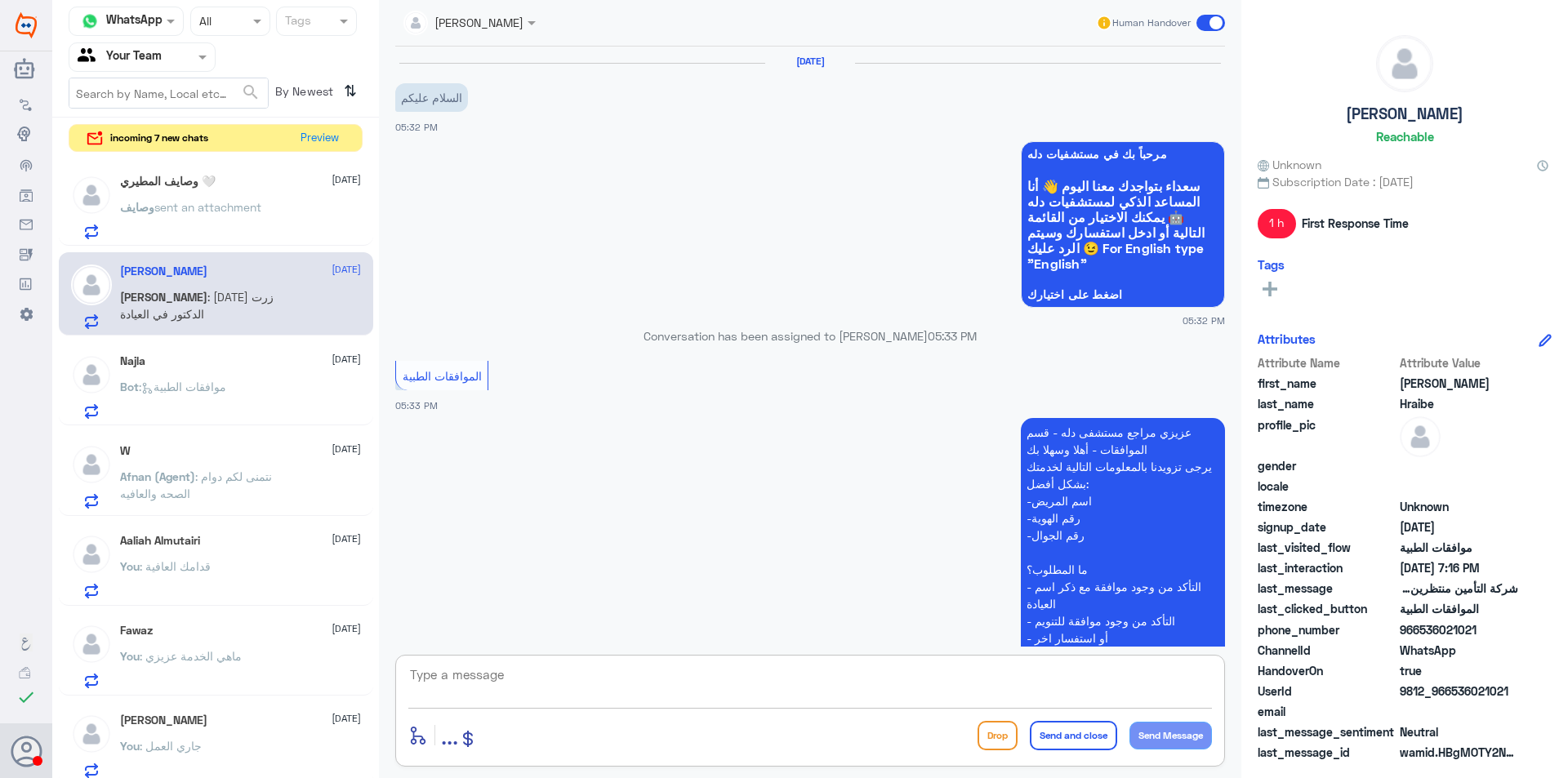
scroll to position [1044, 0]
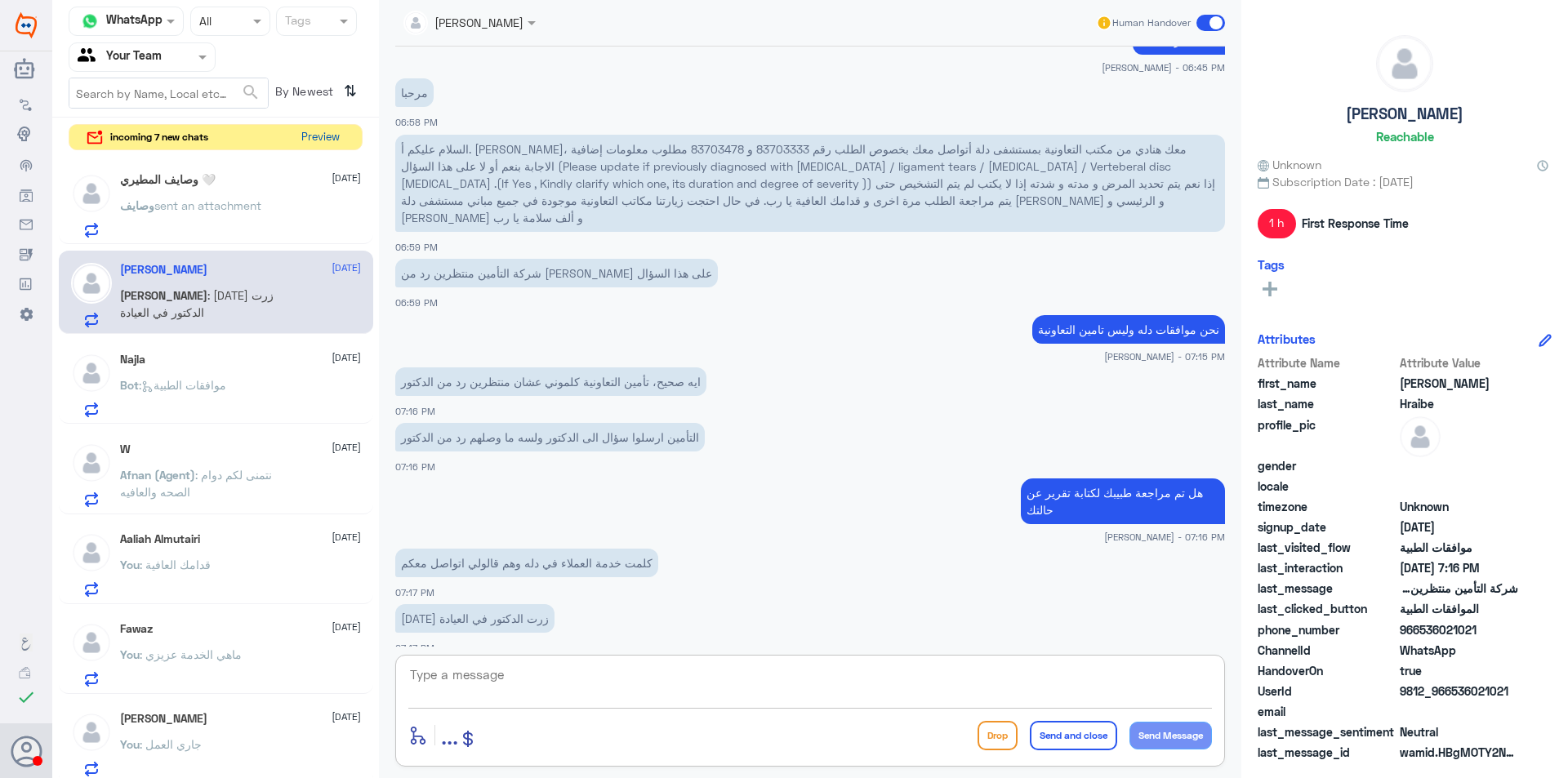
click at [316, 131] on button "Preview" at bounding box center [320, 137] width 51 height 25
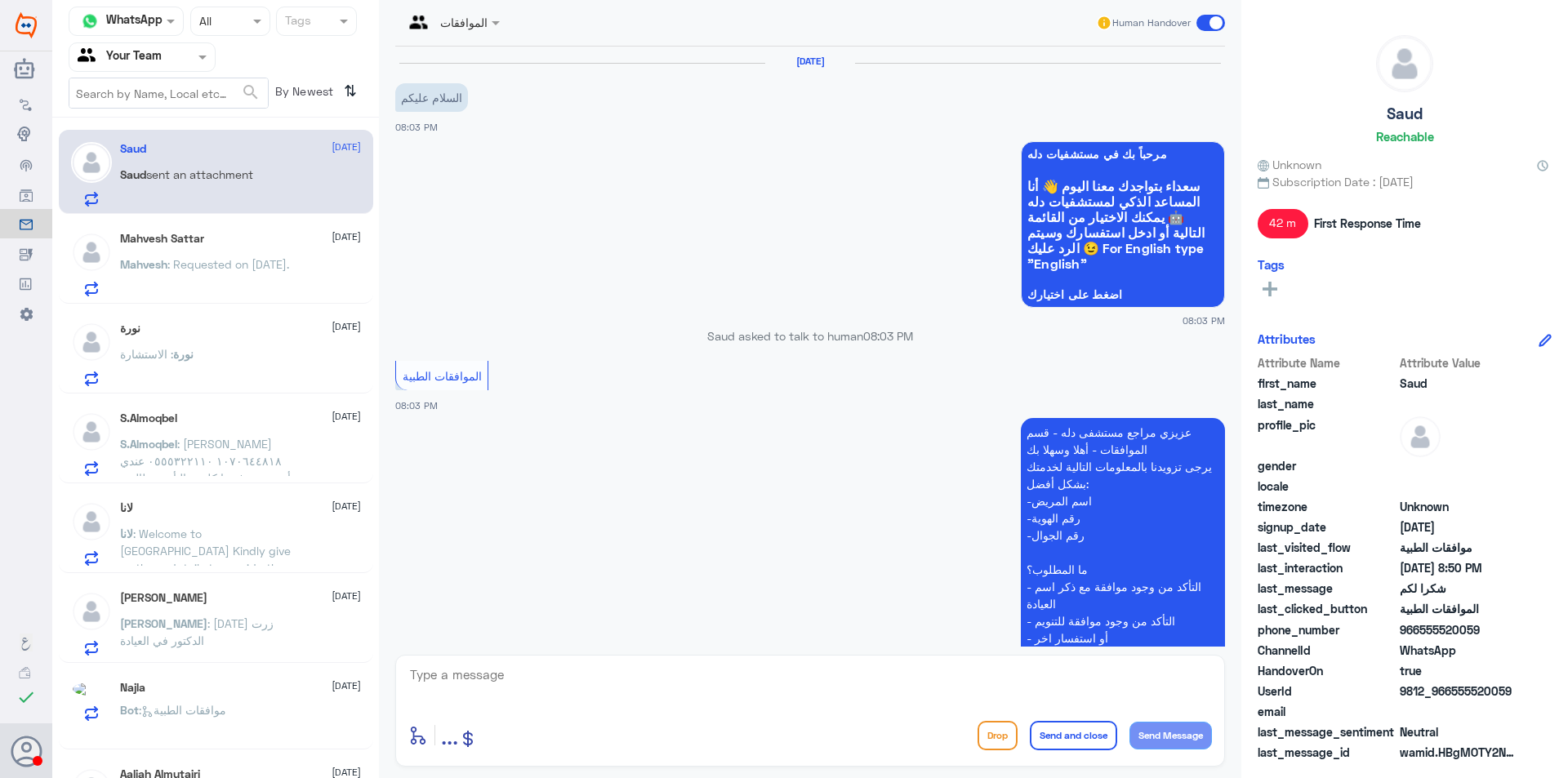
scroll to position [700, 0]
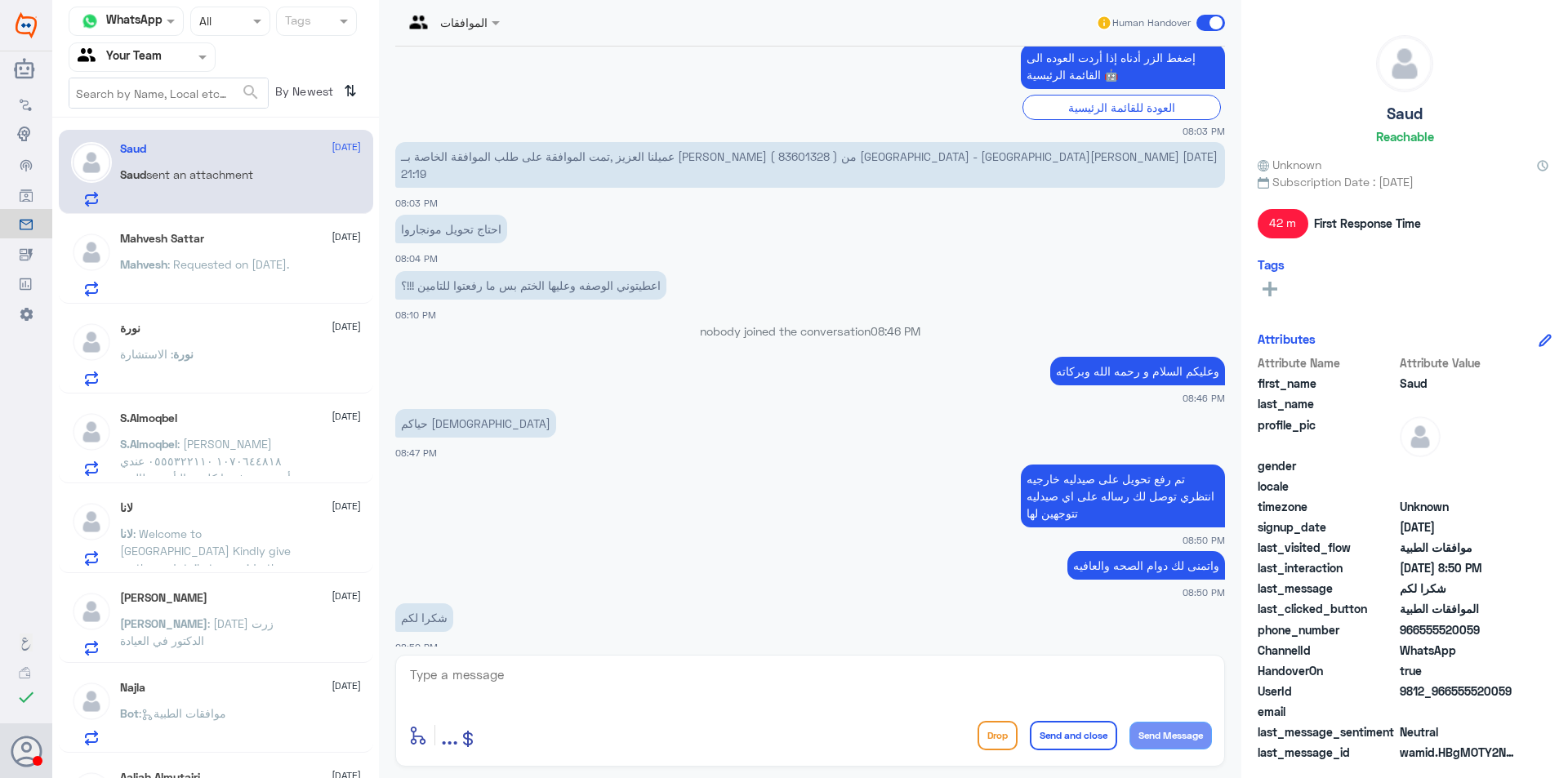
click at [187, 289] on p "Mahvesh : Requested on [DATE]." at bounding box center [204, 277] width 169 height 41
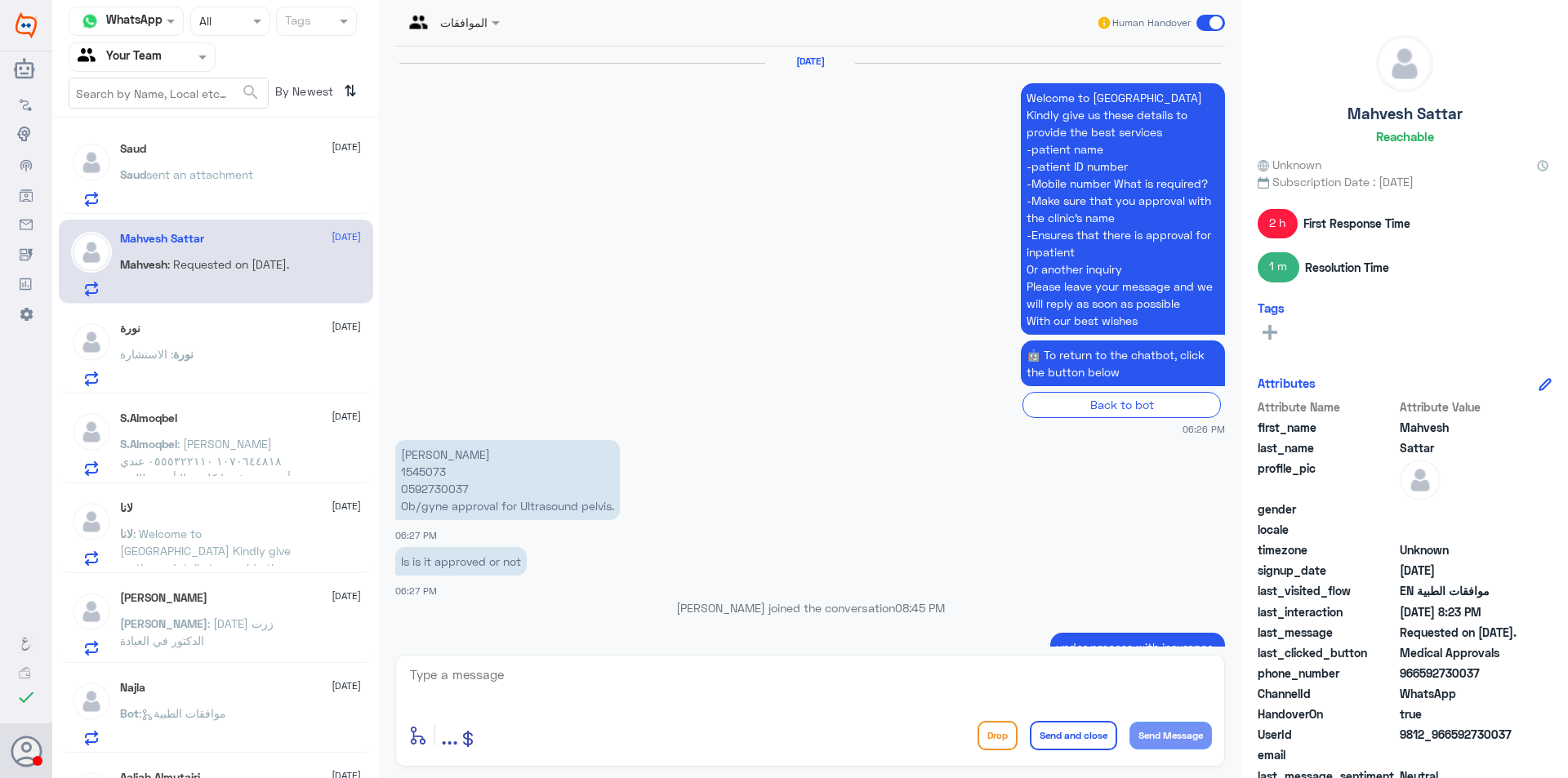
scroll to position [1712, 0]
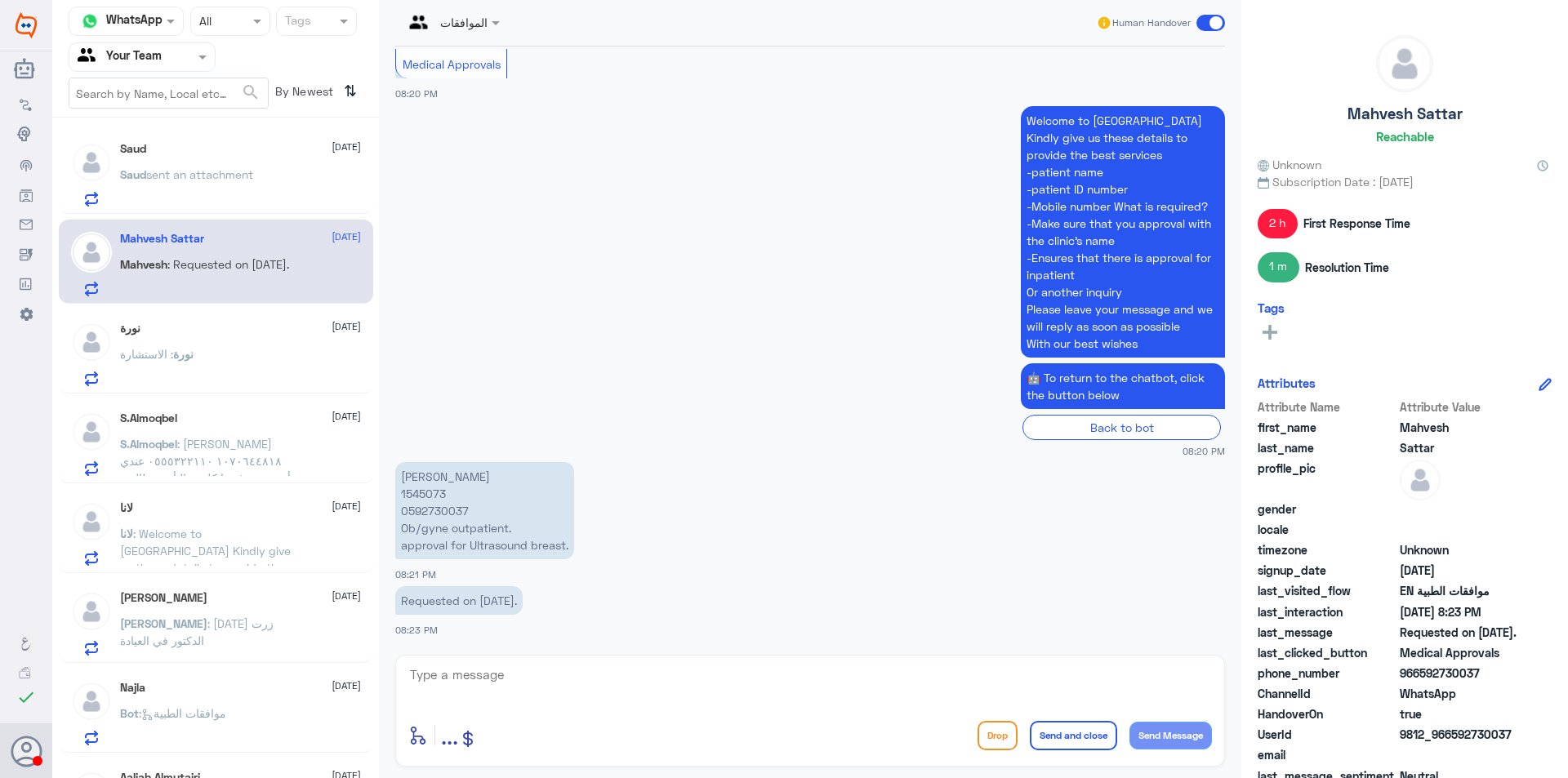
click at [219, 446] on span ": [PERSON_NAME] ١٠٧٠٦٤٤٨١٨ ٠٥٥٥٣٢٢١١٠ عندي أدوية تم رفضها كلمت التأمين طالبين م…" at bounding box center [209, 495] width 178 height 117
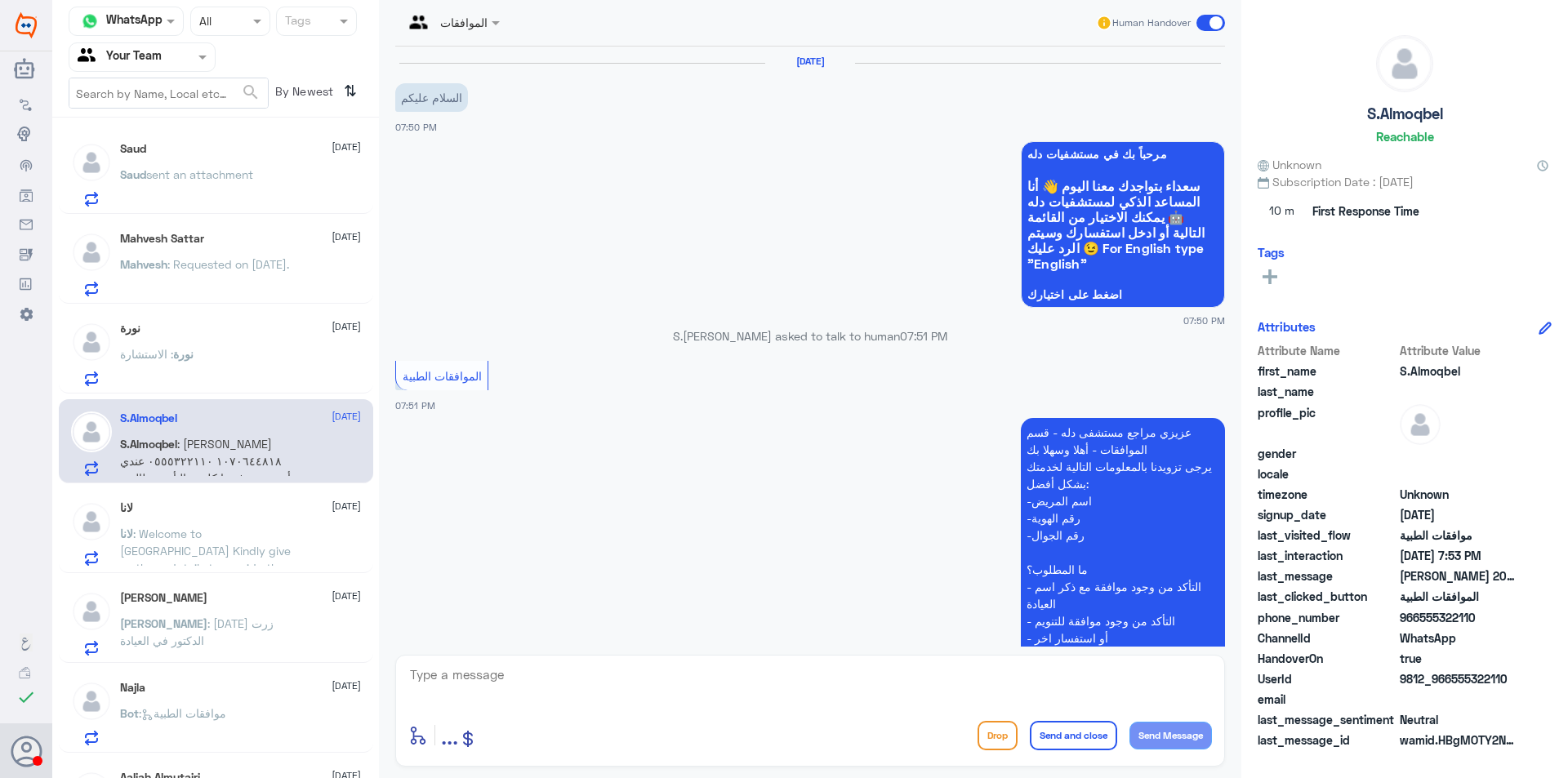
scroll to position [426, 0]
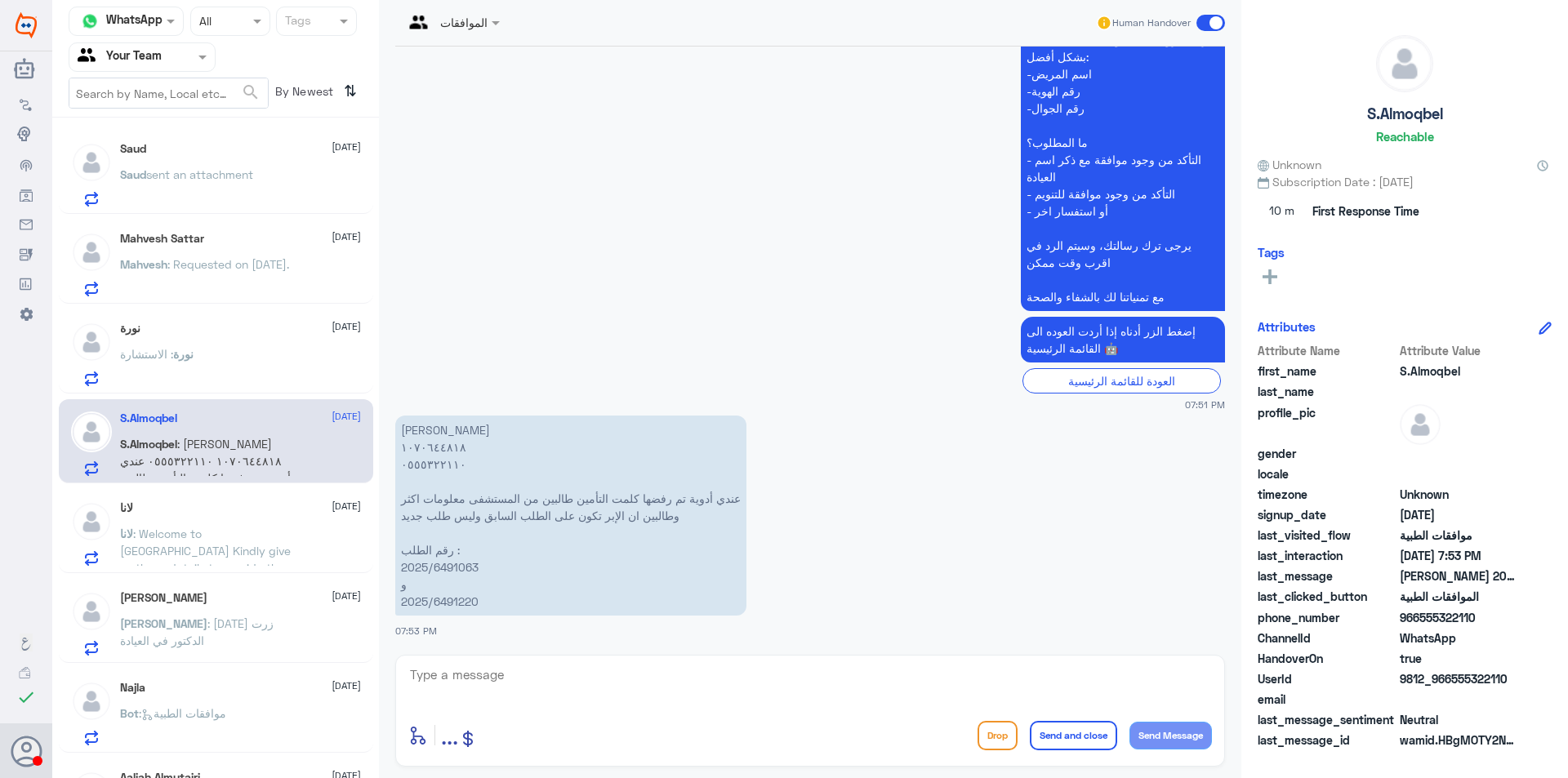
click at [216, 353] on div "نورة : الاستشارة" at bounding box center [240, 367] width 241 height 37
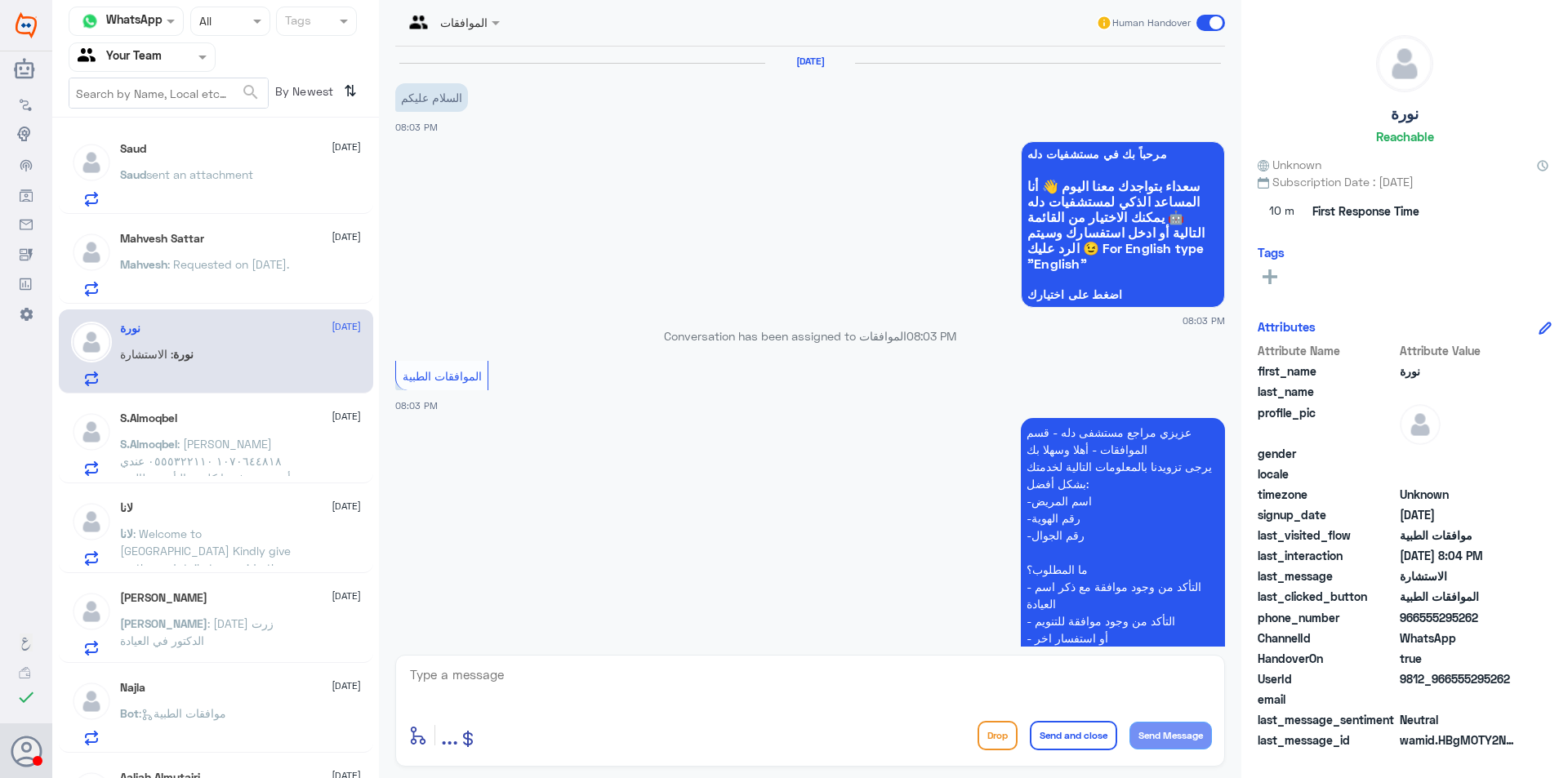
scroll to position [312, 0]
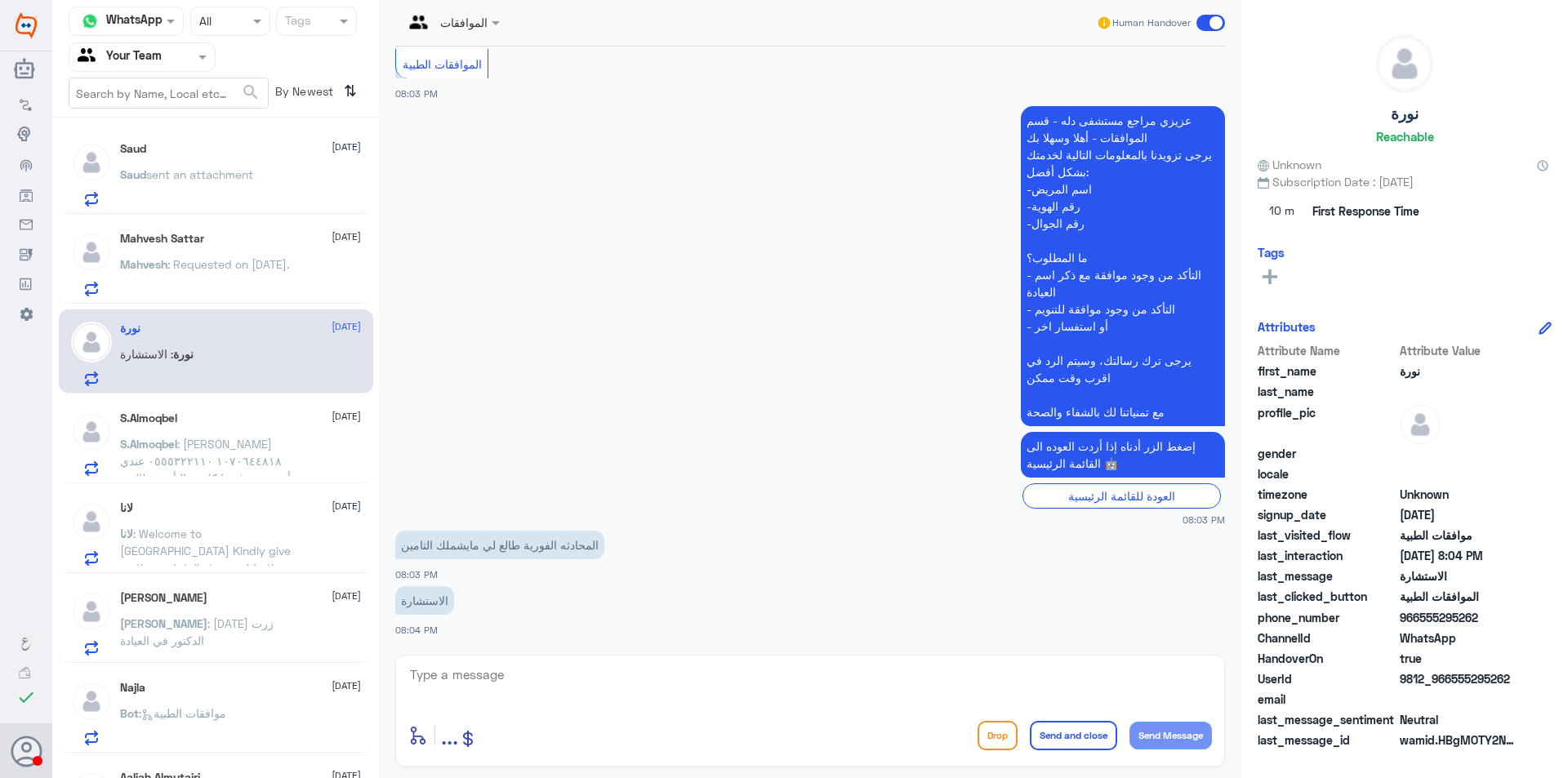
click at [231, 541] on p "لانا : Welcome to [GEOGRAPHIC_DATA] Kindly give us these details to provide the…" at bounding box center [212, 546] width 184 height 41
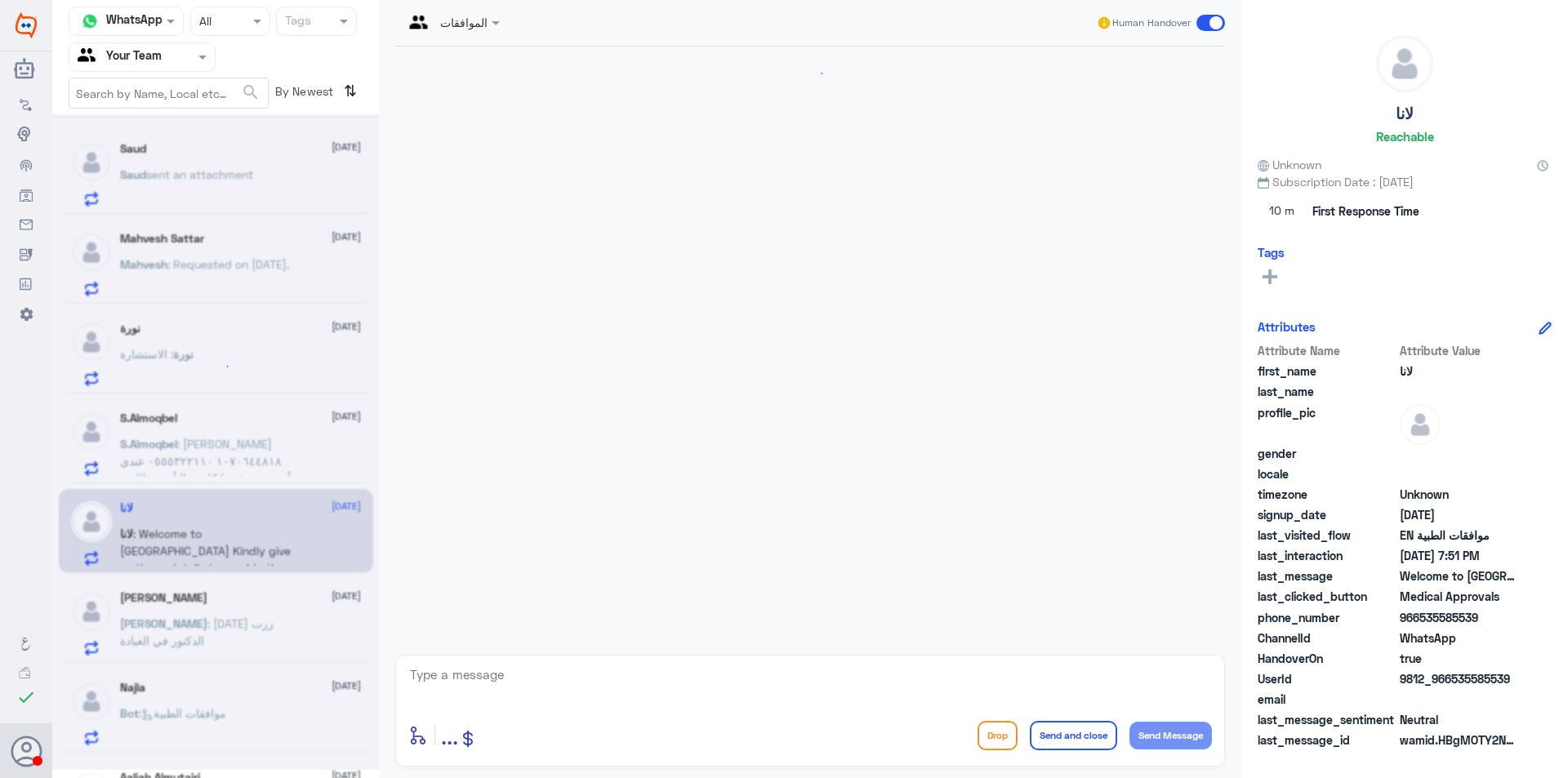
scroll to position [1350, 0]
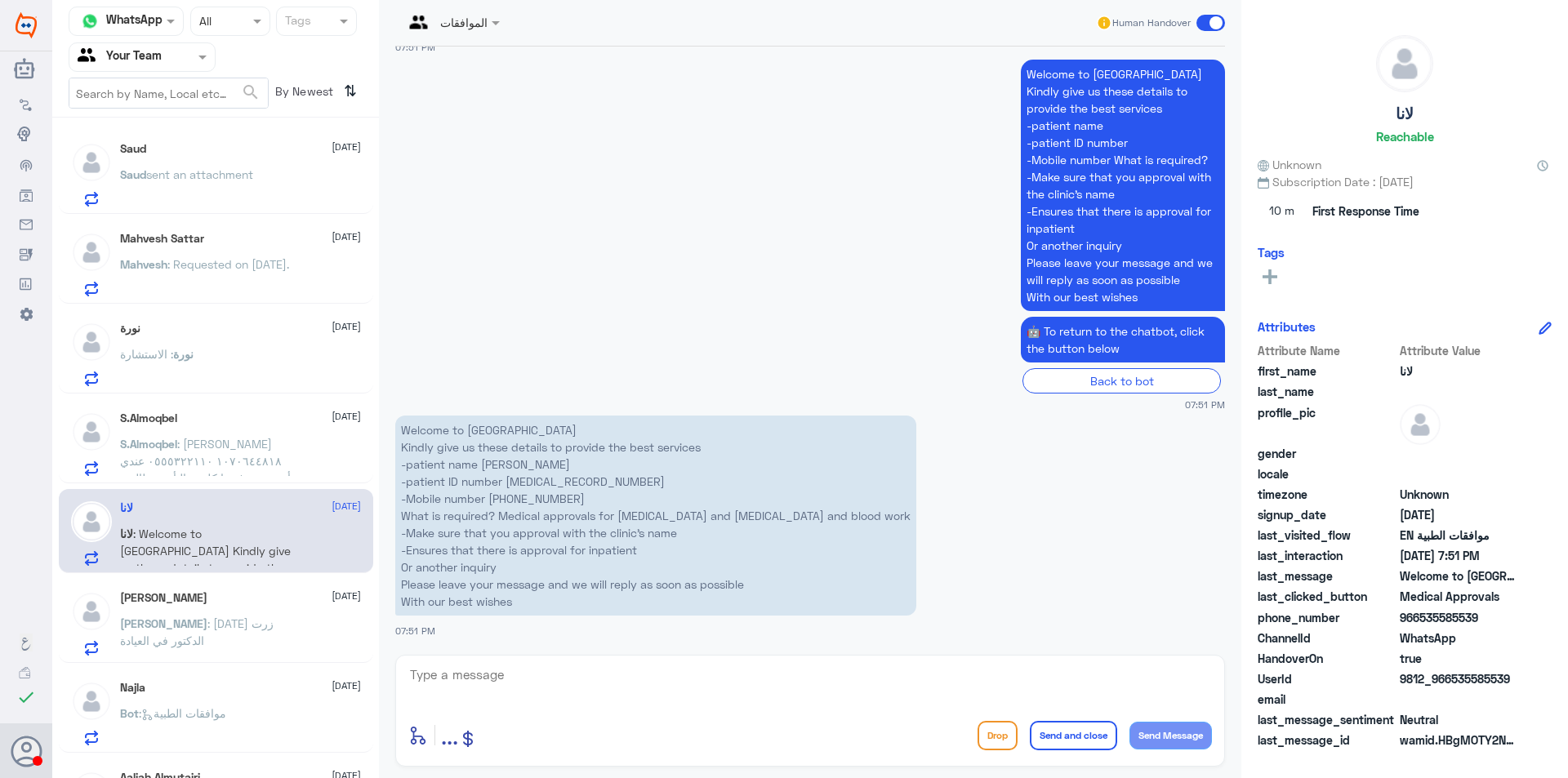
click at [264, 629] on span ": [DATE] زرت الدكتور في العيادة" at bounding box center [197, 631] width 154 height 31
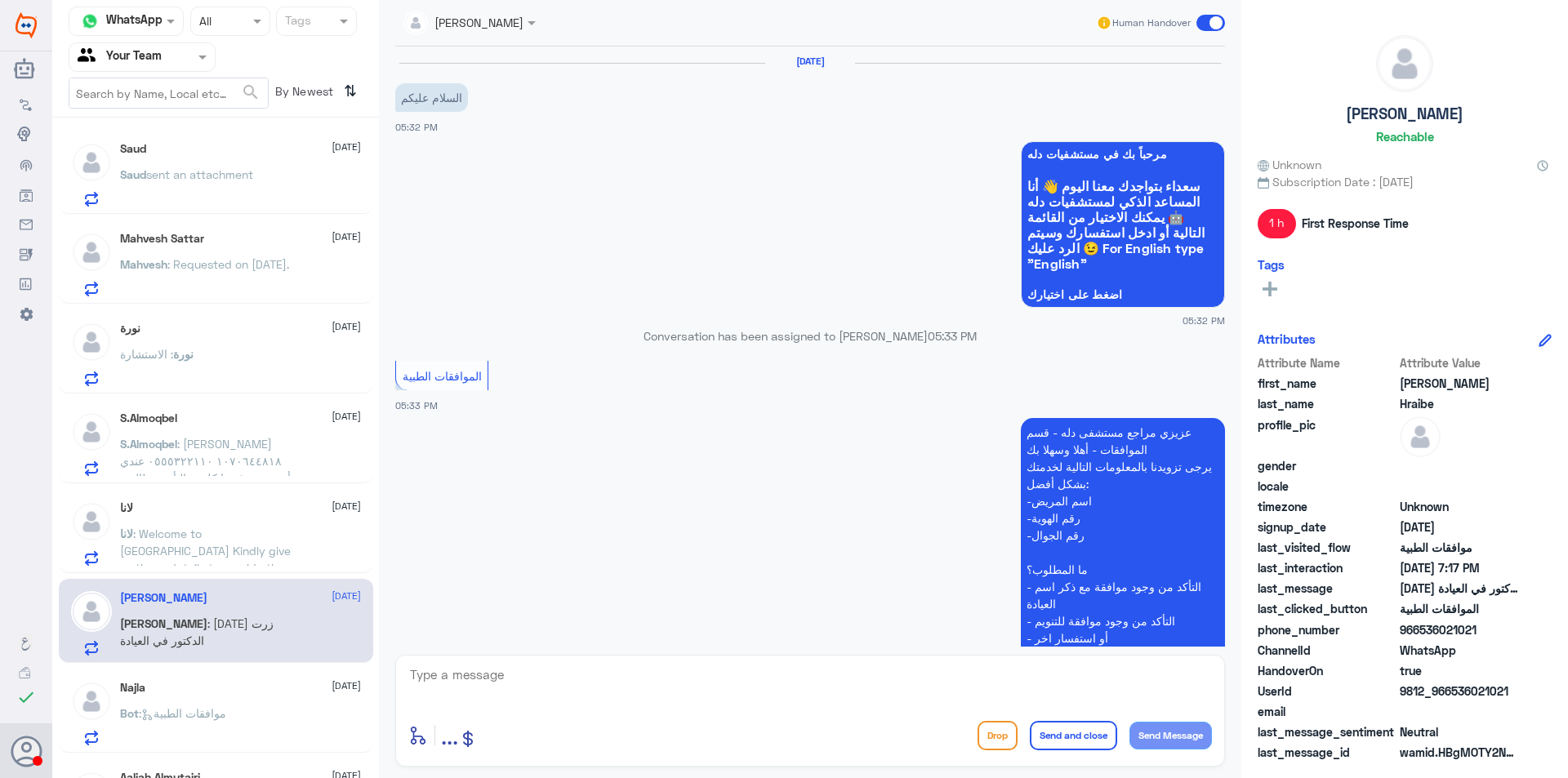
scroll to position [1044, 0]
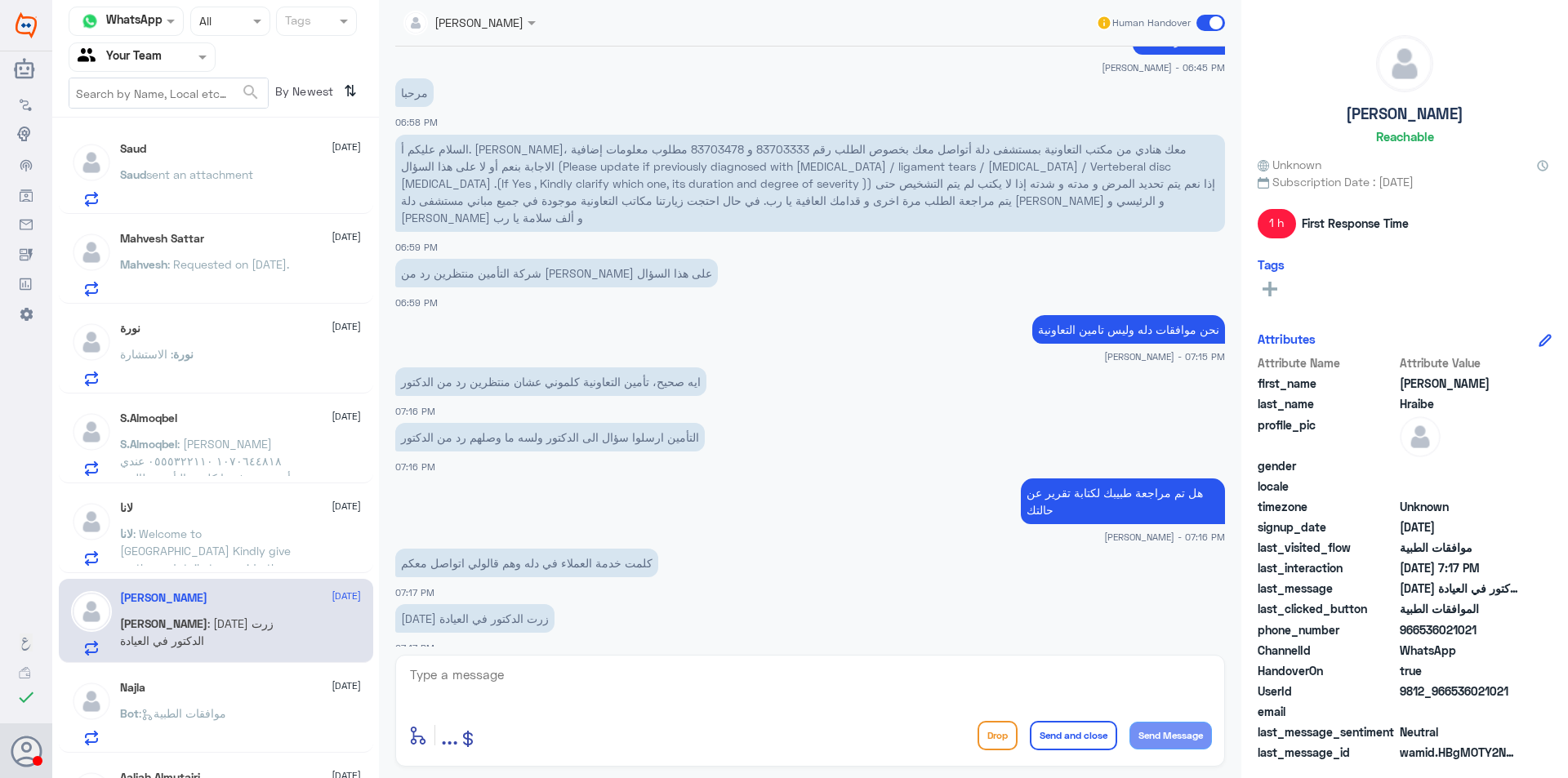
click at [693, 150] on p "السلام عليكم أ. [PERSON_NAME]، معك هنادي من مكتب التعاونية بمستشفى دلة أتواصل م…" at bounding box center [809, 184] width 830 height 97
copy p "83703333"
drag, startPoint x: 607, startPoint y: 546, endPoint x: 614, endPoint y: 534, distance: 13.9
click at [607, 548] on p "كلمت خدمة العملاء في دله وهم قالولي اتواصل معكم" at bounding box center [526, 562] width 263 height 28
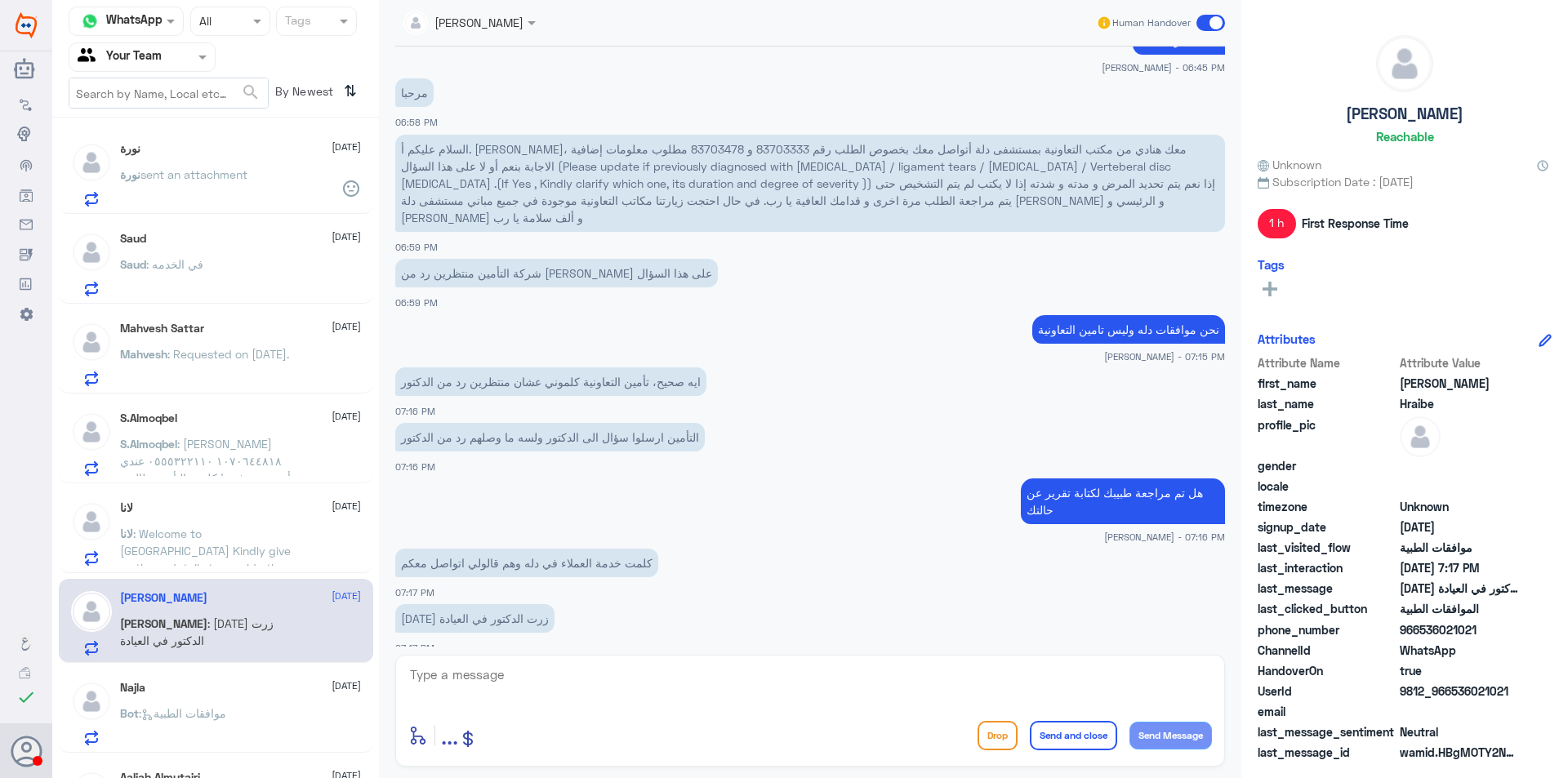
drag, startPoint x: 552, startPoint y: 686, endPoint x: 554, endPoint y: 695, distance: 9.2
click at [552, 692] on textarea at bounding box center [809, 683] width 804 height 40
click at [556, 698] on textarea at bounding box center [809, 683] width 804 height 40
type textarea "طلبك تحت الاجراء"
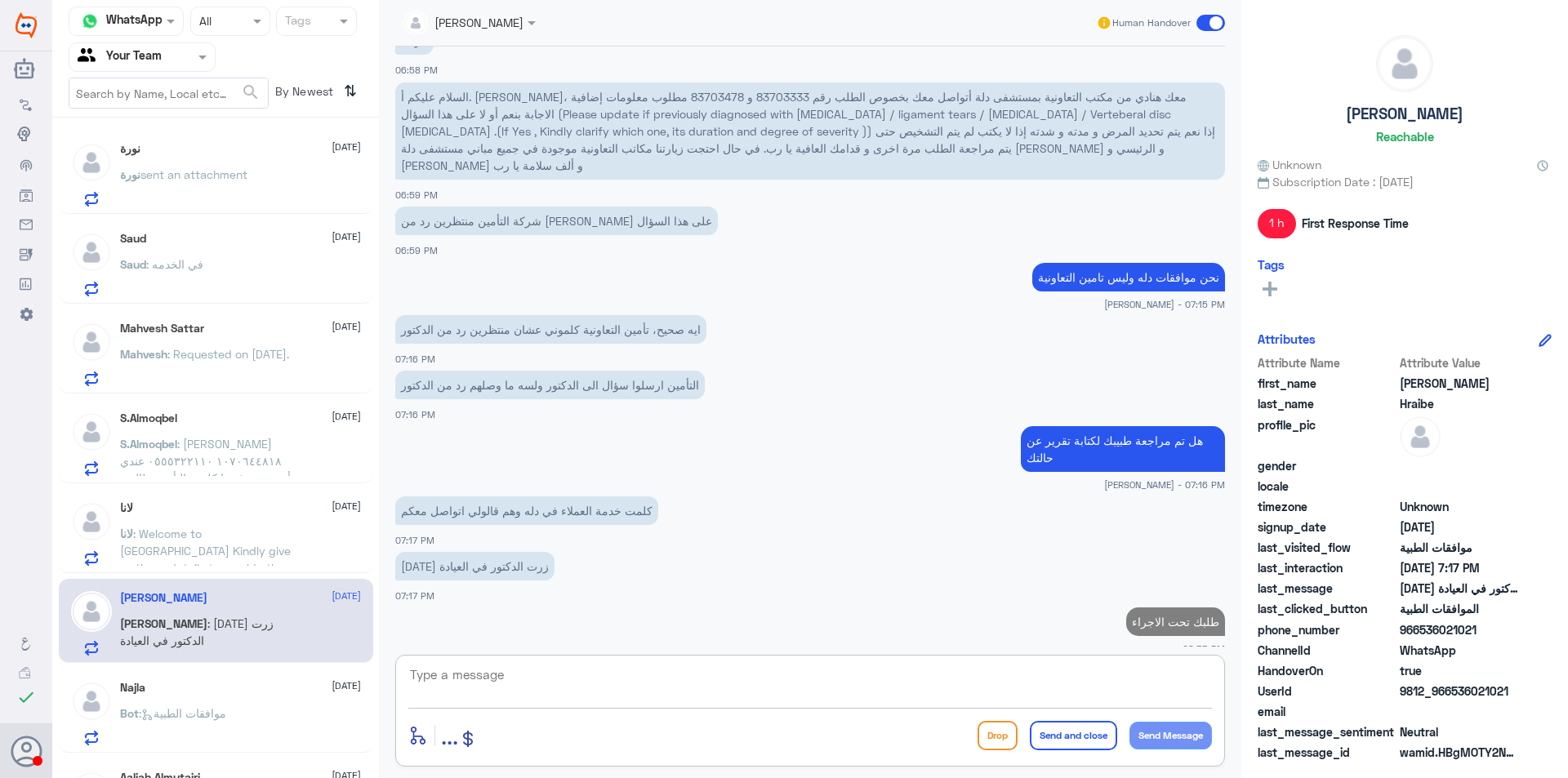
click at [231, 523] on div "لانا [DATE][PERSON_NAME] : Welcome to [GEOGRAPHIC_DATA] Kindly give us these de…" at bounding box center [240, 533] width 241 height 65
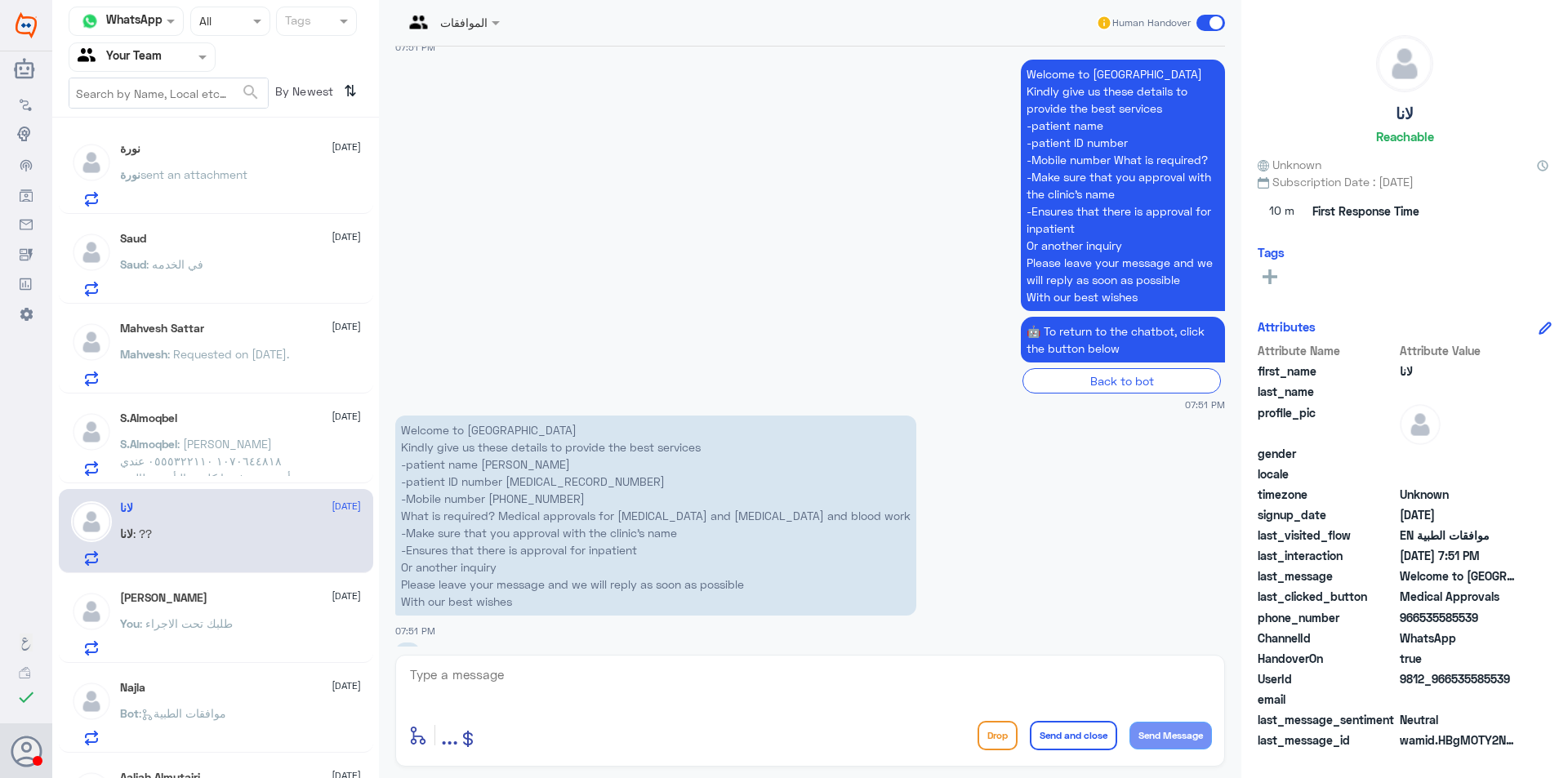
scroll to position [1406, 0]
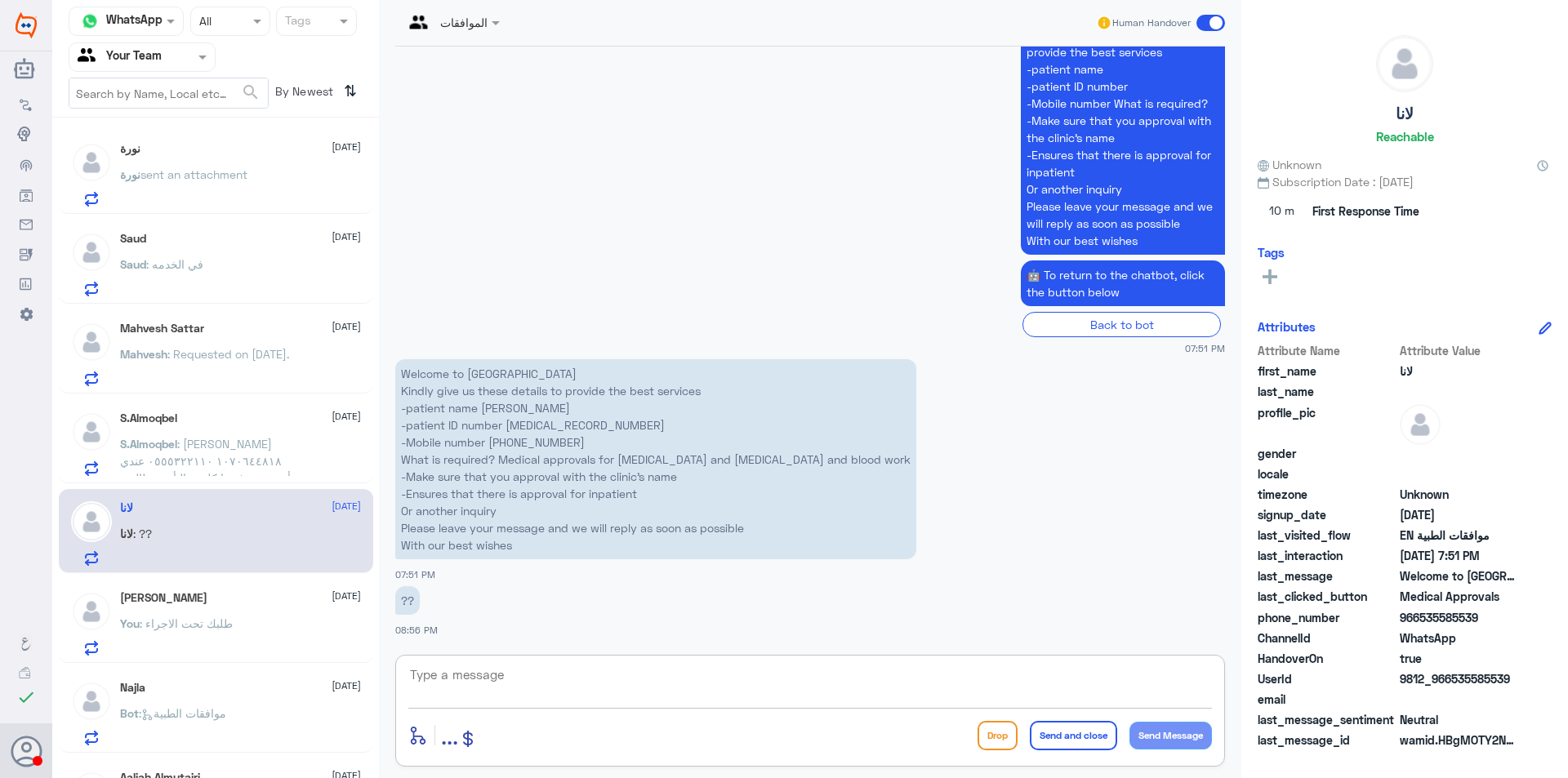
click at [444, 674] on textarea at bounding box center [809, 683] width 804 height 40
type textarea "اهلا وسهلا كيف اقدر اخدمك"
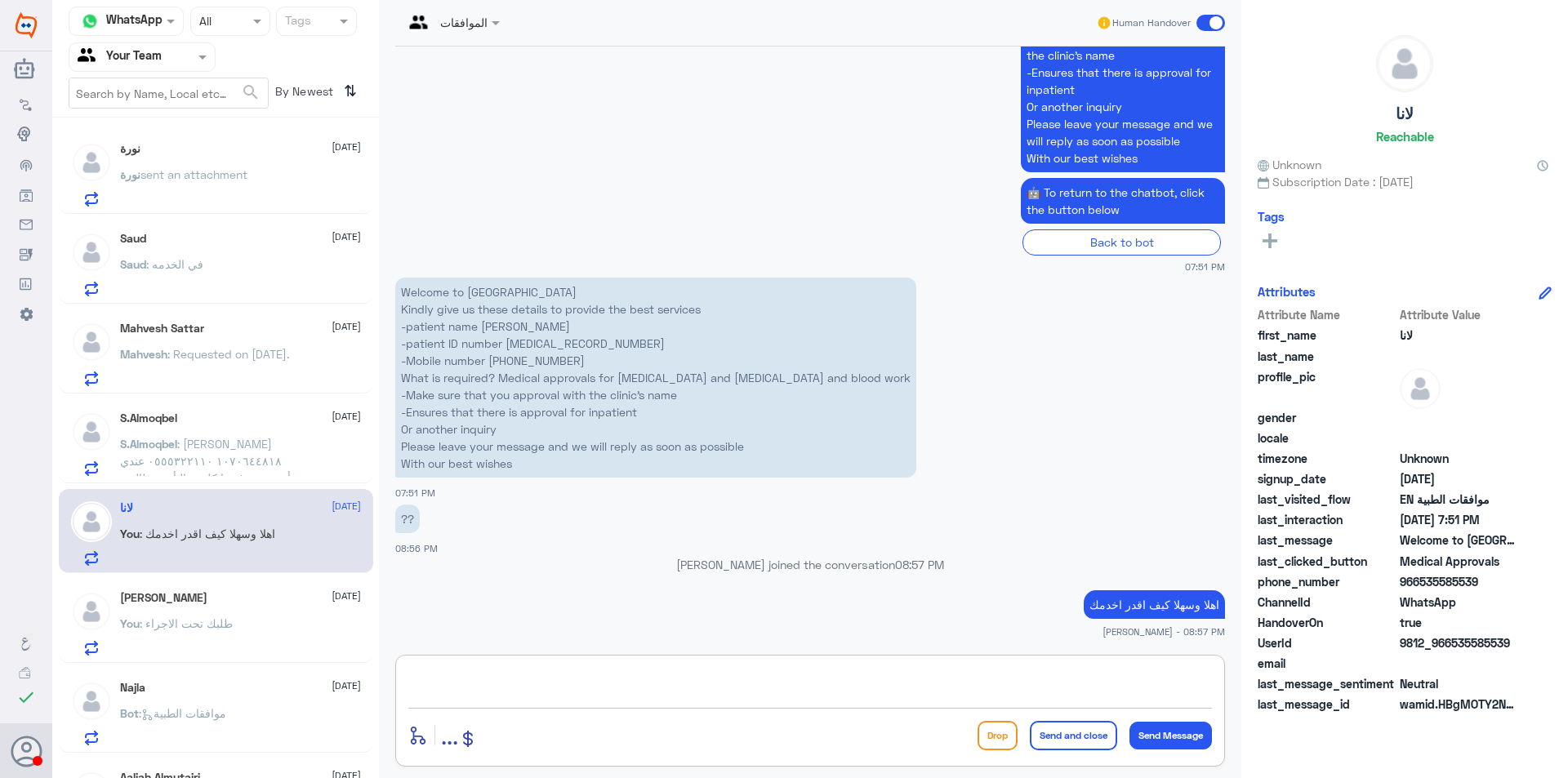
click at [304, 462] on div "S.Almoqbel : [PERSON_NAME] ١٠٧٠٦٤٤٨١٨ ٠٥٥٥٣٢٢١١٠ عندي أدوية تم رفضها كلمت التأم…" at bounding box center [240, 457] width 241 height 37
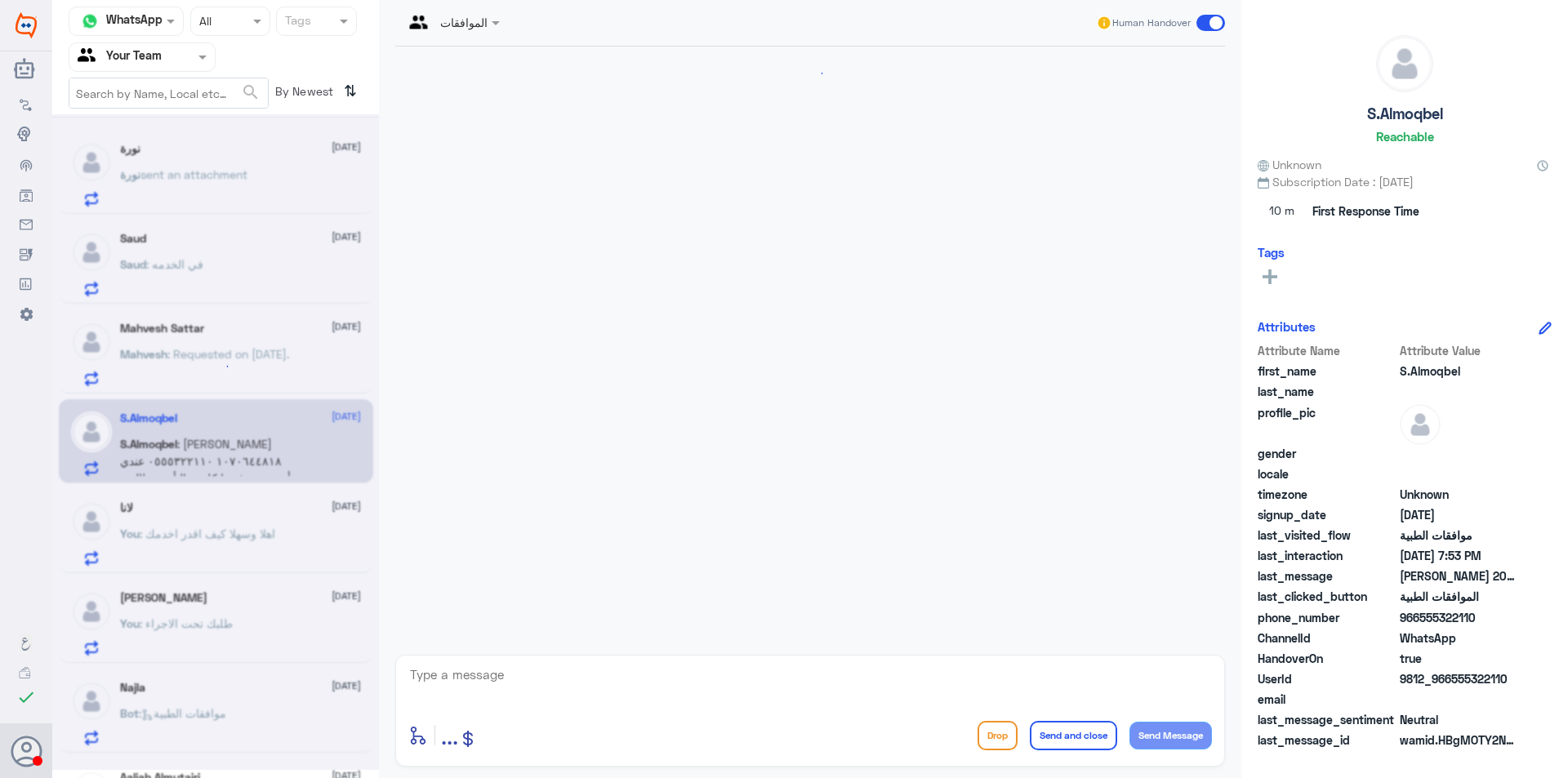
scroll to position [426, 0]
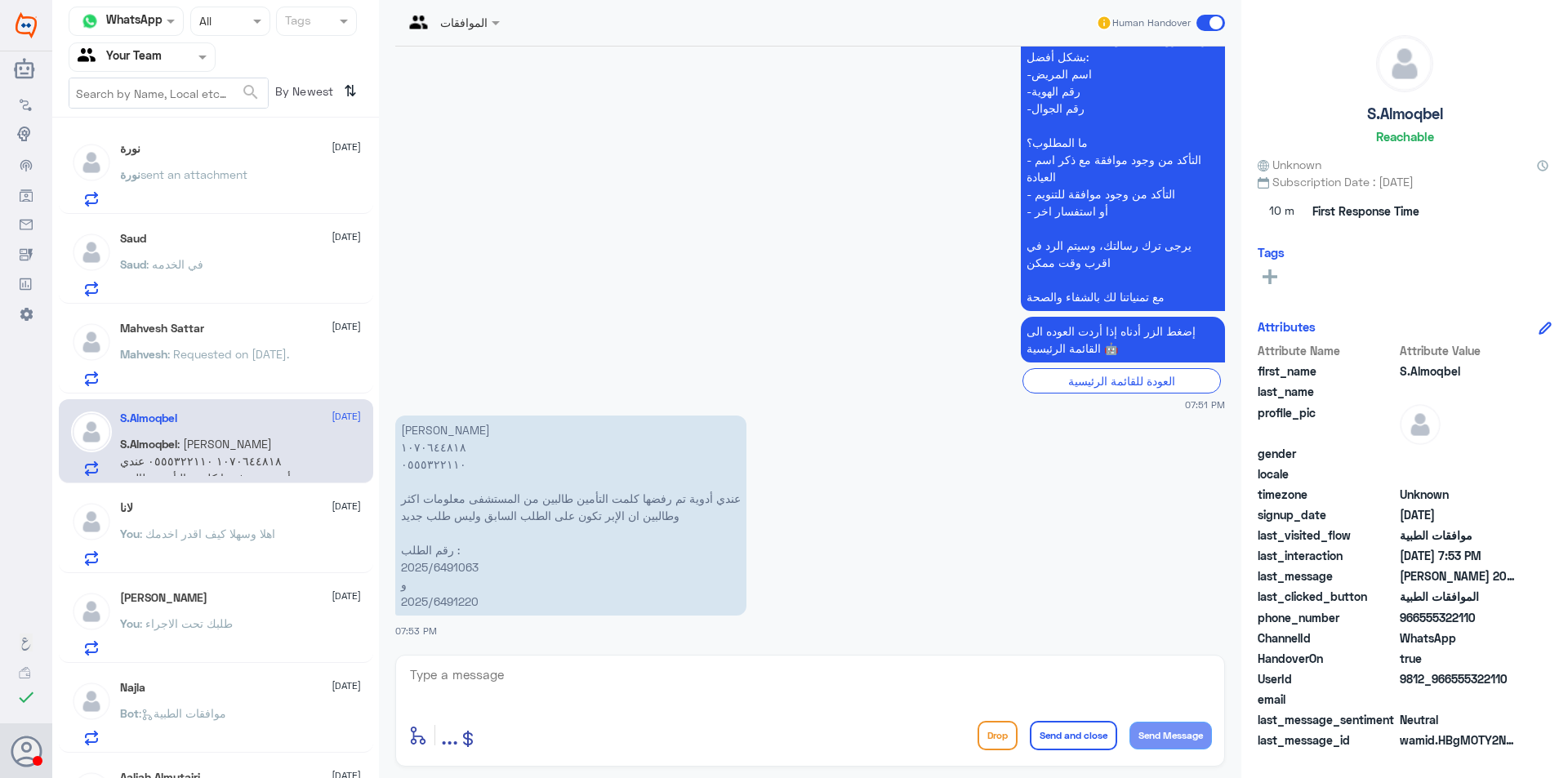
click at [670, 696] on textarea at bounding box center [809, 683] width 804 height 40
click at [446, 568] on p "[PERSON_NAME] ١٠٧٠٦٤٤٨١٨ ٠٥٥٥٣٢٢١١٠ عندي أدوية تم رفضها كلمت التأمين طالبين من …" at bounding box center [570, 515] width 351 height 200
click at [474, 567] on p "[PERSON_NAME] ١٠٧٠٦٤٤٨١٨ ٠٥٥٥٣٢٢١١٠ عندي أدوية تم رفضها كلمت التأمين طالبين من …" at bounding box center [570, 515] width 351 height 200
drag, startPoint x: 481, startPoint y: 569, endPoint x: 391, endPoint y: 574, distance: 90.1
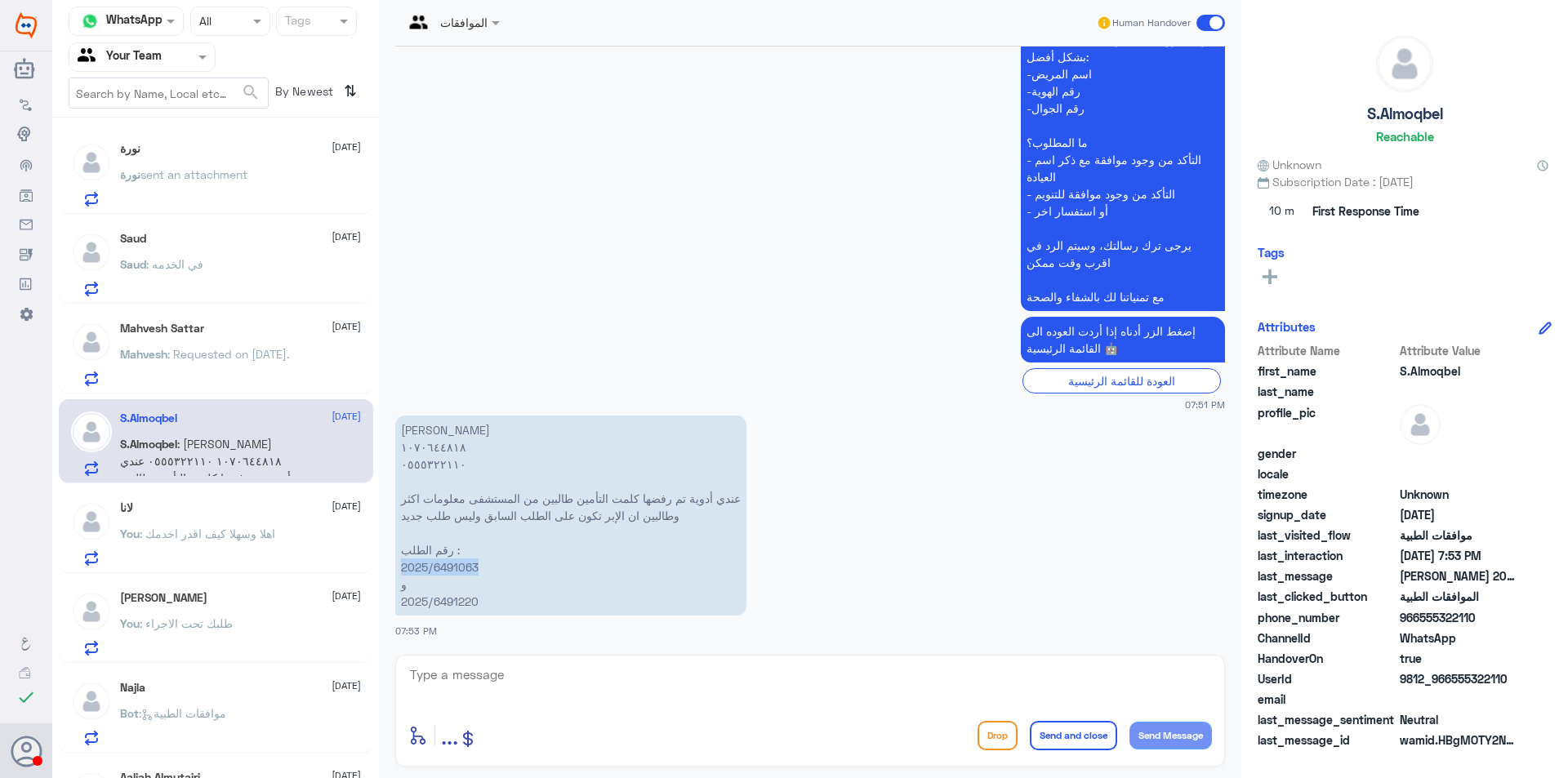
click at [391, 574] on div "[DATE] السلام عليكم 07:50 PM مرحباً بك في مستشفيات دله سعداء بتواجدك معنا [DATE…" at bounding box center [810, 347] width 846 height 600
copy p "2025/6491063"
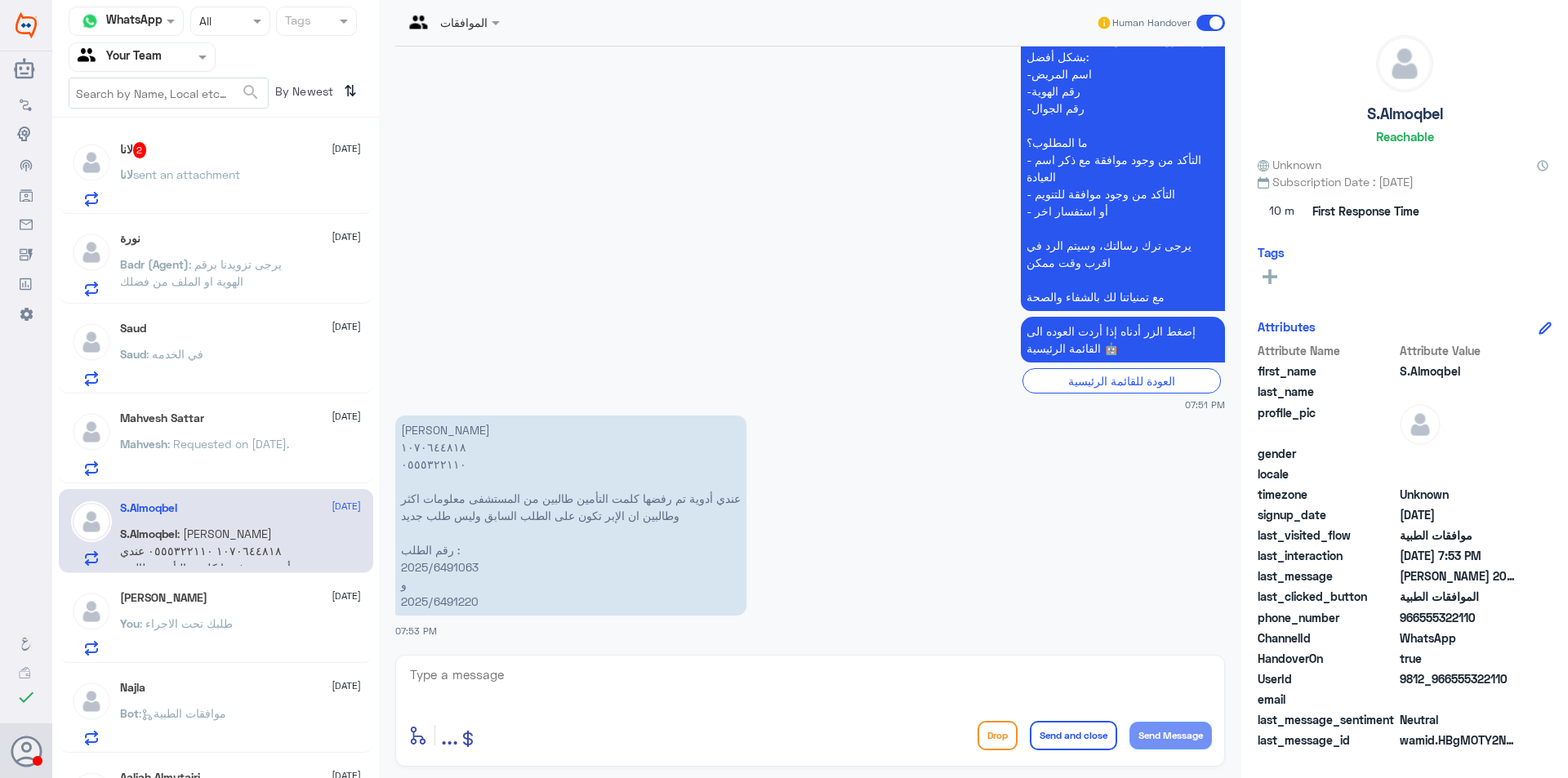
click at [556, 698] on textarea at bounding box center [809, 683] width 804 height 40
type textarea "j"
type textarea "تم متابعة طلبك مرة اخرى"
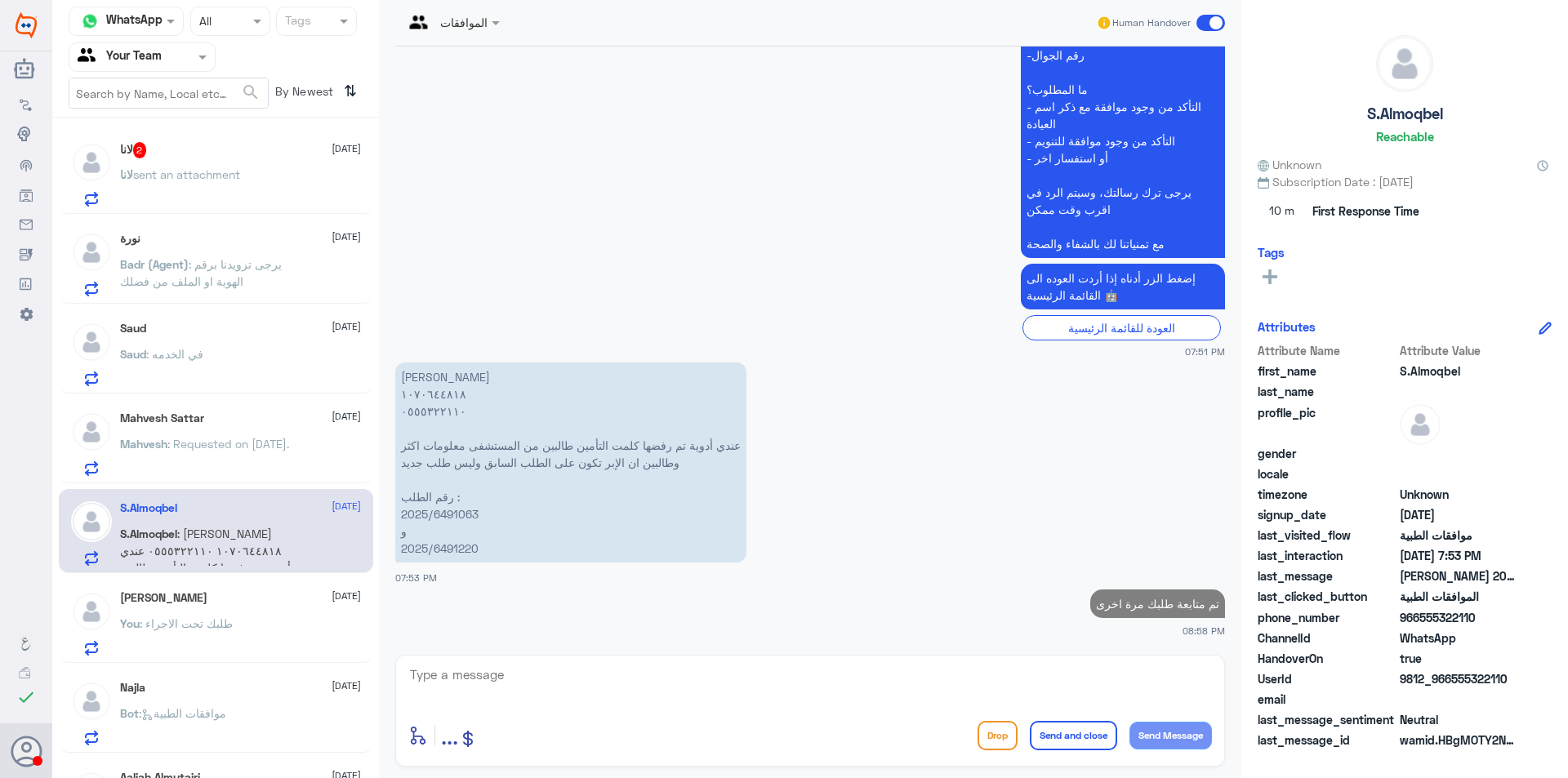
click at [235, 175] on span "sent an attachment" at bounding box center [187, 174] width 107 height 14
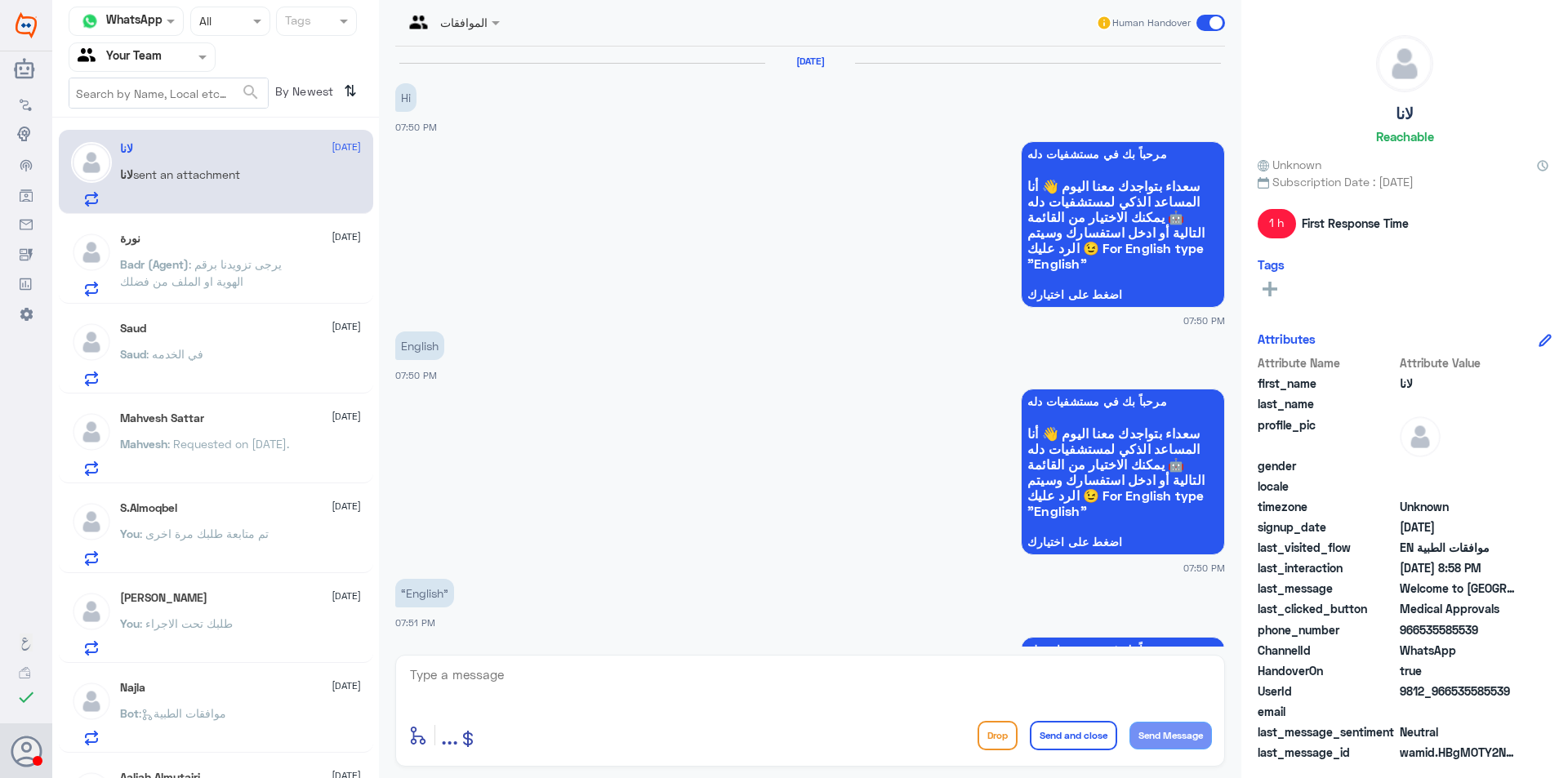
scroll to position [1786, 0]
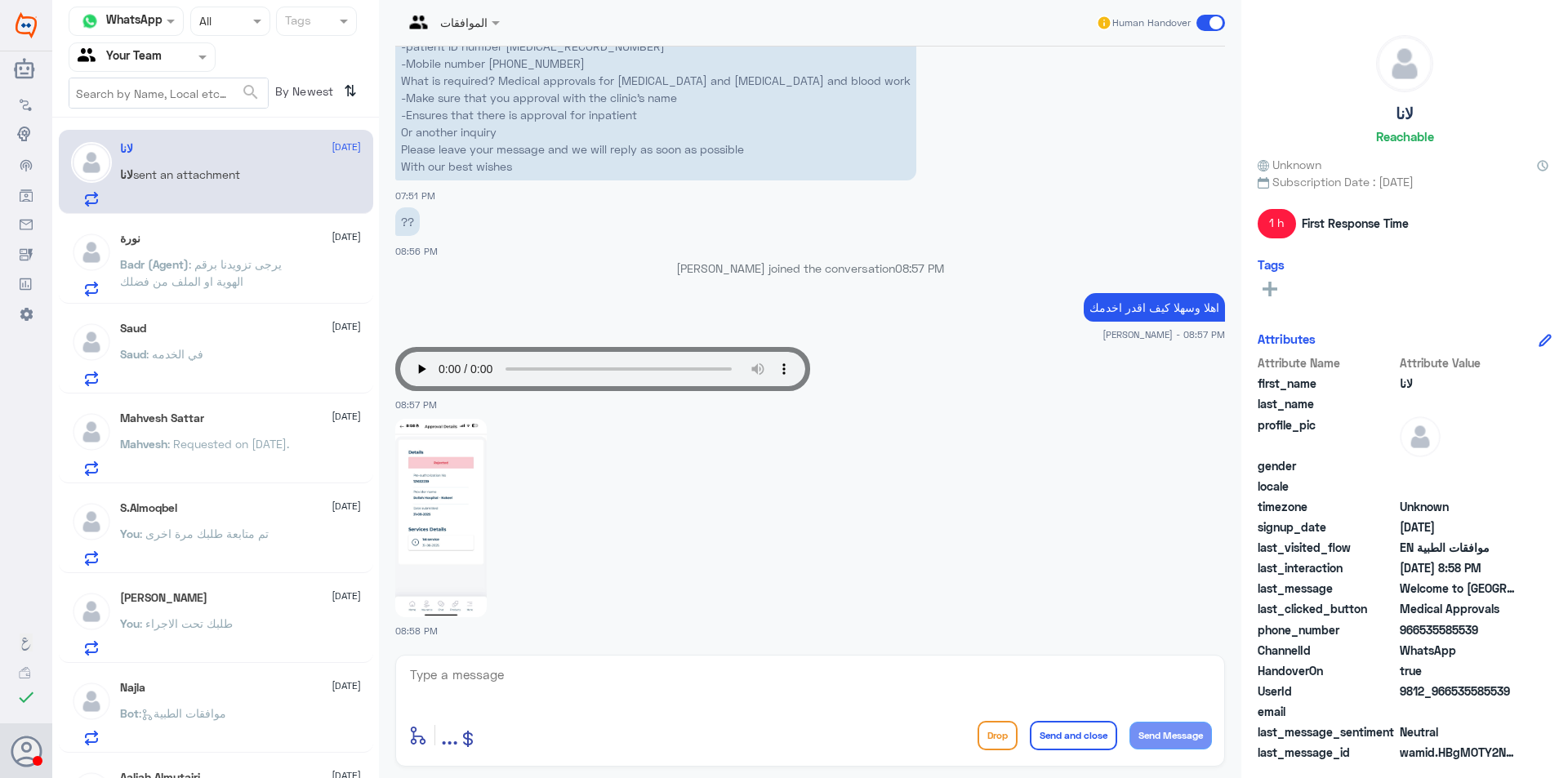
click at [580, 717] on div "enter flow name ... Drop Send and close Send Message" at bounding box center [809, 735] width 804 height 37
drag, startPoint x: 545, startPoint y: 673, endPoint x: 667, endPoint y: 765, distance: 152.8
click at [548, 680] on textarea at bounding box center [809, 683] width 804 height 40
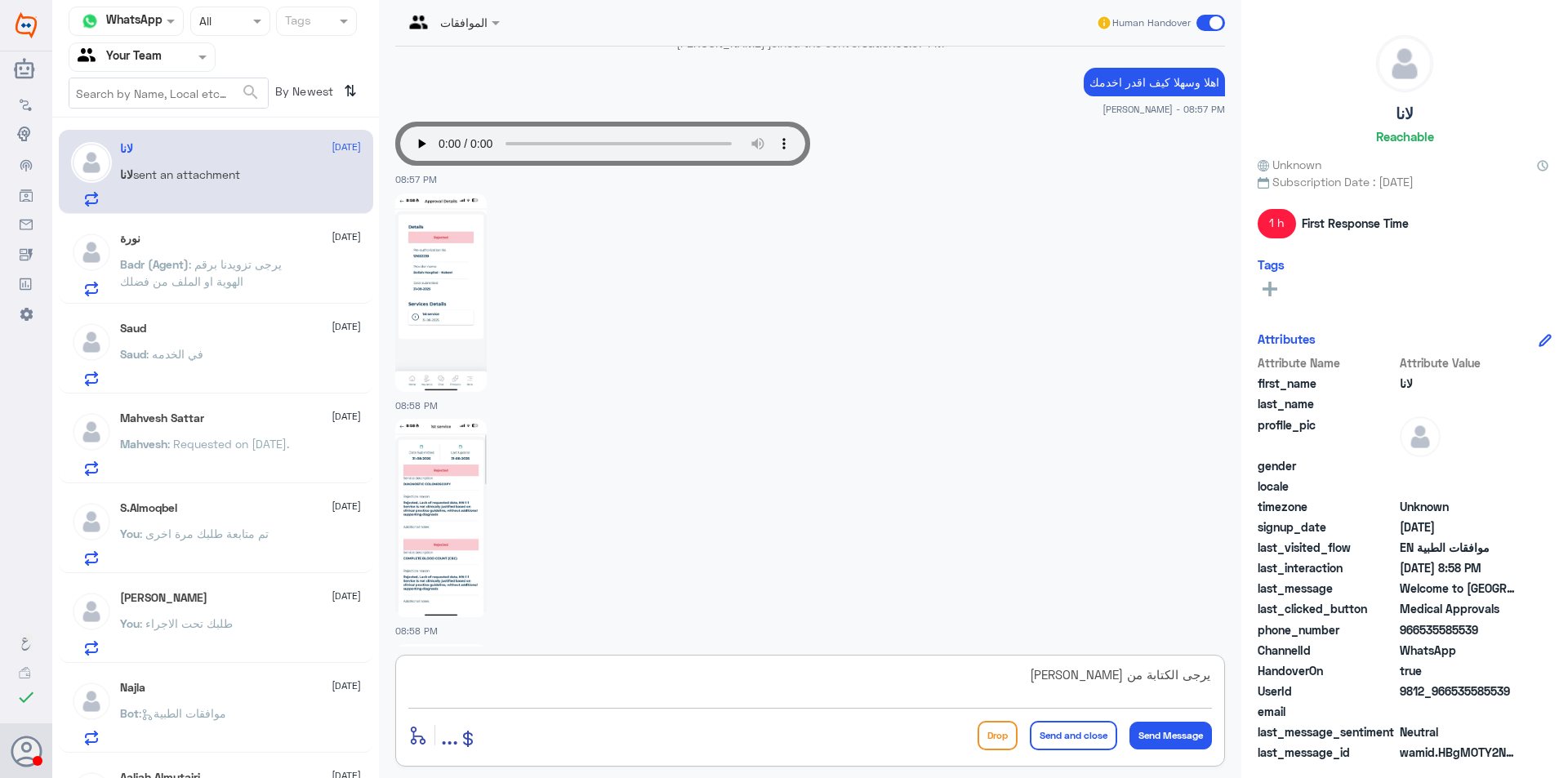
scroll to position [2237, 0]
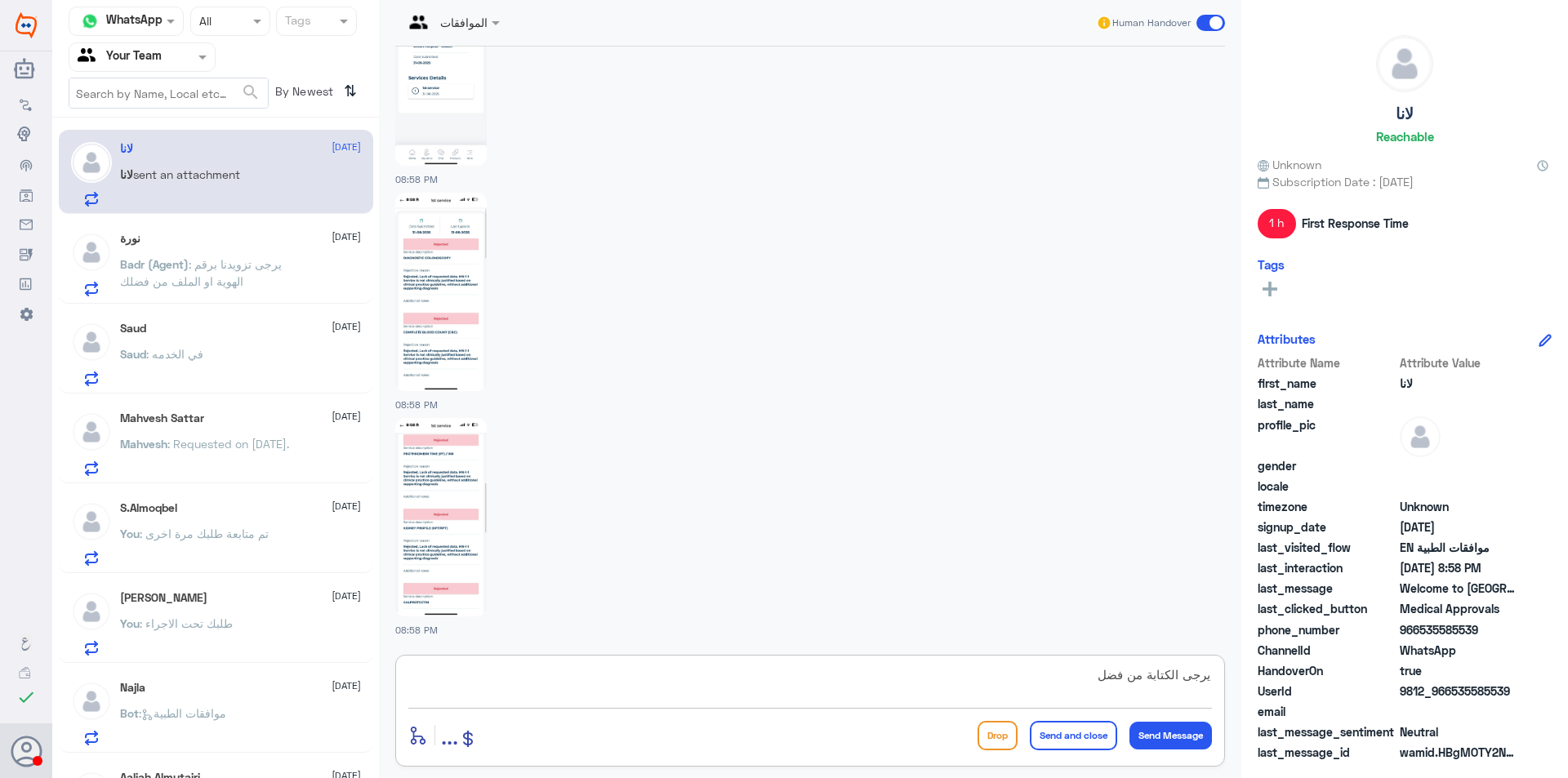
type textarea "يرجى الكتابة من فضلك"
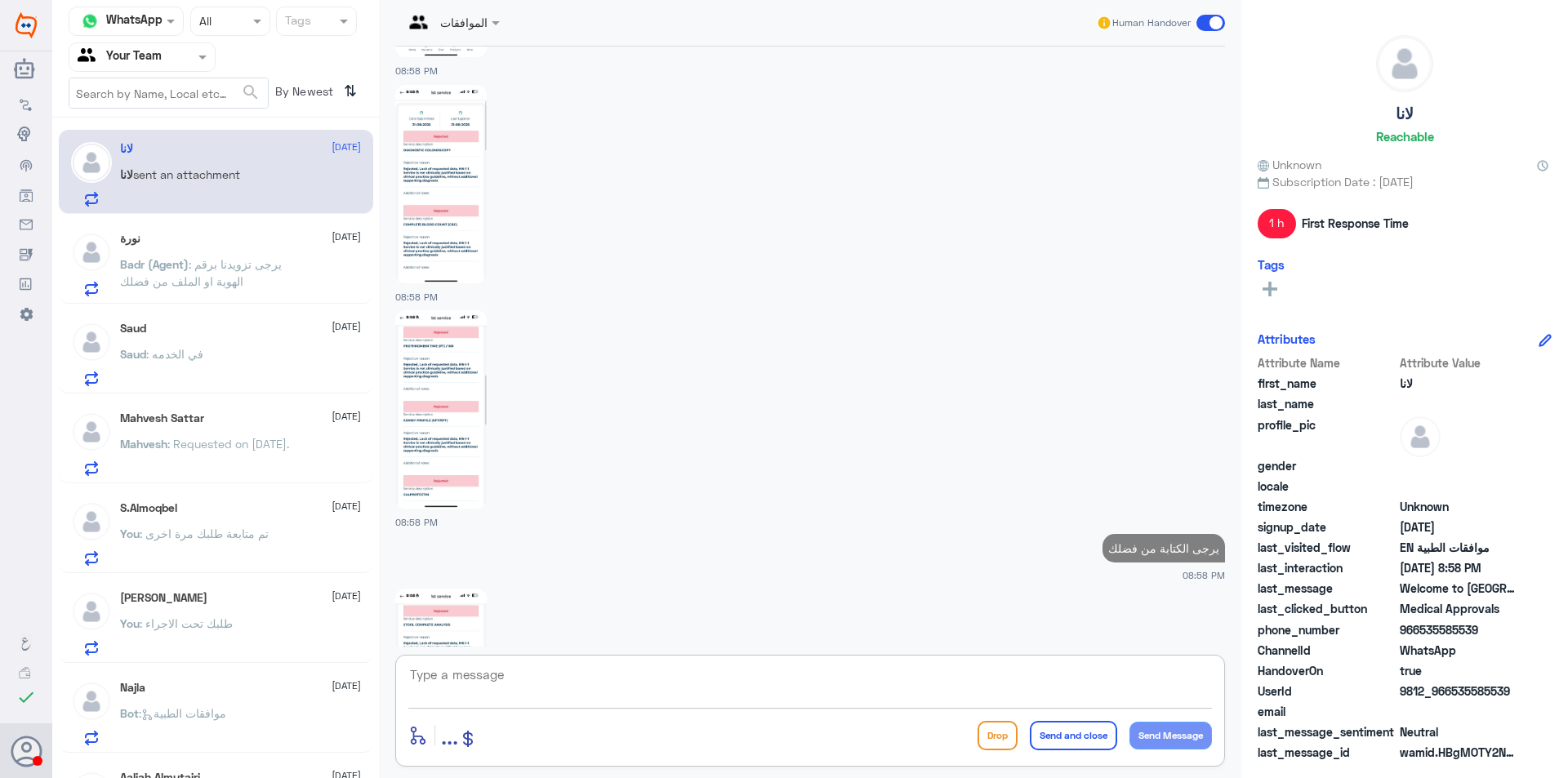
scroll to position [2459, 0]
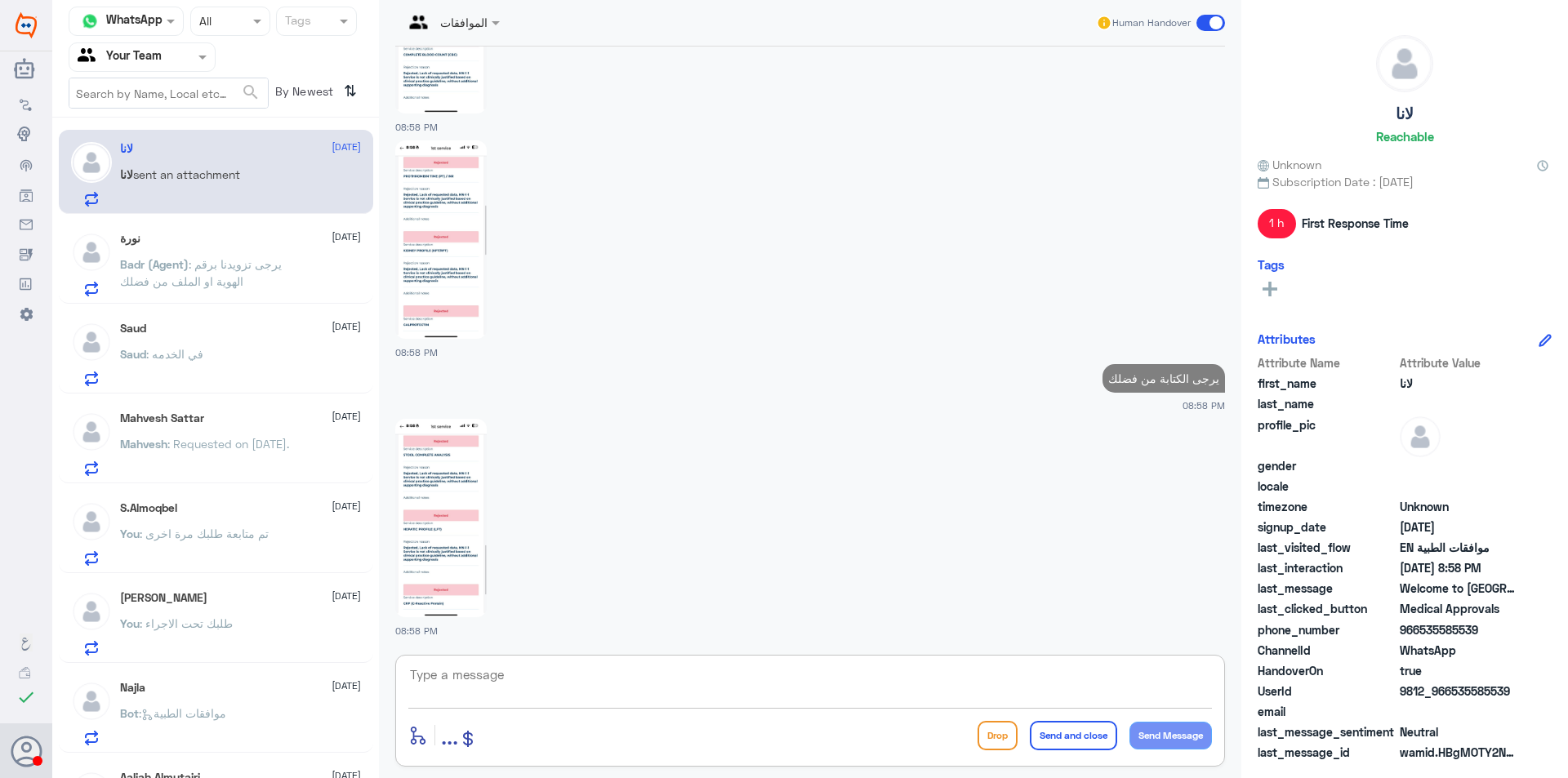
drag, startPoint x: 383, startPoint y: 259, endPoint x: 412, endPoint y: 272, distance: 31.8
click at [384, 260] on div "الموافقات Human Handover [DATE] مرحباً بك في مستشفيات دله سعداء بتواجدك معنا [D…" at bounding box center [810, 391] width 863 height 783
click at [413, 272] on img at bounding box center [441, 240] width 92 height 199
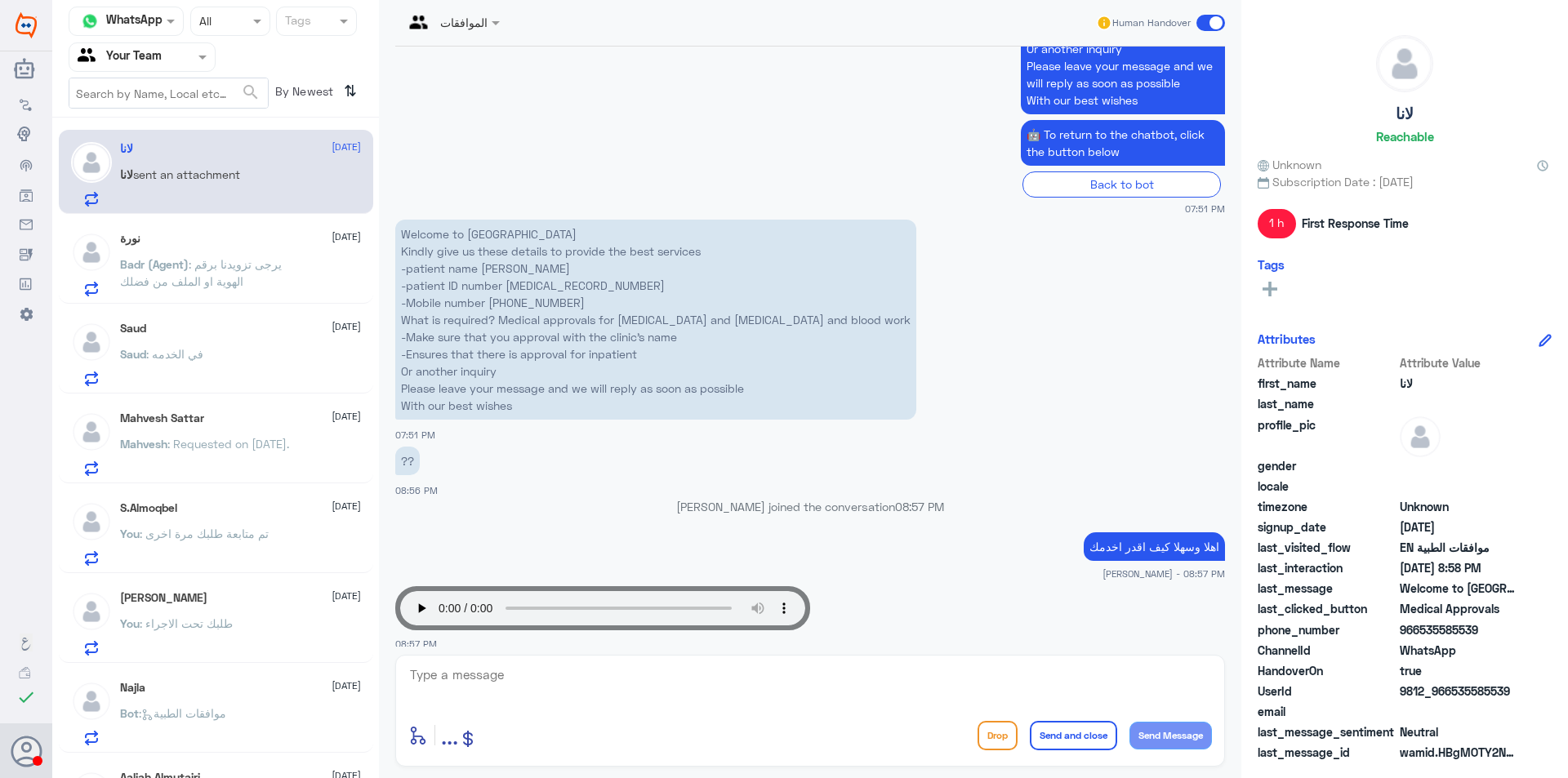
scroll to position [1479, 0]
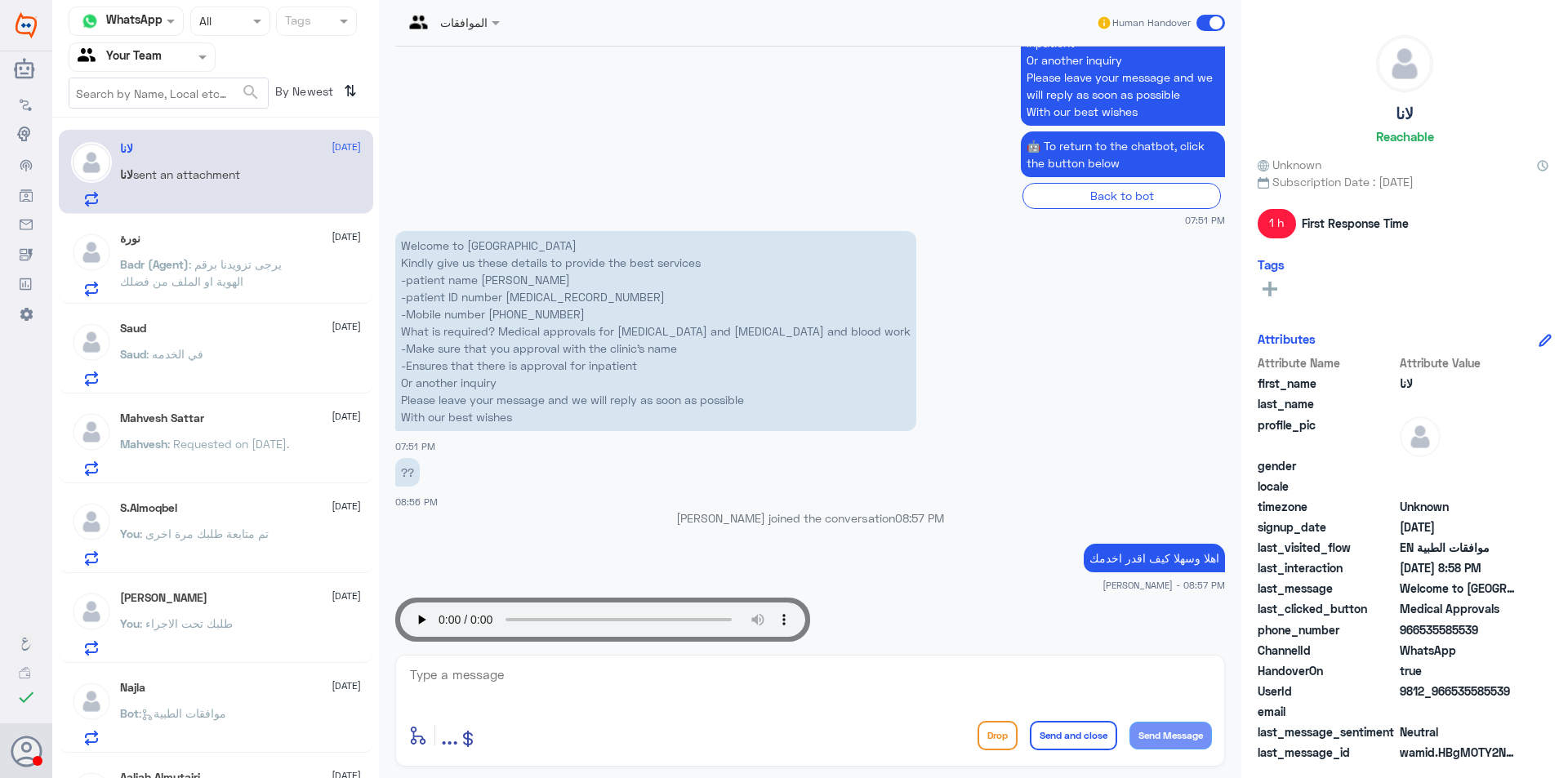
click at [536, 298] on p "Welcome to [GEOGRAPHIC_DATA] Kindly give us these details to provide the best s…" at bounding box center [656, 330] width 521 height 200
copy p "2529115988"
click at [550, 678] on textarea at bounding box center [809, 683] width 804 height 40
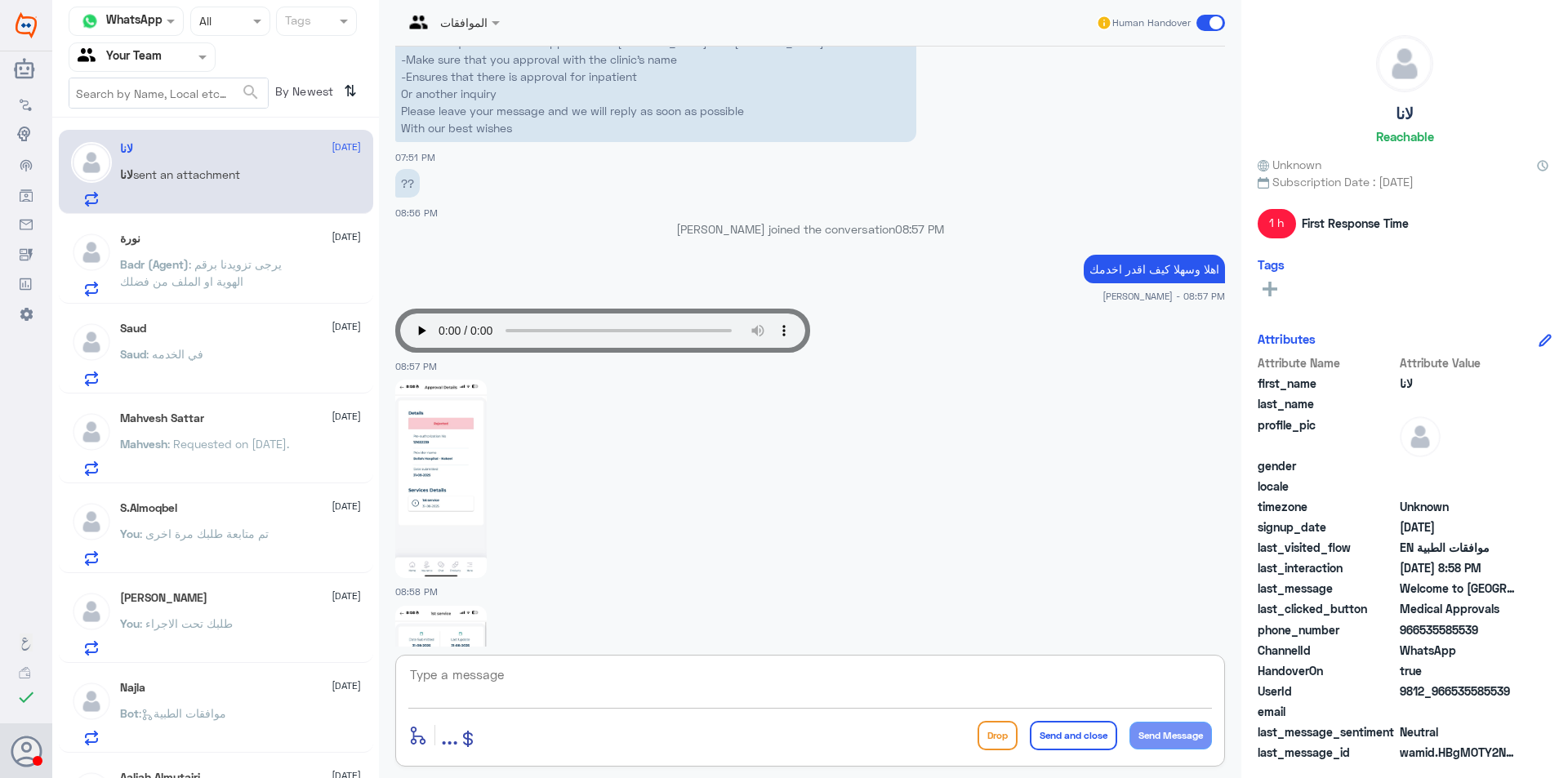
scroll to position [2459, 0]
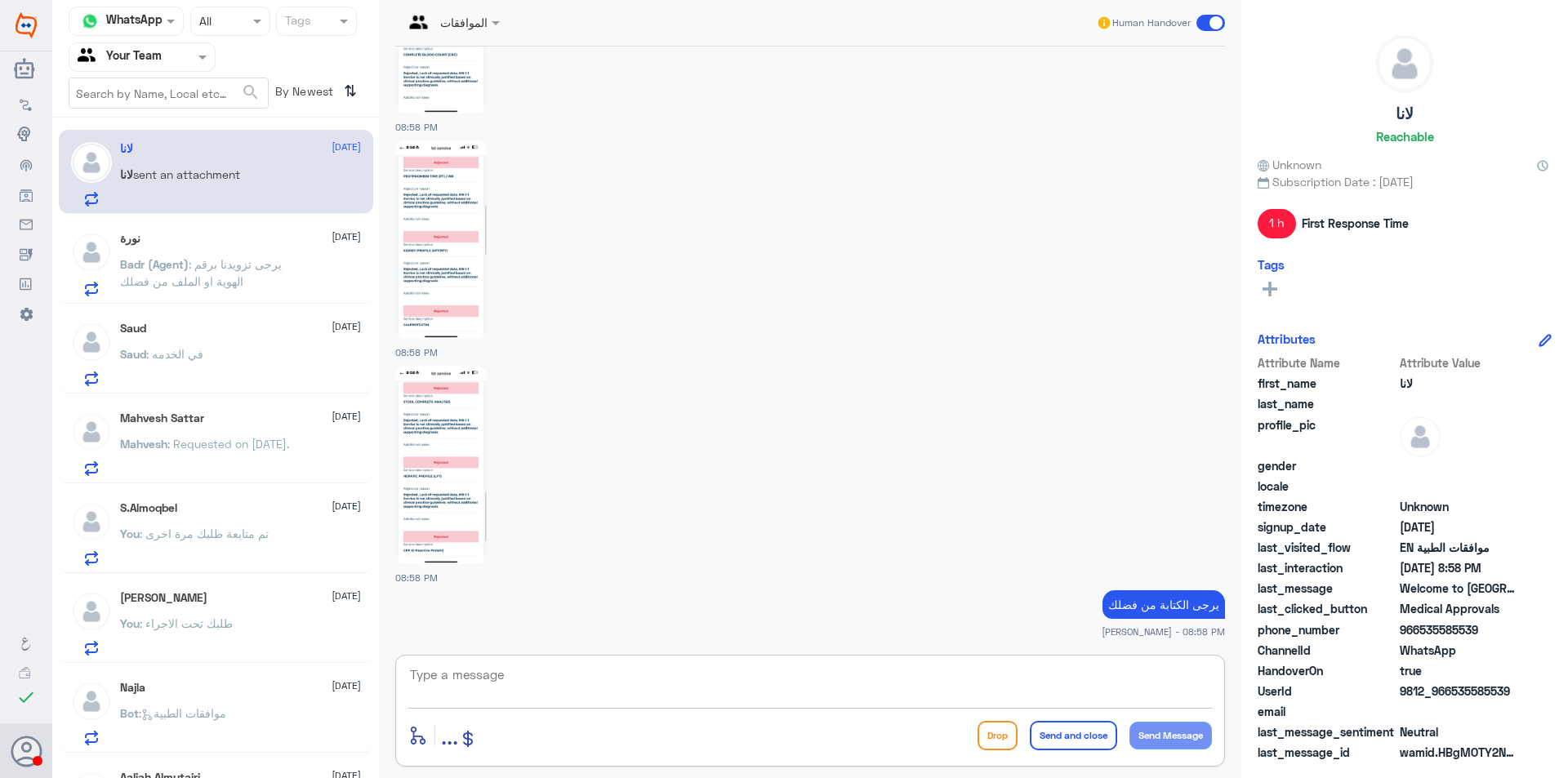
click at [869, 701] on textarea at bounding box center [809, 683] width 804 height 40
click at [866, 681] on textarea at bounding box center [809, 683] width 804 height 40
type textarea "ه"
type textarea "its approved now"
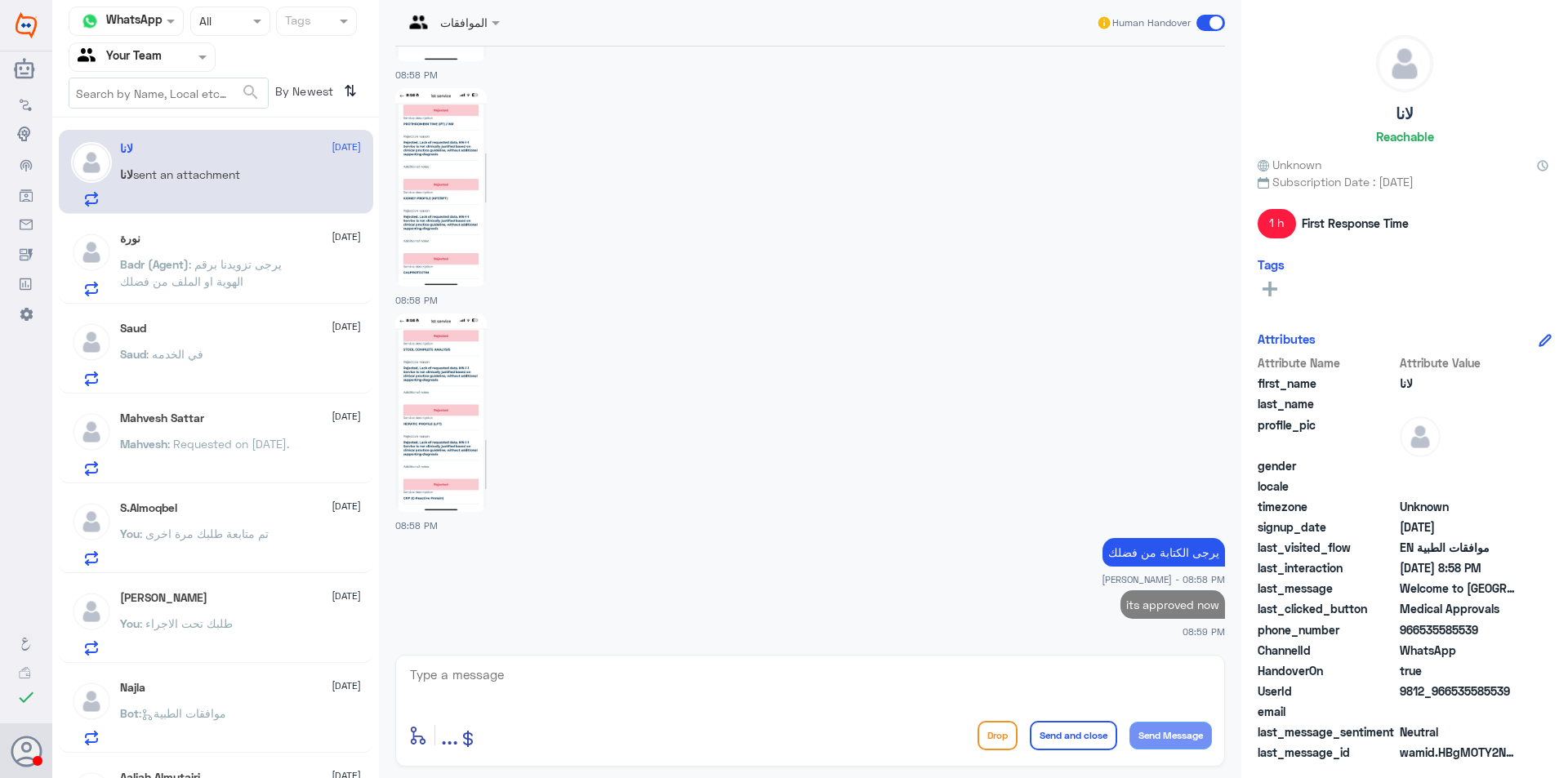
click at [172, 278] on span ": يرجى تزويدنا برقم الهوية او الملف من فضلك" at bounding box center [201, 272] width 161 height 31
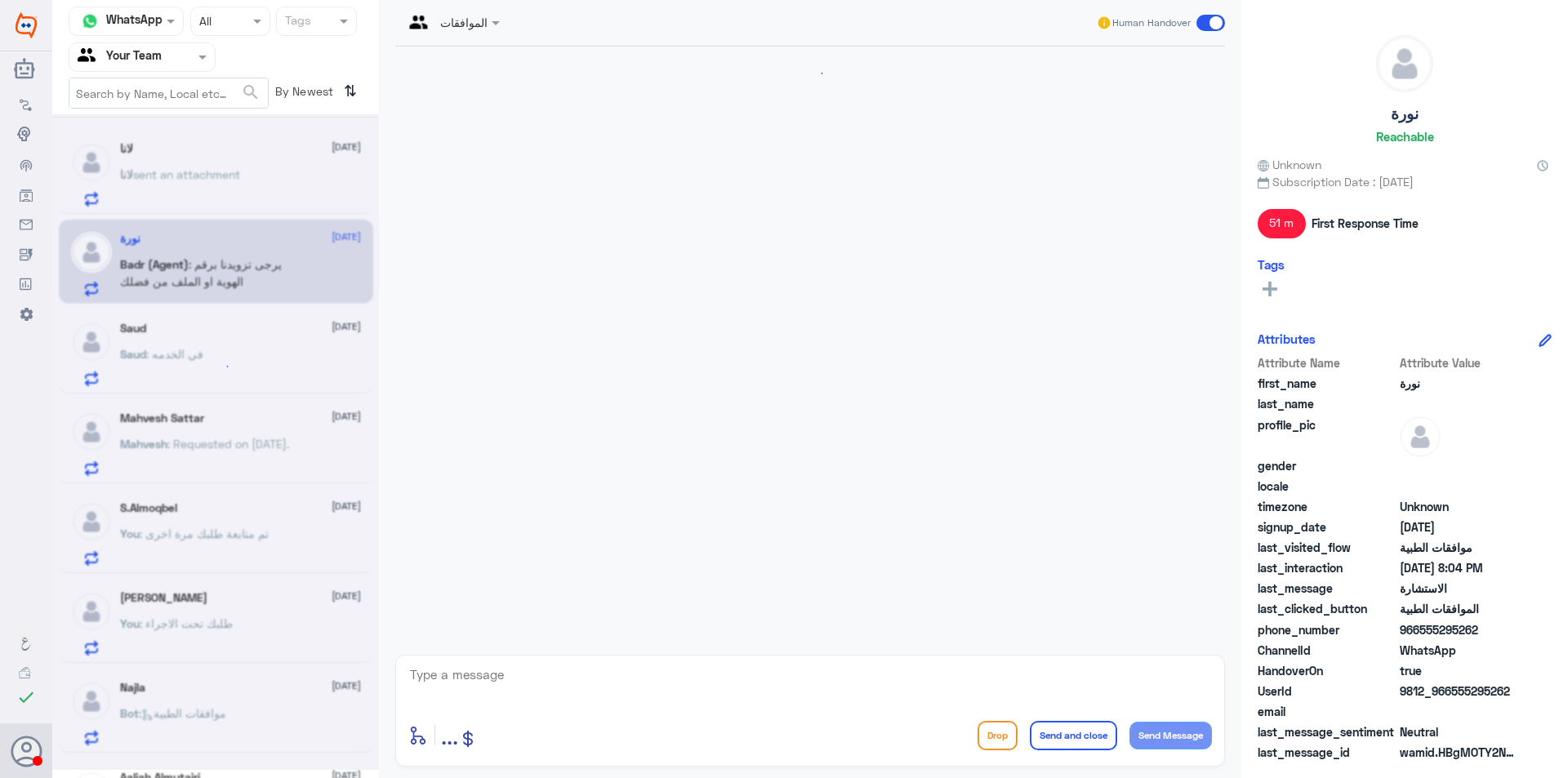
scroll to position [528, 0]
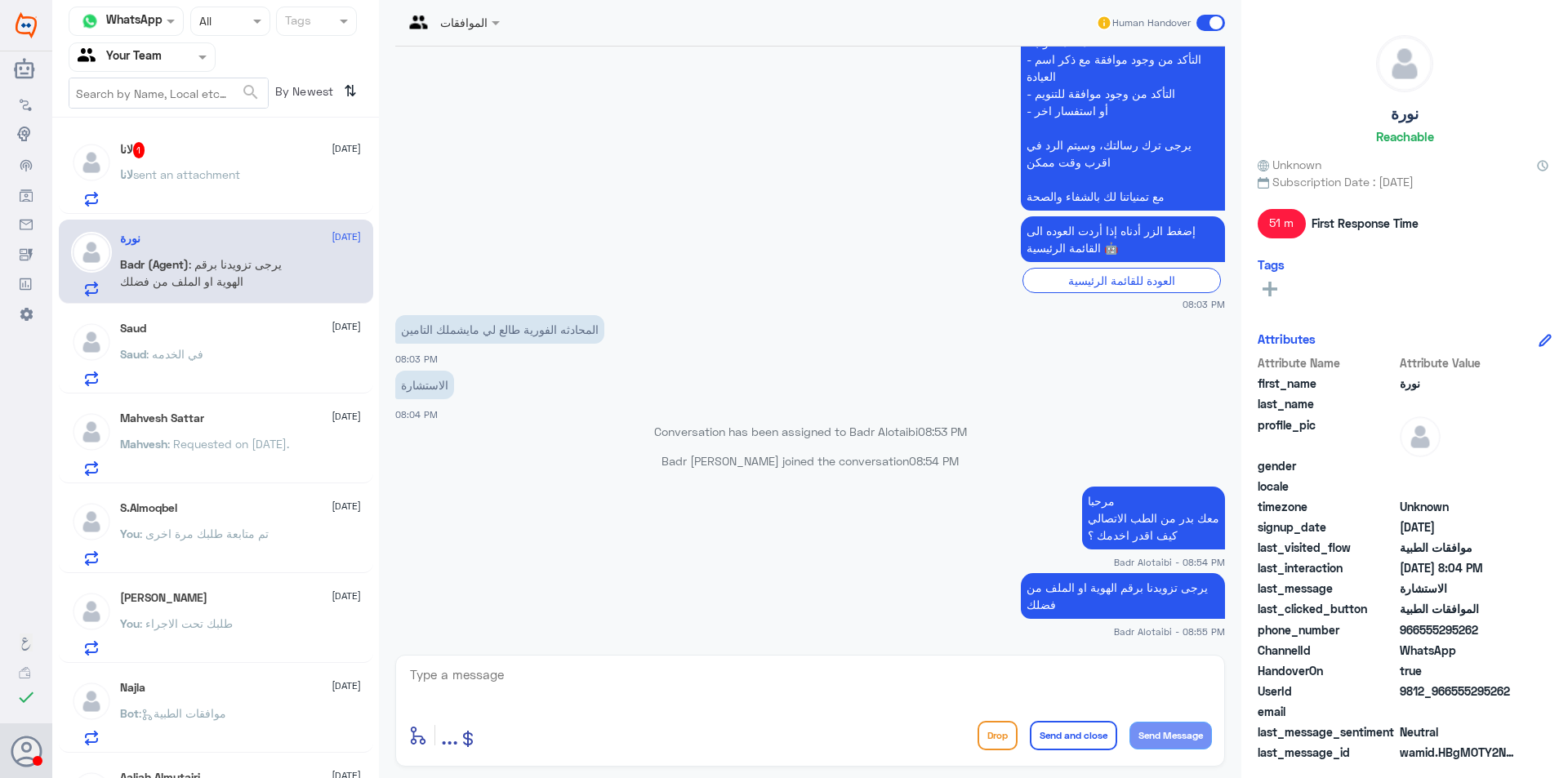
click at [250, 323] on div "Saud [DATE]" at bounding box center [240, 328] width 241 height 14
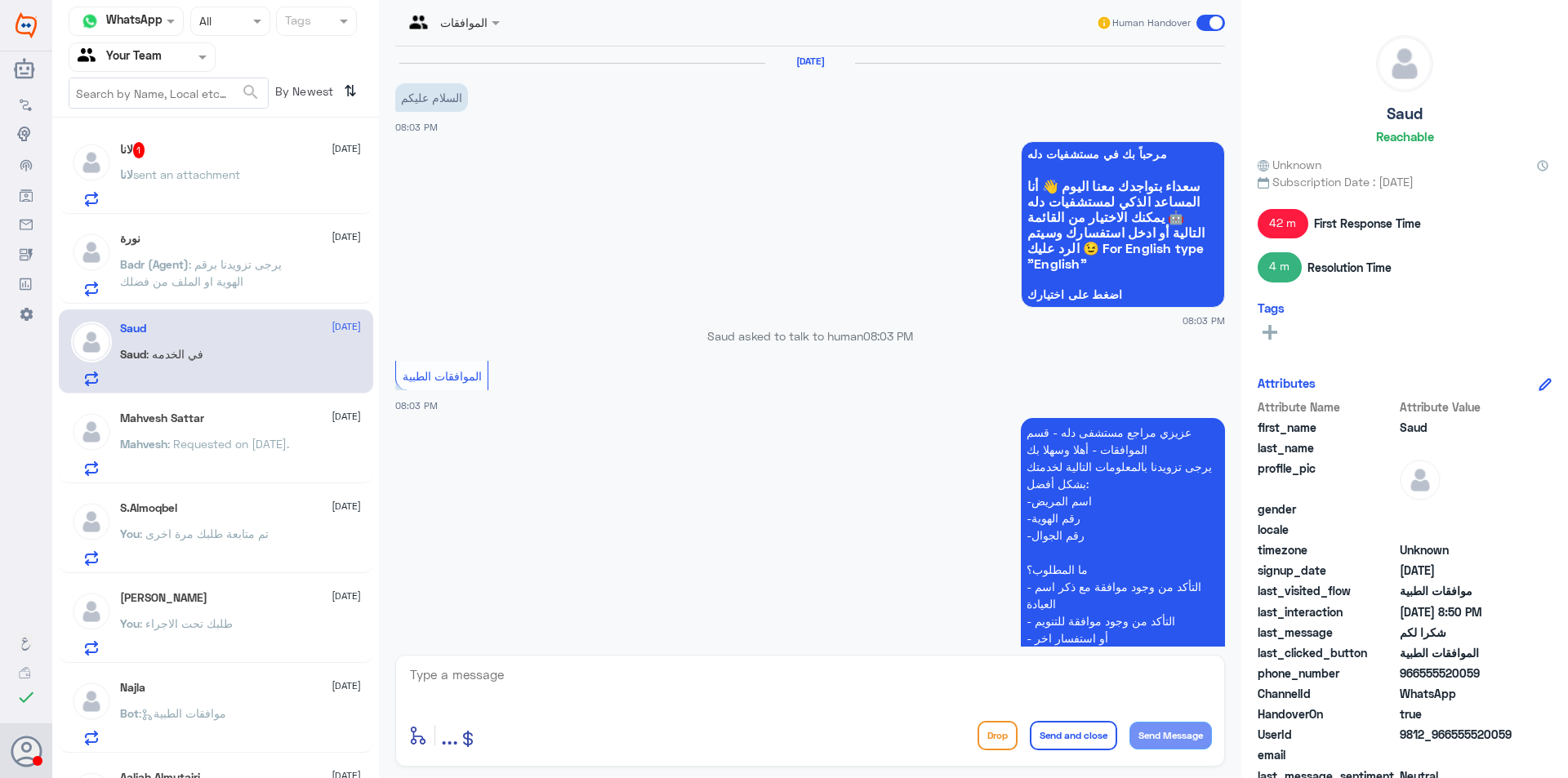
scroll to position [782, 0]
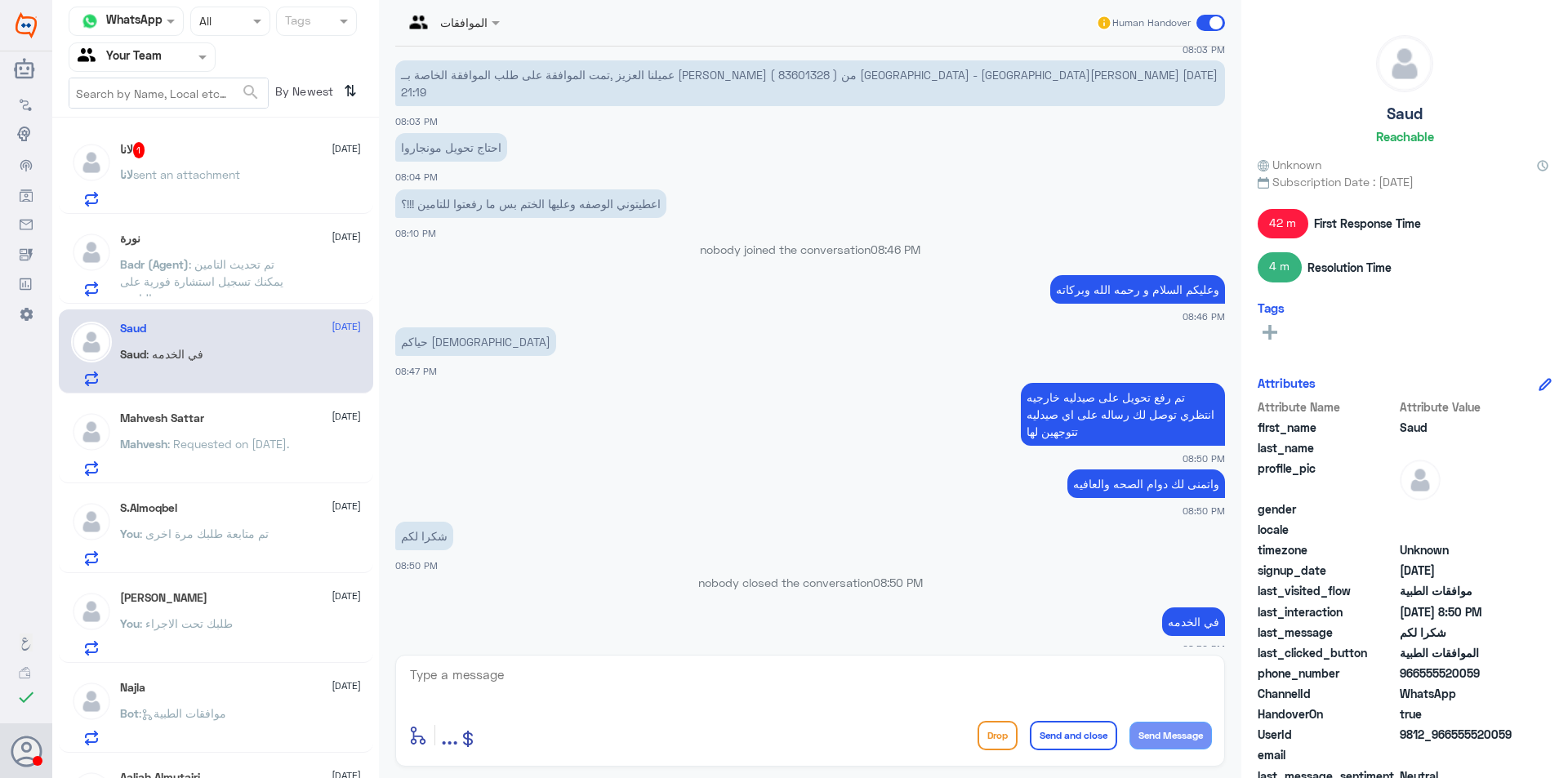
click at [221, 285] on span ": تم تحديث التامين يمكنك تسجيل استشارة فورية على التامين" at bounding box center [202, 280] width 163 height 48
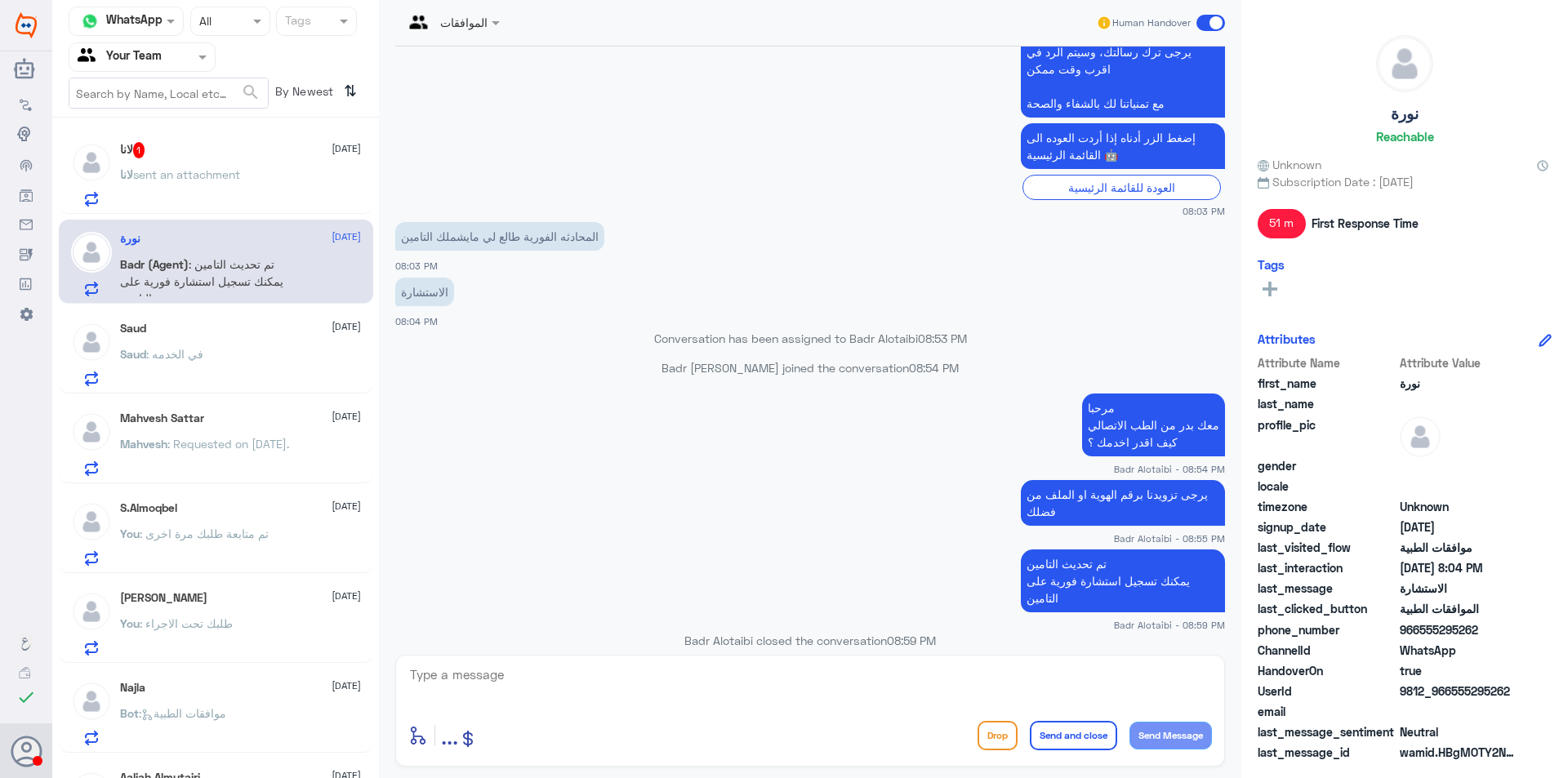
scroll to position [643, 0]
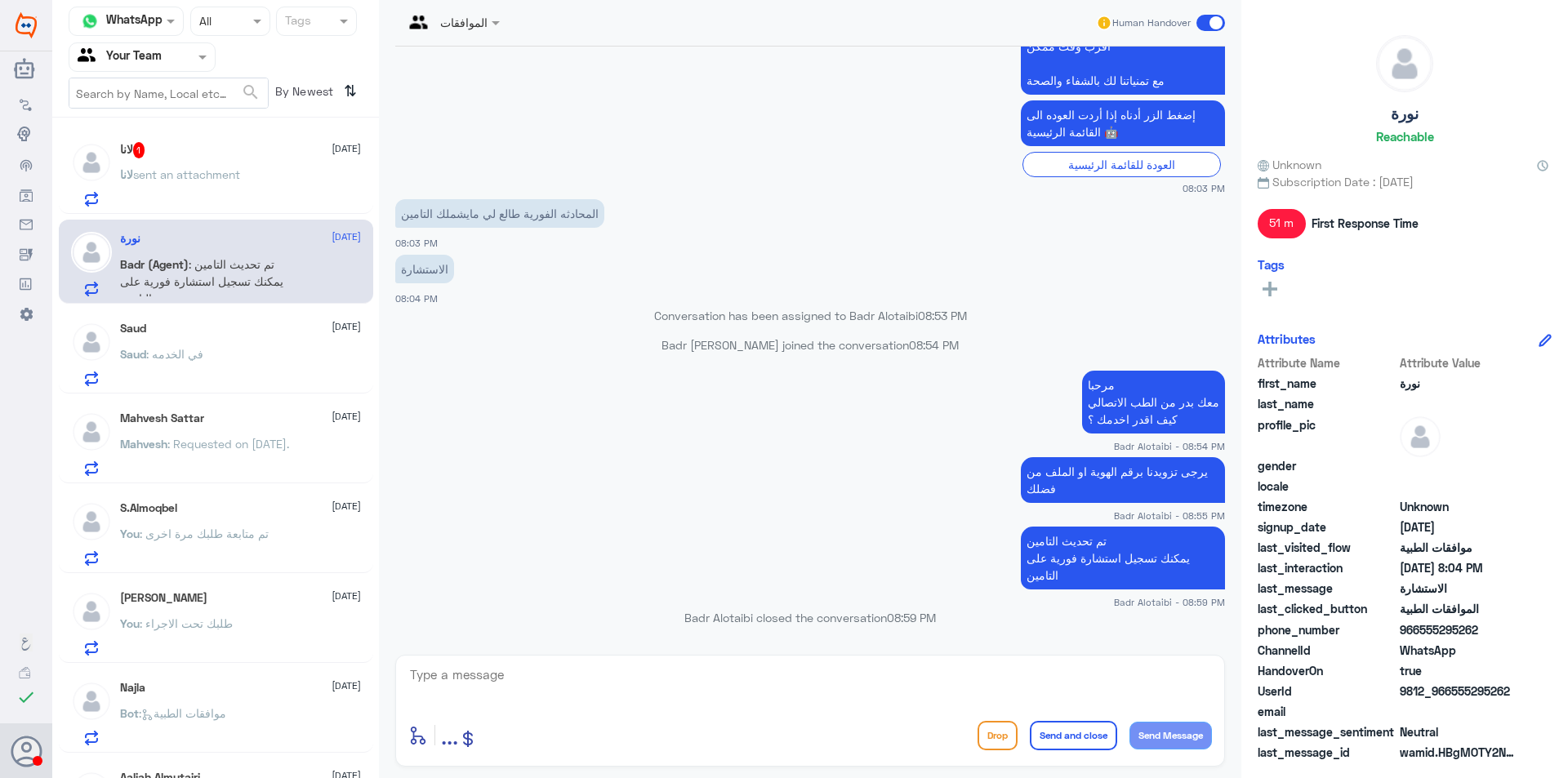
click at [224, 361] on div "Saud : في الخدمه" at bounding box center [240, 367] width 241 height 37
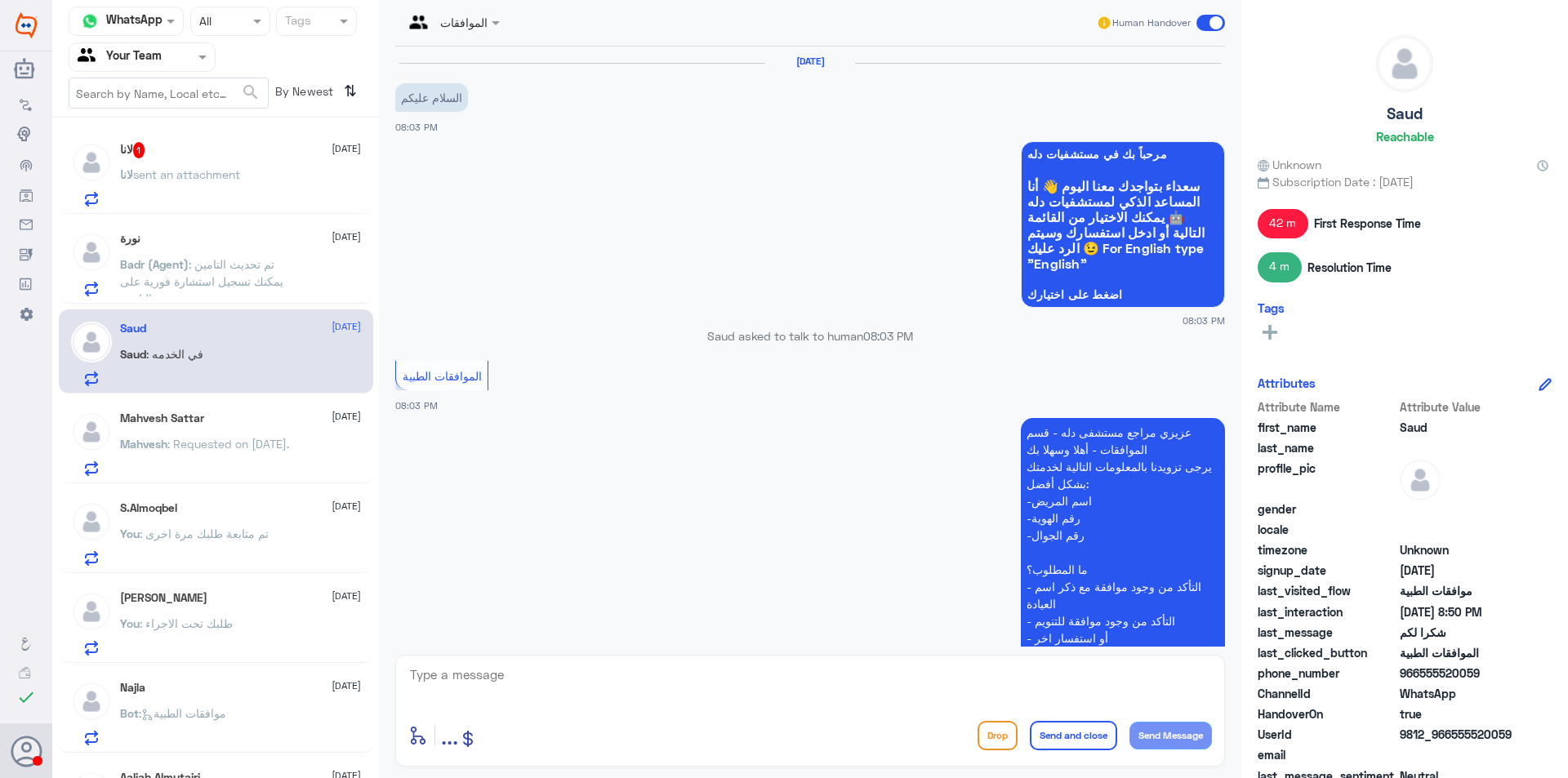
scroll to position [782, 0]
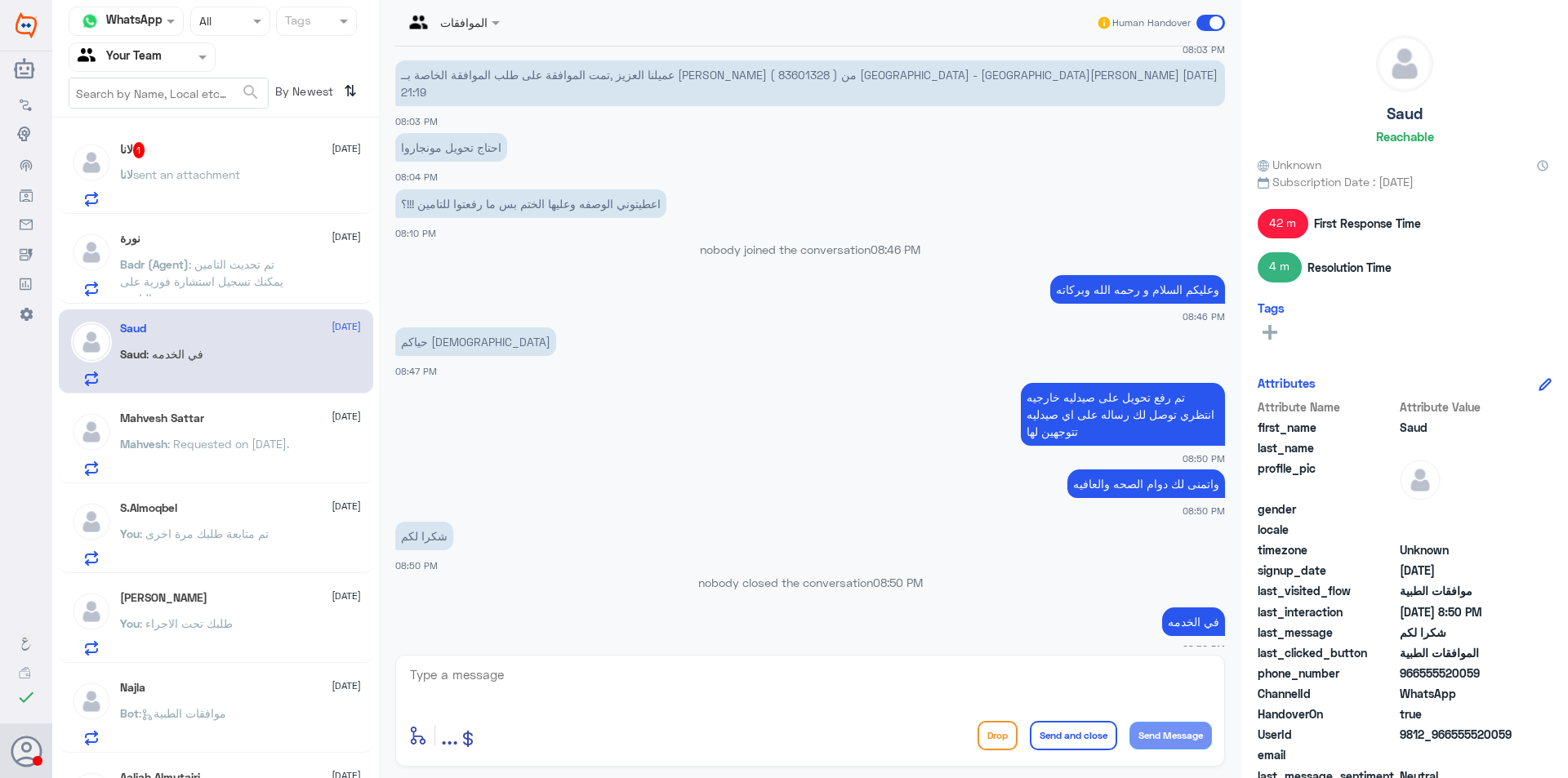
click at [225, 471] on p "Mahvesh : Requested on [DATE]." at bounding box center [204, 456] width 169 height 41
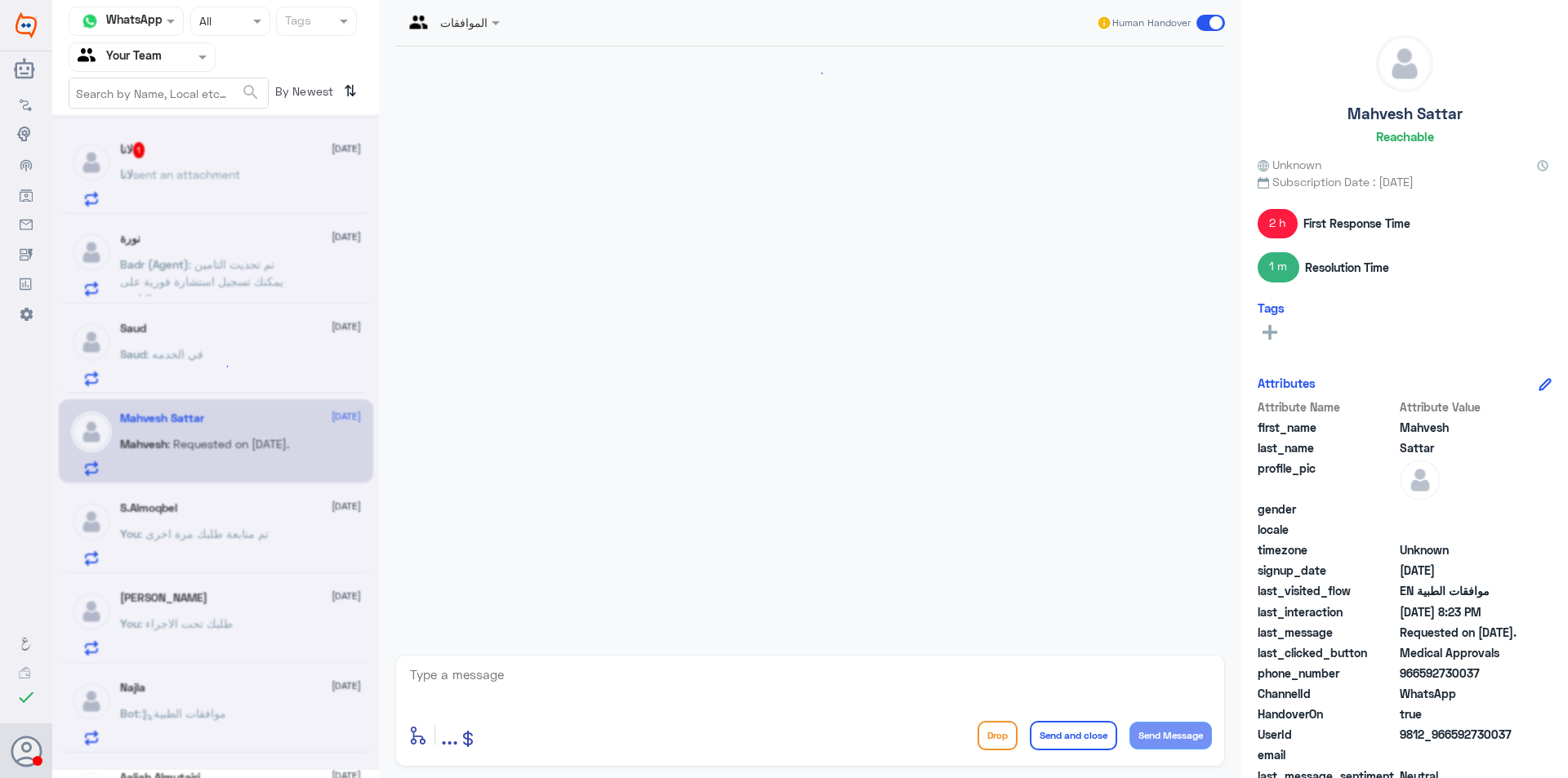
scroll to position [1712, 0]
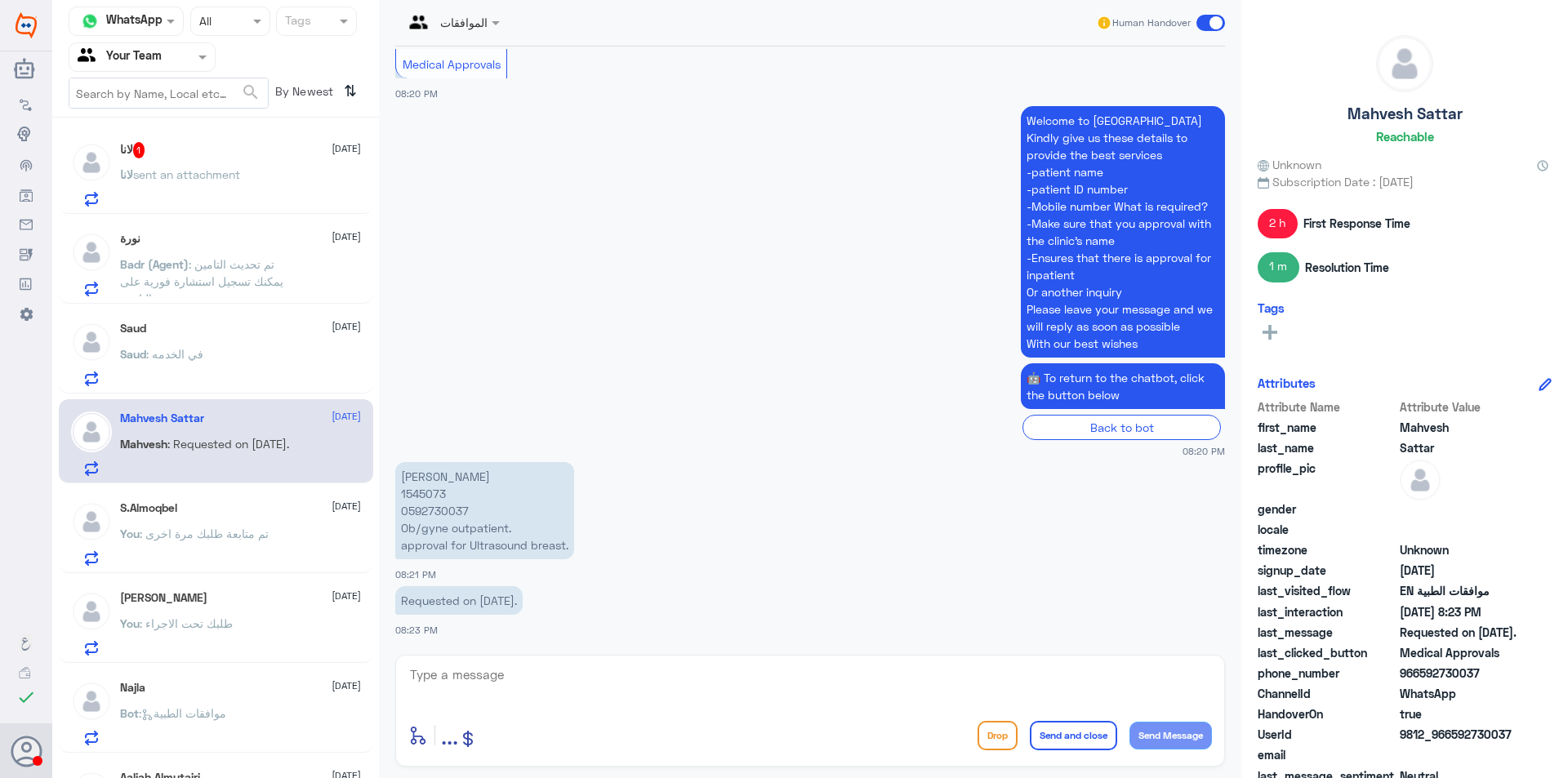
click at [235, 528] on span ": تم متابعة طلبك مرة اخرى" at bounding box center [204, 533] width 129 height 14
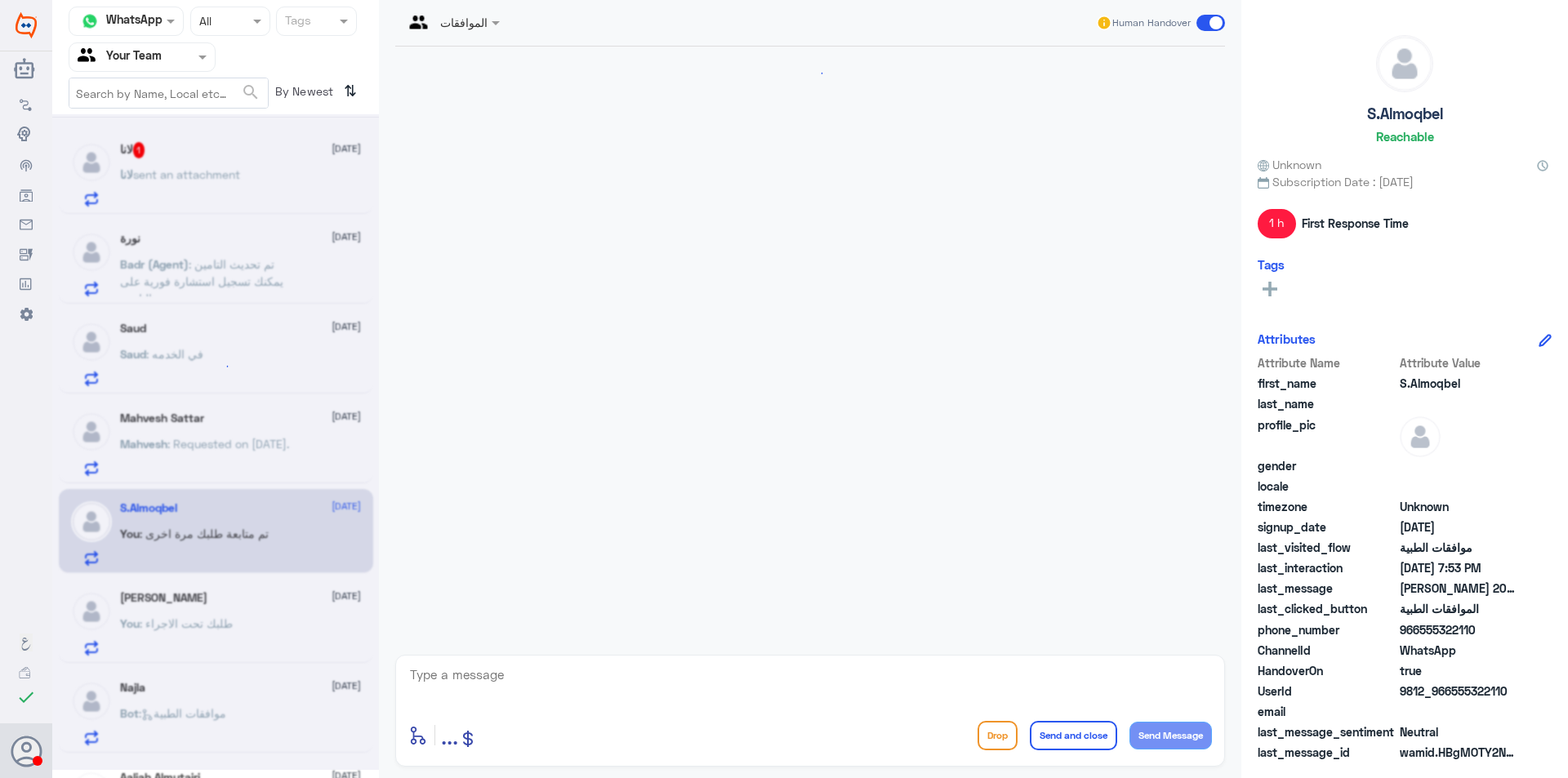
scroll to position [509, 0]
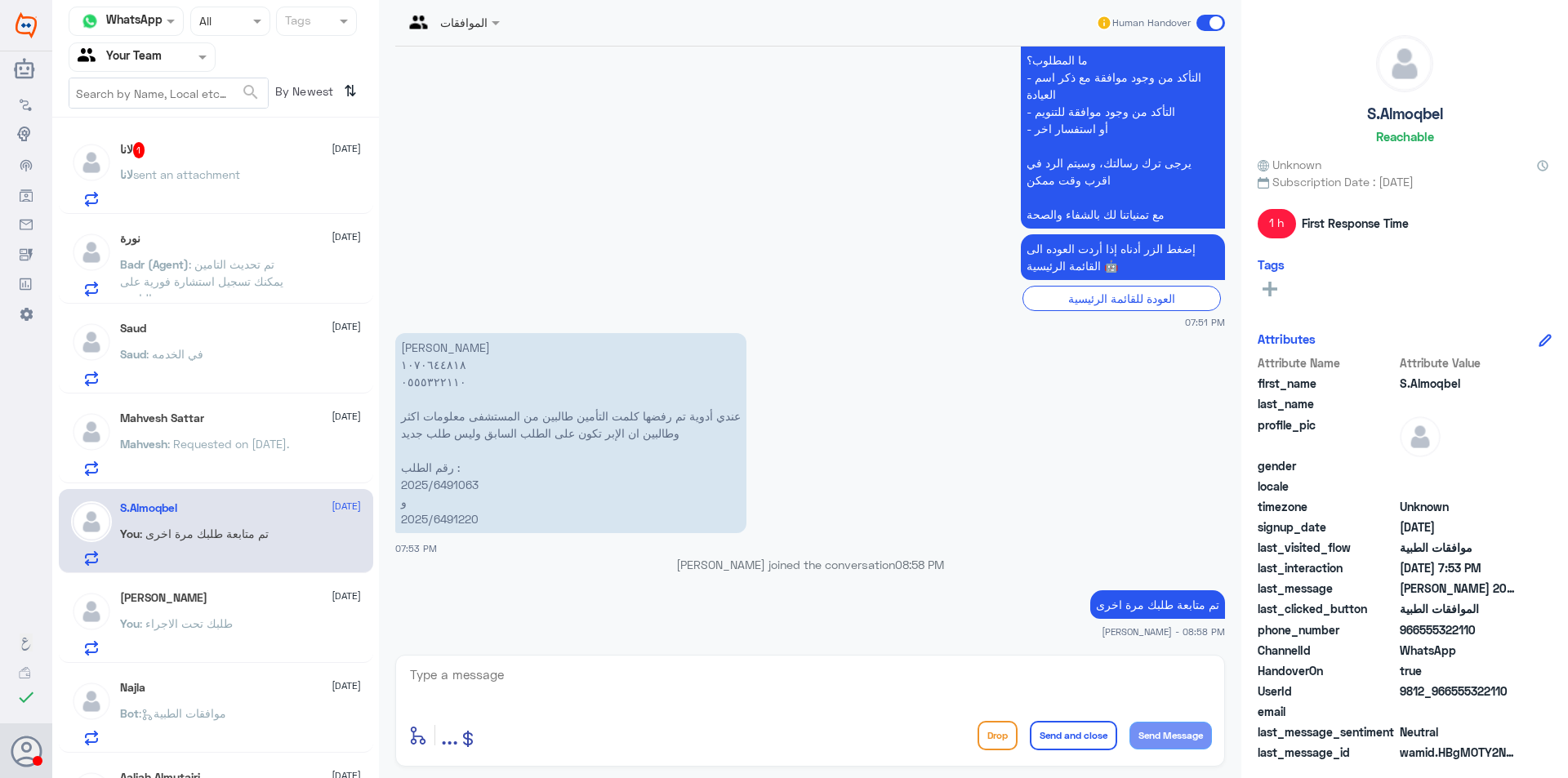
click at [168, 692] on div "Najla [DATE]" at bounding box center [240, 687] width 241 height 14
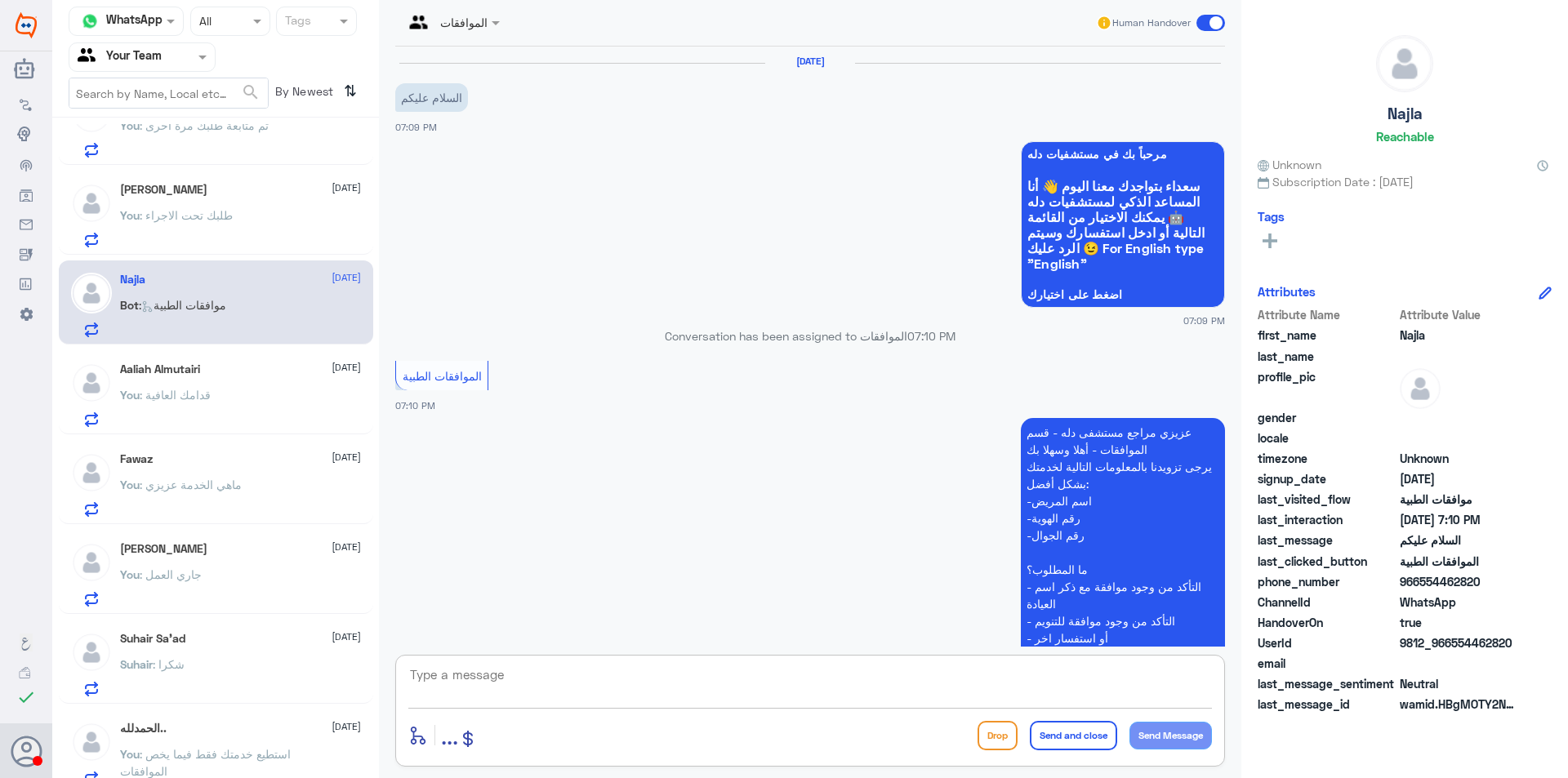
click at [620, 677] on textarea at bounding box center [809, 683] width 804 height 40
type textarea "وعليكم السلام"
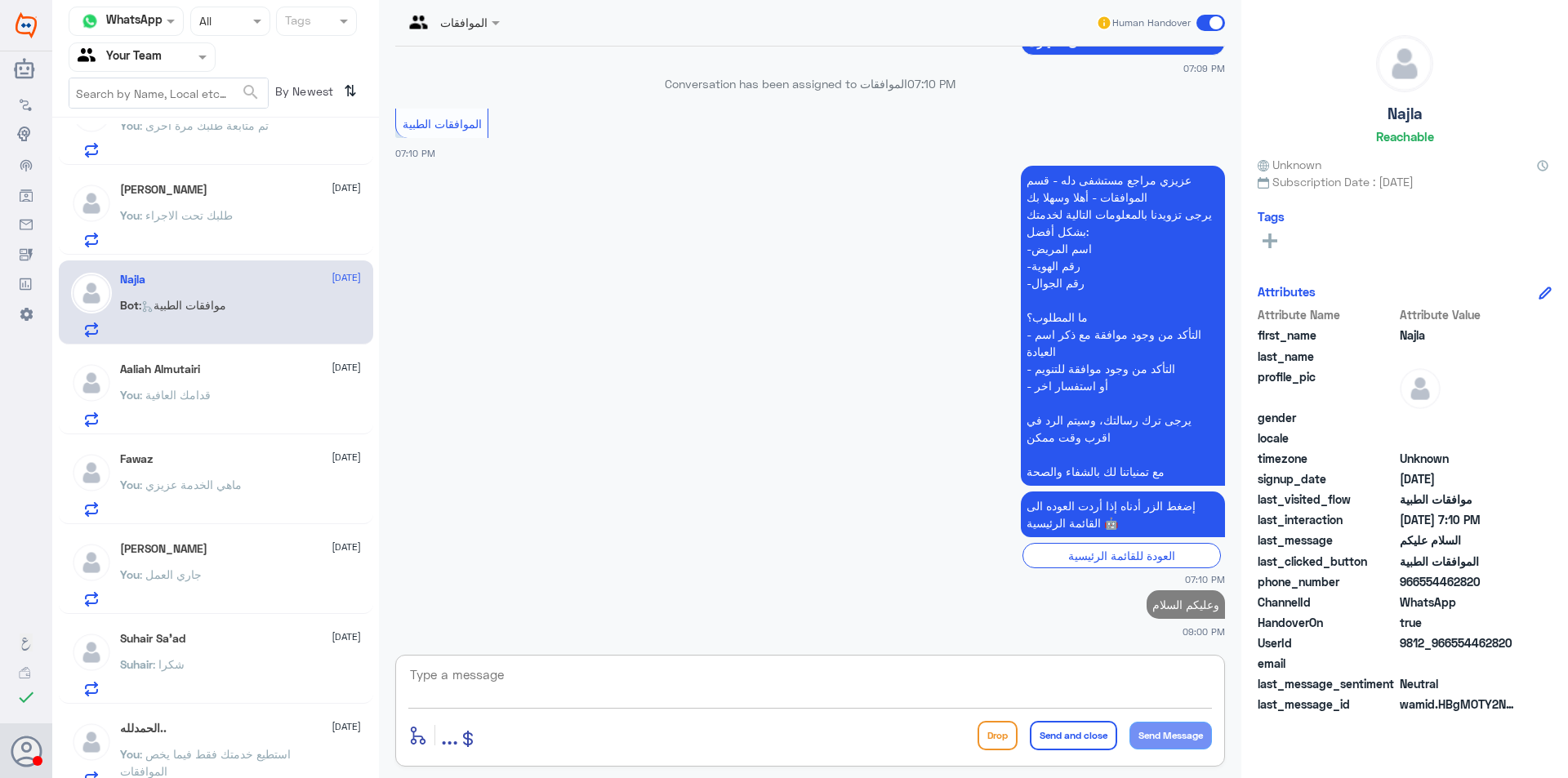
click at [207, 230] on p "You : طلبك تحت الاجراء" at bounding box center [176, 227] width 113 height 41
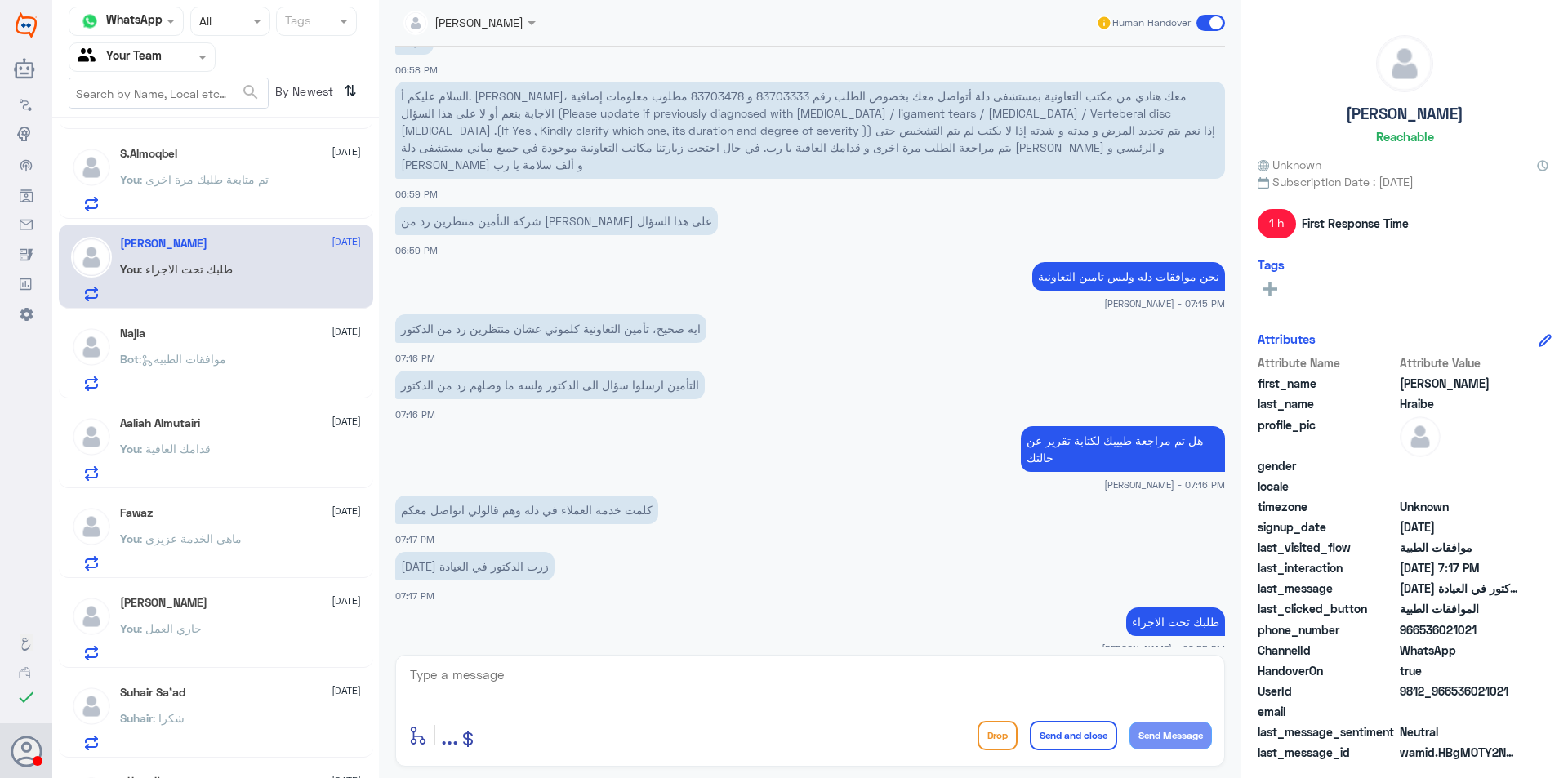
scroll to position [326, 0]
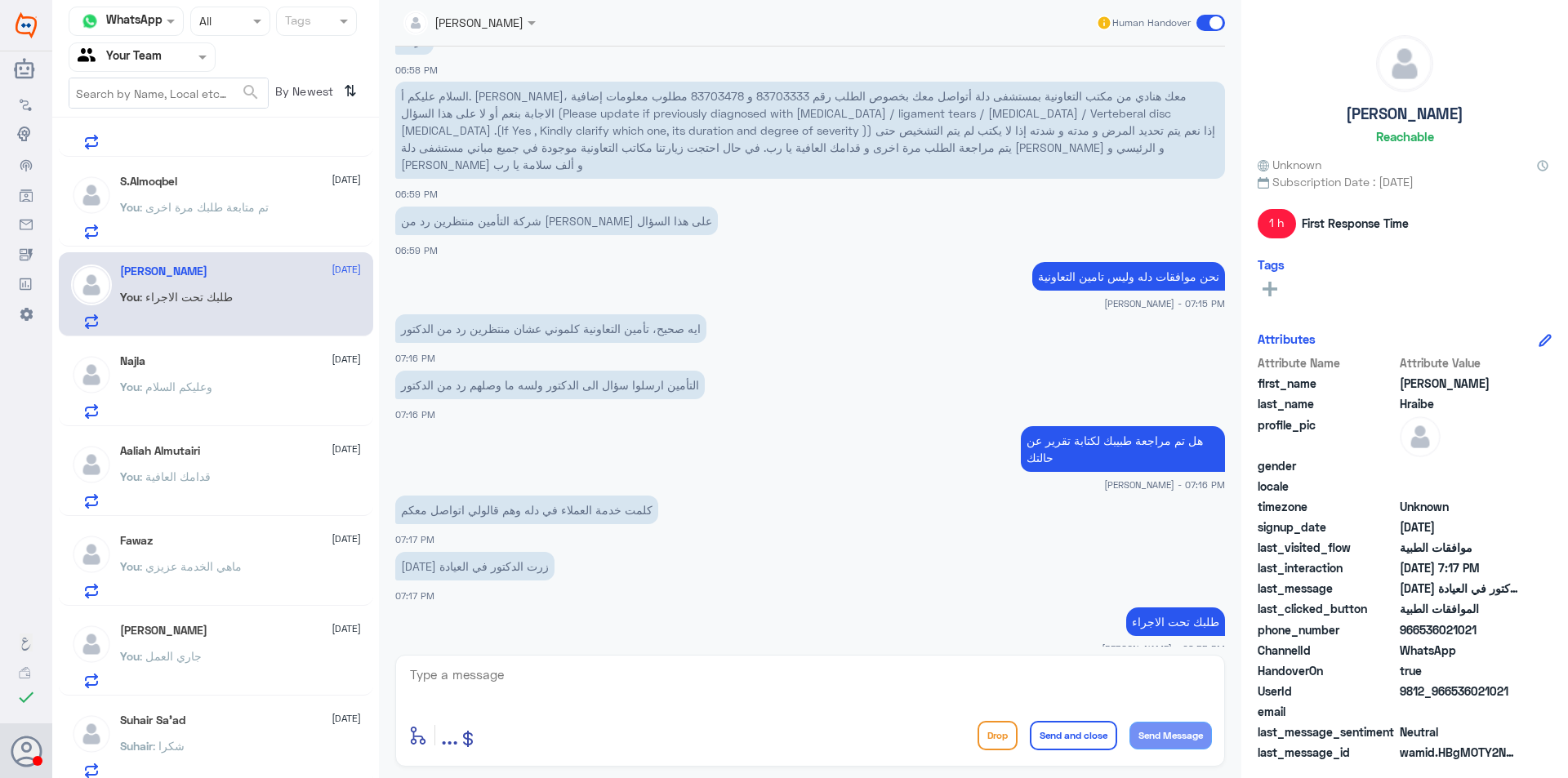
click at [215, 238] on p "You : تم متابعة طلبك مرة اخرى" at bounding box center [194, 219] width 148 height 41
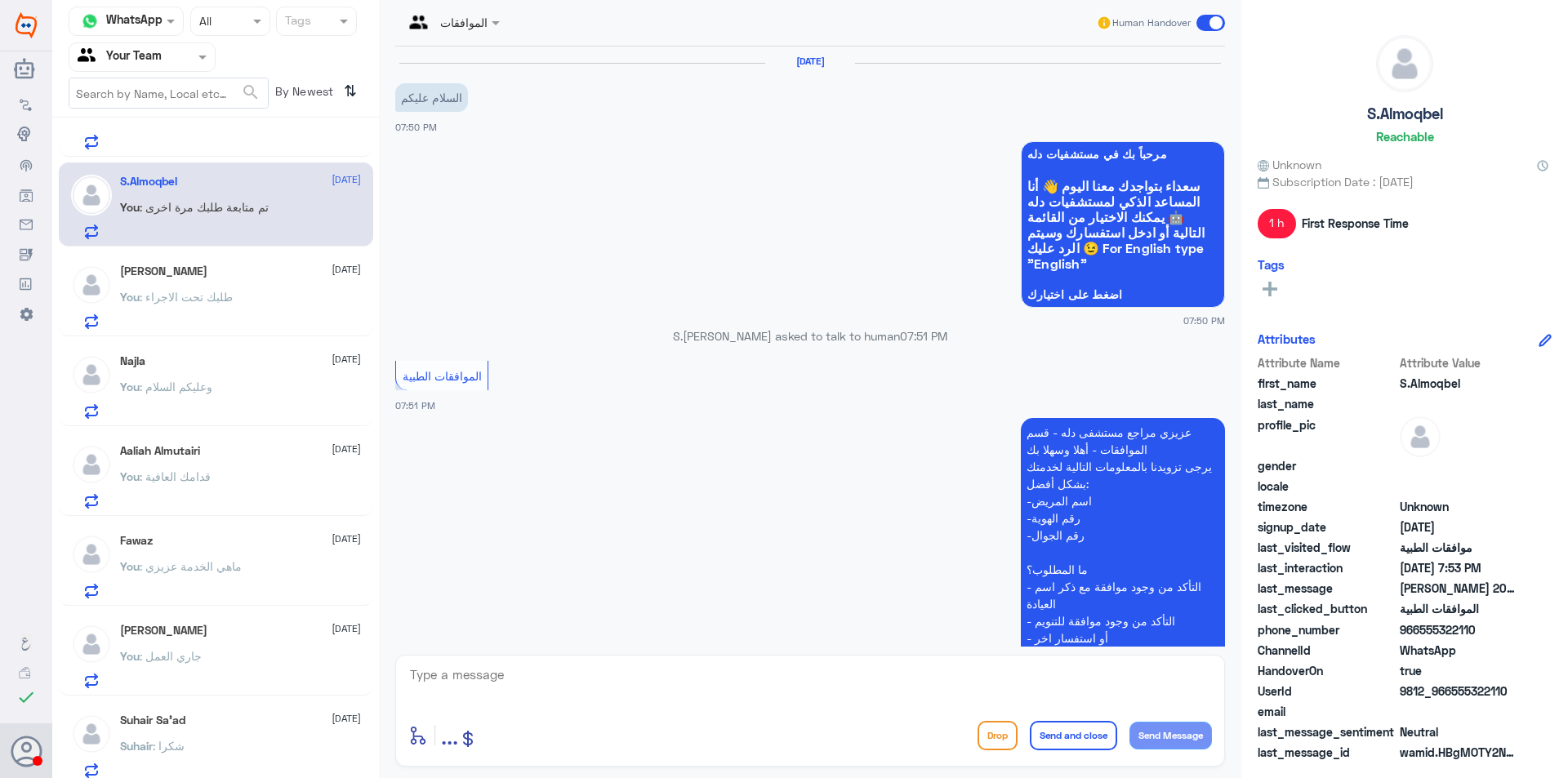
scroll to position [509, 0]
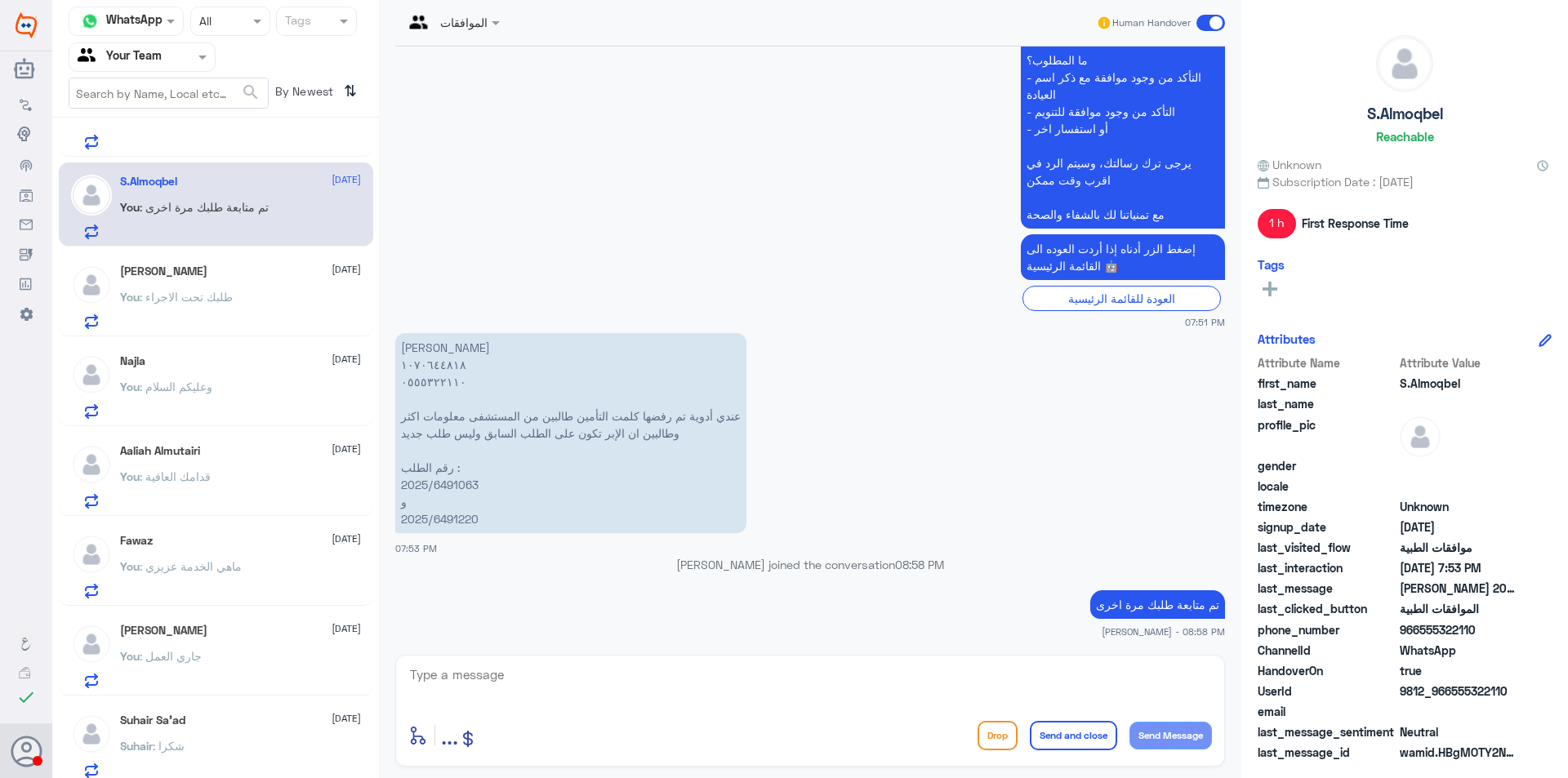
click at [254, 401] on div "You : وعليكم السلام" at bounding box center [240, 400] width 241 height 37
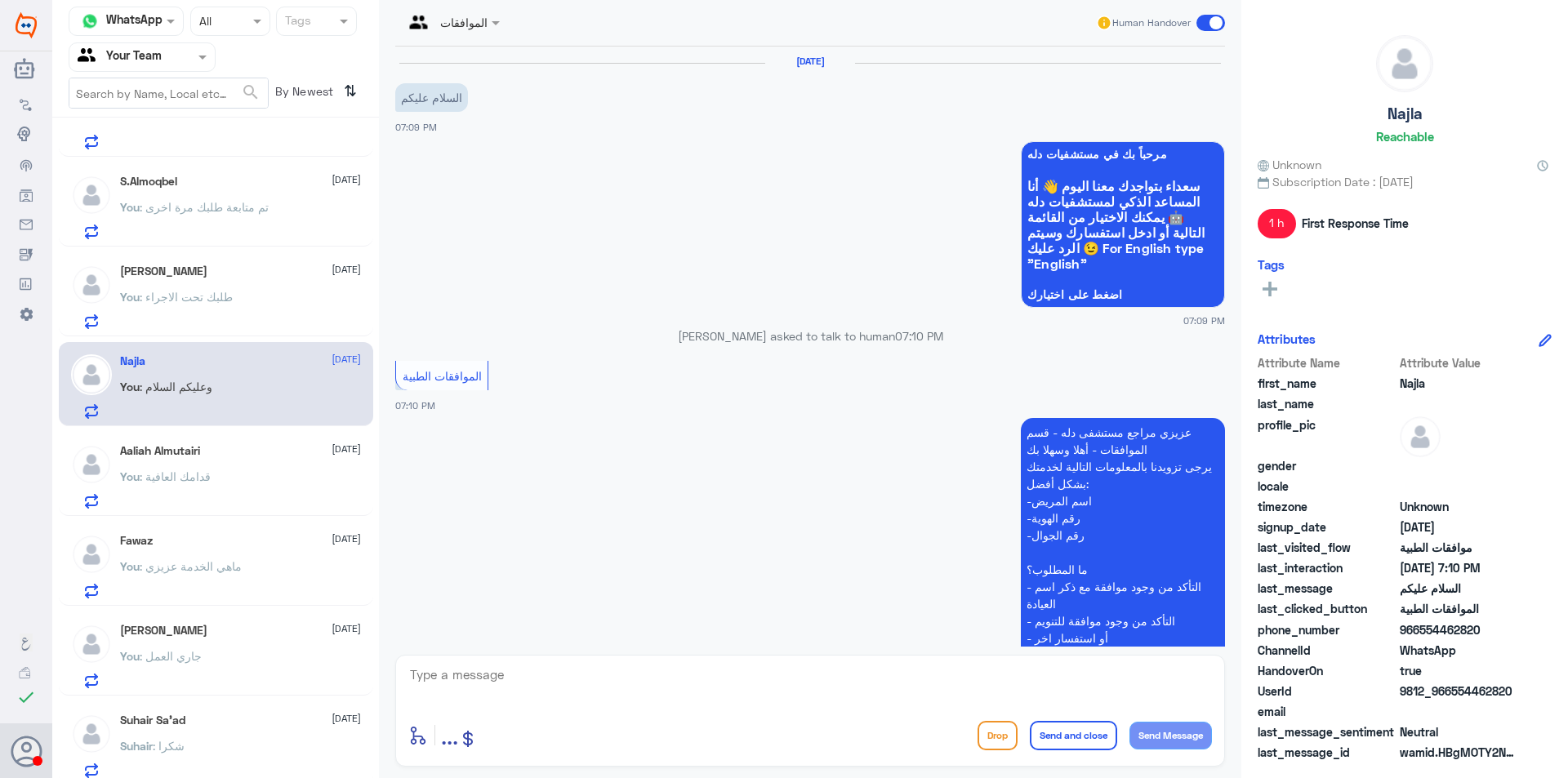
scroll to position [282, 0]
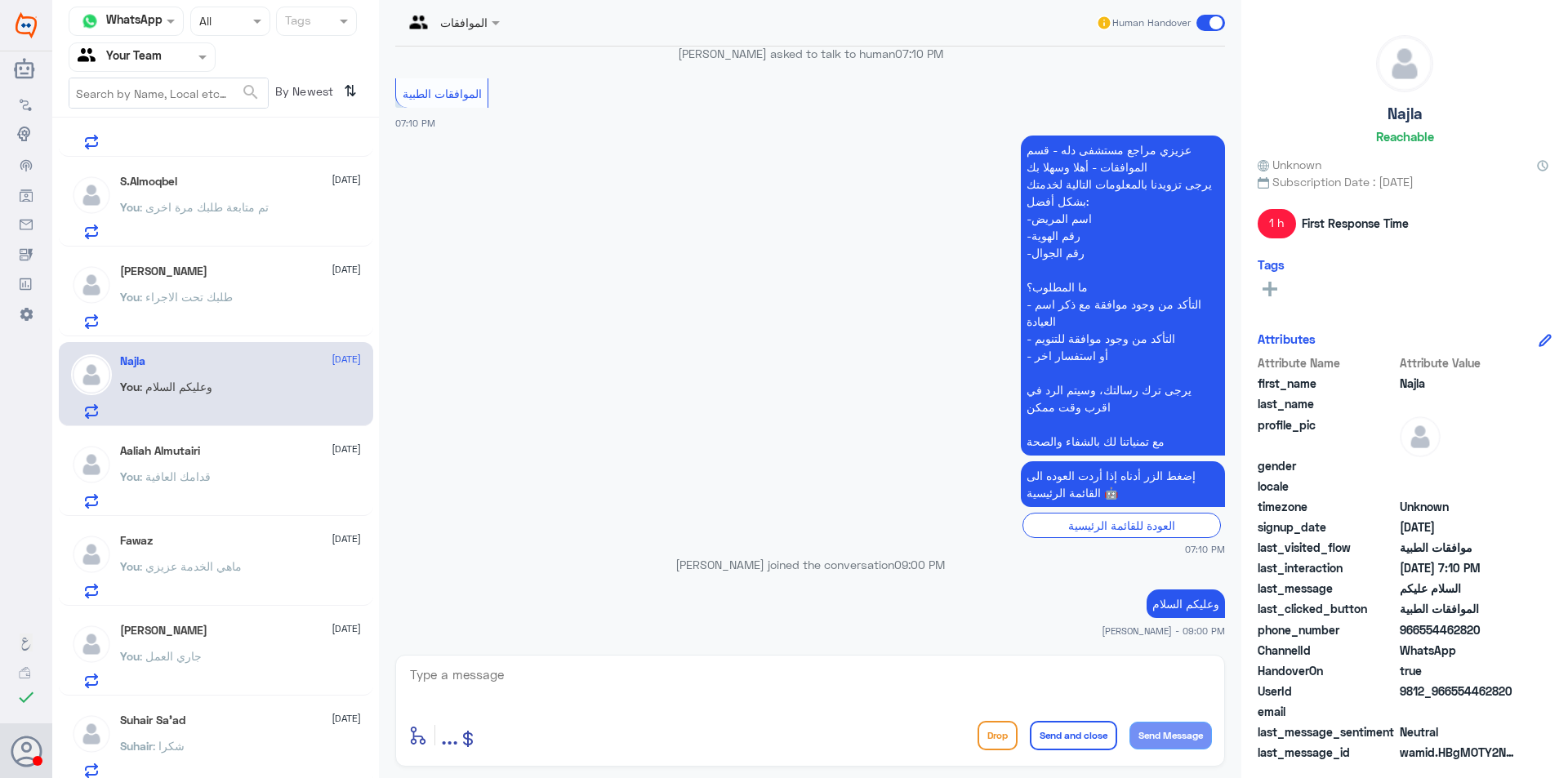
click at [264, 498] on div "You : قدامك العافية" at bounding box center [240, 489] width 241 height 37
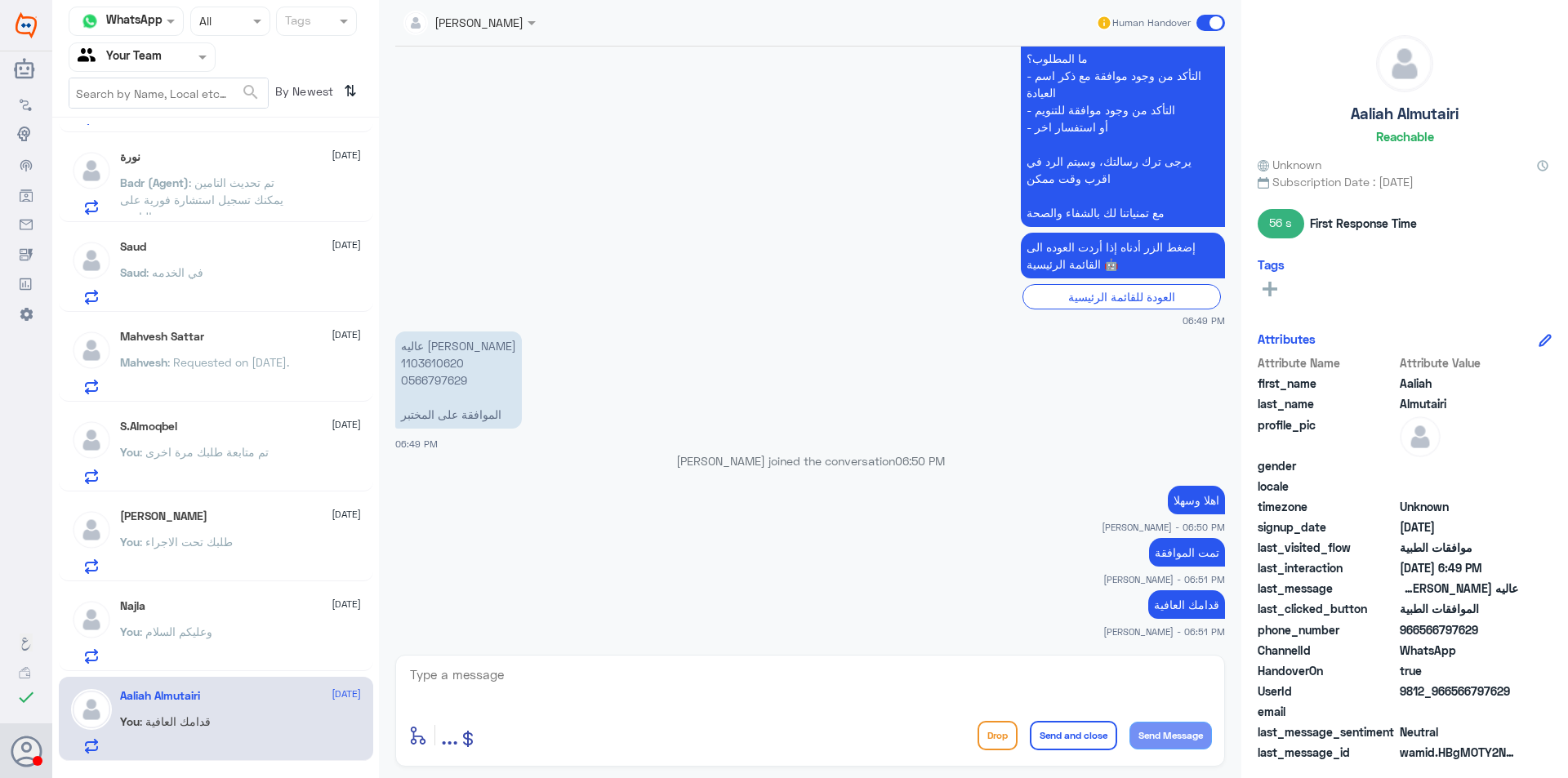
click at [196, 176] on span ": تم تحديث التامين يمكنك تسجيل استشارة فورية على التامين" at bounding box center [202, 199] width 163 height 48
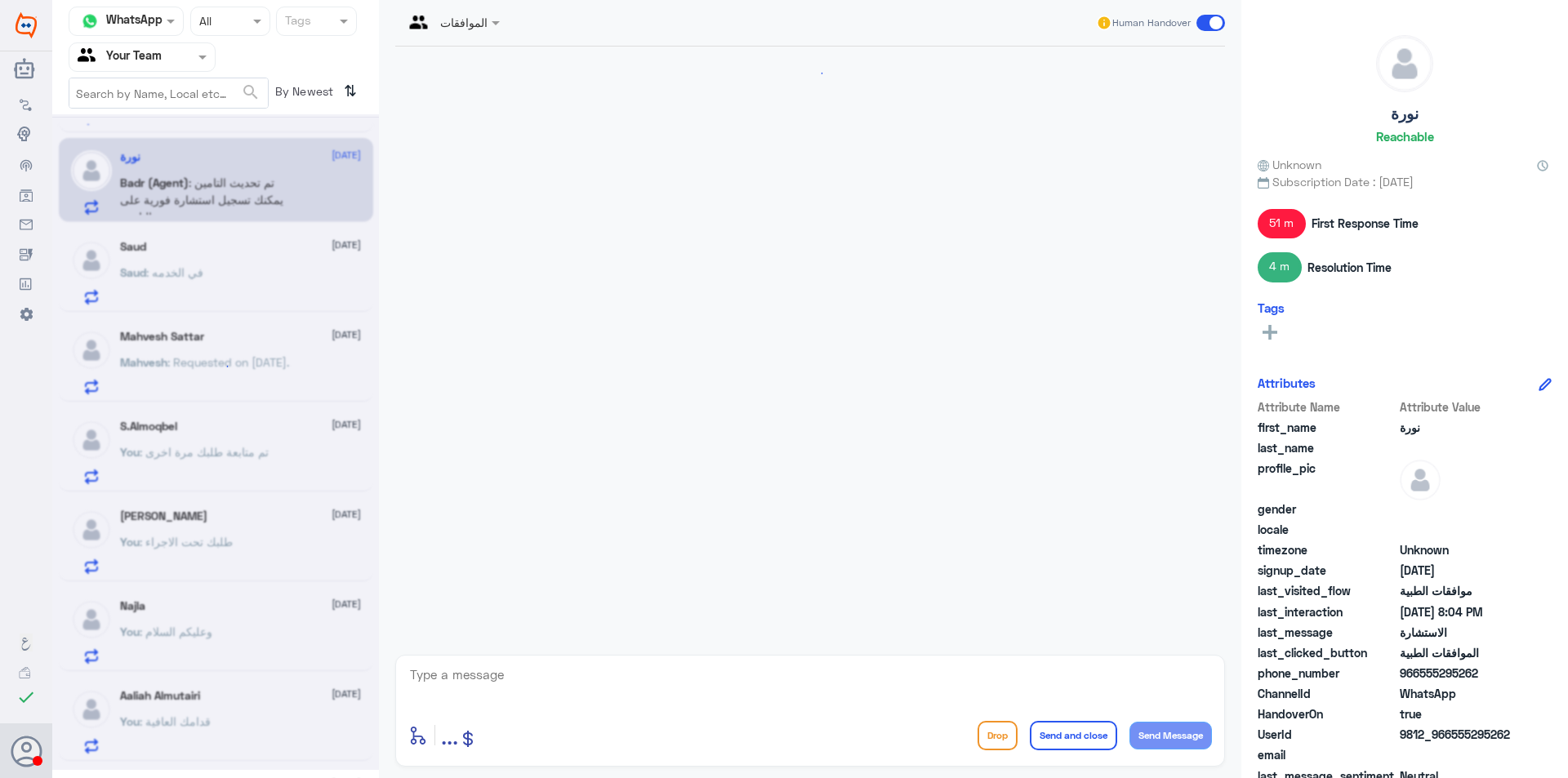
click at [234, 465] on p "You : تم متابعة طلبك مرة اخرى" at bounding box center [194, 464] width 148 height 41
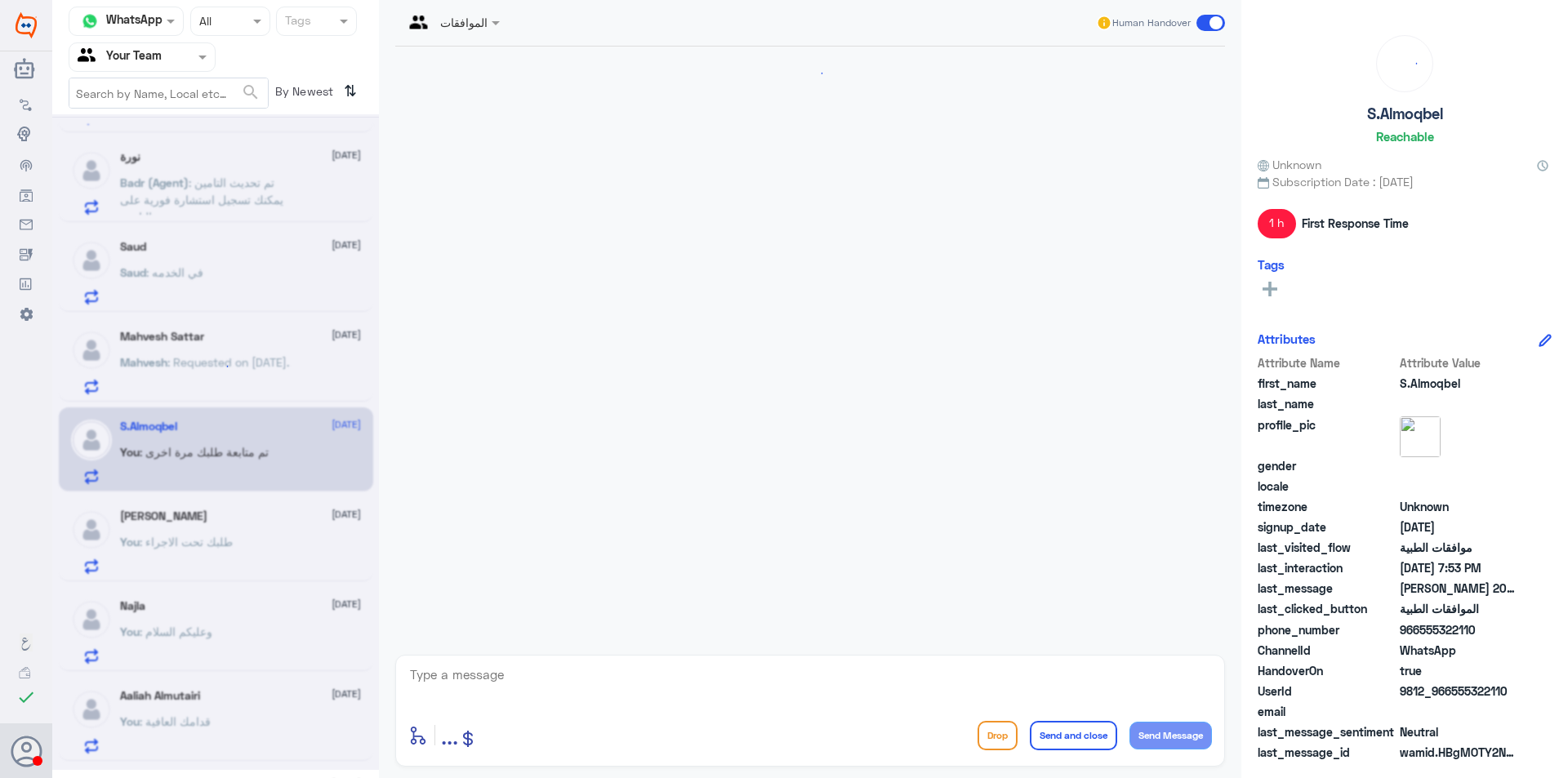
click at [256, 569] on div "You : طلبك تحت الاجراء" at bounding box center [240, 555] width 241 height 37
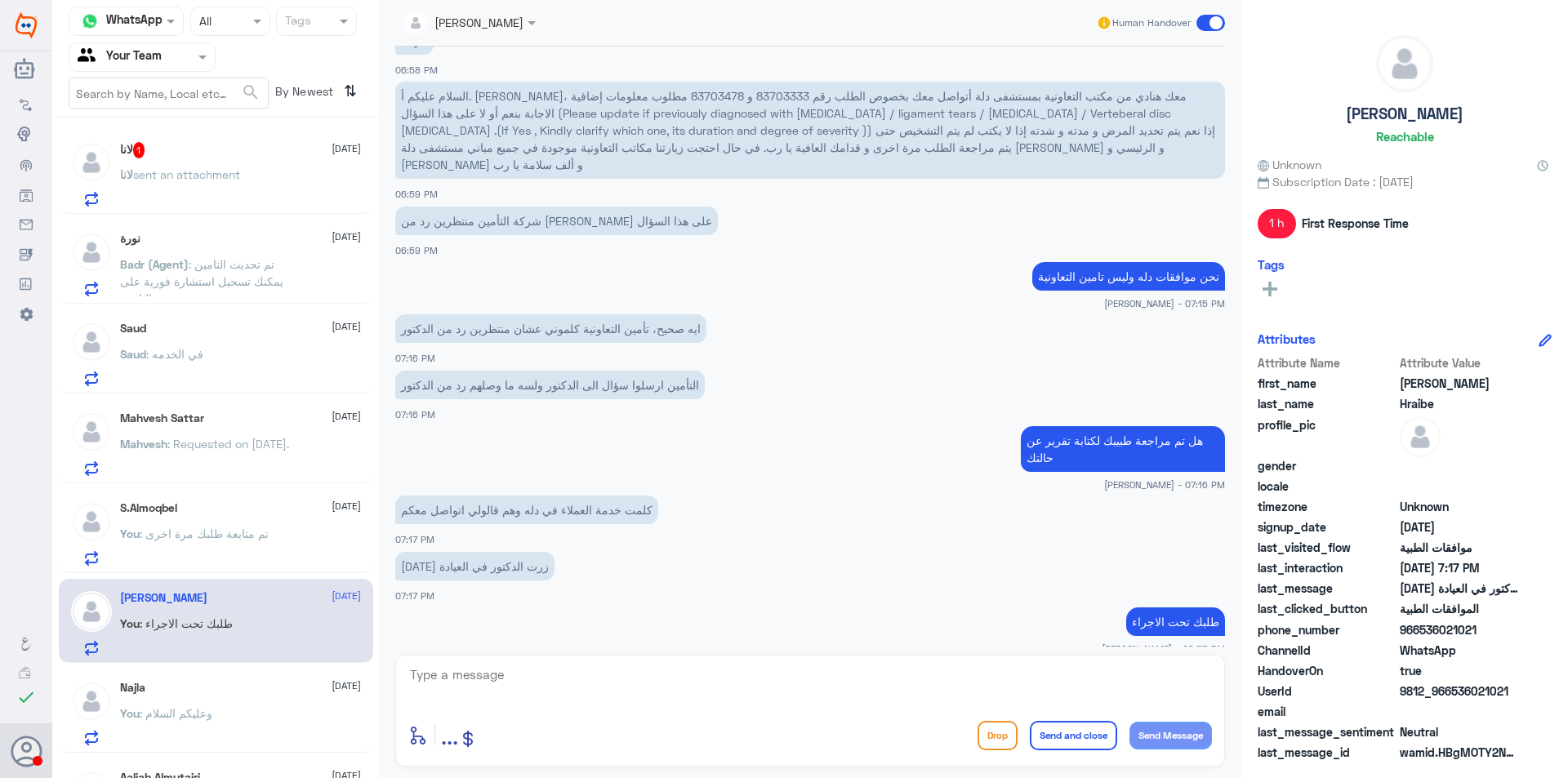
click at [182, 144] on div "لانا 1 [DATE]" at bounding box center [240, 150] width 241 height 16
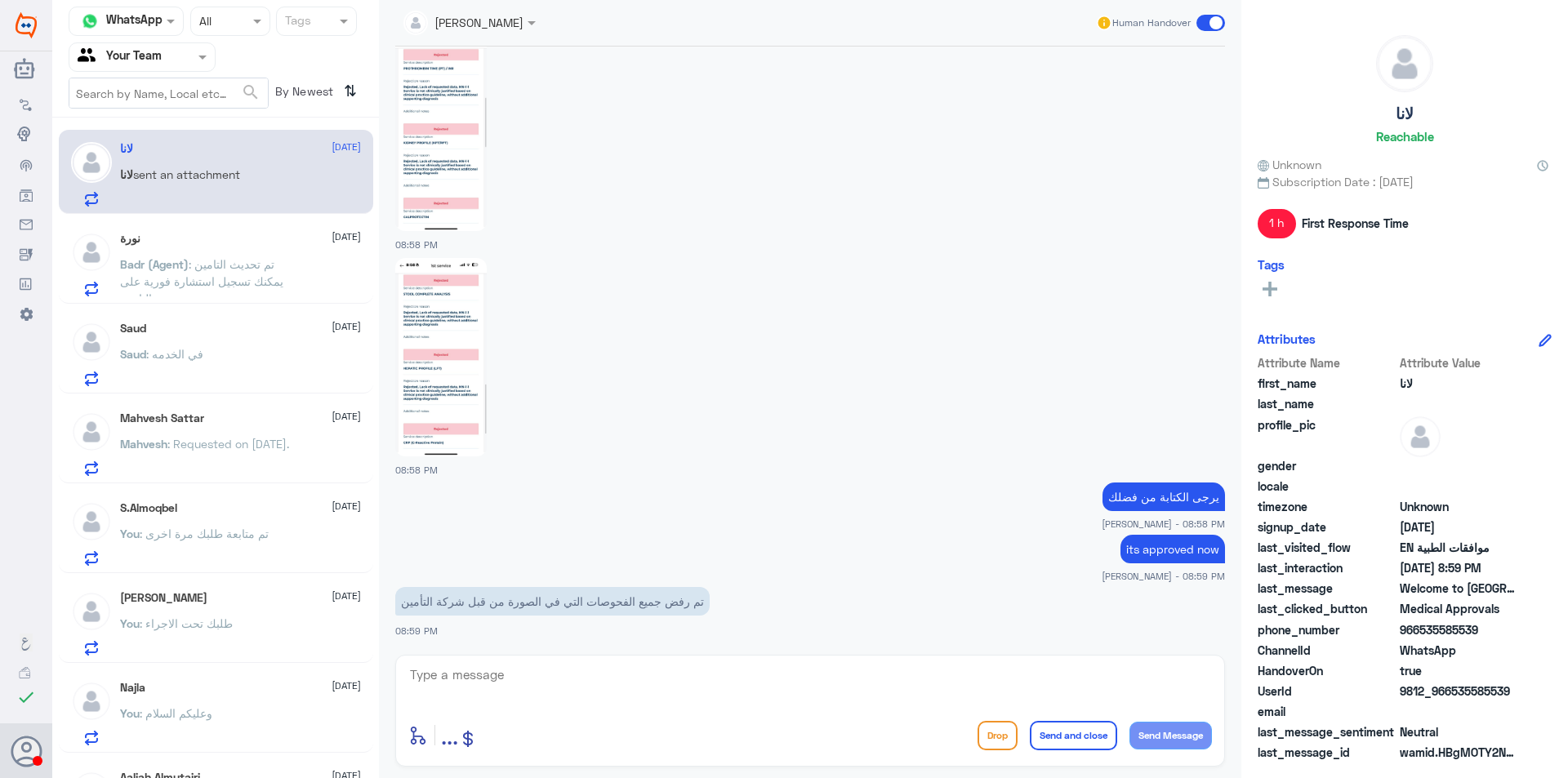
click at [426, 416] on img at bounding box center [441, 357] width 92 height 199
click at [645, 687] on textarea at bounding box center [809, 683] width 804 height 40
type textarea "تمت الموافقة قدامك العافية"
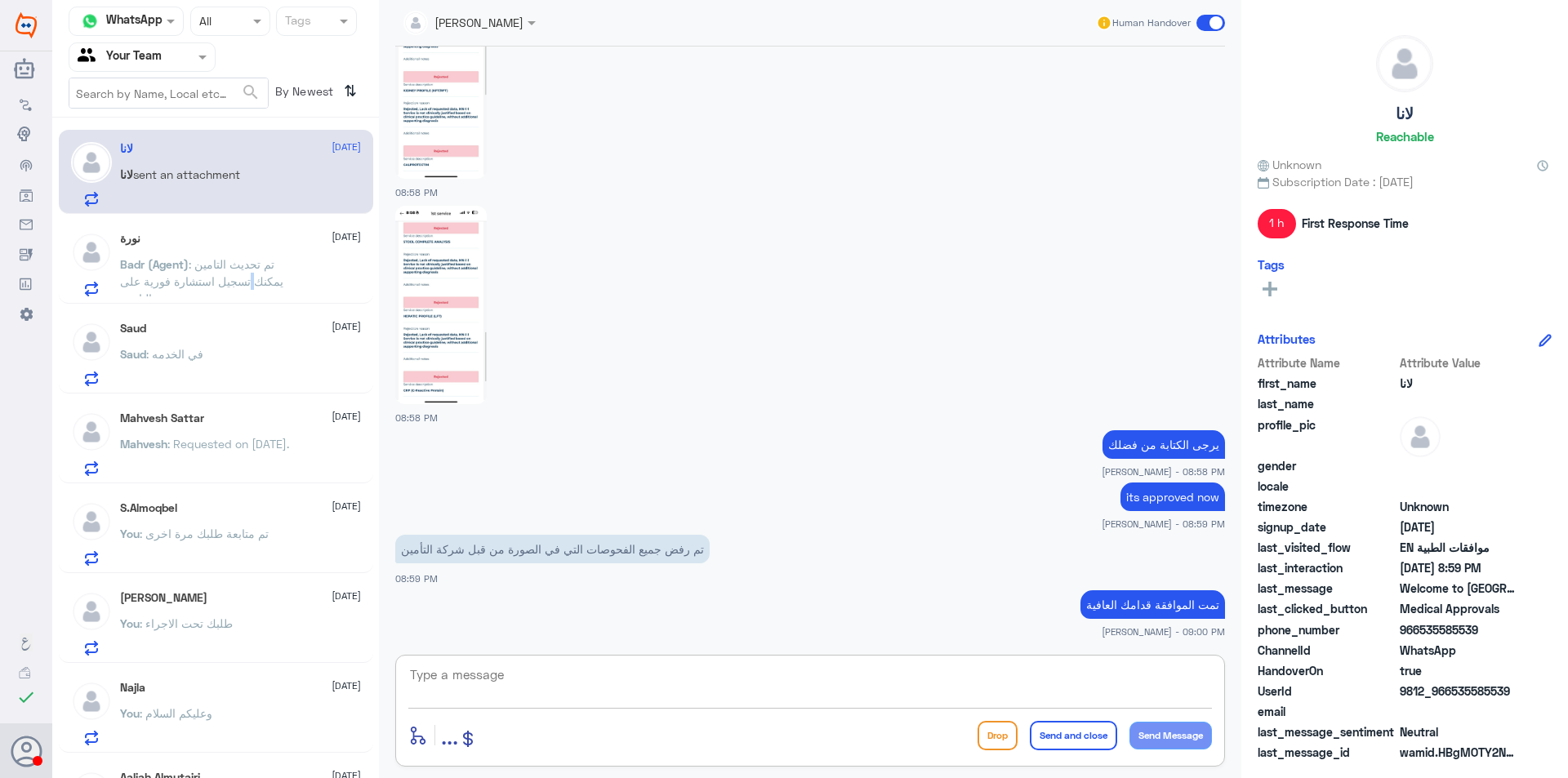
click at [251, 281] on span ": تم تحديث التامين يمكنك تسجيل استشارة فورية على التامين" at bounding box center [202, 280] width 163 height 48
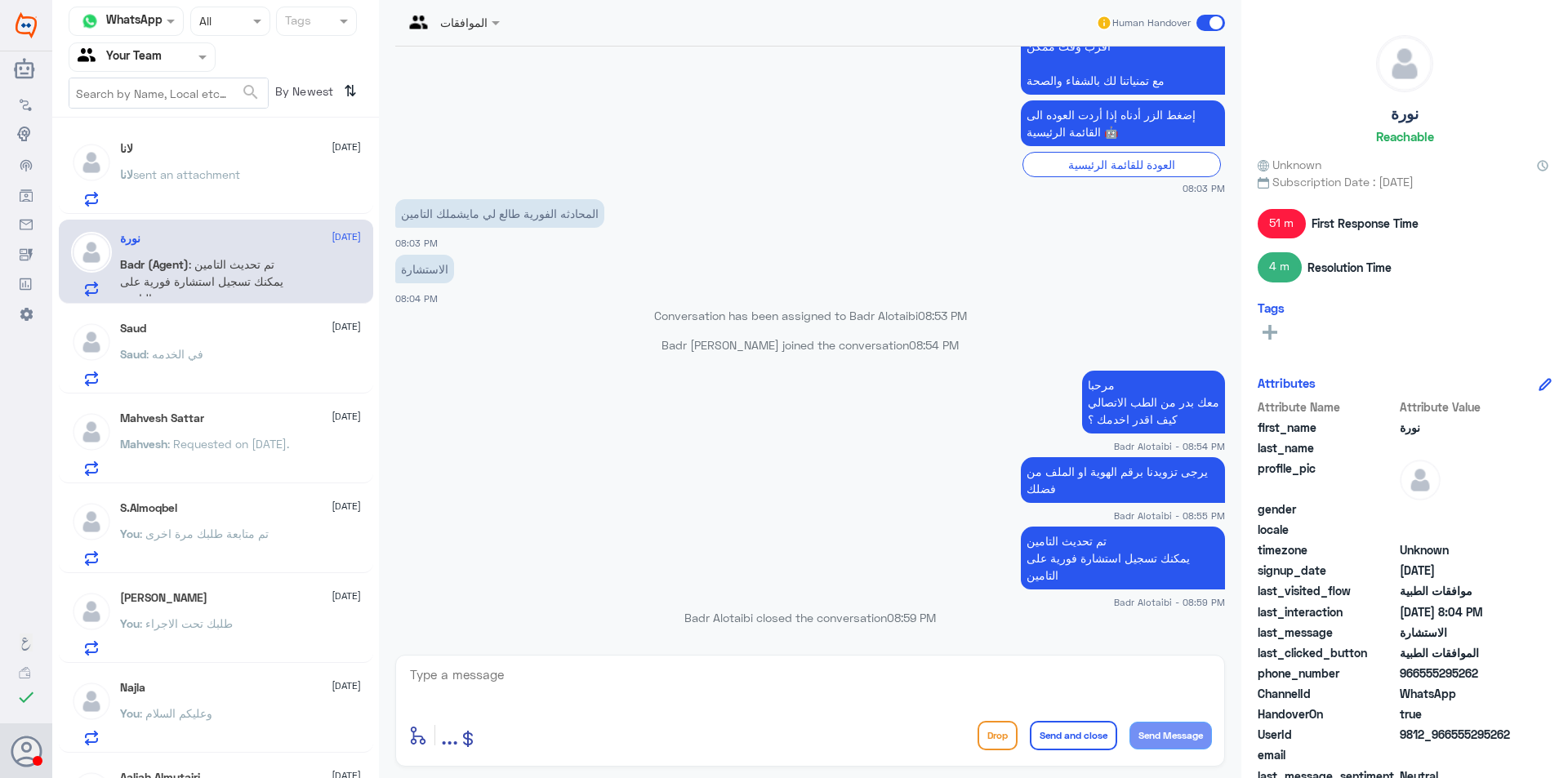
click at [1211, 22] on span at bounding box center [1211, 22] width 28 height 16
click at [0, 0] on input "checkbox" at bounding box center [0, 0] width 0 height 0
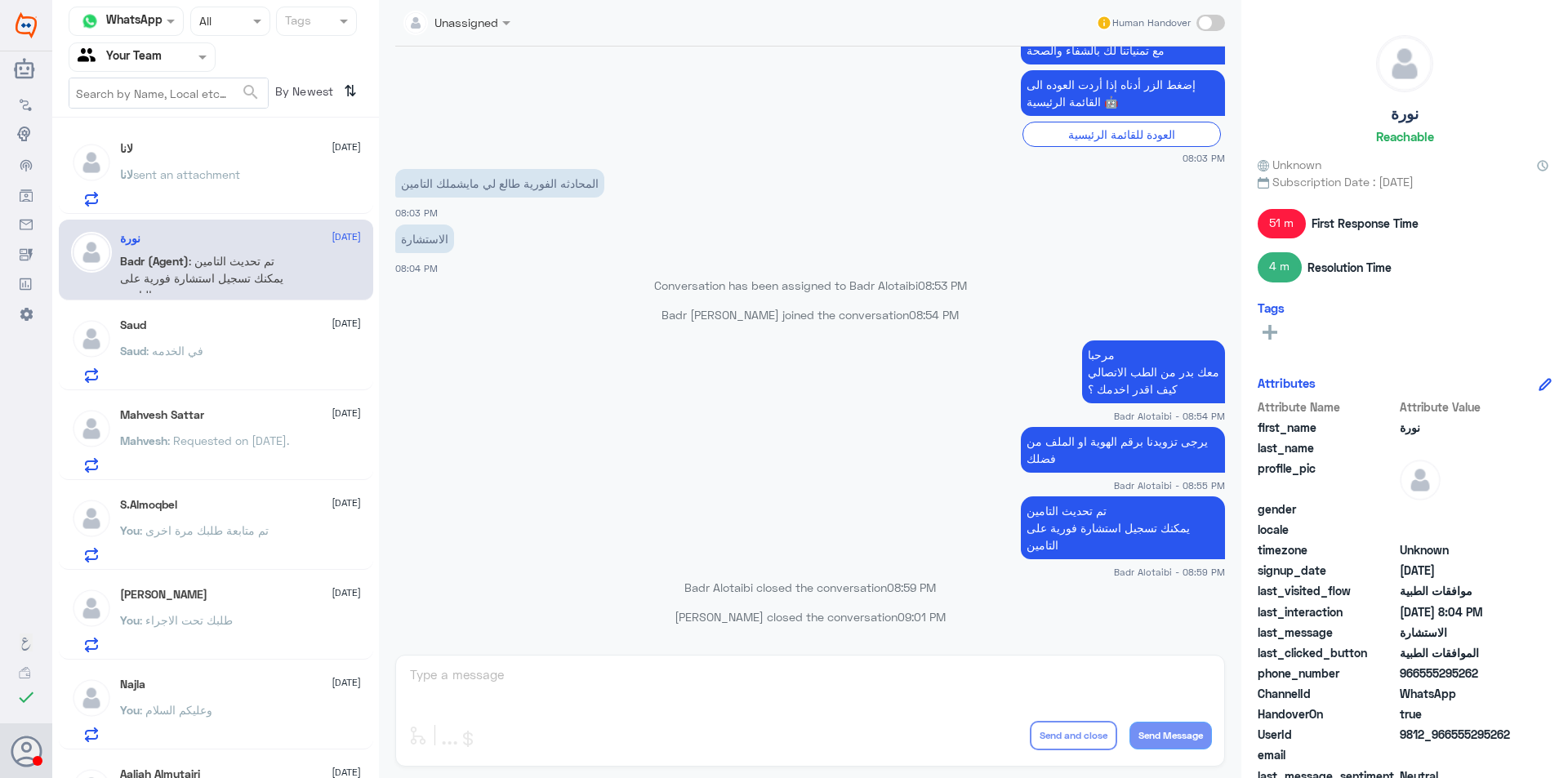
click at [269, 355] on div "Saud : في الخدمه" at bounding box center [240, 364] width 241 height 37
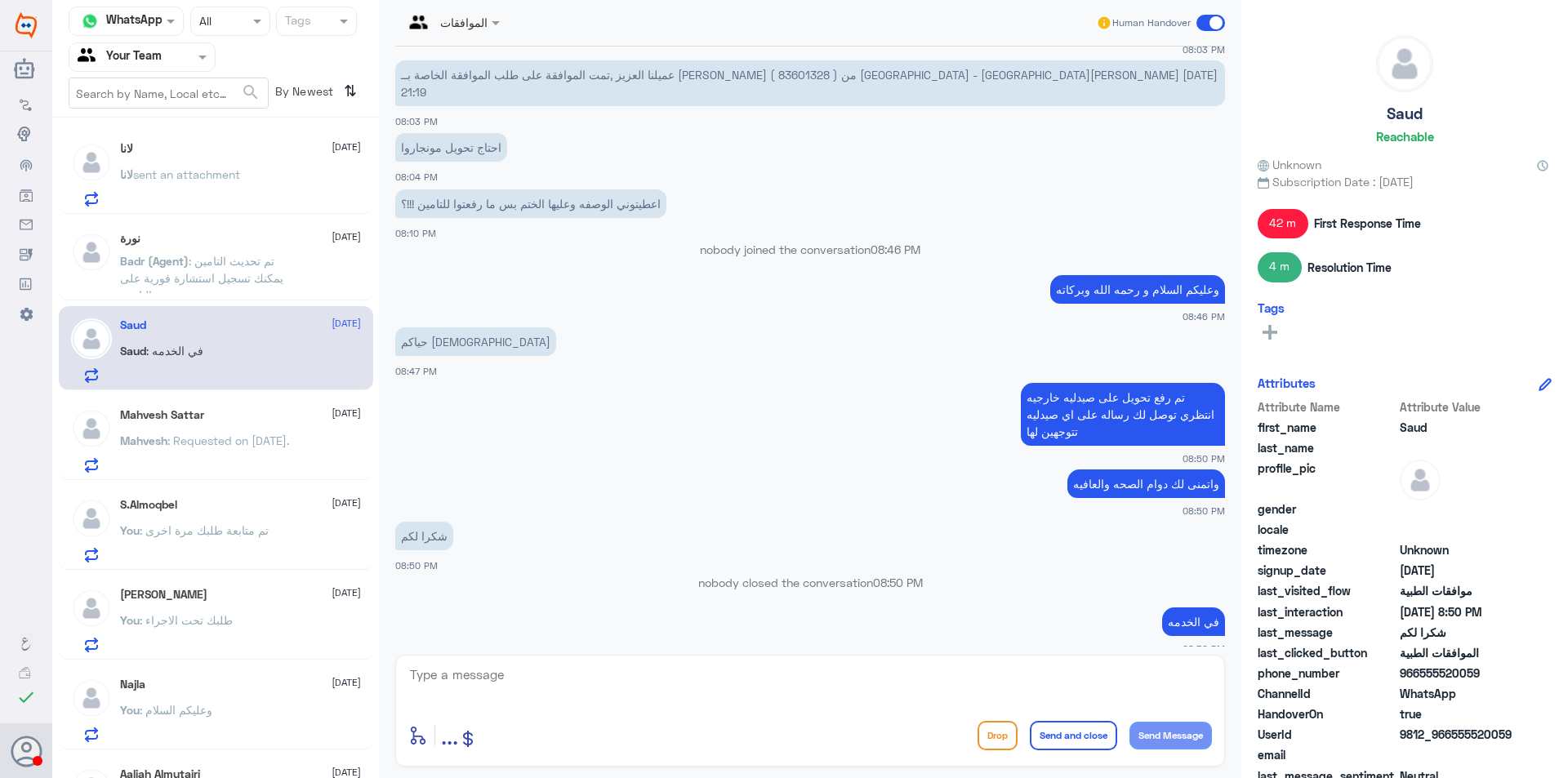
click at [236, 432] on p "Mahvesh : Requested on [DATE]." at bounding box center [204, 453] width 169 height 41
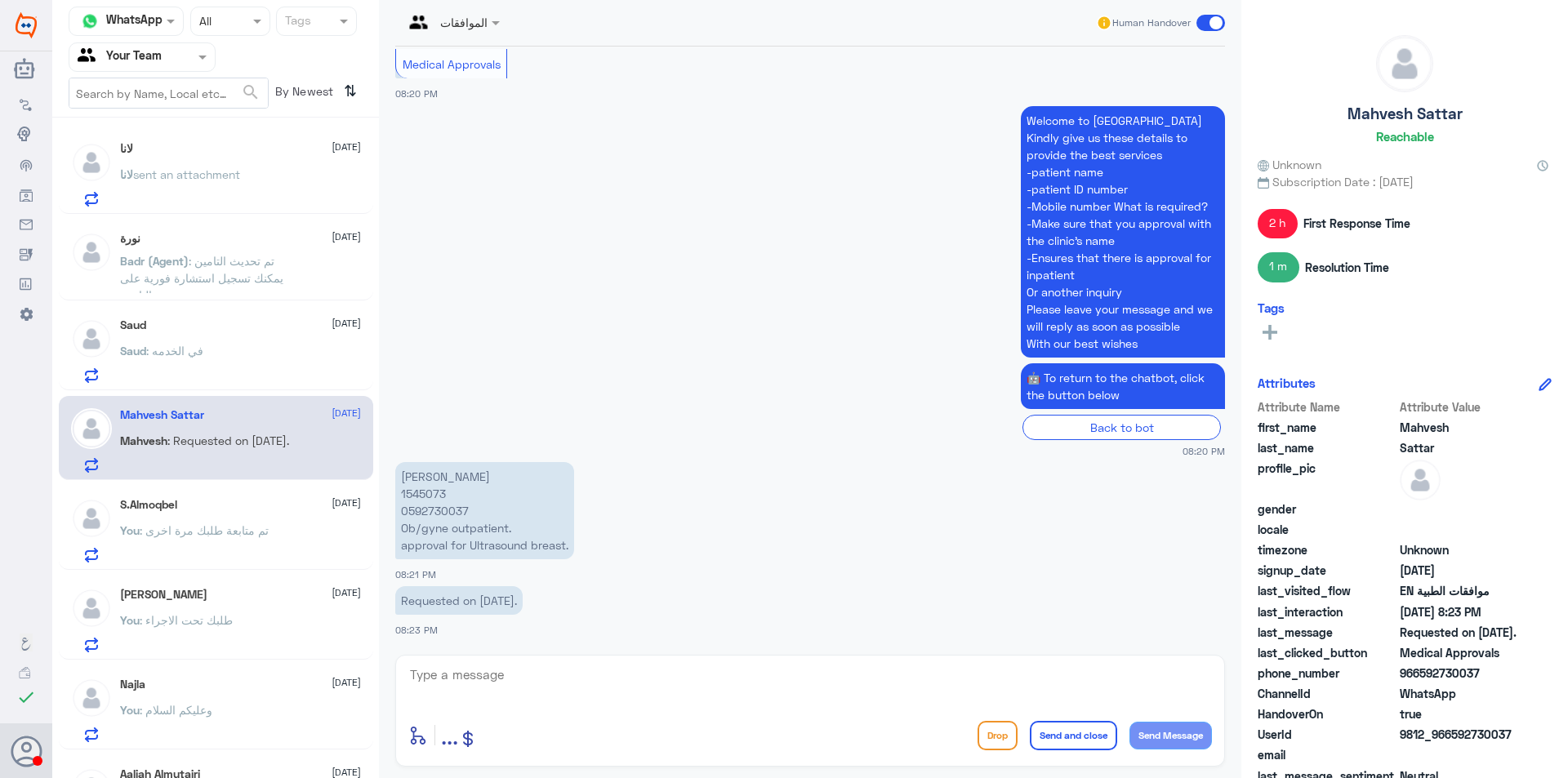
click at [501, 17] on span at bounding box center [498, 22] width 21 height 17
click at [264, 630] on div "You : طلبك تحت الاجراء" at bounding box center [240, 634] width 241 height 37
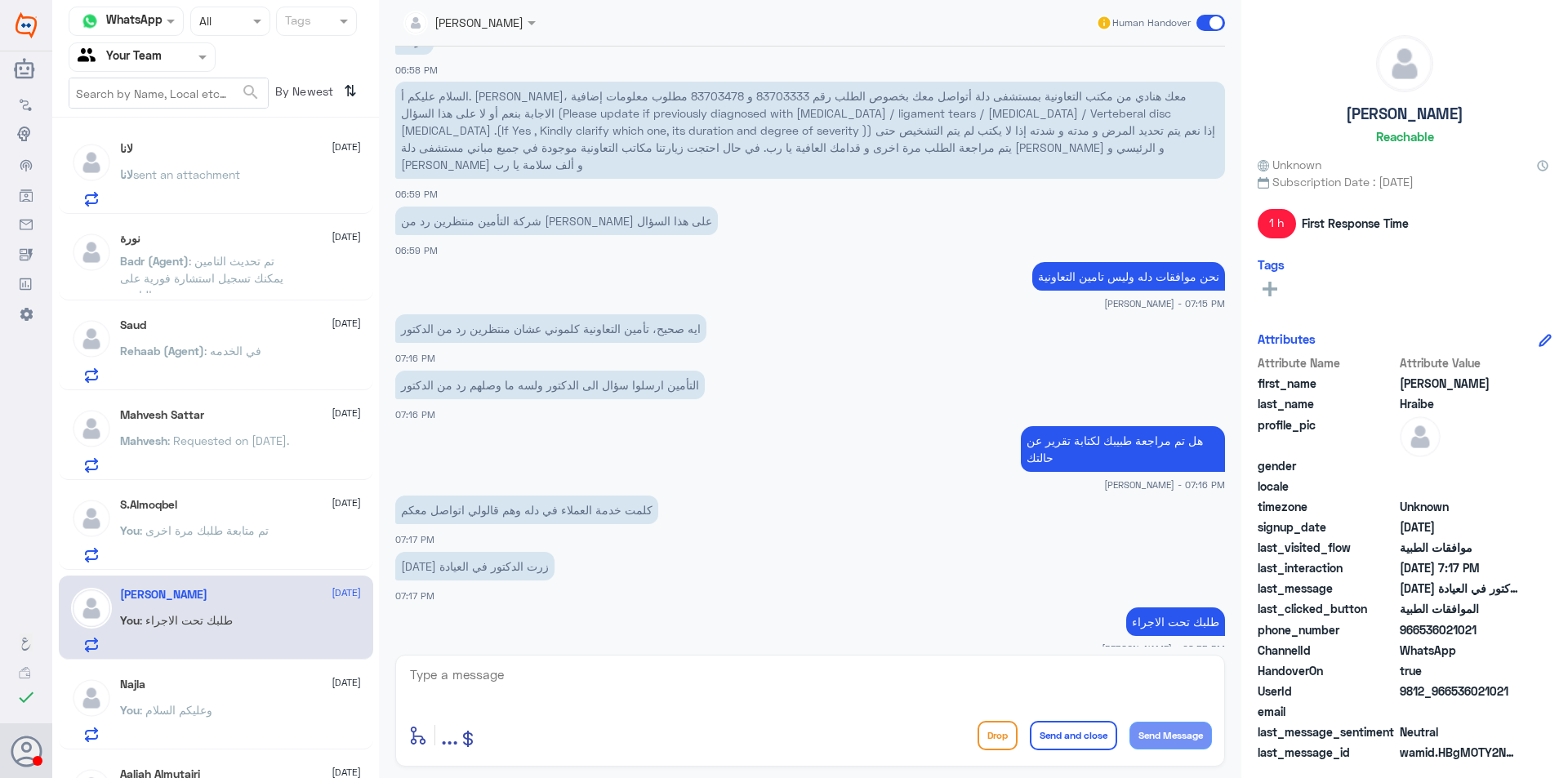
click at [262, 545] on p "You : تم متابعة طلبك مرة اخرى" at bounding box center [194, 542] width 148 height 41
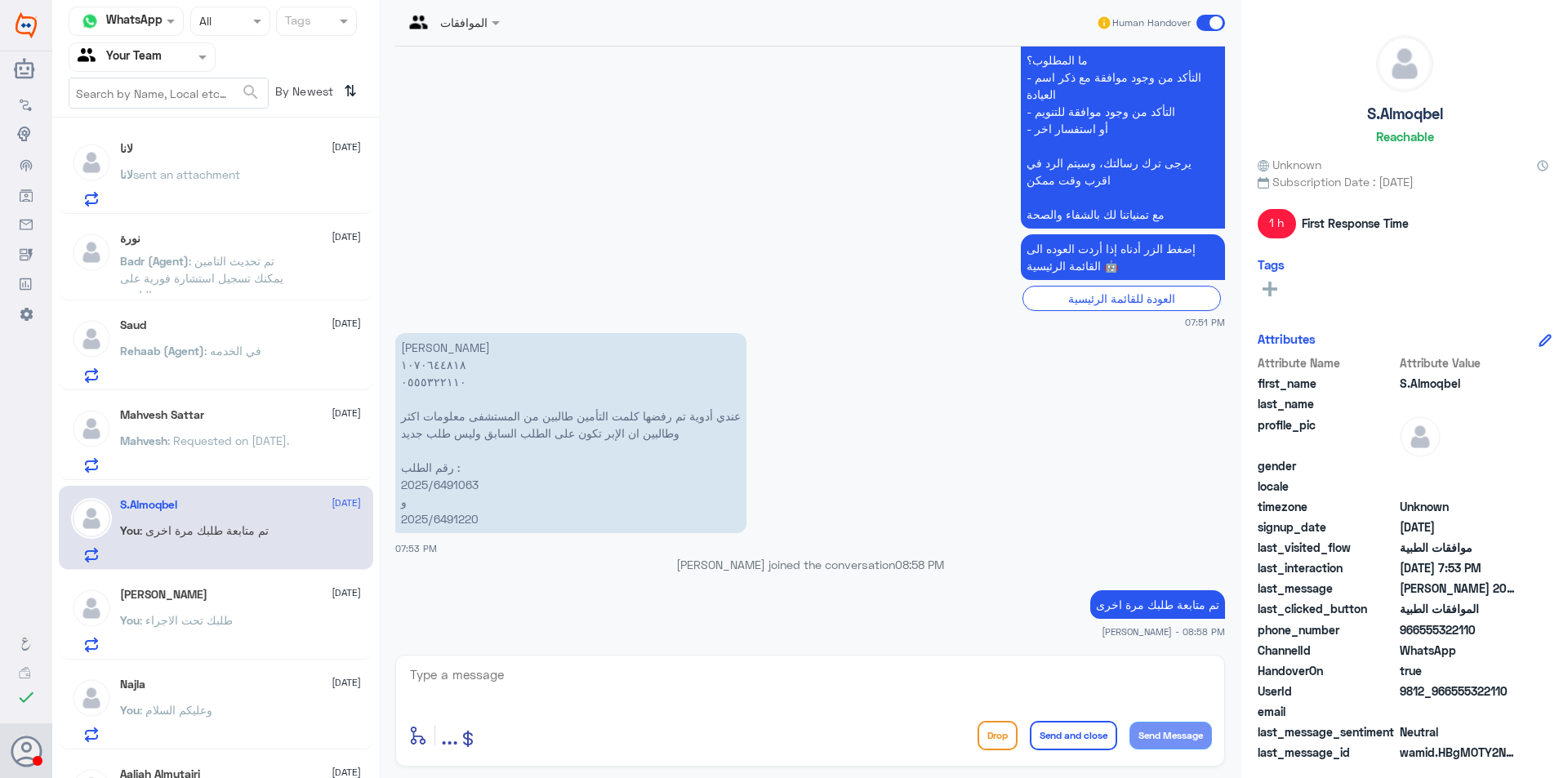
click at [199, 650] on p "You : طلبك تحت الاجراء" at bounding box center [176, 632] width 113 height 41
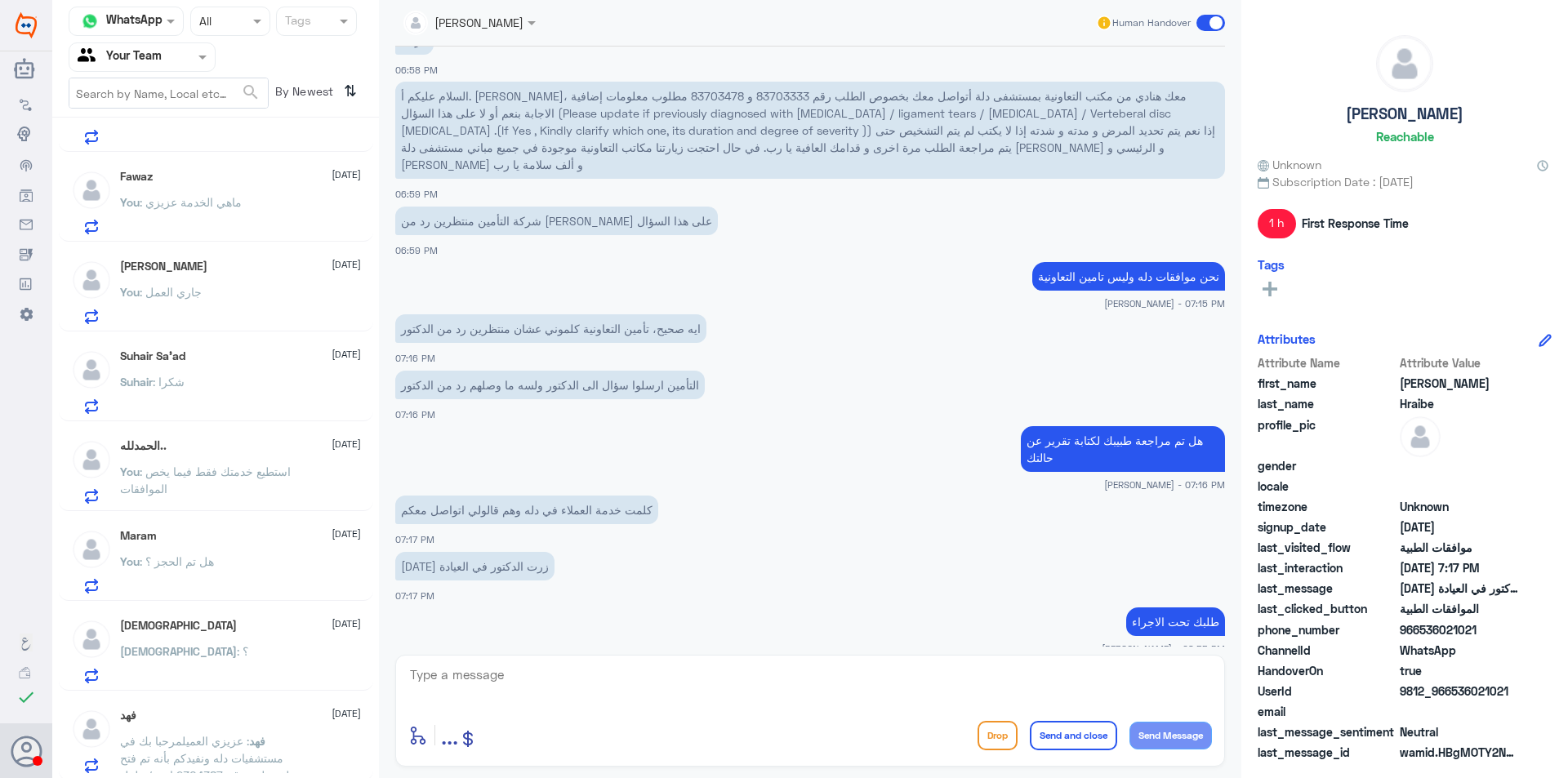
scroll to position [691, 0]
click at [207, 578] on p "You : هل تم الحجز ؟" at bounding box center [167, 570] width 94 height 41
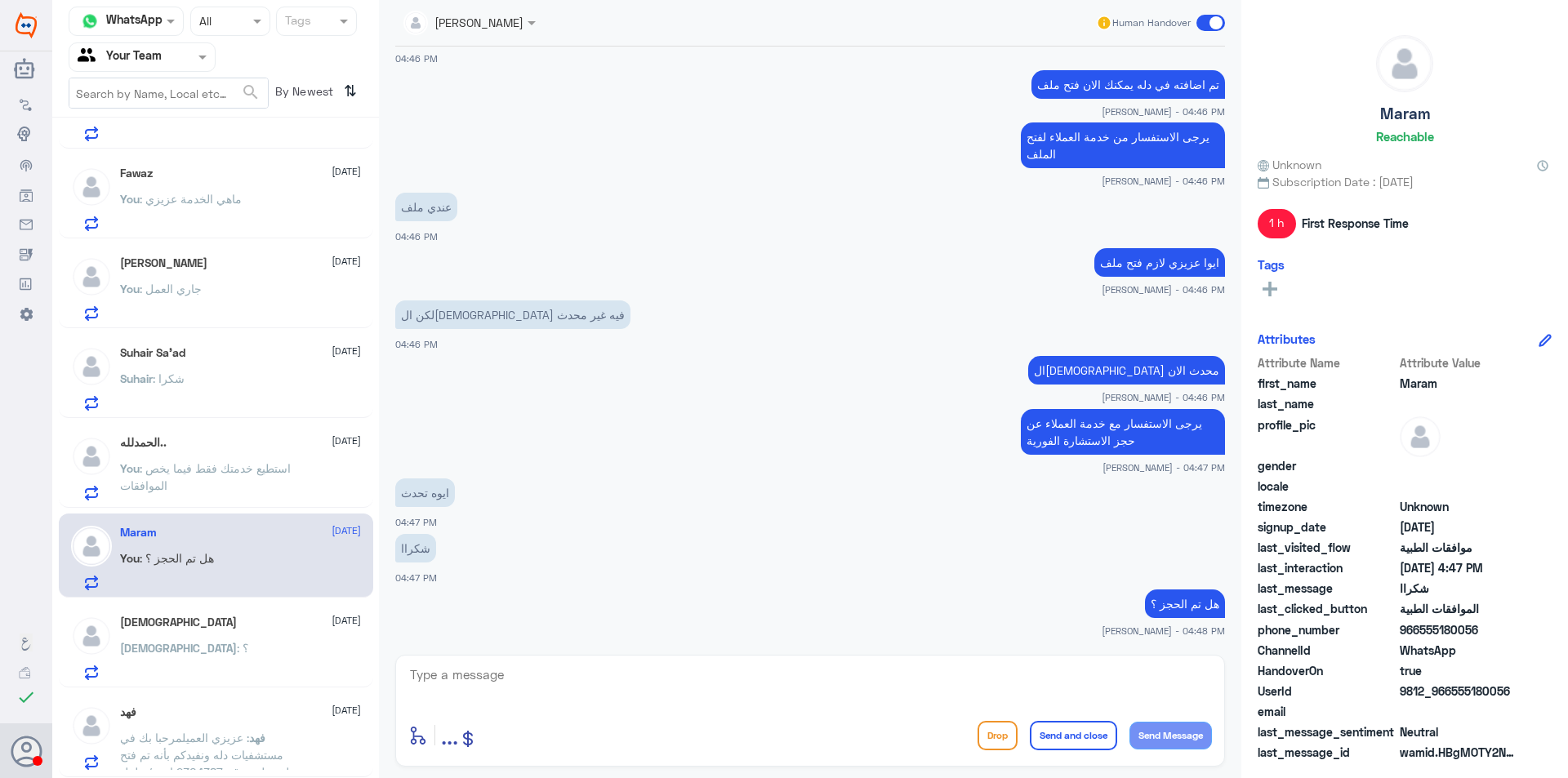
click at [1213, 26] on span at bounding box center [1211, 22] width 28 height 16
click at [0, 0] on input "checkbox" at bounding box center [0, 0] width 0 height 0
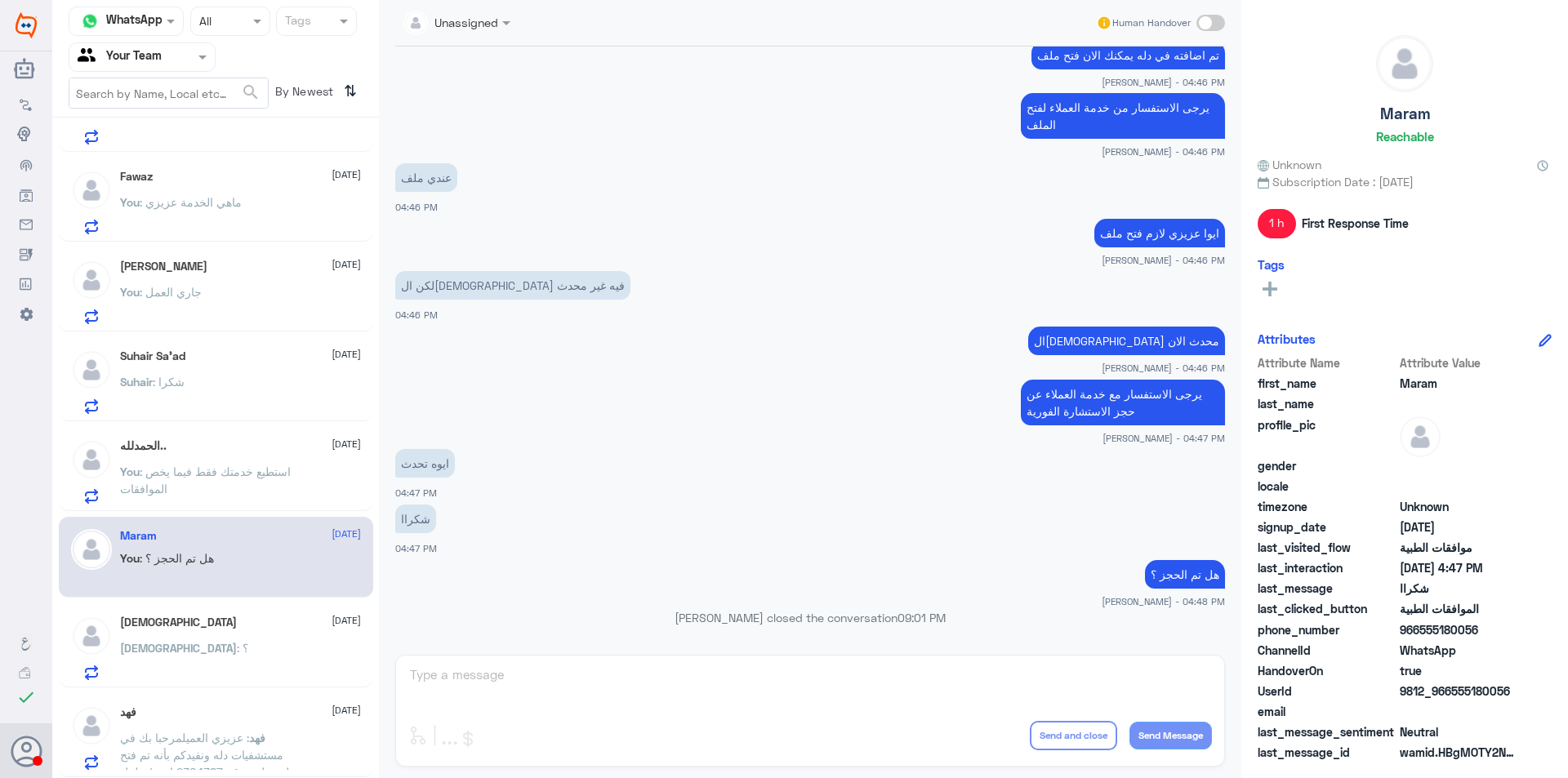
click at [239, 728] on div "فهد [DATE][PERSON_NAME] : عزيزي العميلمرحبا بك في مستشفيات دله ونفيدكم بأنه تم …" at bounding box center [240, 737] width 241 height 65
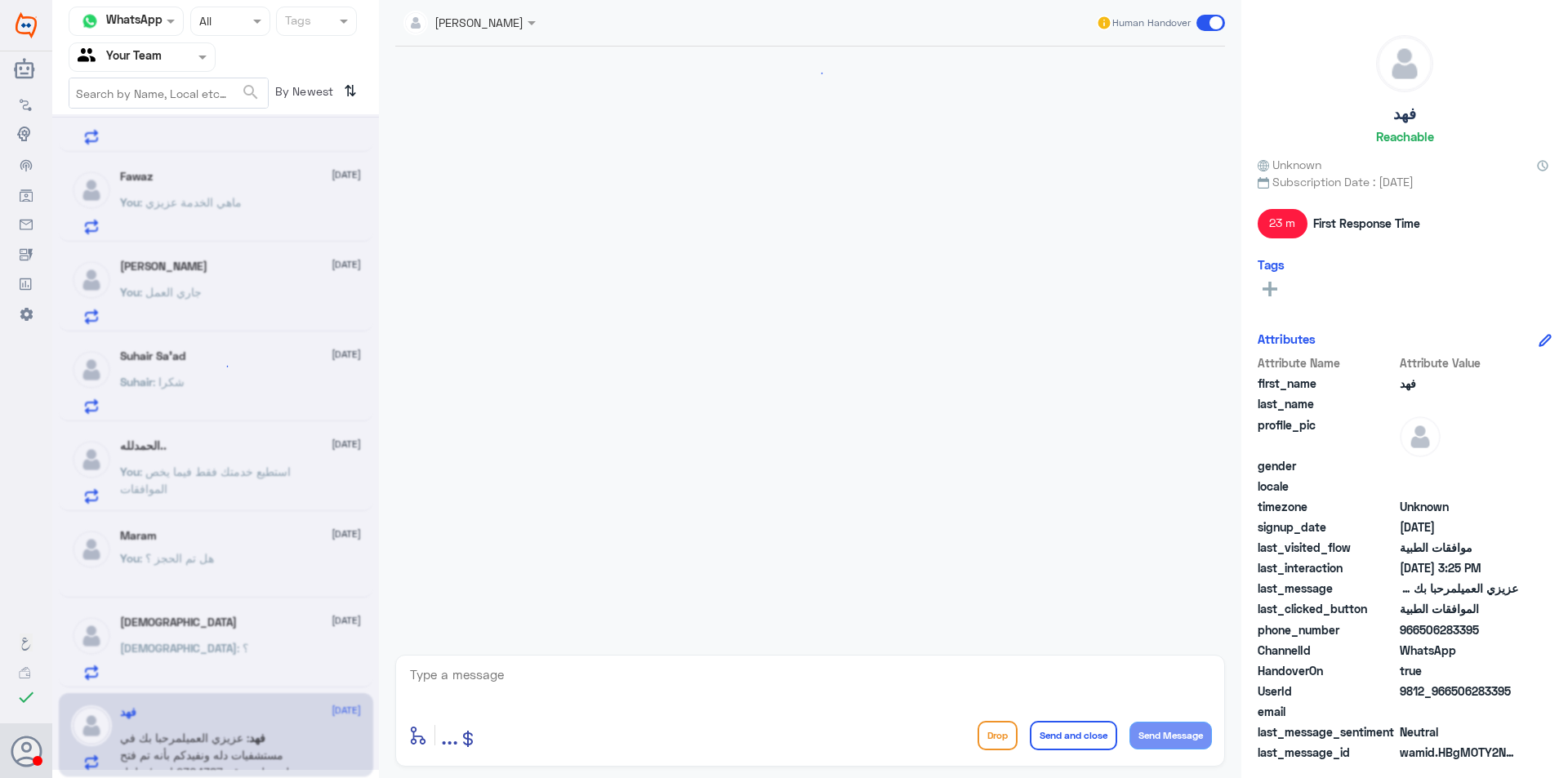
scroll to position [750, 0]
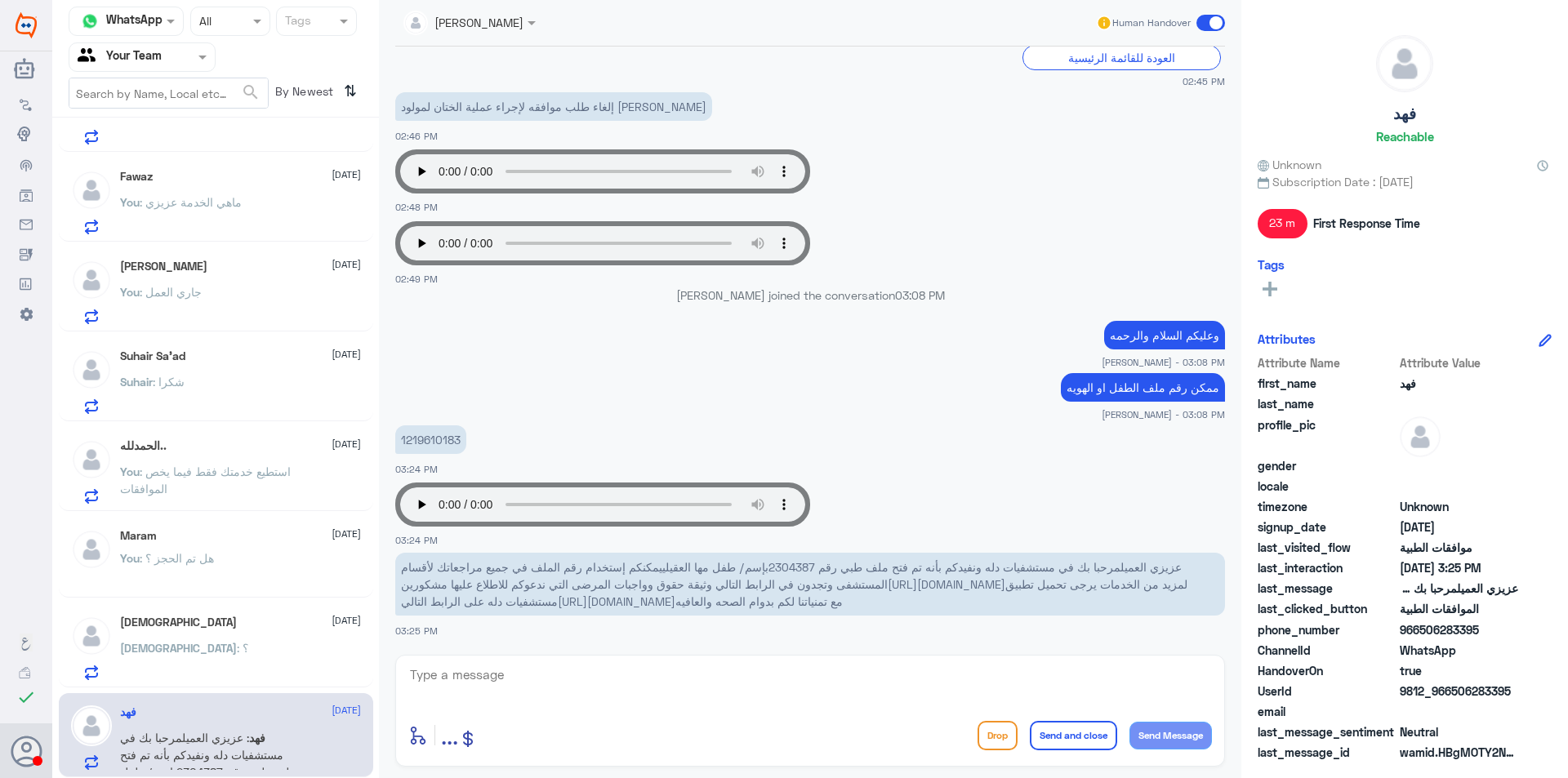
click at [424, 435] on p "1219610183" at bounding box center [430, 440] width 71 height 28
copy p "1219610183"
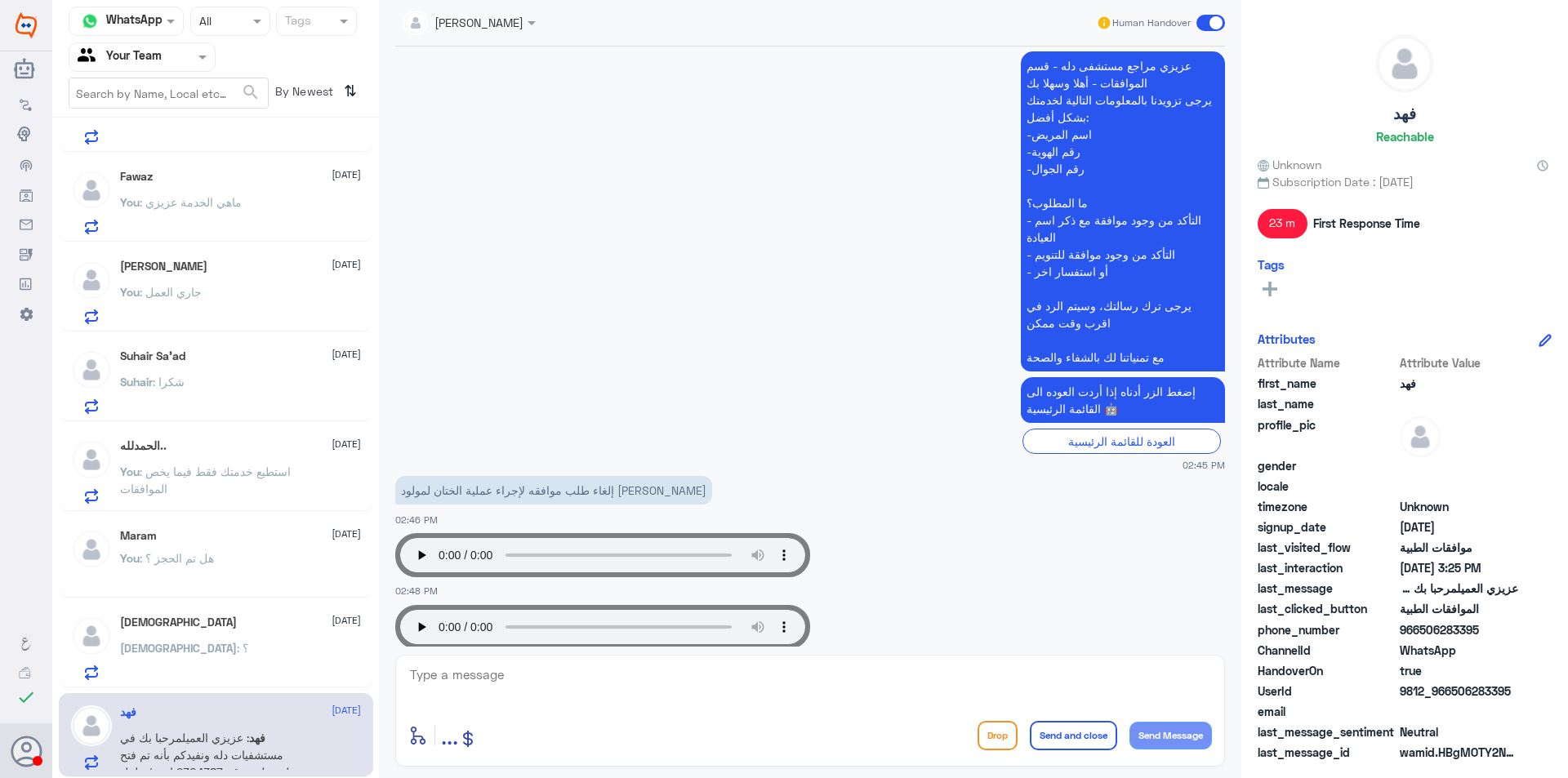
scroll to position [342, 0]
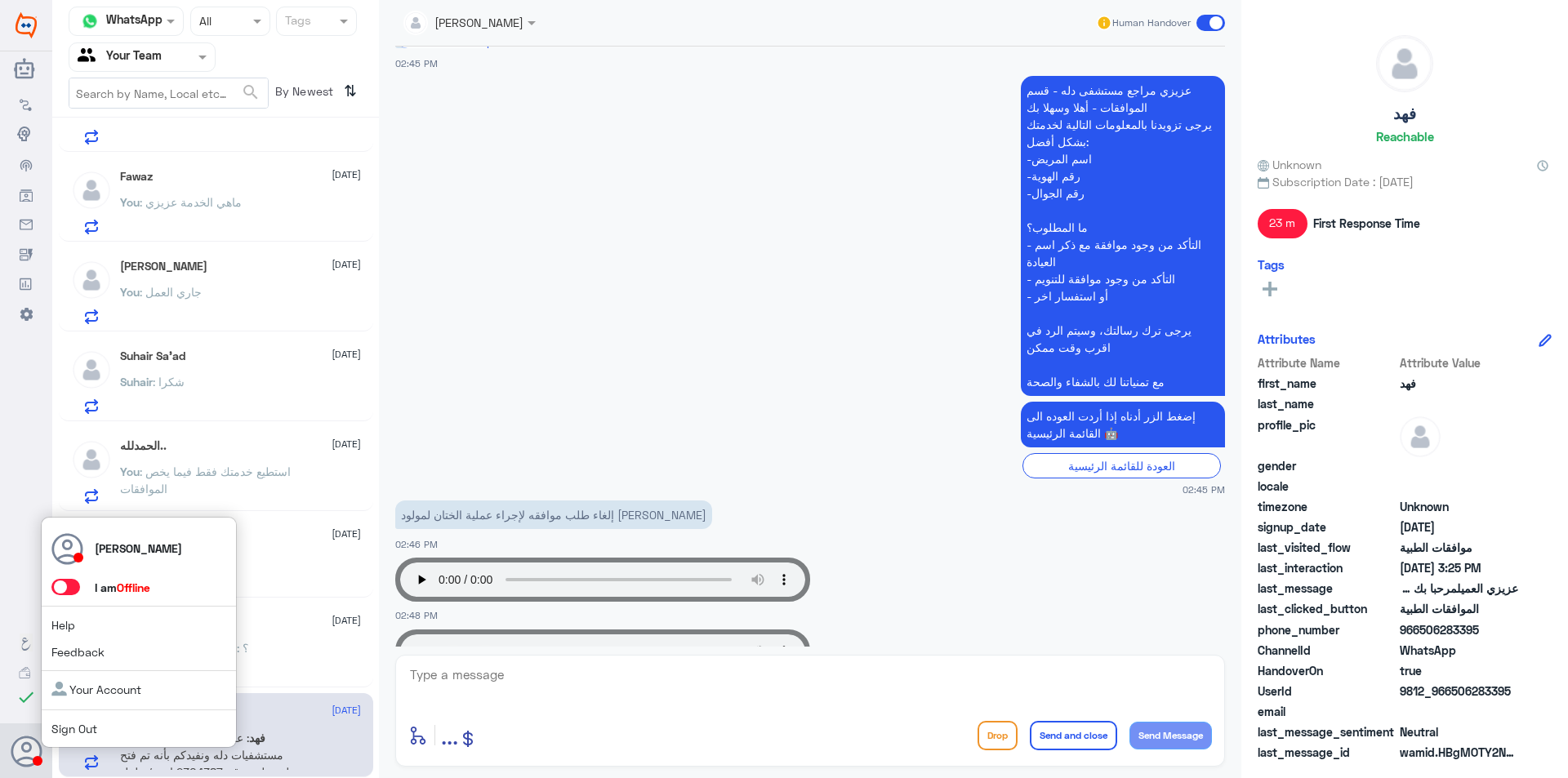
click at [73, 577] on div "[PERSON_NAME] I am Offline Help Feedback Your Account Sign Out" at bounding box center [139, 632] width 196 height 232
click at [74, 585] on span at bounding box center [66, 586] width 28 height 16
click at [0, 0] on input "checkbox" at bounding box center [0, 0] width 0 height 0
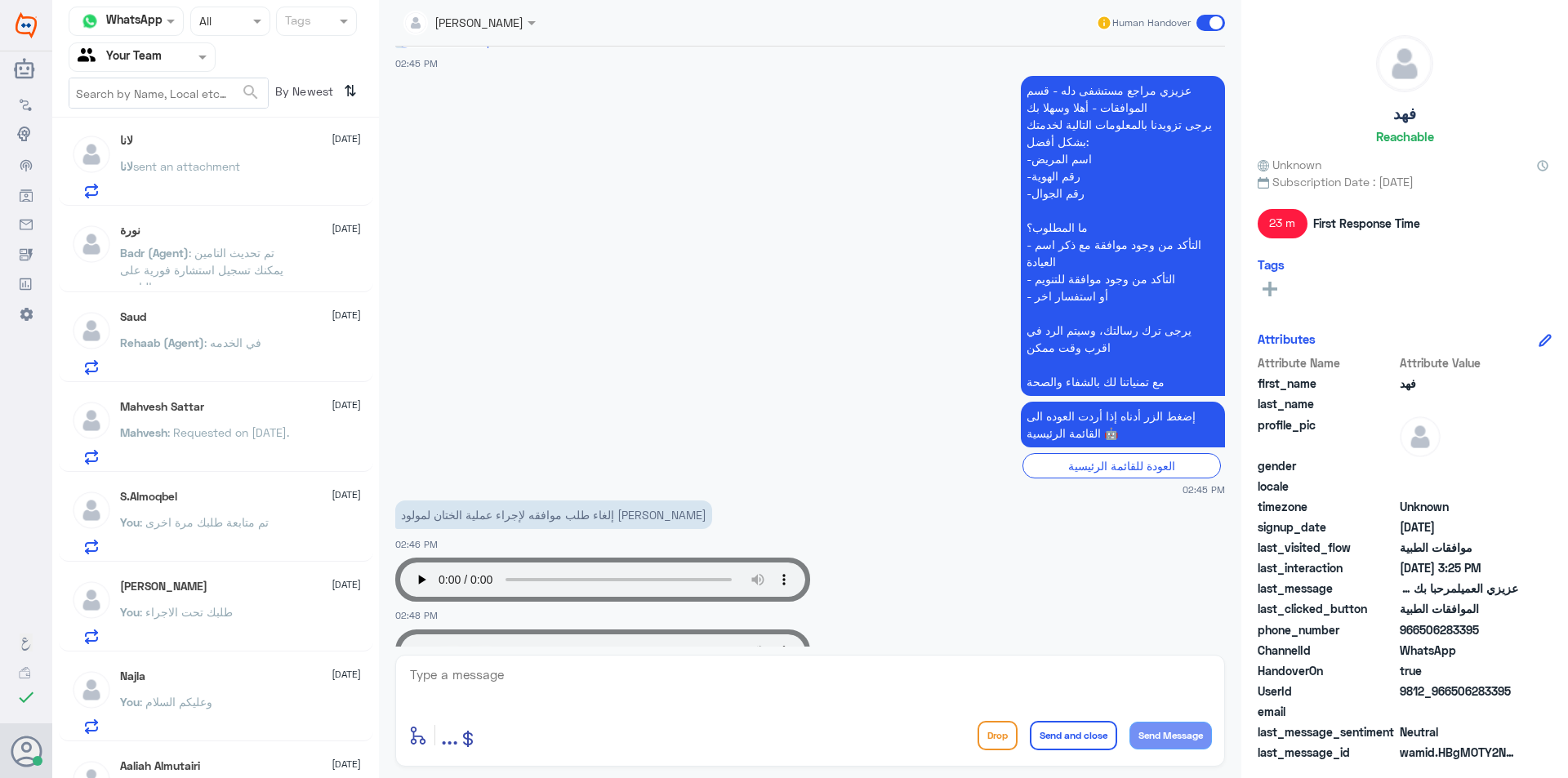
scroll to position [0, 0]
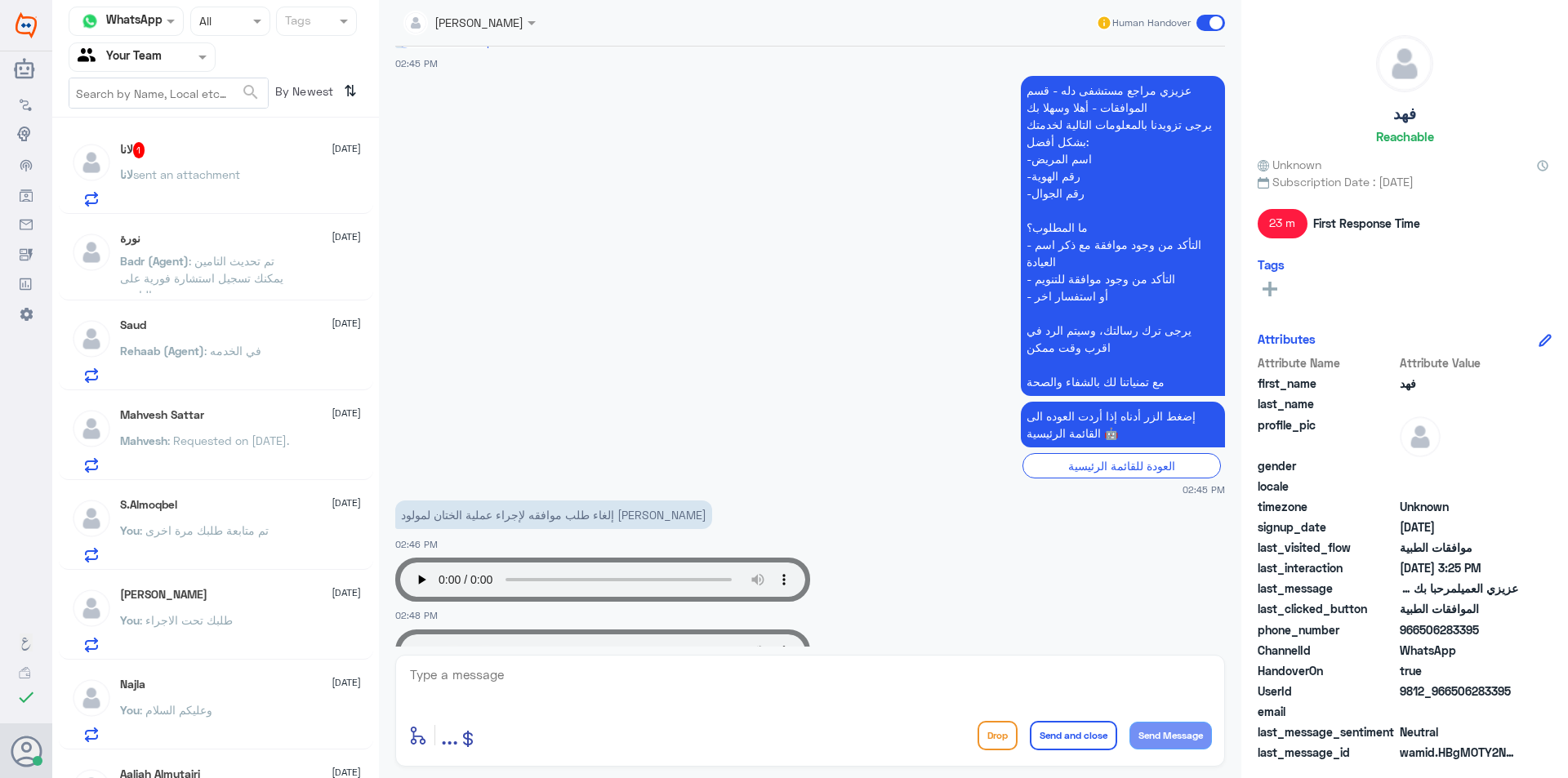
click at [164, 177] on span "sent an attachment" at bounding box center [187, 174] width 107 height 14
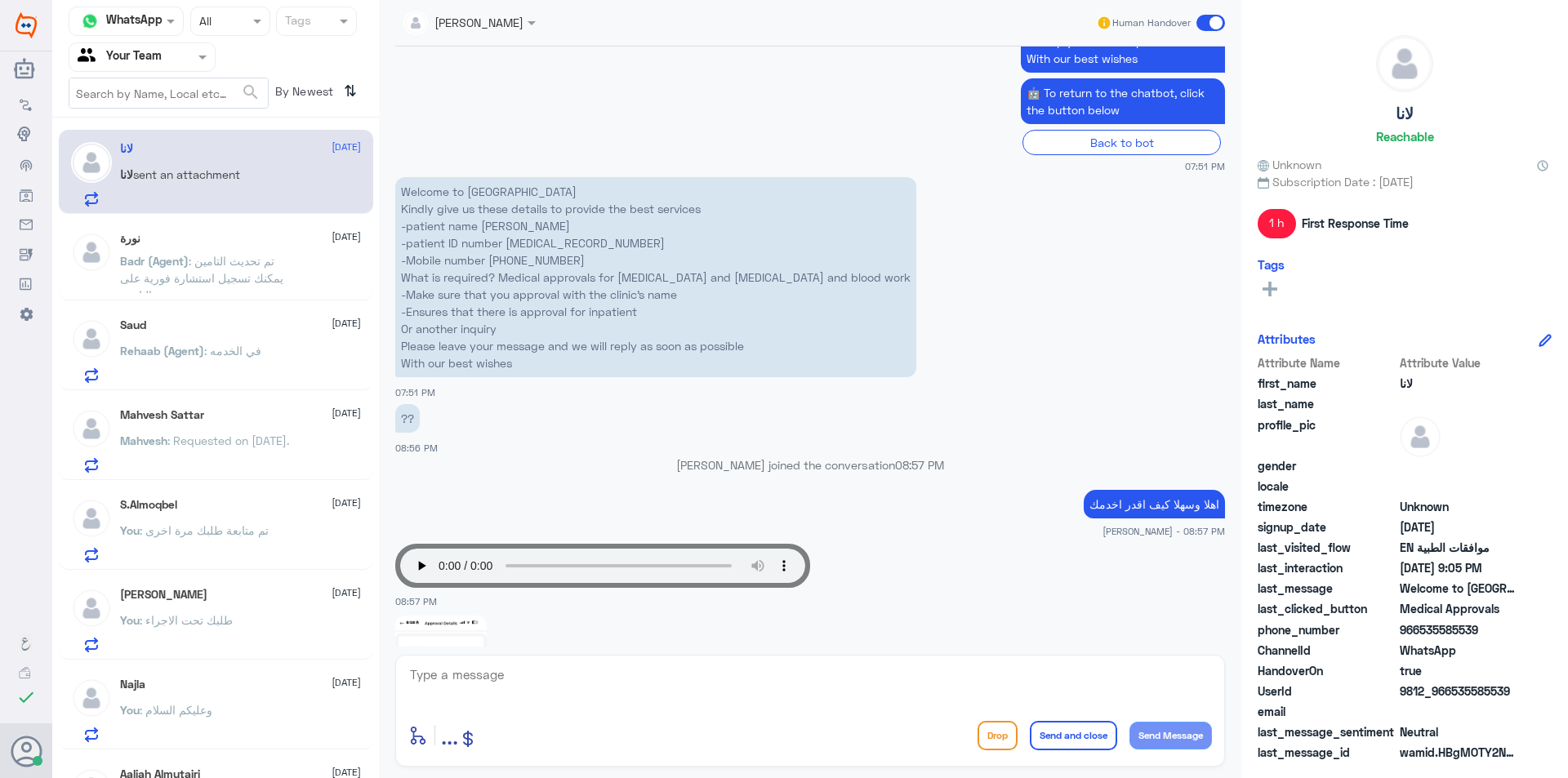
scroll to position [597, 0]
click at [537, 247] on p "Welcome to [GEOGRAPHIC_DATA] Kindly give us these details to provide the best s…" at bounding box center [656, 277] width 521 height 200
copy p "2529115988"
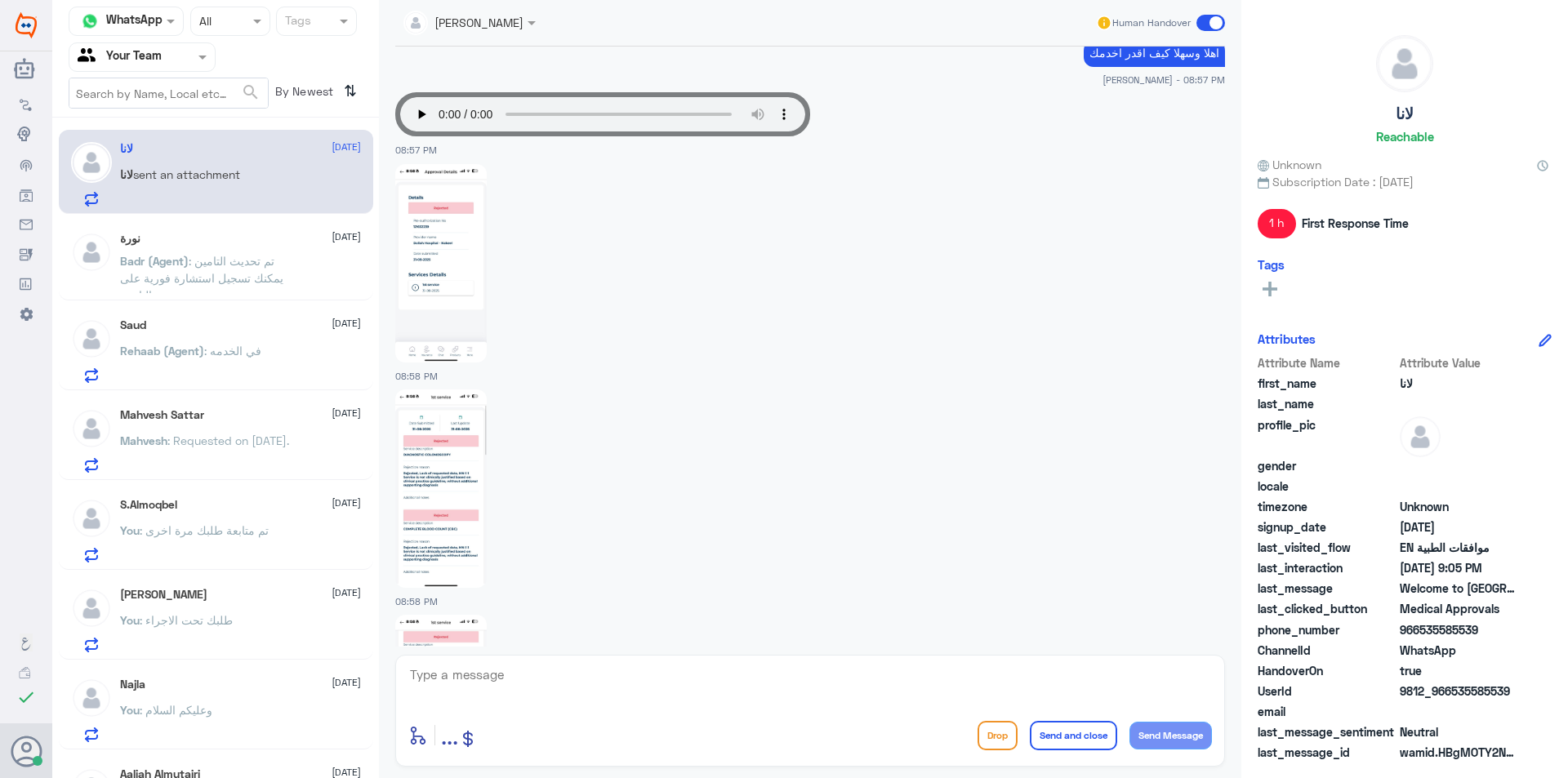
scroll to position [1168, 0]
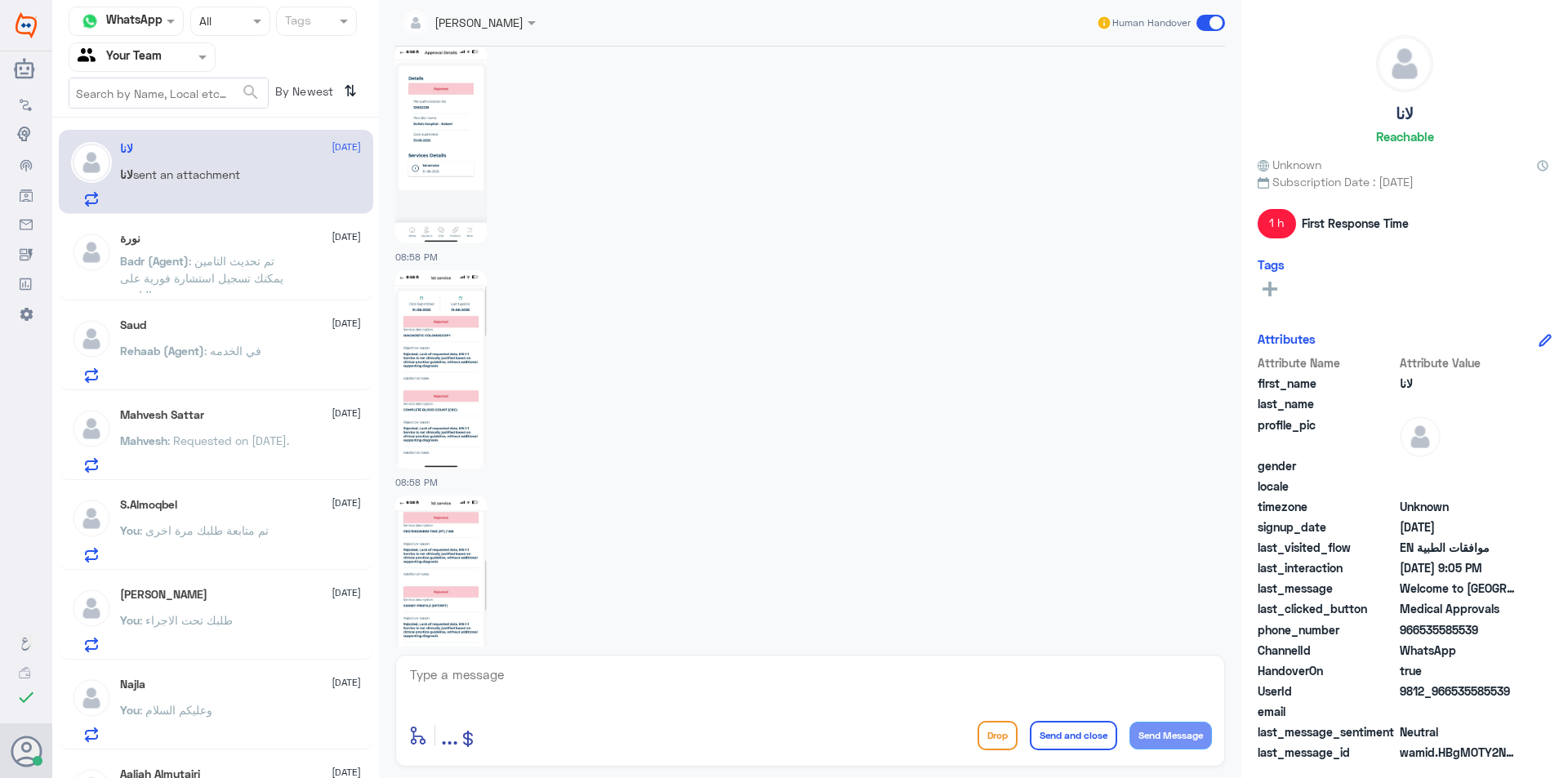
click at [430, 120] on img at bounding box center [441, 144] width 92 height 199
click at [444, 420] on img at bounding box center [441, 369] width 92 height 199
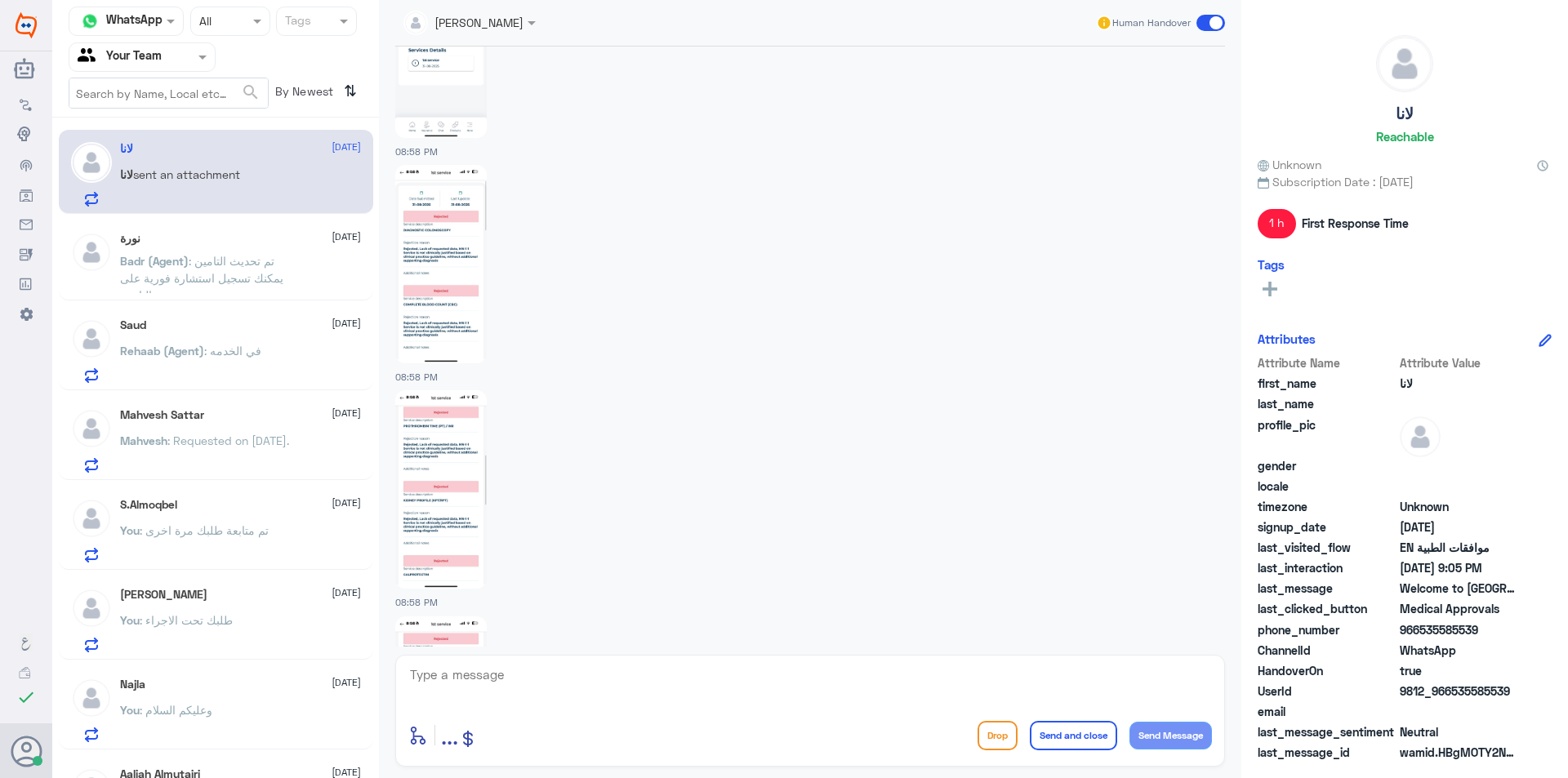
scroll to position [1413, 0]
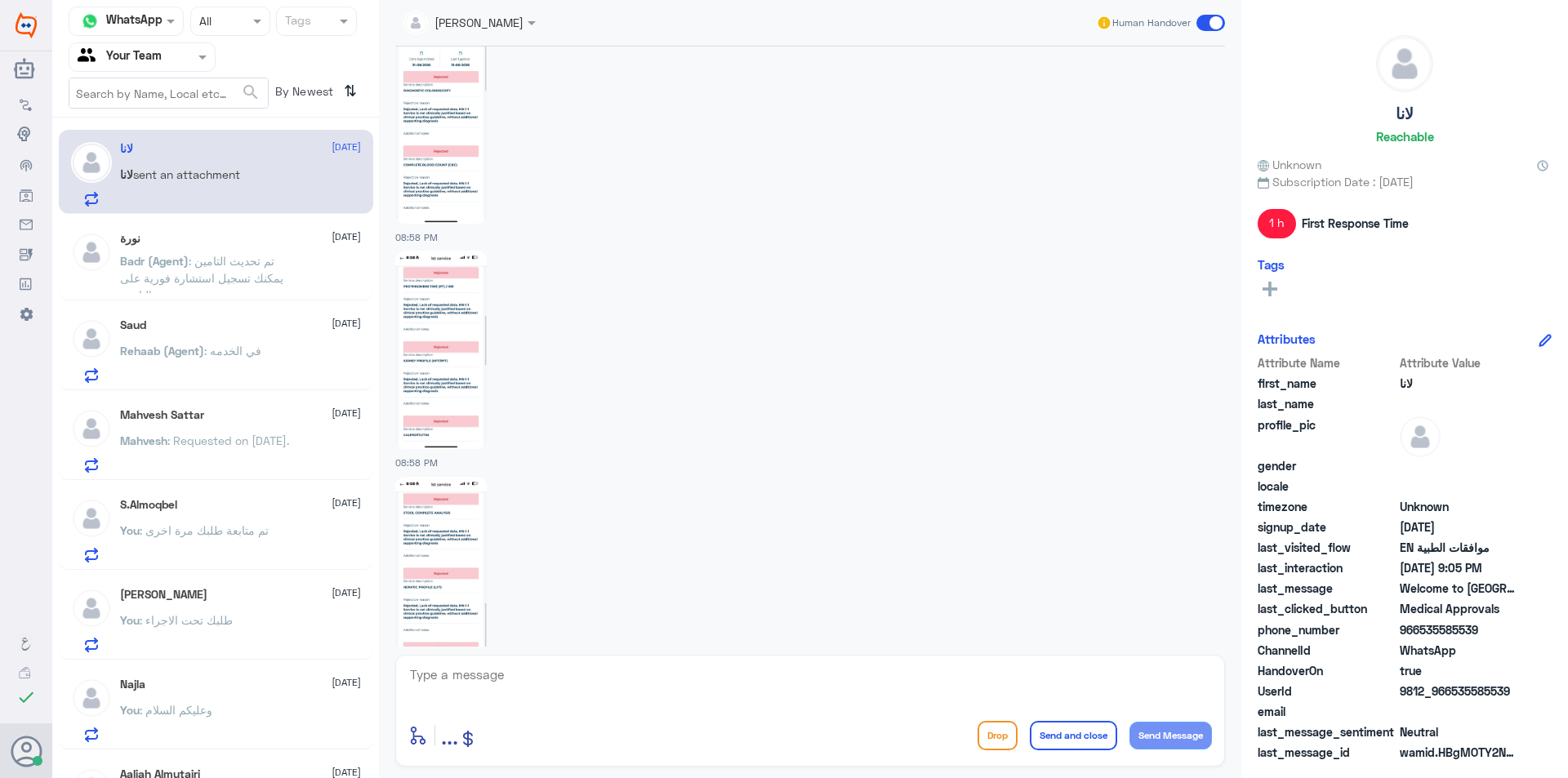
click at [464, 395] on img at bounding box center [441, 350] width 92 height 199
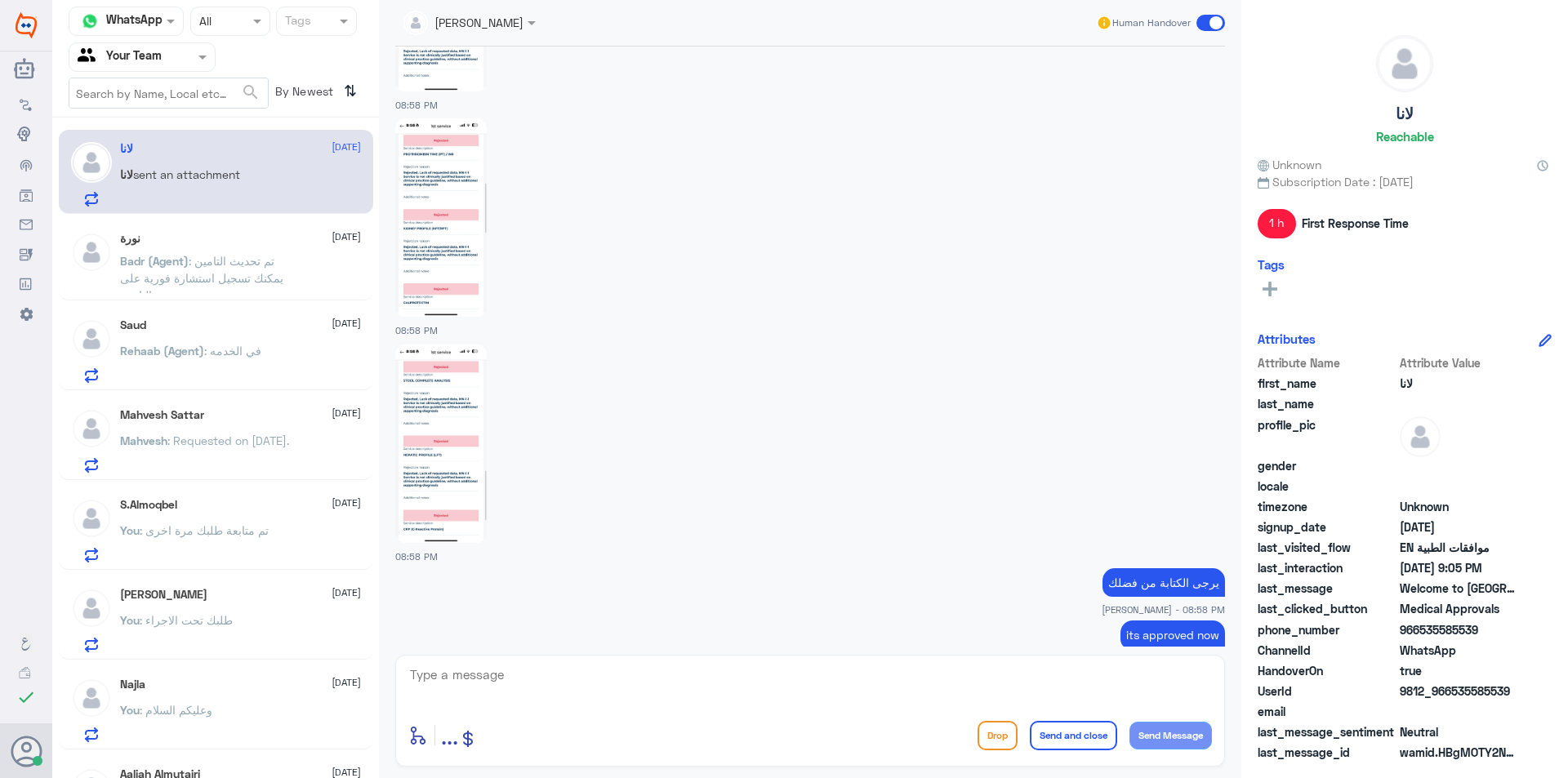
scroll to position [1740, 0]
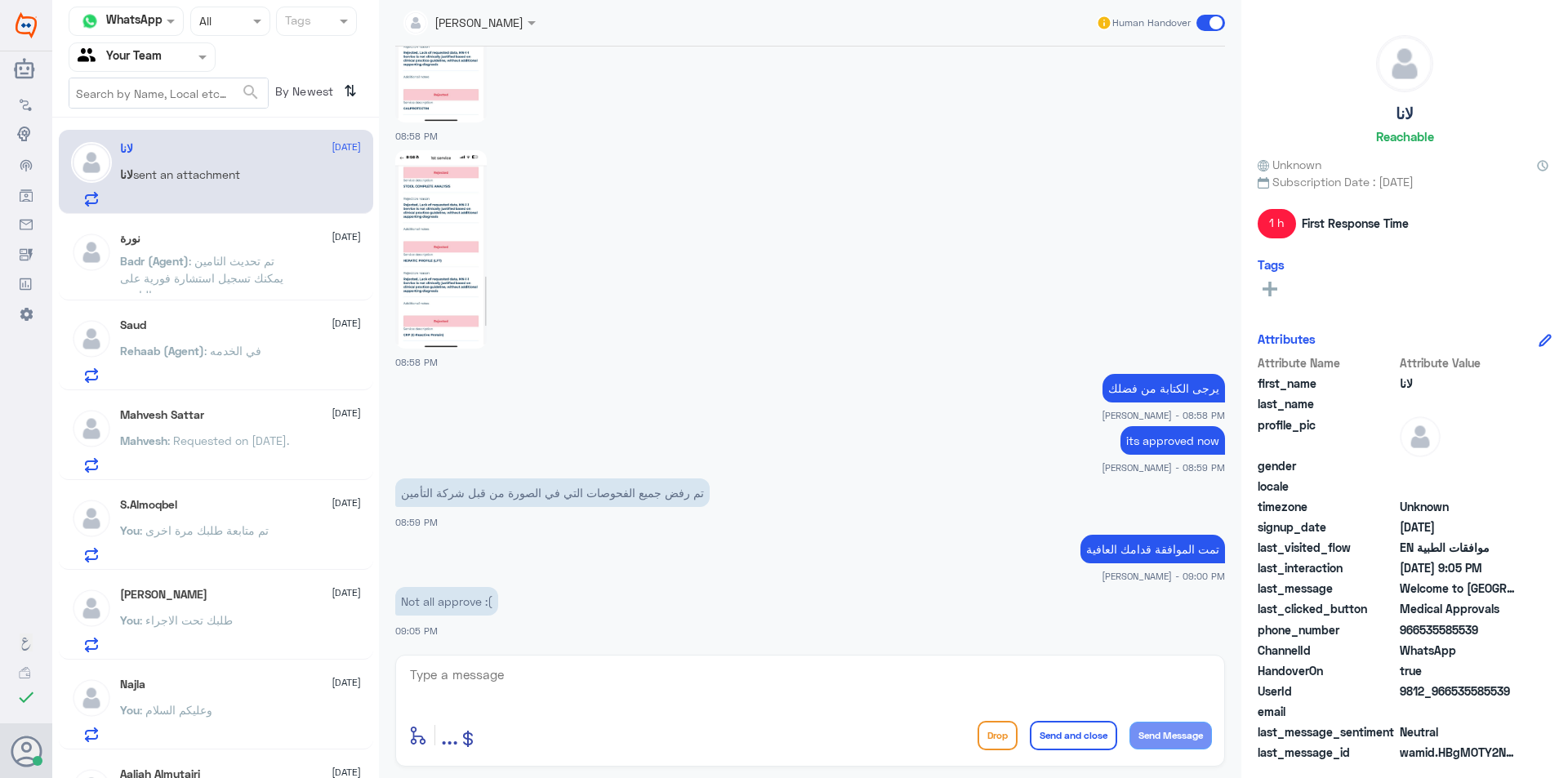
click at [466, 314] on img at bounding box center [441, 249] width 92 height 199
drag, startPoint x: 691, startPoint y: 663, endPoint x: 687, endPoint y: 681, distance: 18.4
click at [687, 681] on div "[PERSON_NAME] Human Handover [DATE] English 07:51 PM [GEOGRAPHIC_DATA] How can …" at bounding box center [810, 391] width 863 height 783
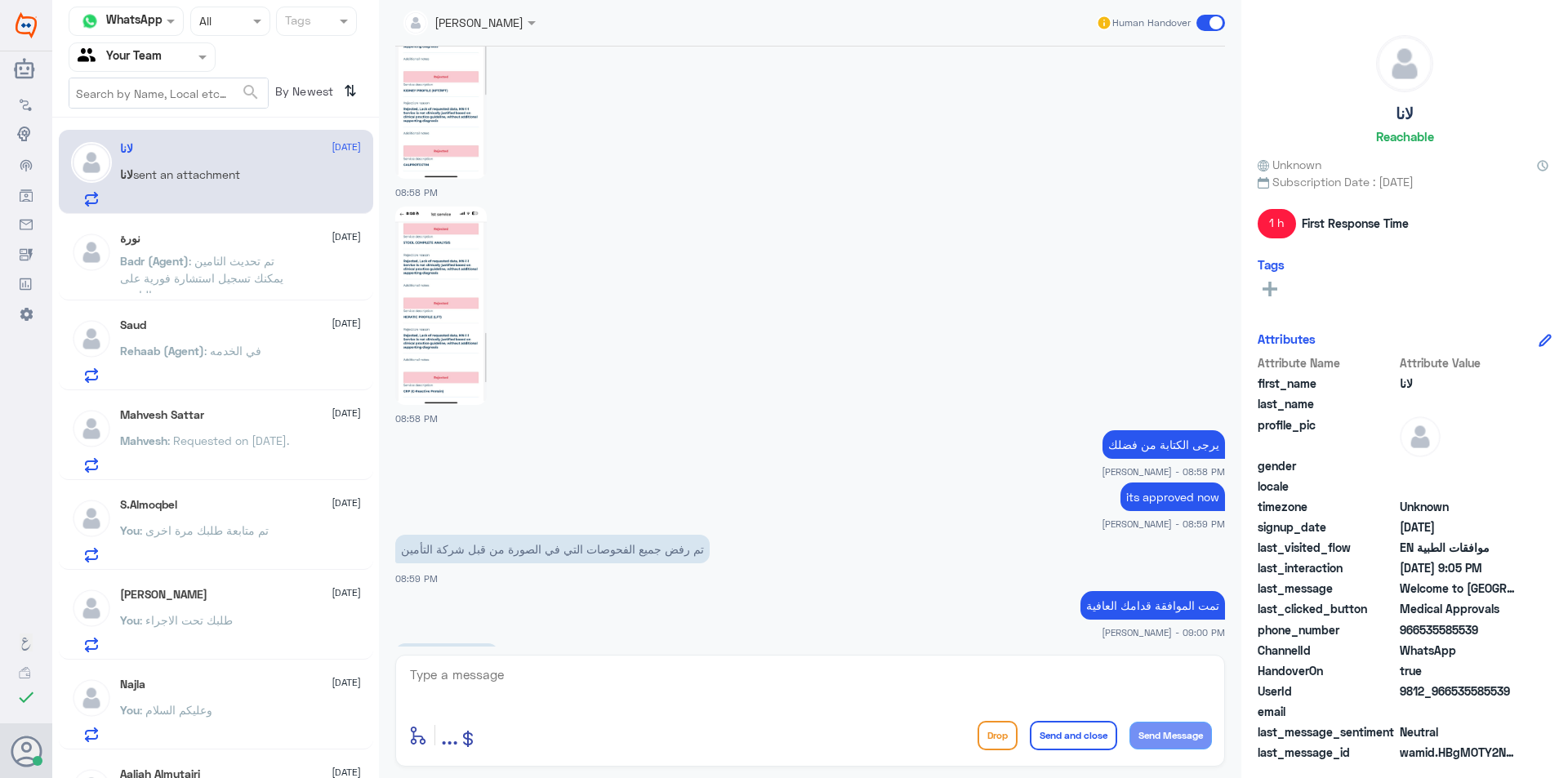
scroll to position [1658, 0]
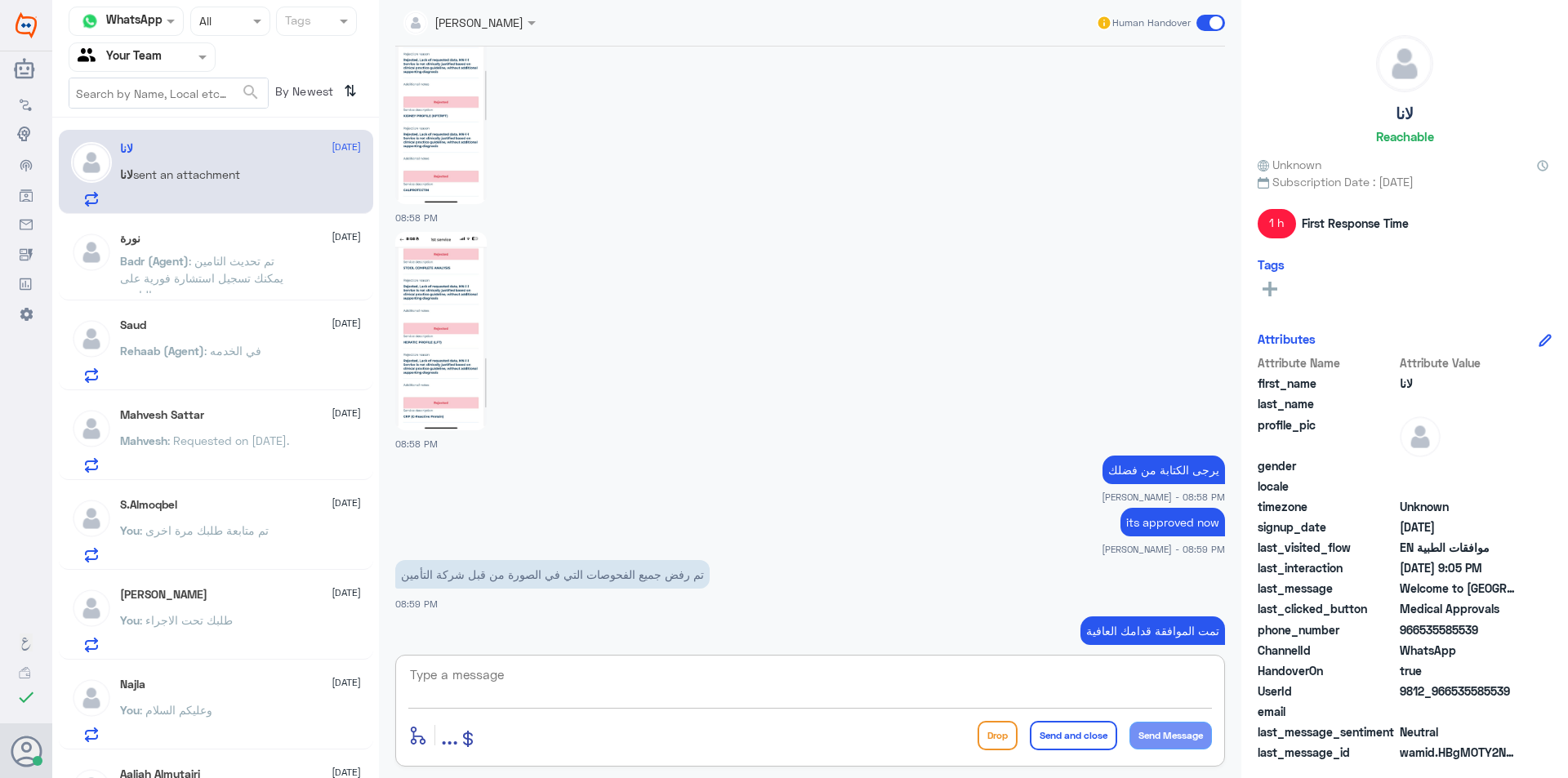
drag, startPoint x: 696, startPoint y: 685, endPoint x: 749, endPoint y: 708, distance: 57.8
click at [700, 689] on textarea at bounding box center [809, 683] width 804 height 40
type textarea "f"
type textarea "باقي فقط فحص القولون سيتم ارساله"
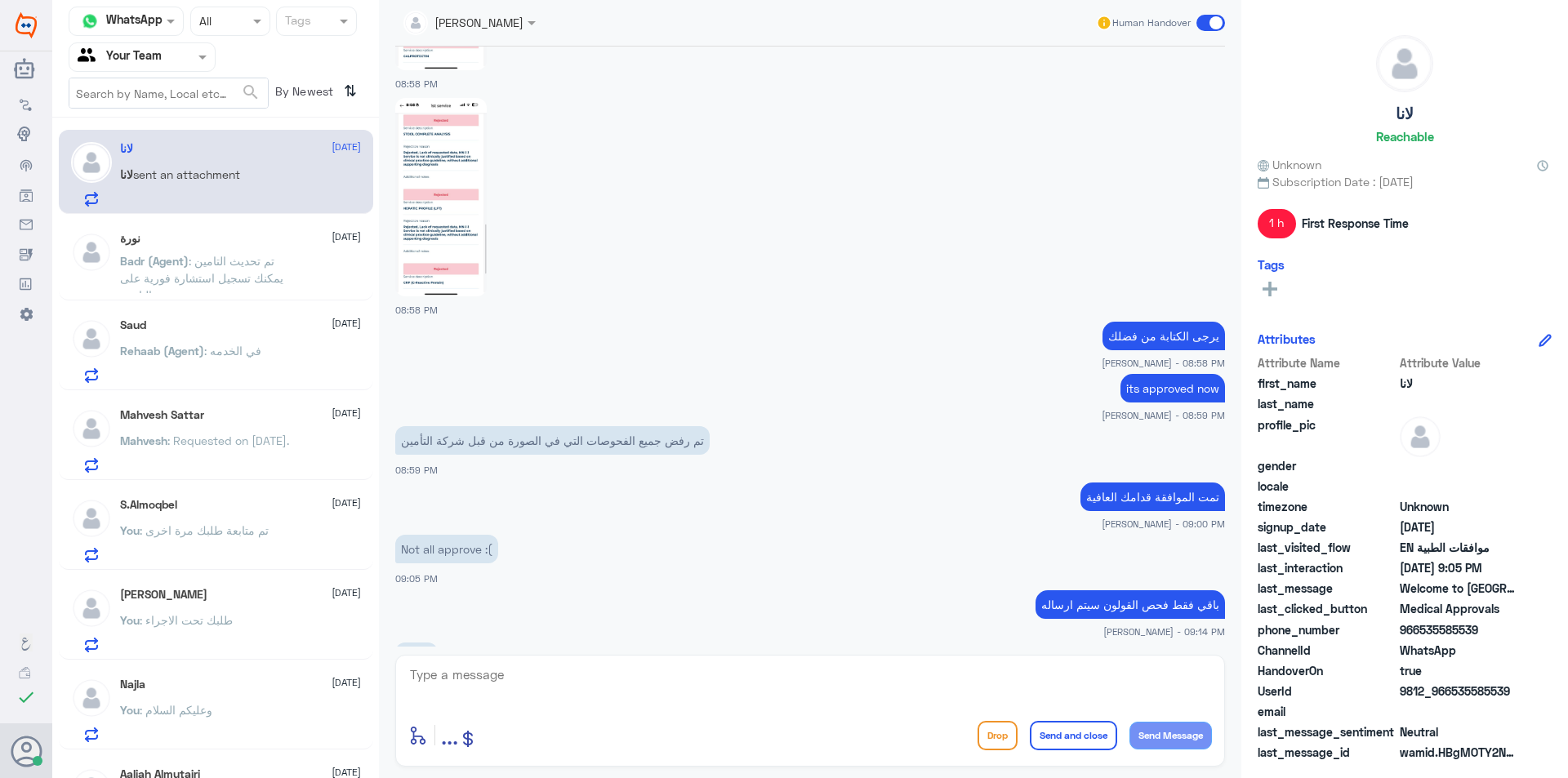
scroll to position [1904, 0]
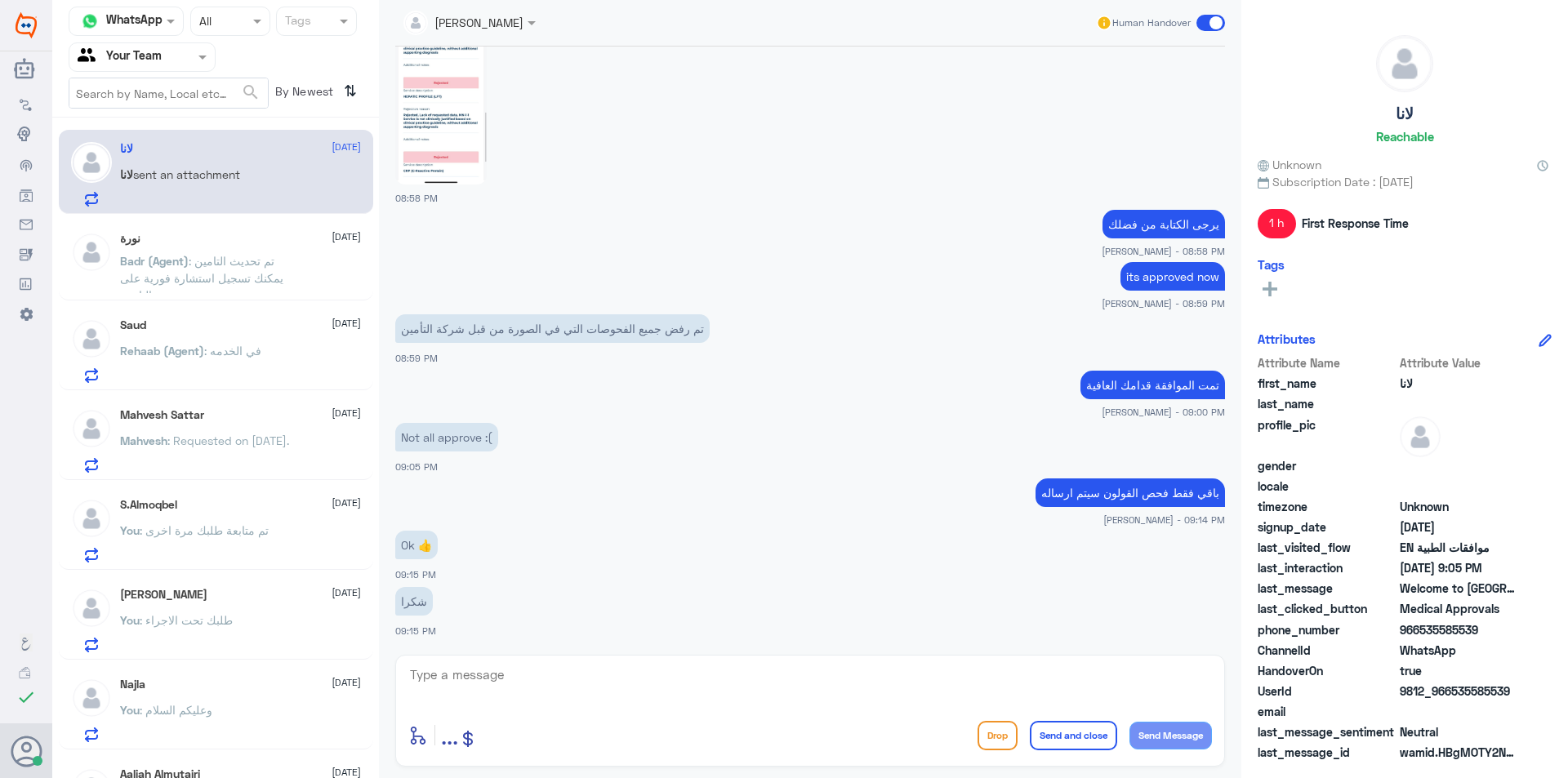
click at [762, 424] on app-msgs-text "Not all approve :(" at bounding box center [809, 438] width 830 height 30
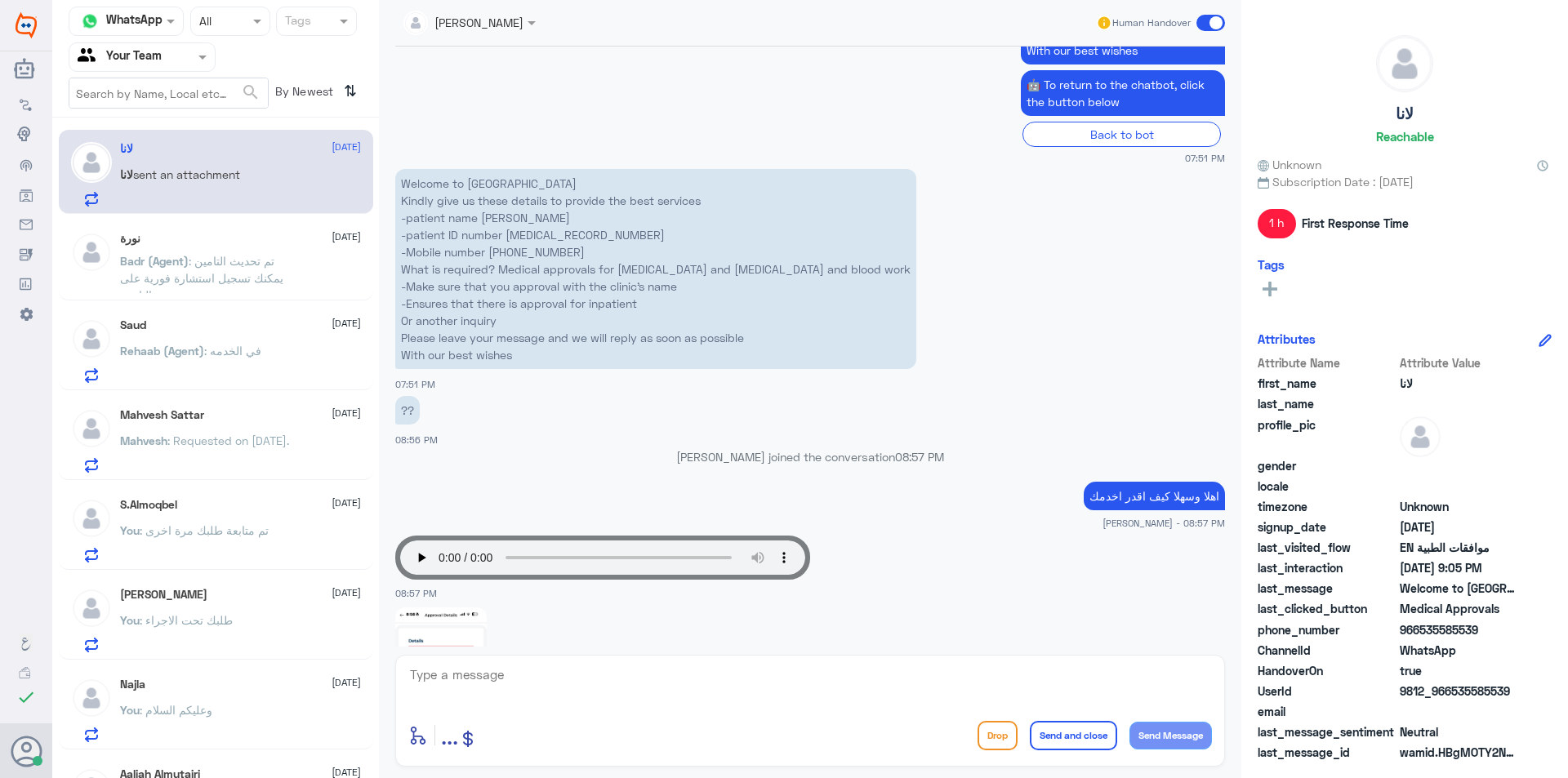
scroll to position [434, 0]
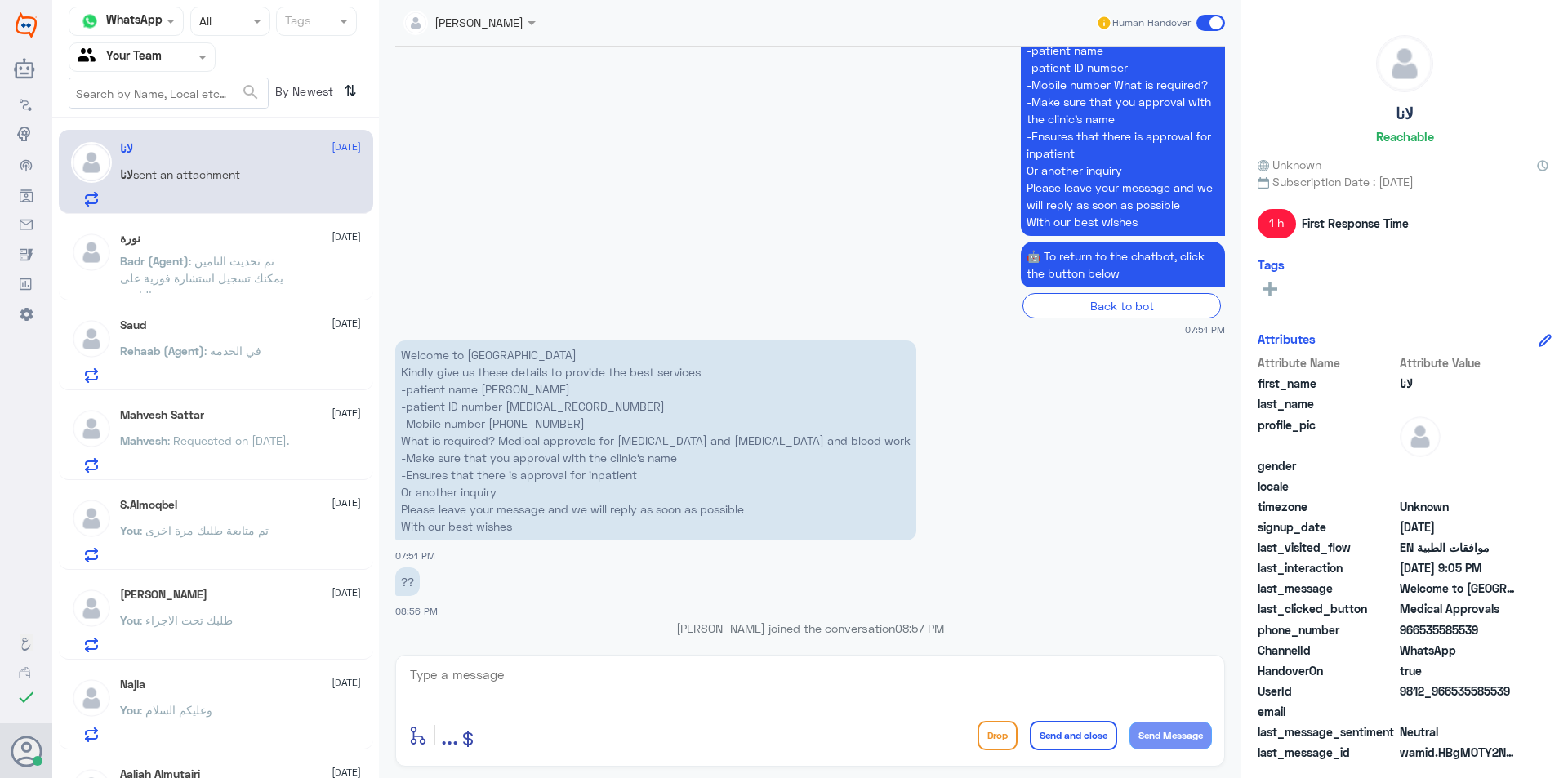
click at [539, 410] on p "Welcome to [GEOGRAPHIC_DATA] Kindly give us these details to provide the best s…" at bounding box center [656, 440] width 521 height 200
click at [540, 410] on p "Welcome to [GEOGRAPHIC_DATA] Kindly give us these details to provide the best s…" at bounding box center [656, 440] width 521 height 200
copy p "2529115988"
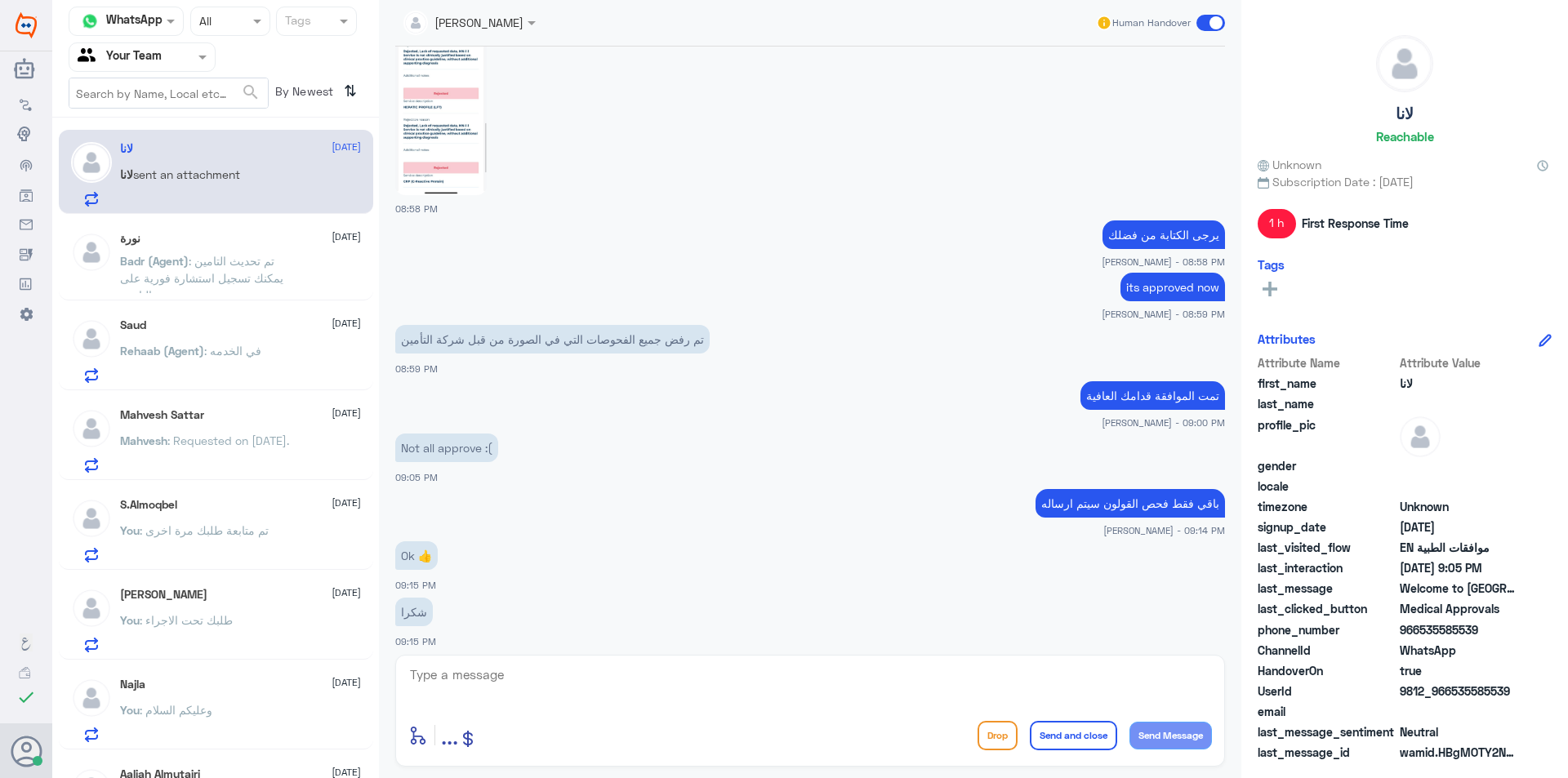
scroll to position [1904, 0]
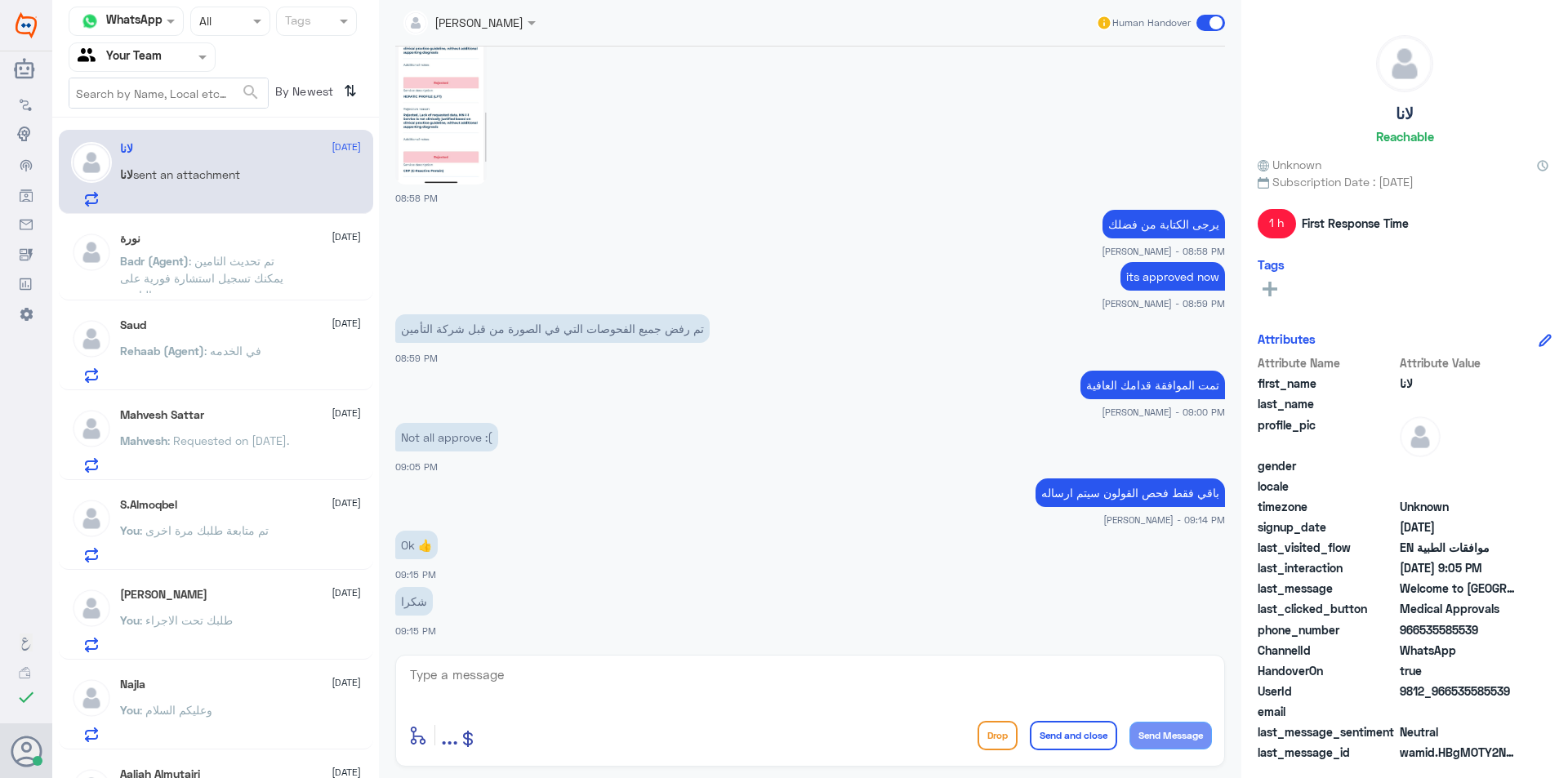
click at [246, 272] on span ": تم تحديث التامين يمكنك تسجيل استشارة فورية على التامين" at bounding box center [202, 277] width 163 height 48
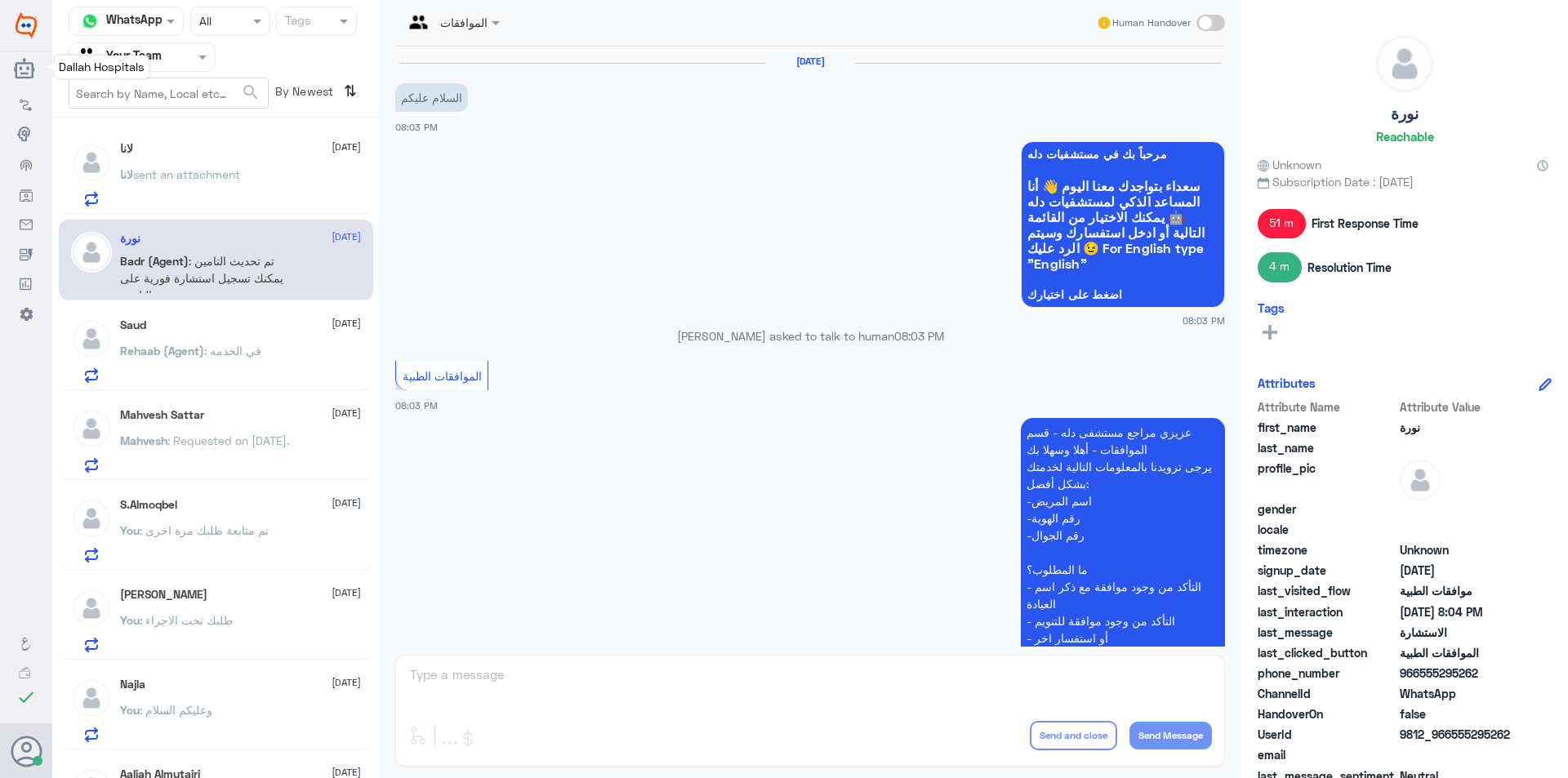
scroll to position [673, 0]
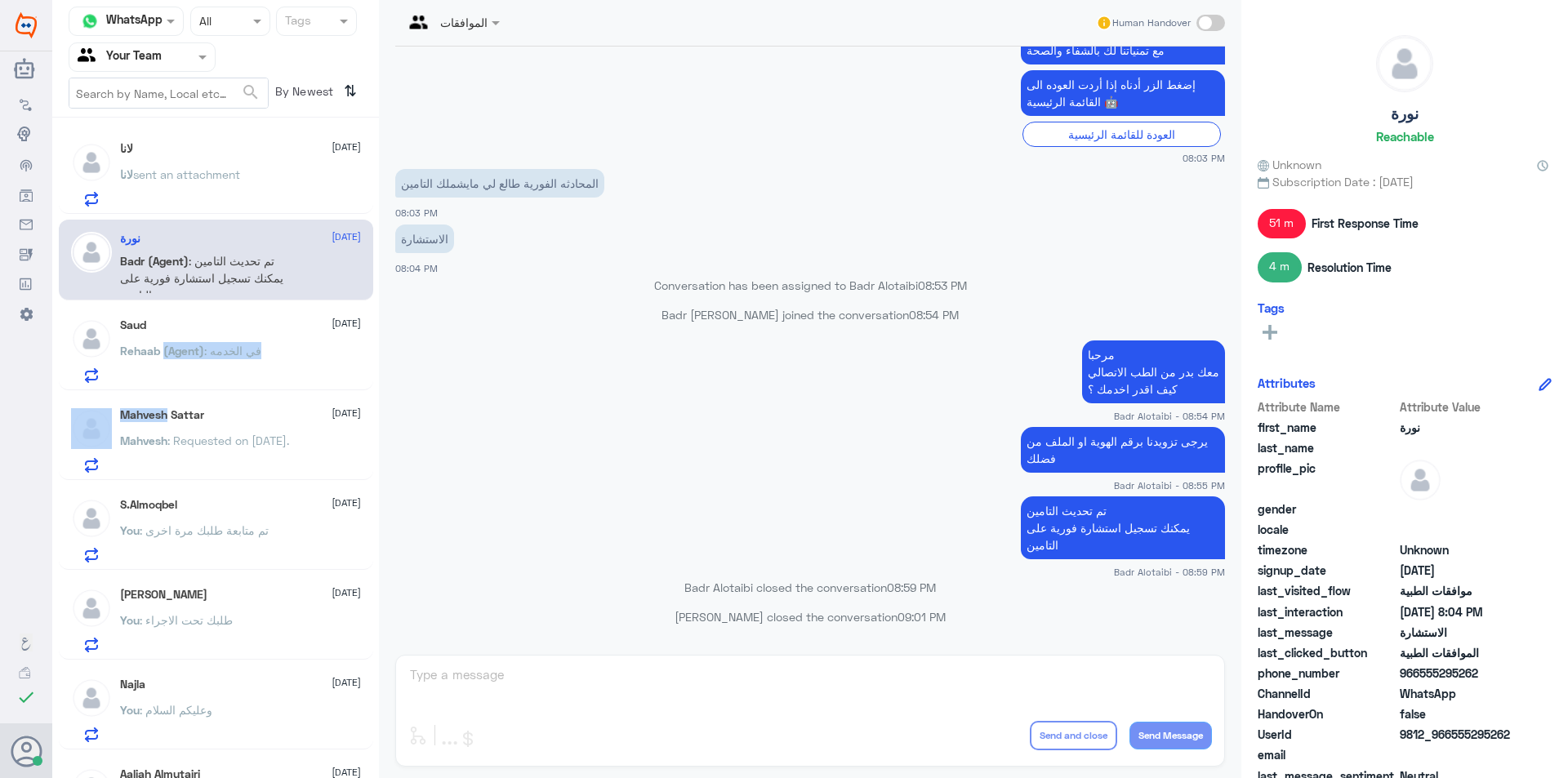
drag, startPoint x: 161, startPoint y: 386, endPoint x: 161, endPoint y: 374, distance: 12.0
click at [161, 374] on div "لانا [DATE][PERSON_NAME] sent an attachment نورة [DATE] Badr (Agent) : تم تحديث…" at bounding box center [216, 454] width 326 height 660
click at [187, 336] on div "Saud [DATE] Rehaab (Agent) : في الخدمه" at bounding box center [240, 351] width 241 height 65
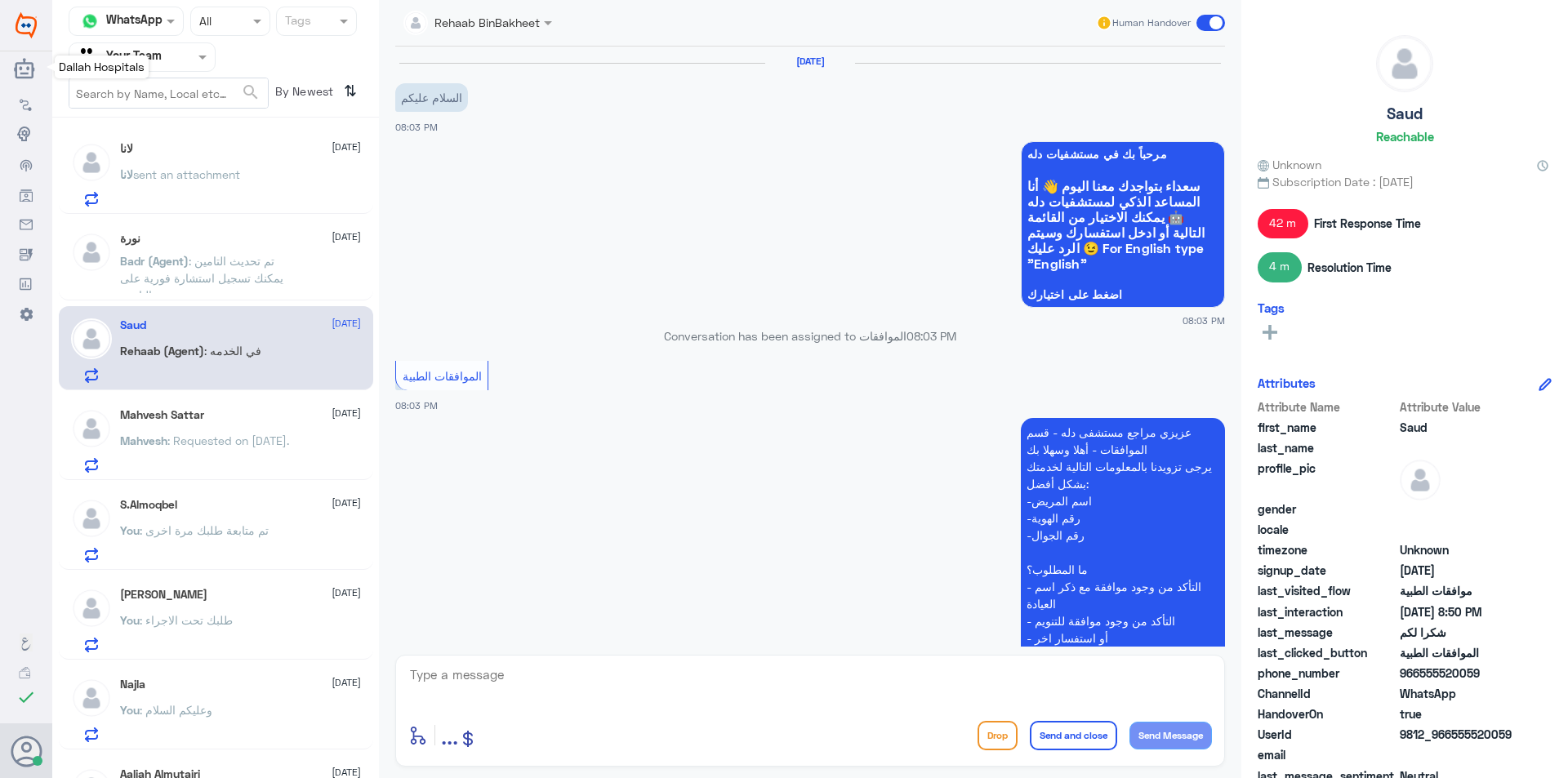
scroll to position [782, 0]
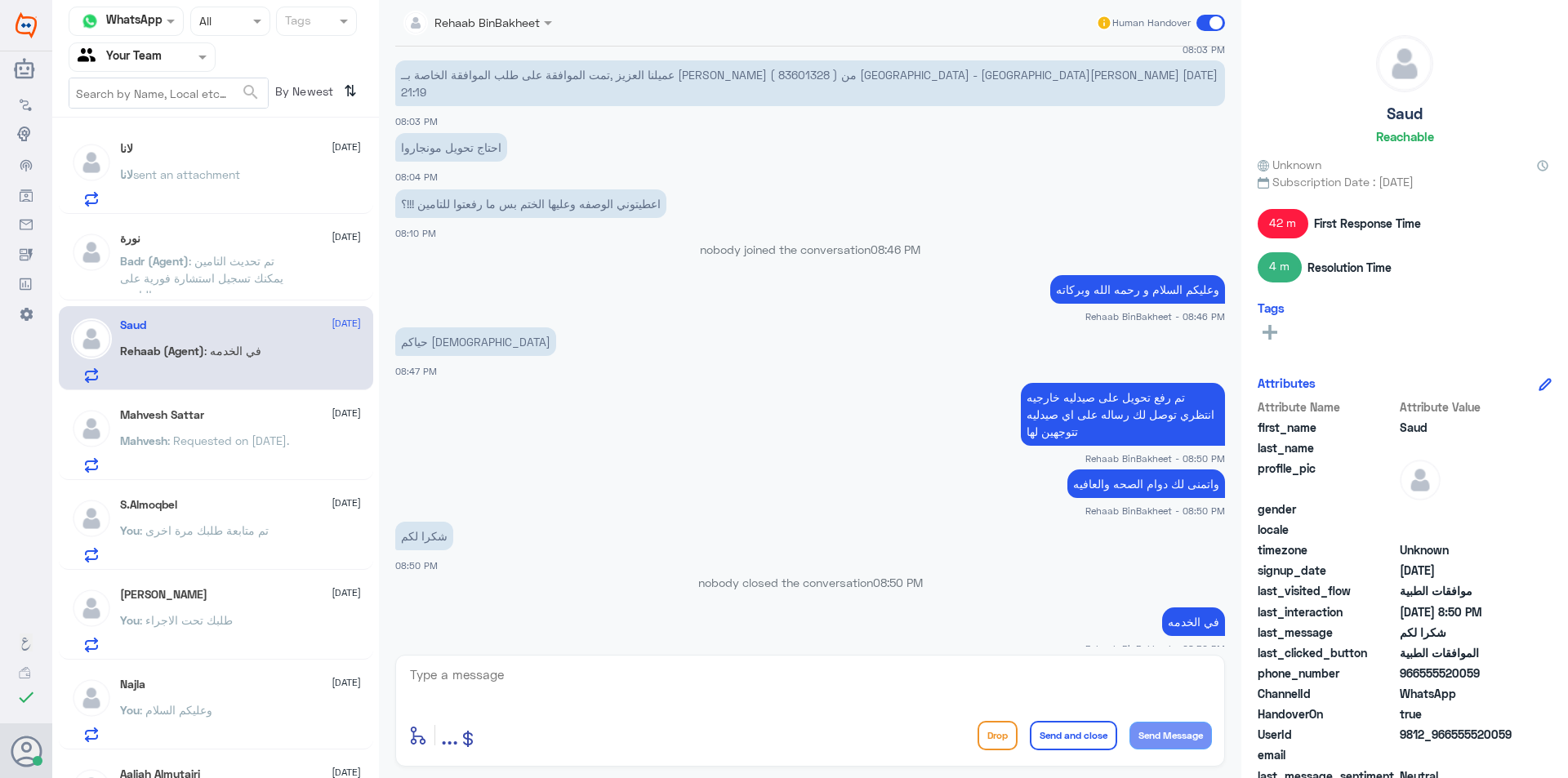
click at [191, 516] on div "S.Almoqbel [DATE] You : تم متابعة طلبك مرة اخرى" at bounding box center [240, 530] width 241 height 65
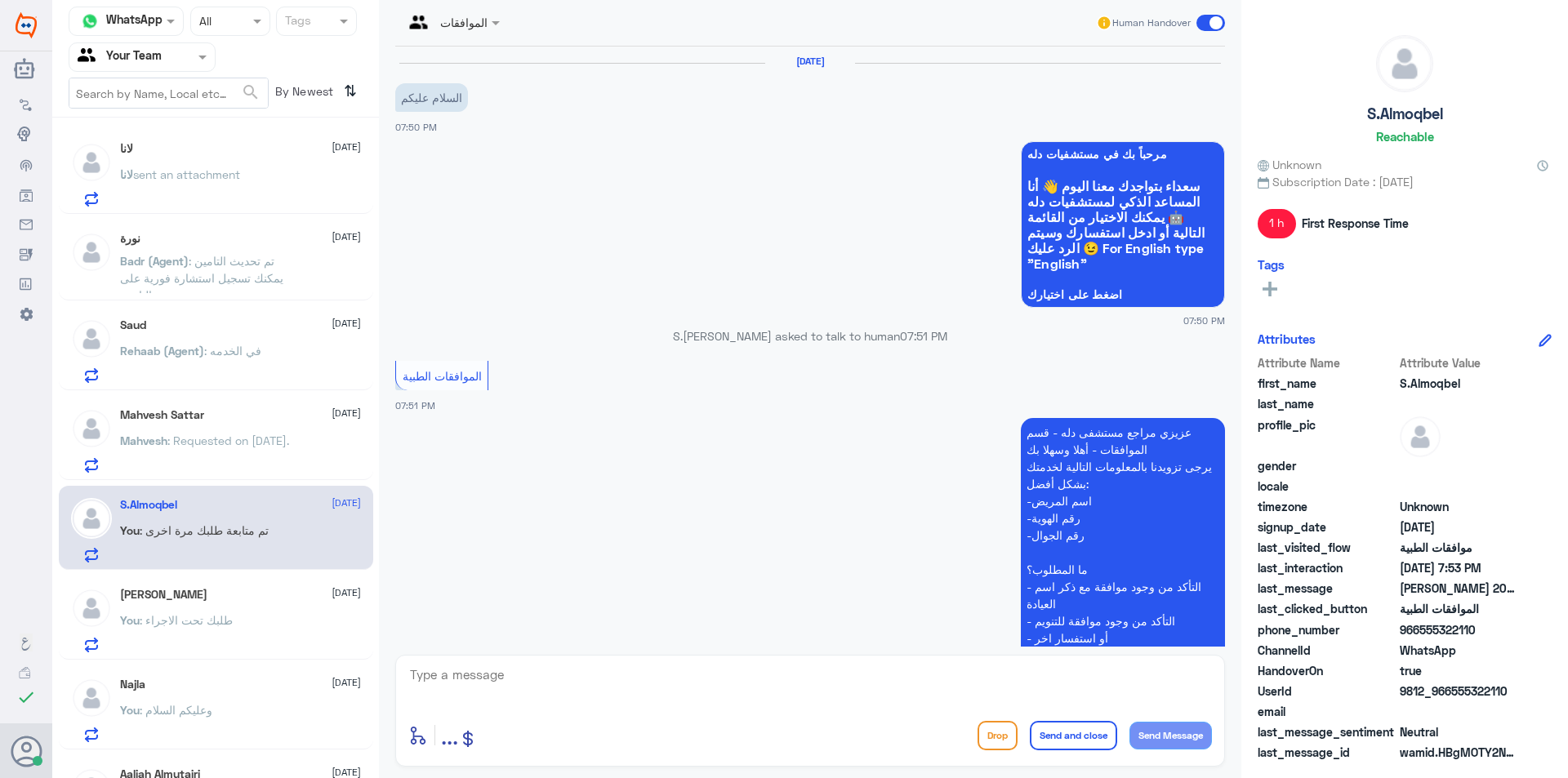
scroll to position [509, 0]
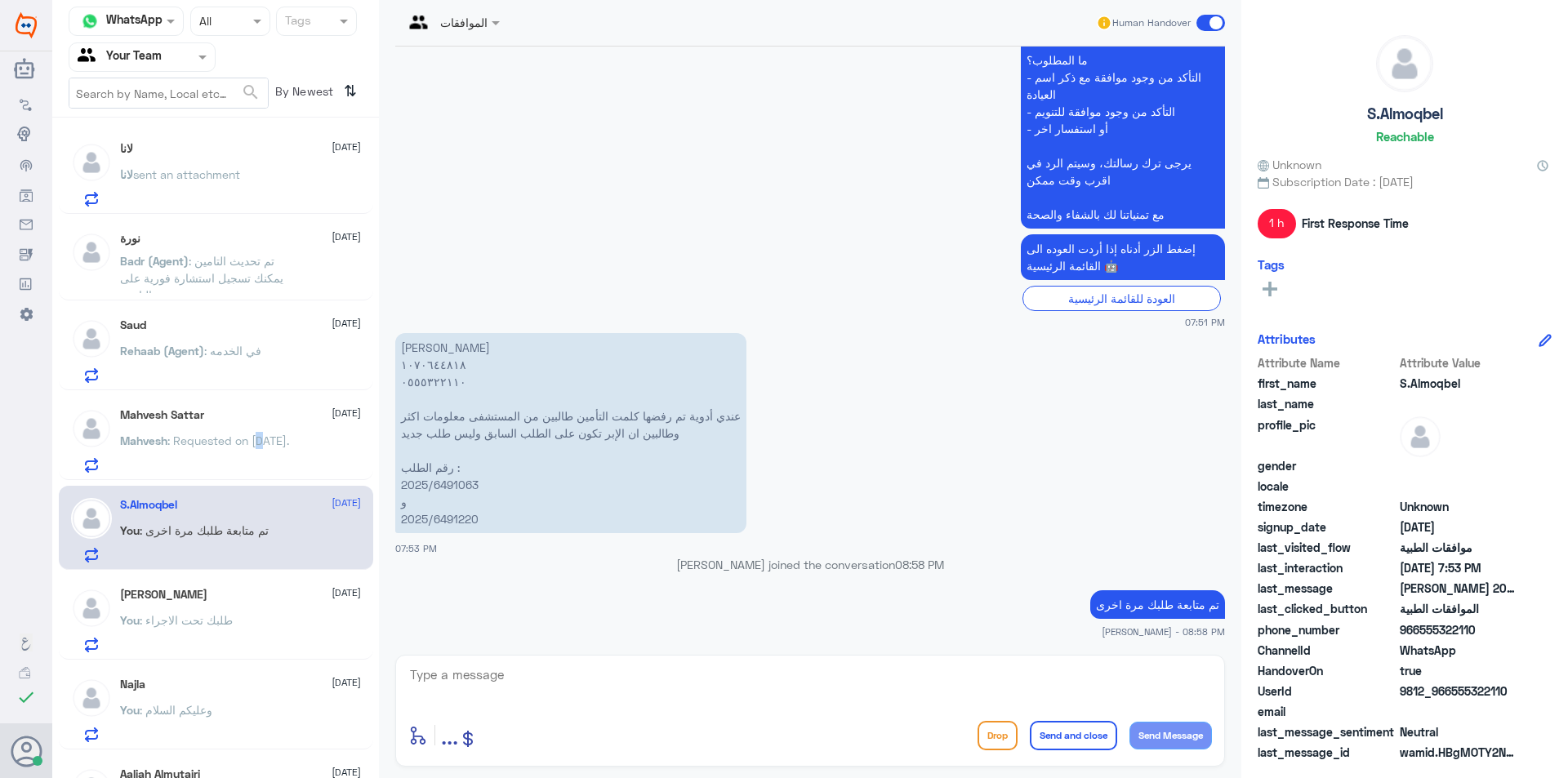
drag, startPoint x: 264, startPoint y: 432, endPoint x: 265, endPoint y: 452, distance: 20.0
click at [265, 452] on p "Mahvesh : Requested on [DATE]." at bounding box center [204, 453] width 169 height 41
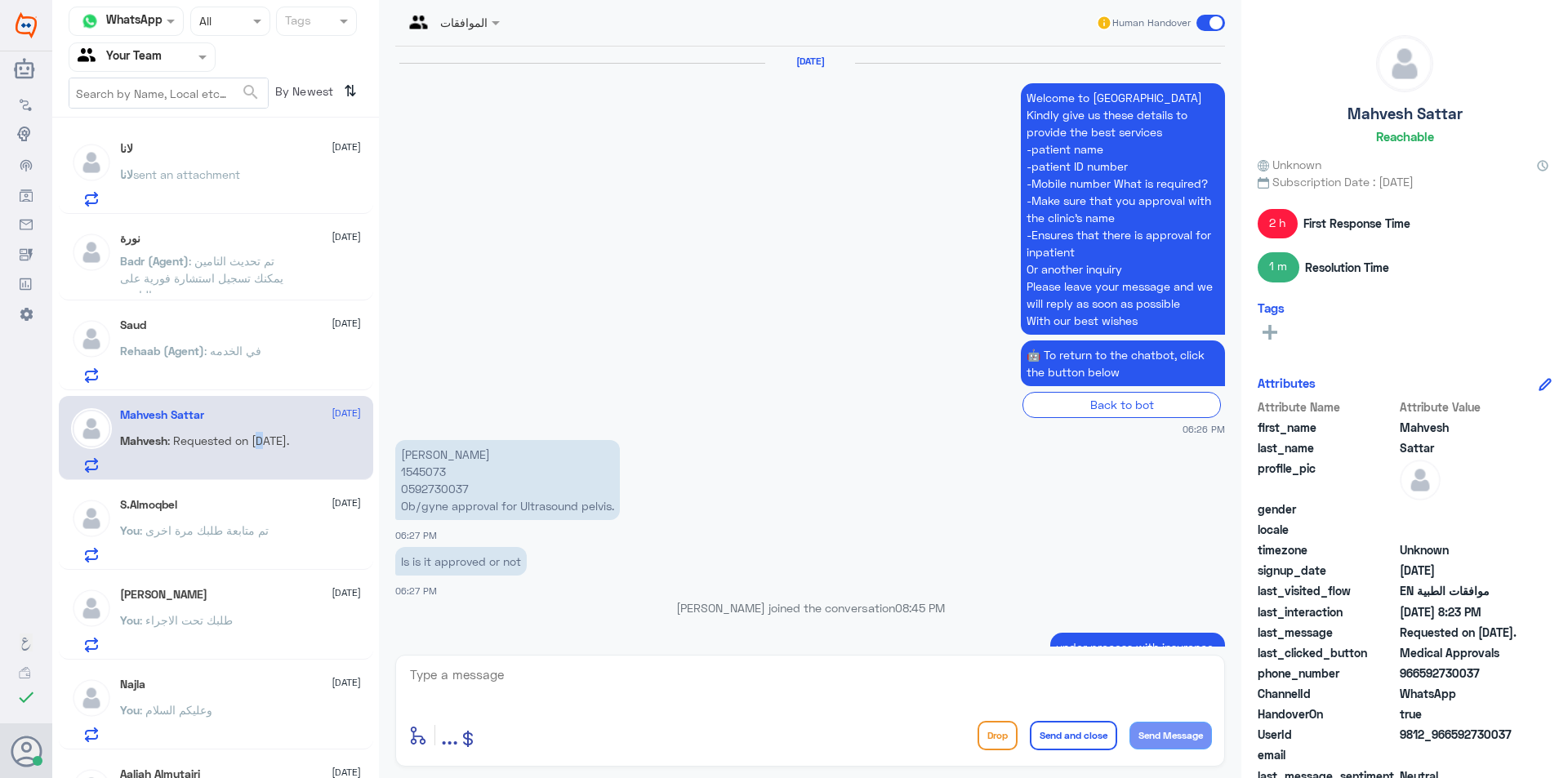
scroll to position [1712, 0]
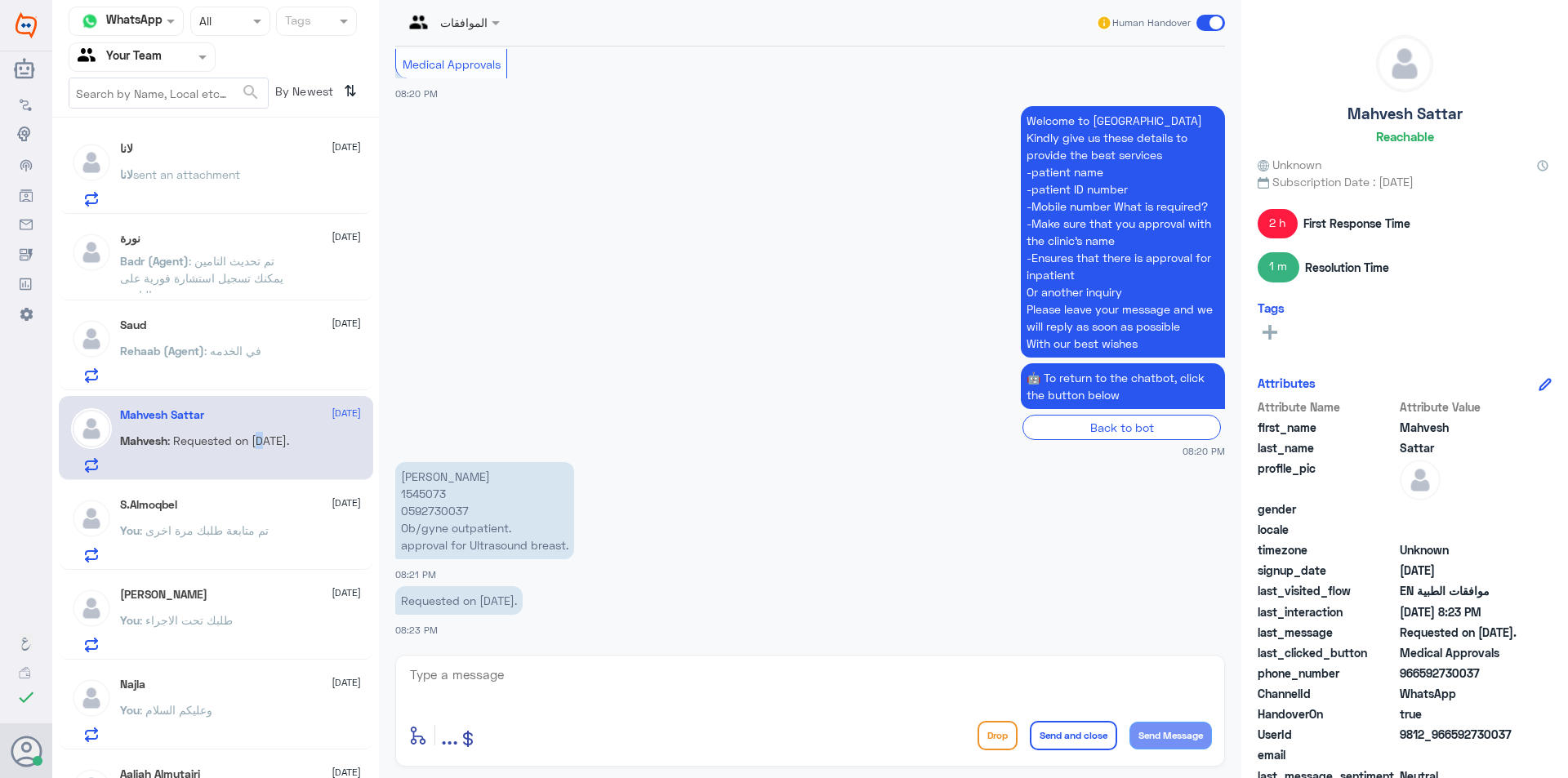
click at [464, 25] on input "text" at bounding box center [433, 22] width 60 height 19
click at [518, 107] on div "Rehaab BinBakheet" at bounding box center [505, 102] width 105 height 17
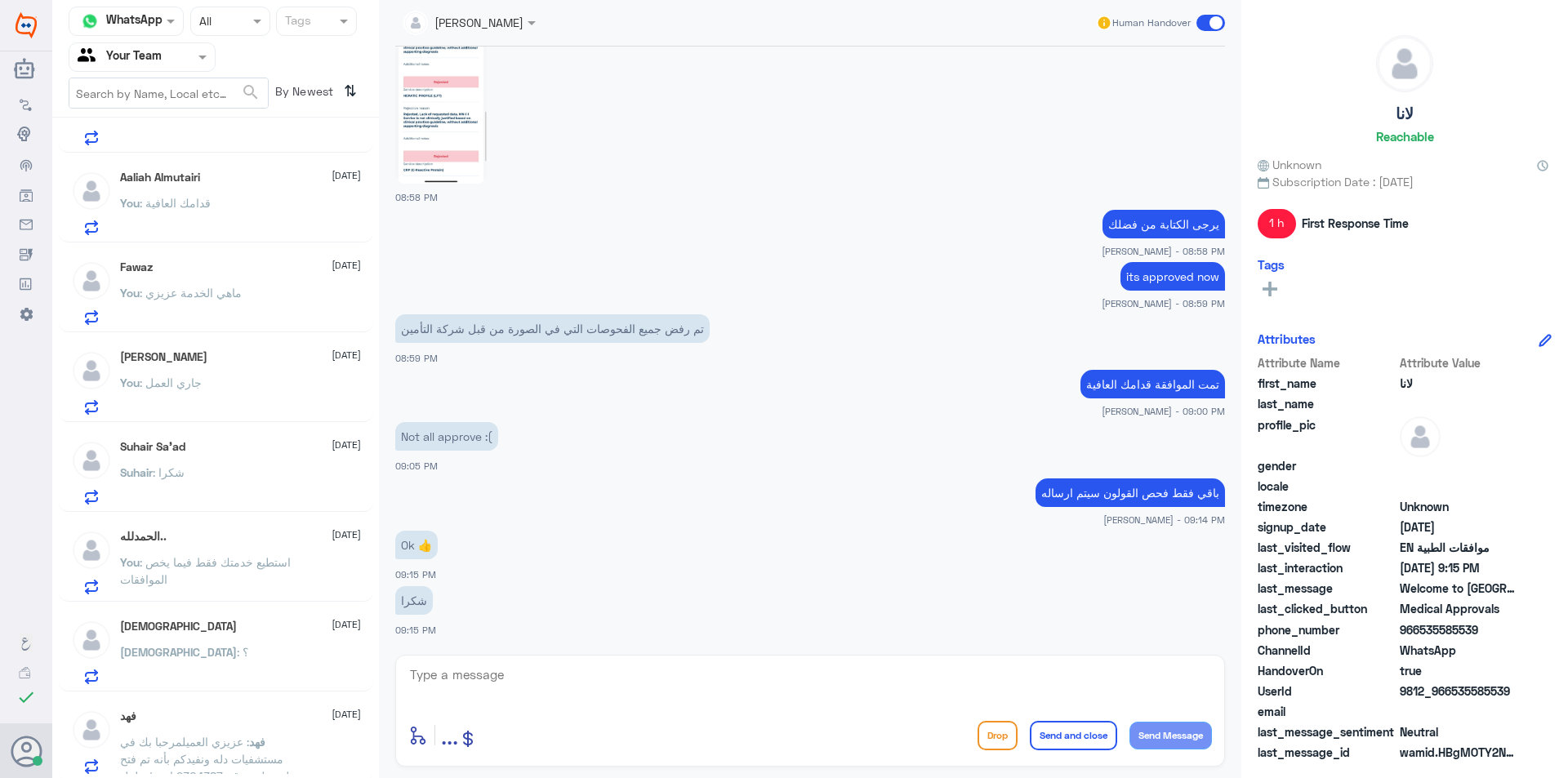
scroll to position [335, 0]
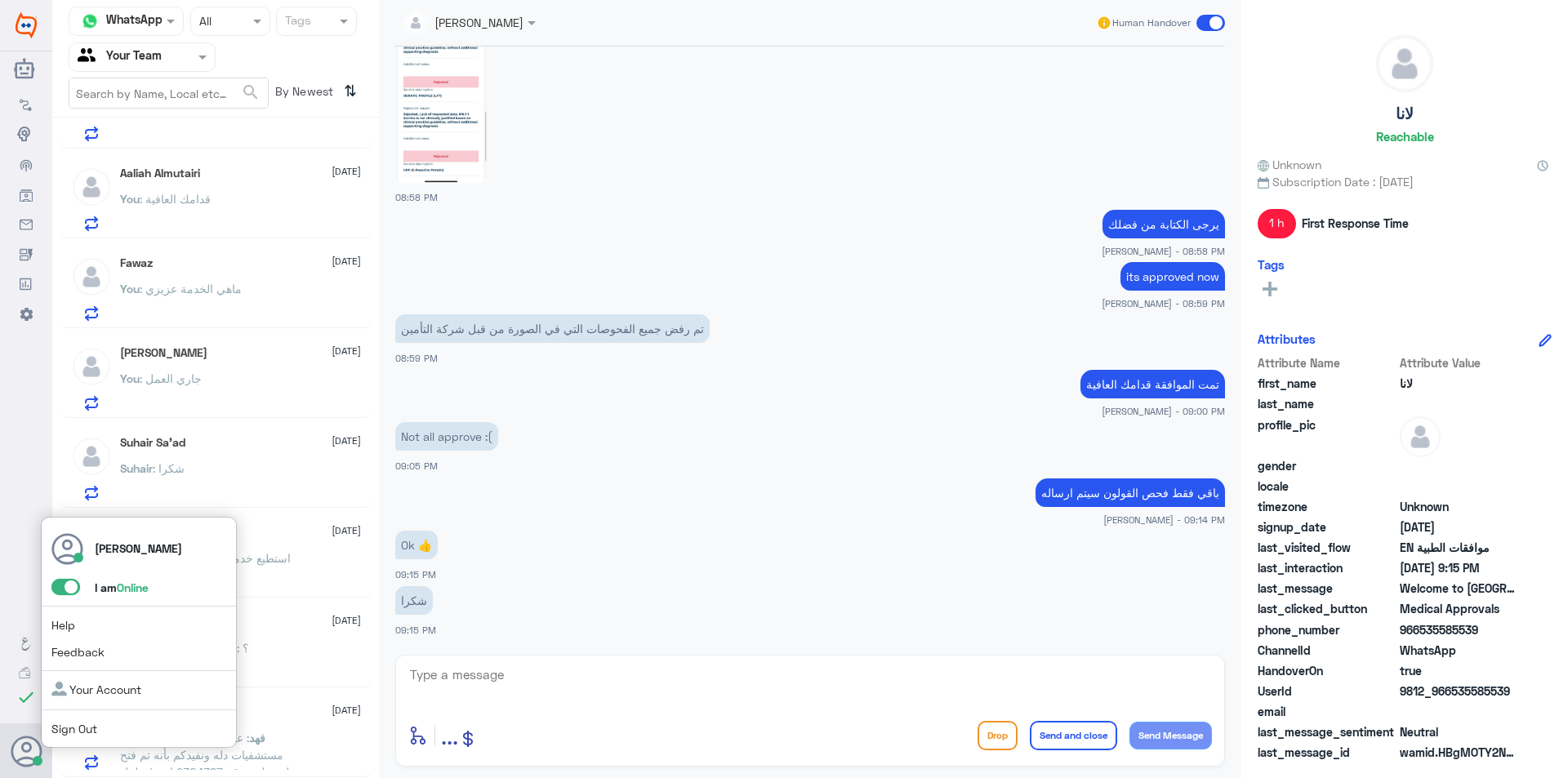
click at [66, 591] on span at bounding box center [66, 586] width 28 height 16
click at [0, 0] on input "checkbox" at bounding box center [0, 0] width 0 height 0
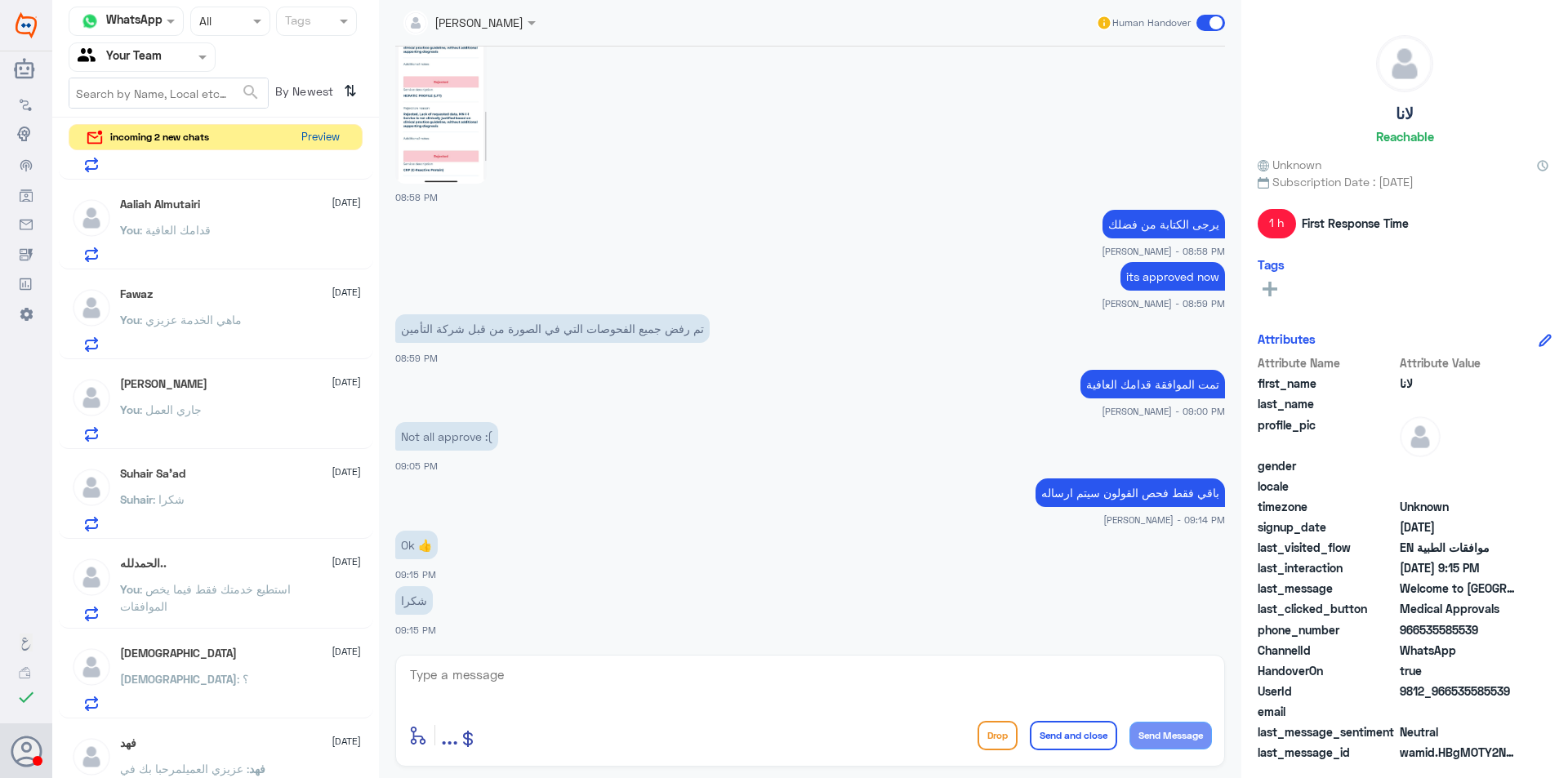
click at [332, 146] on button "Preview" at bounding box center [320, 137] width 51 height 25
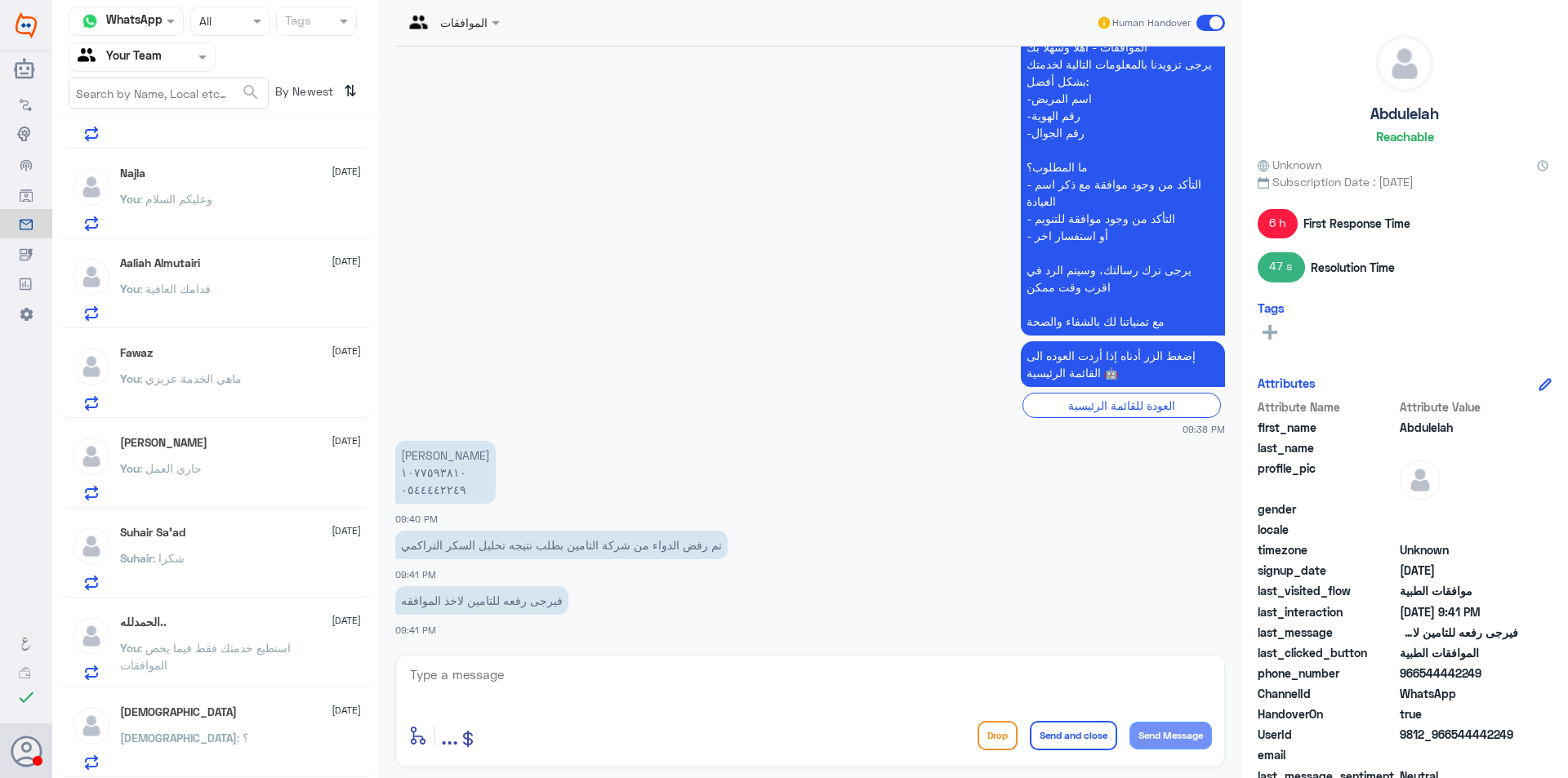
scroll to position [1290, 0]
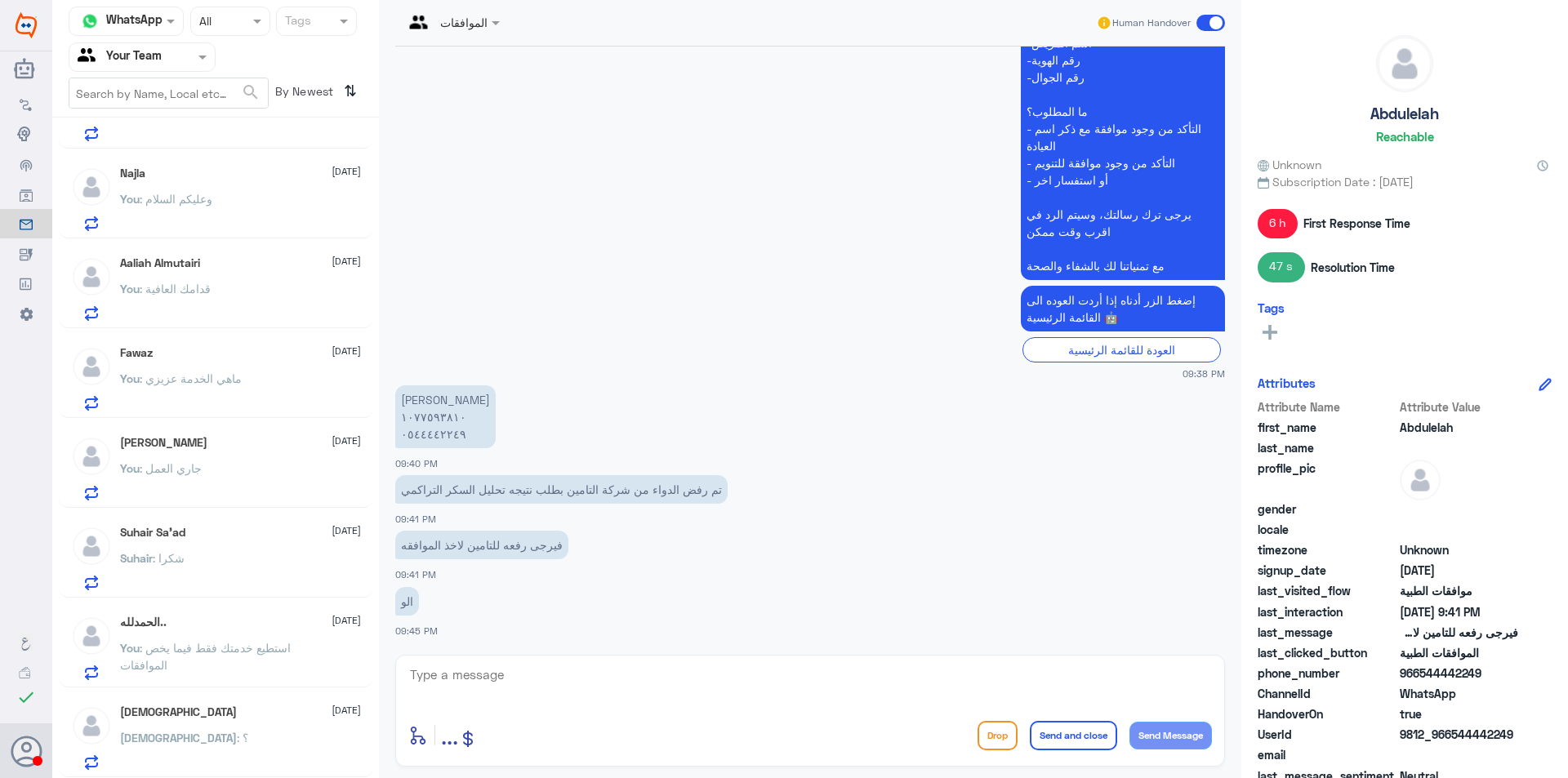
click at [231, 216] on div "You : وعليكم السلام" at bounding box center [240, 212] width 241 height 37
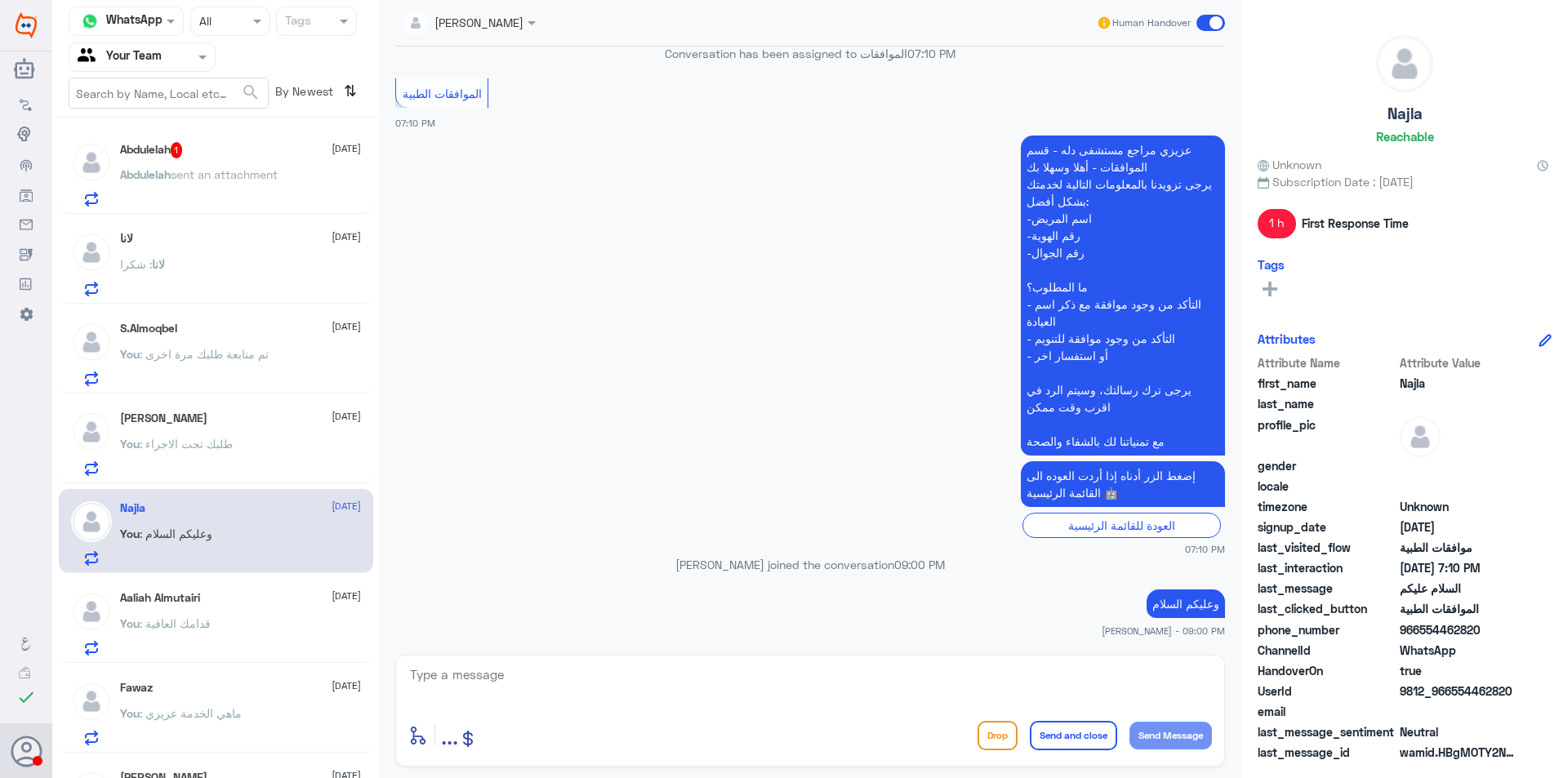
click at [236, 184] on p "[PERSON_NAME] sent an attachment" at bounding box center [199, 187] width 158 height 41
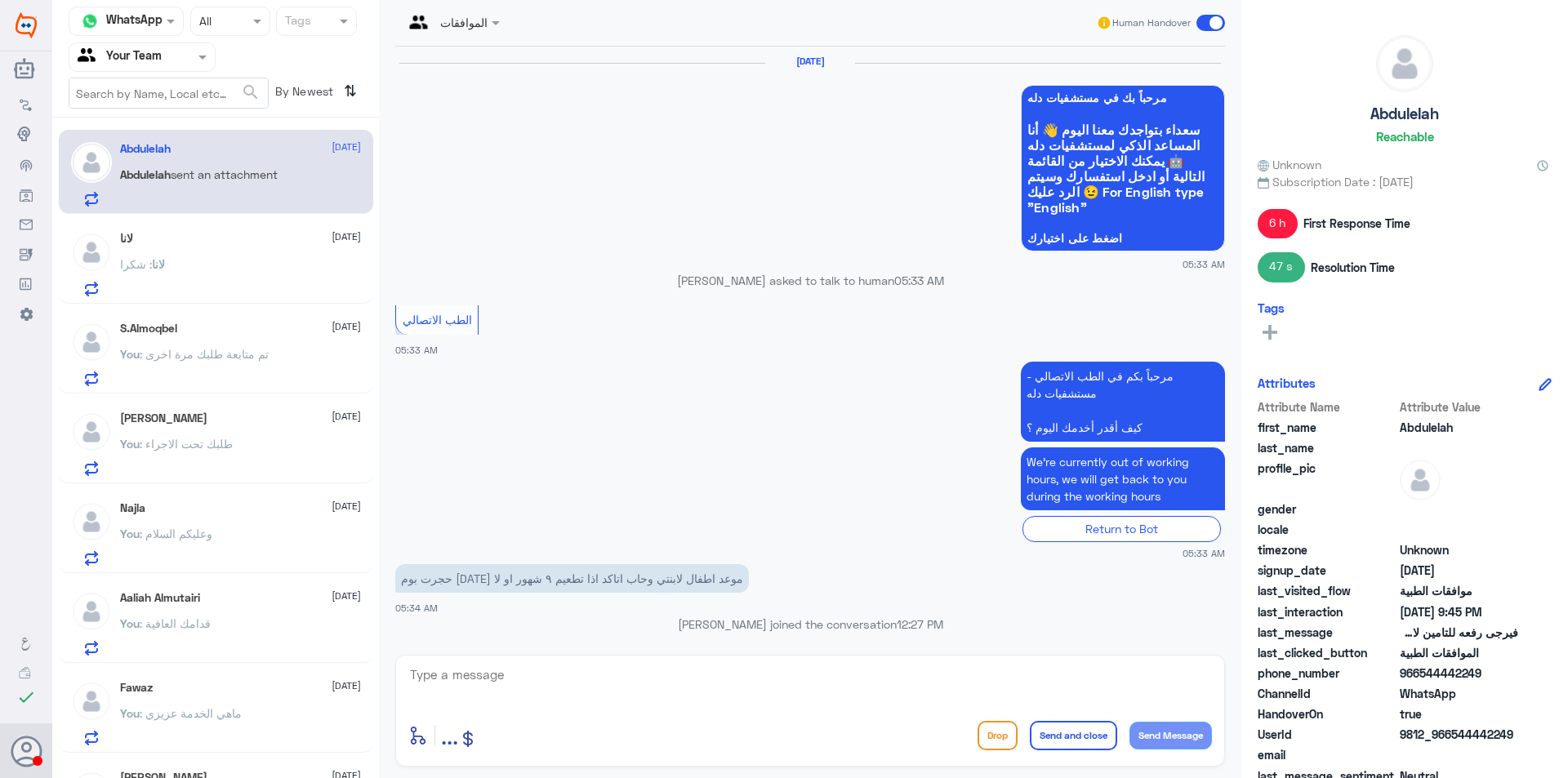
scroll to position [1234, 0]
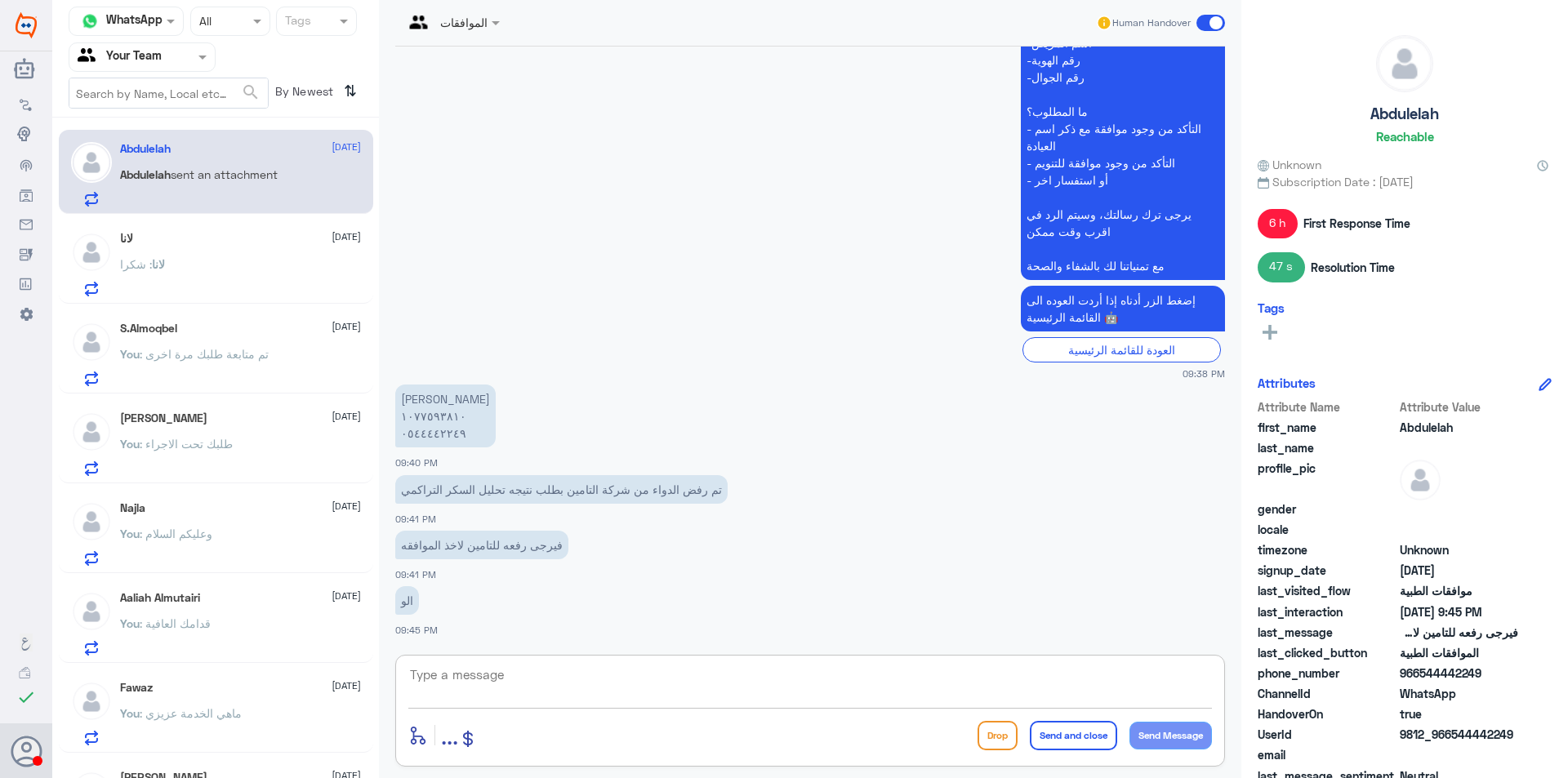
click at [527, 692] on textarea at bounding box center [809, 683] width 804 height 40
type textarea "h"
type textarea "اهلا وسهلا"
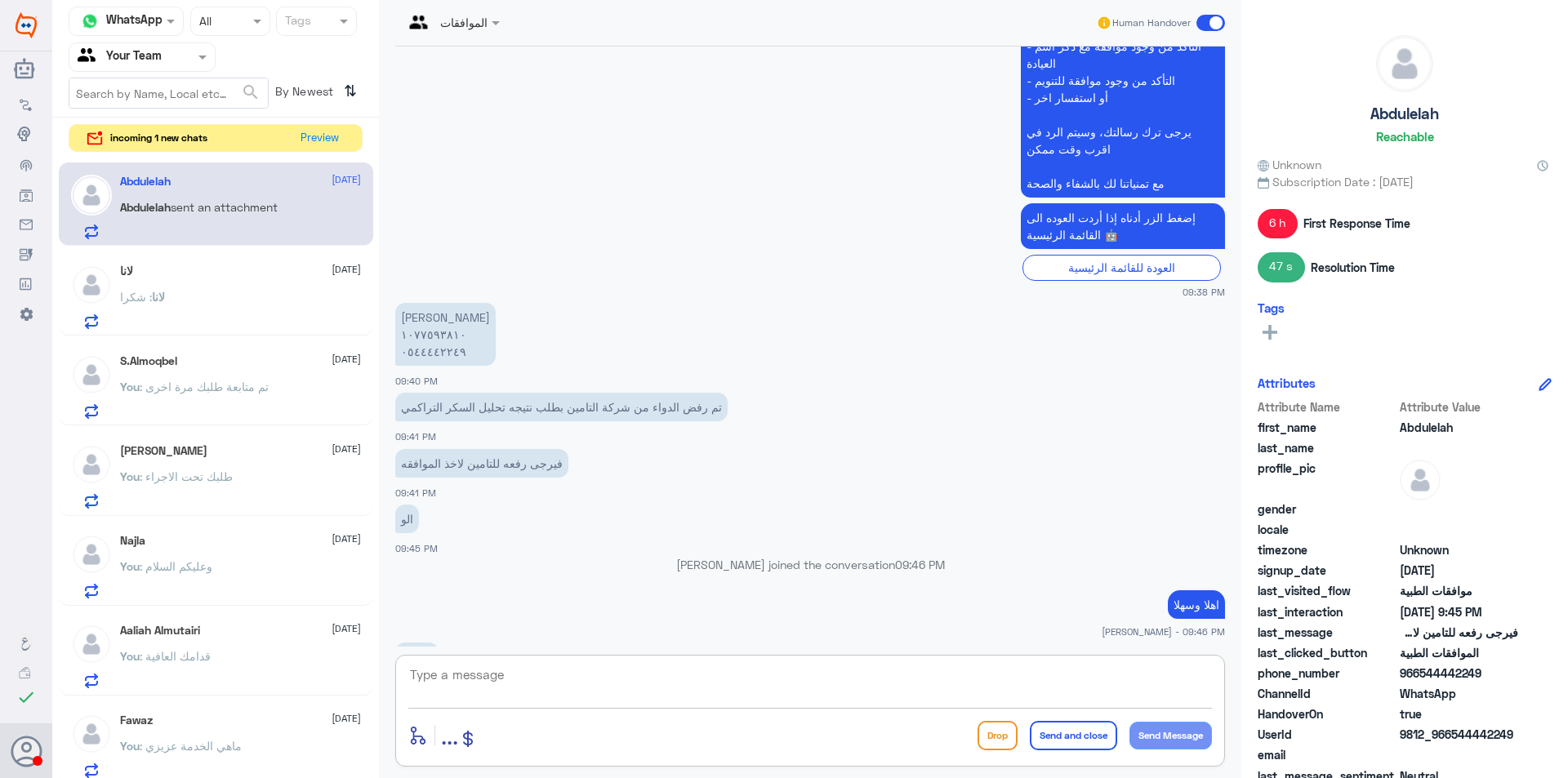
scroll to position [1342, 0]
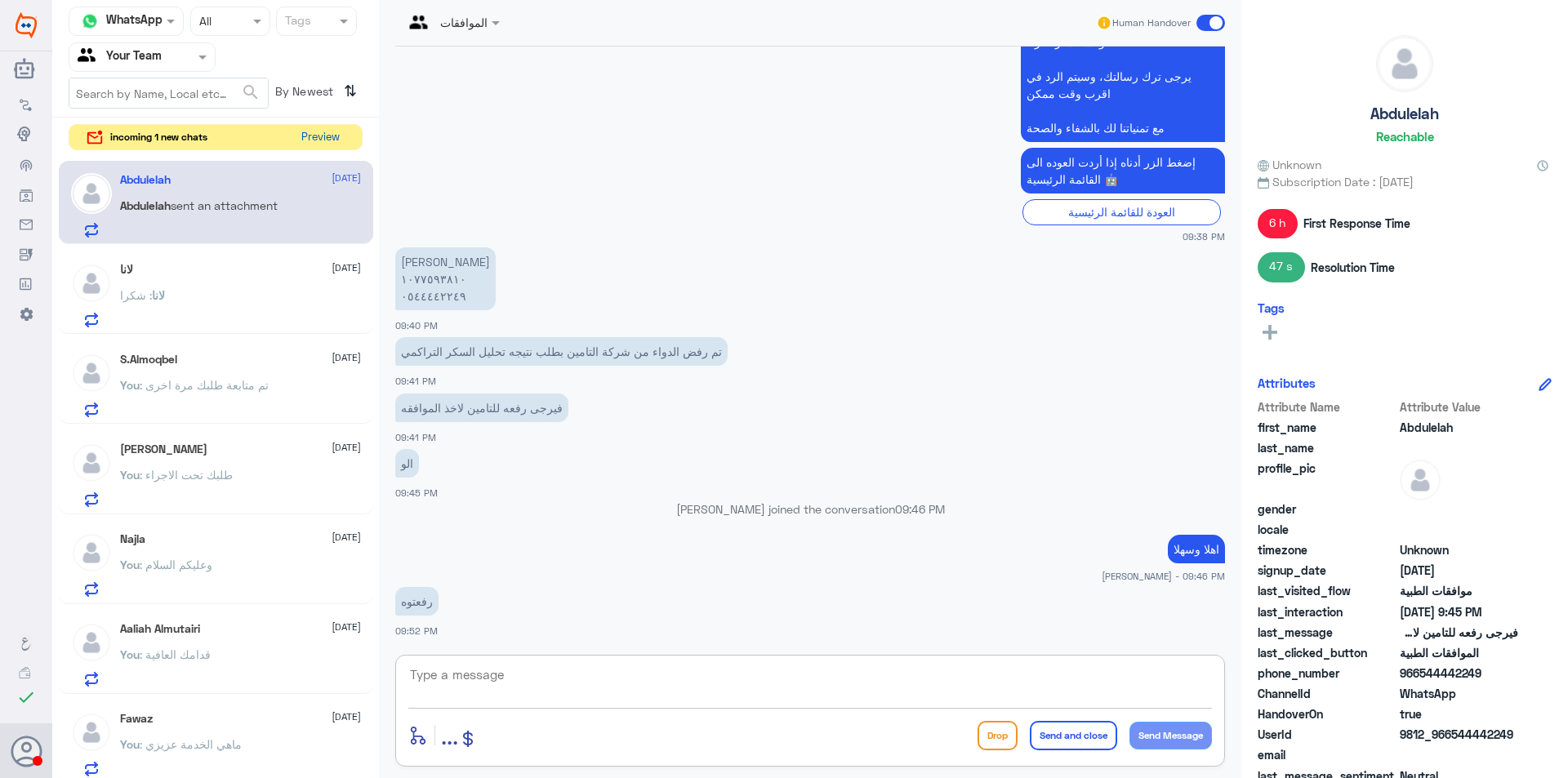
click at [323, 142] on button "Preview" at bounding box center [320, 137] width 51 height 25
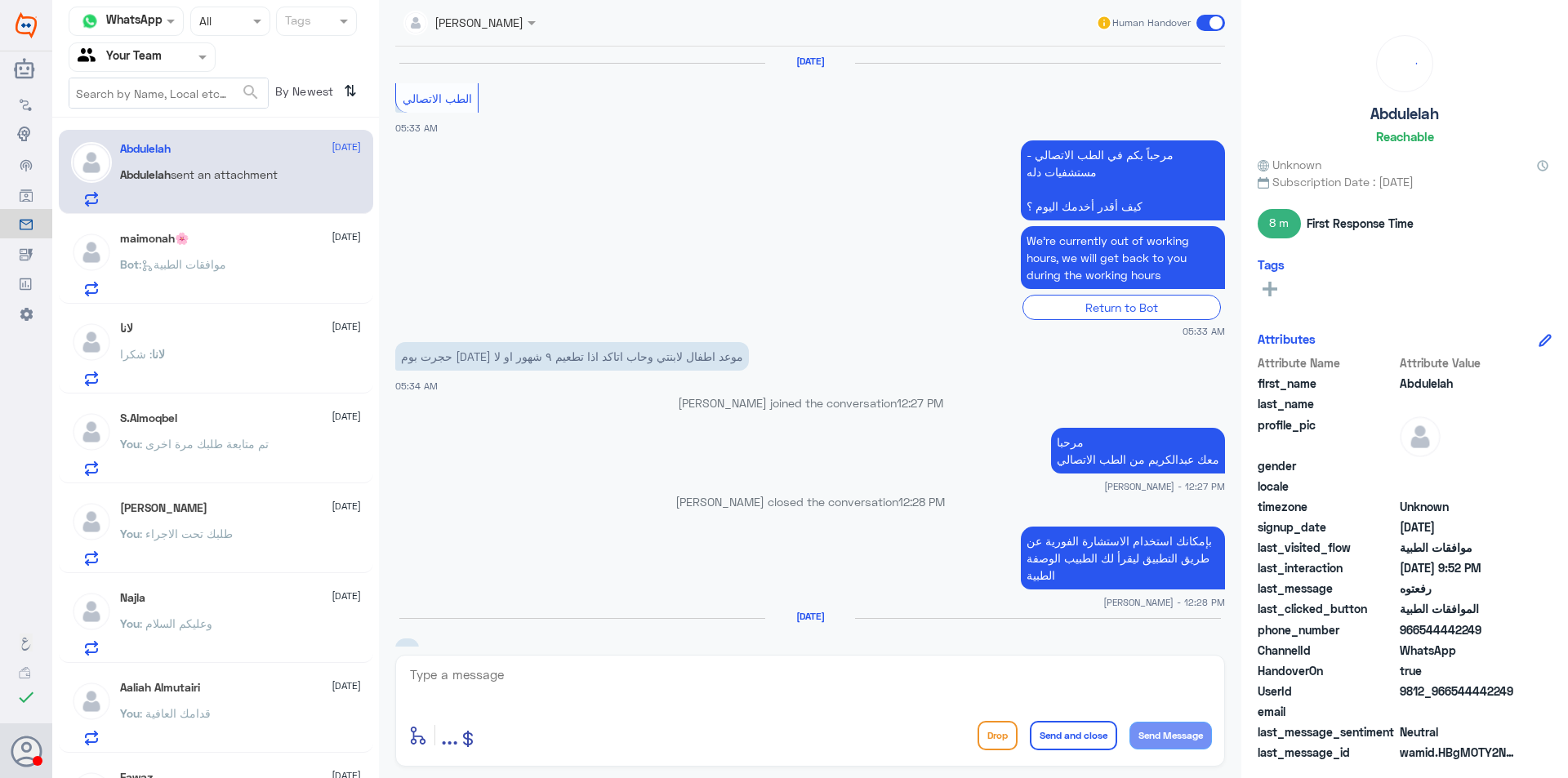
scroll to position [1150, 0]
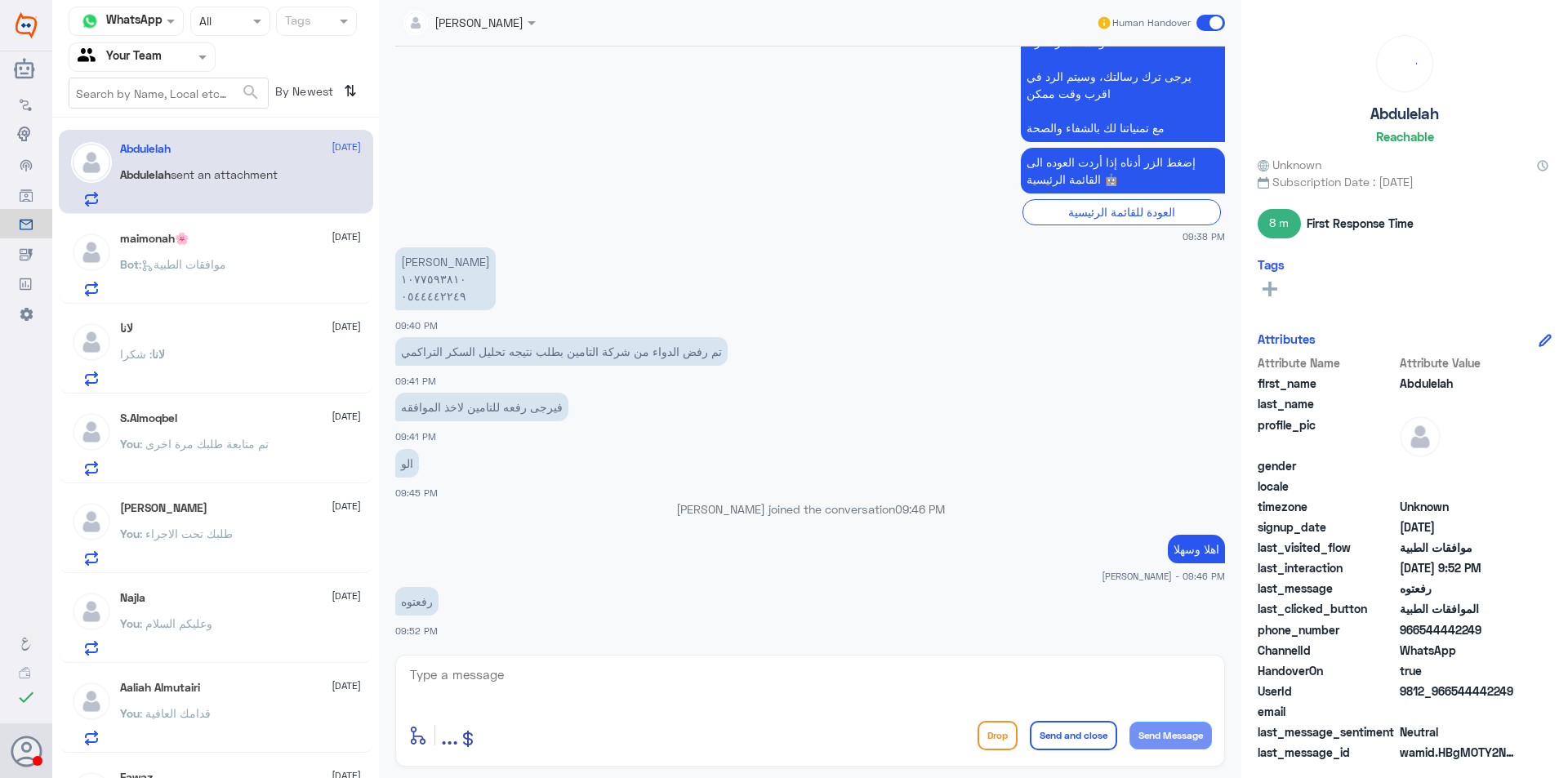
click at [307, 275] on div "Bot : موافقات الطبية" at bounding box center [240, 277] width 241 height 37
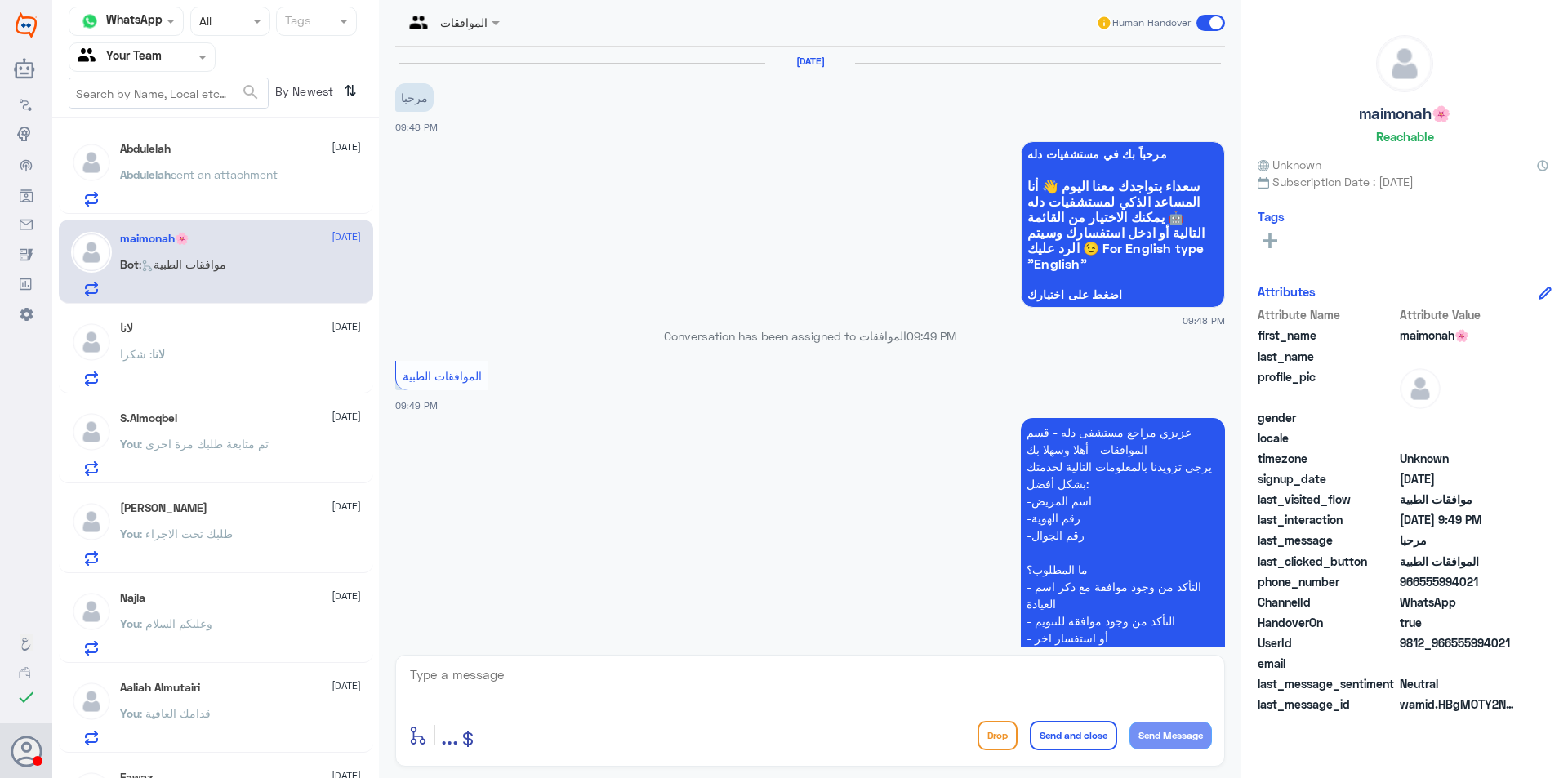
drag, startPoint x: 652, startPoint y: 705, endPoint x: 671, endPoint y: 706, distance: 19.0
click at [650, 705] on div at bounding box center [809, 685] width 804 height 44
click at [750, 719] on div "enter flow name ... Drop Send and close Send Message" at bounding box center [809, 735] width 804 height 37
click at [812, 689] on textarea at bounding box center [809, 683] width 804 height 40
type textarea "h"
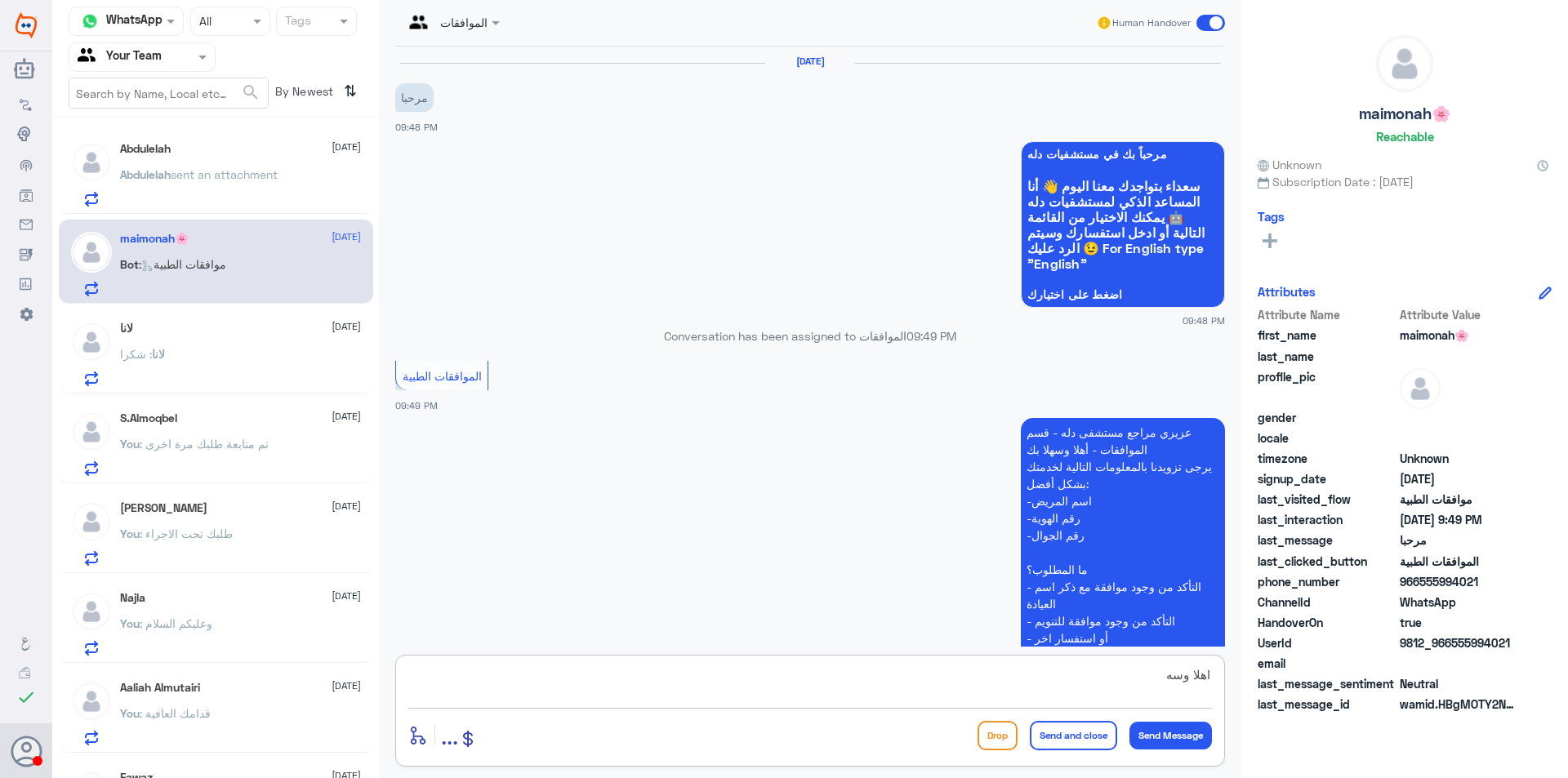
type textarea "اهلا وسهلا"
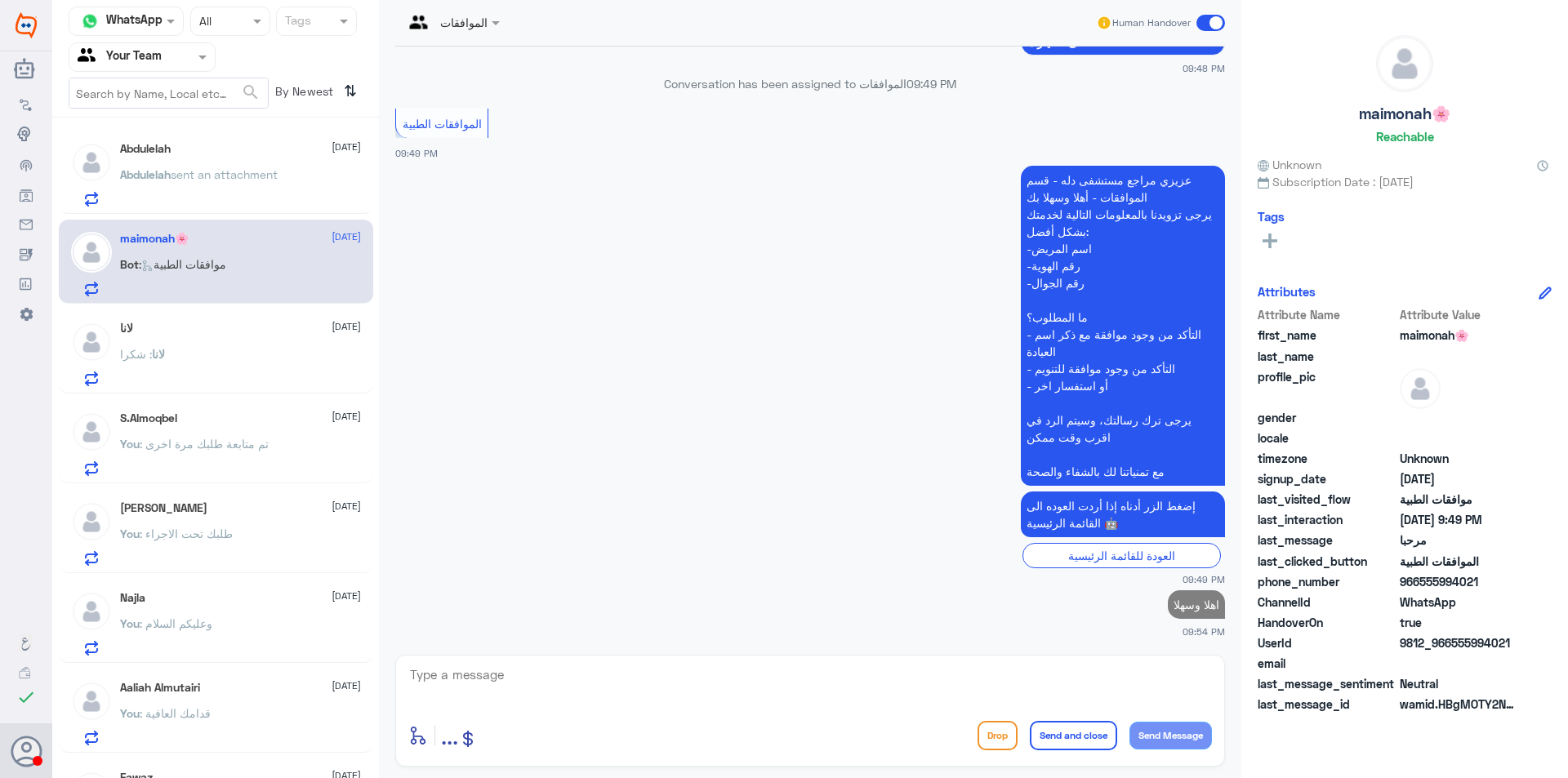
click at [249, 185] on p "[PERSON_NAME] sent an attachment" at bounding box center [199, 187] width 158 height 41
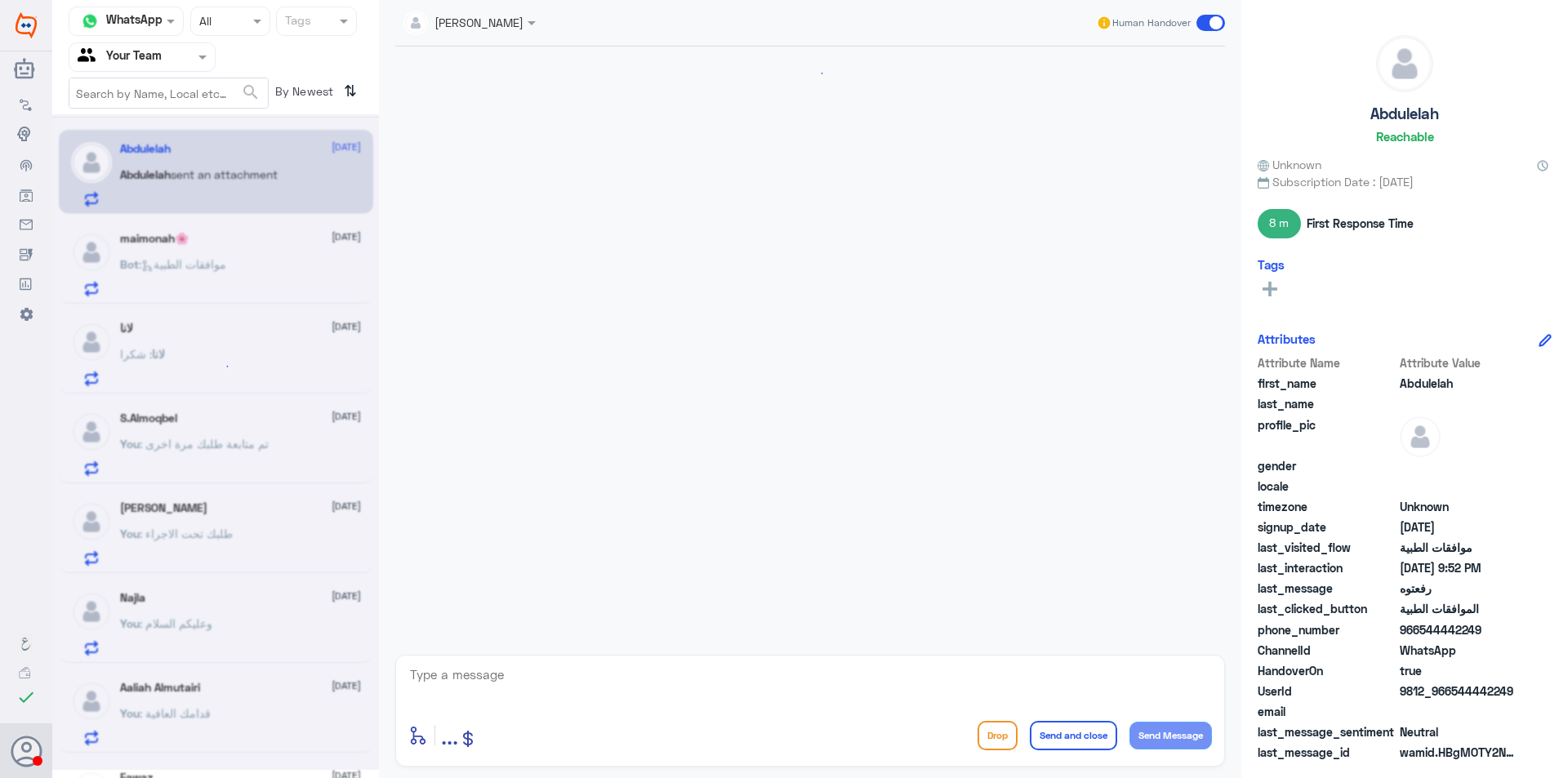
scroll to position [1150, 0]
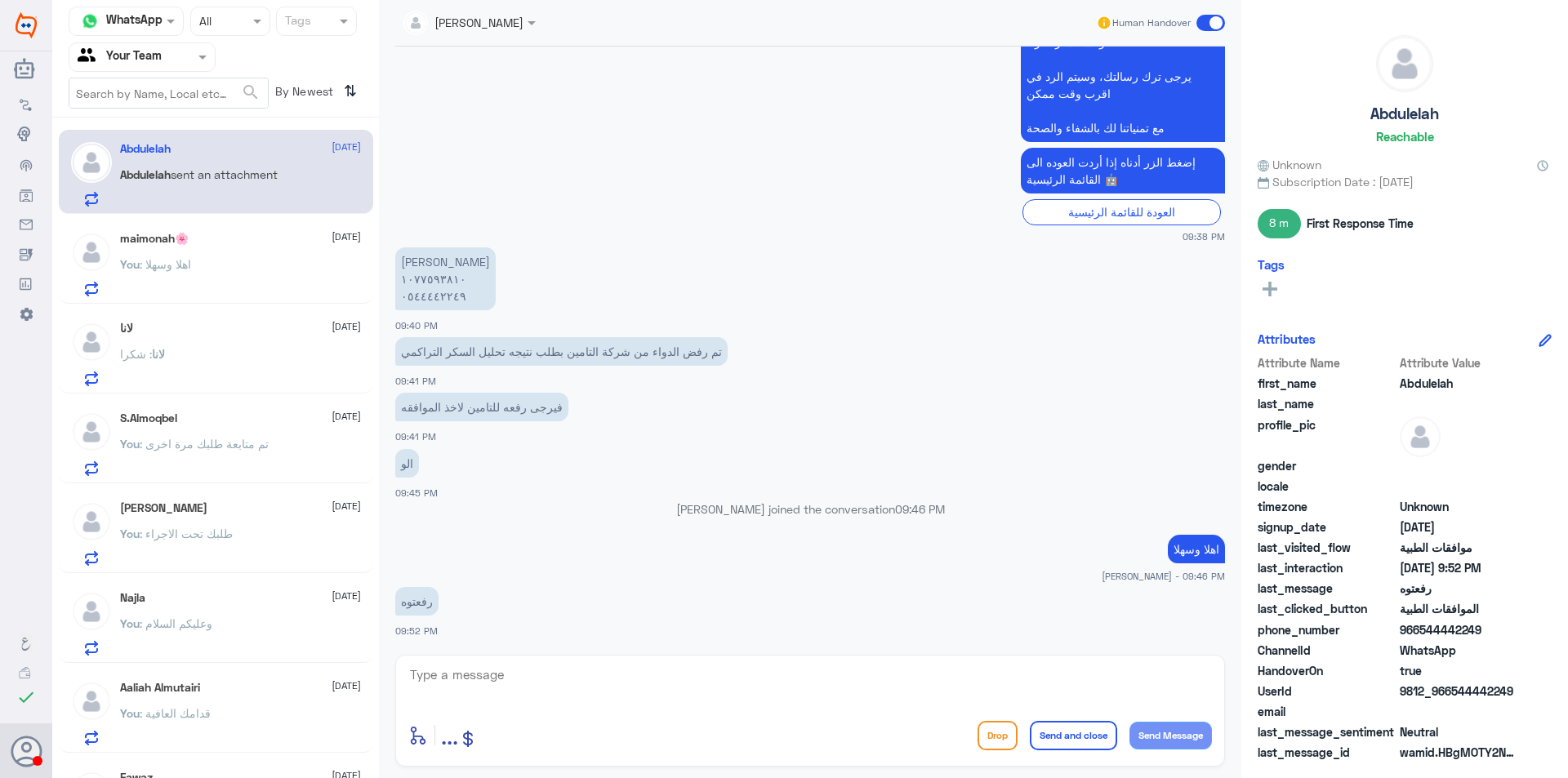
click at [499, 686] on textarea at bounding box center [809, 683] width 804 height 40
click at [448, 677] on textarea "0544442249" at bounding box center [809, 683] width 804 height 40
click at [450, 677] on textarea "0544442249" at bounding box center [809, 683] width 804 height 40
type textarea "0544442249"
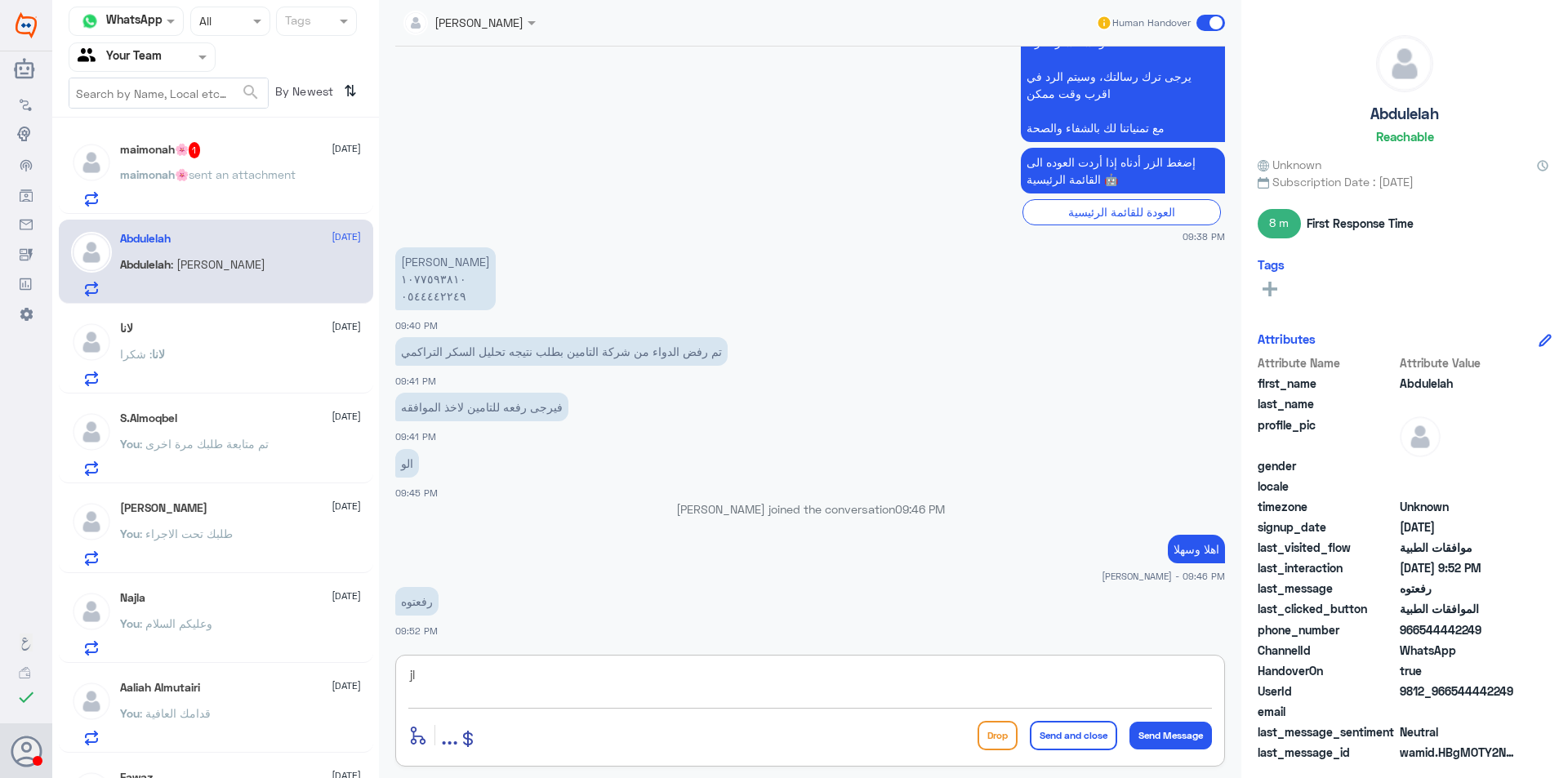
type textarea "j"
type textarea "تم الرفع مرة اخرى"
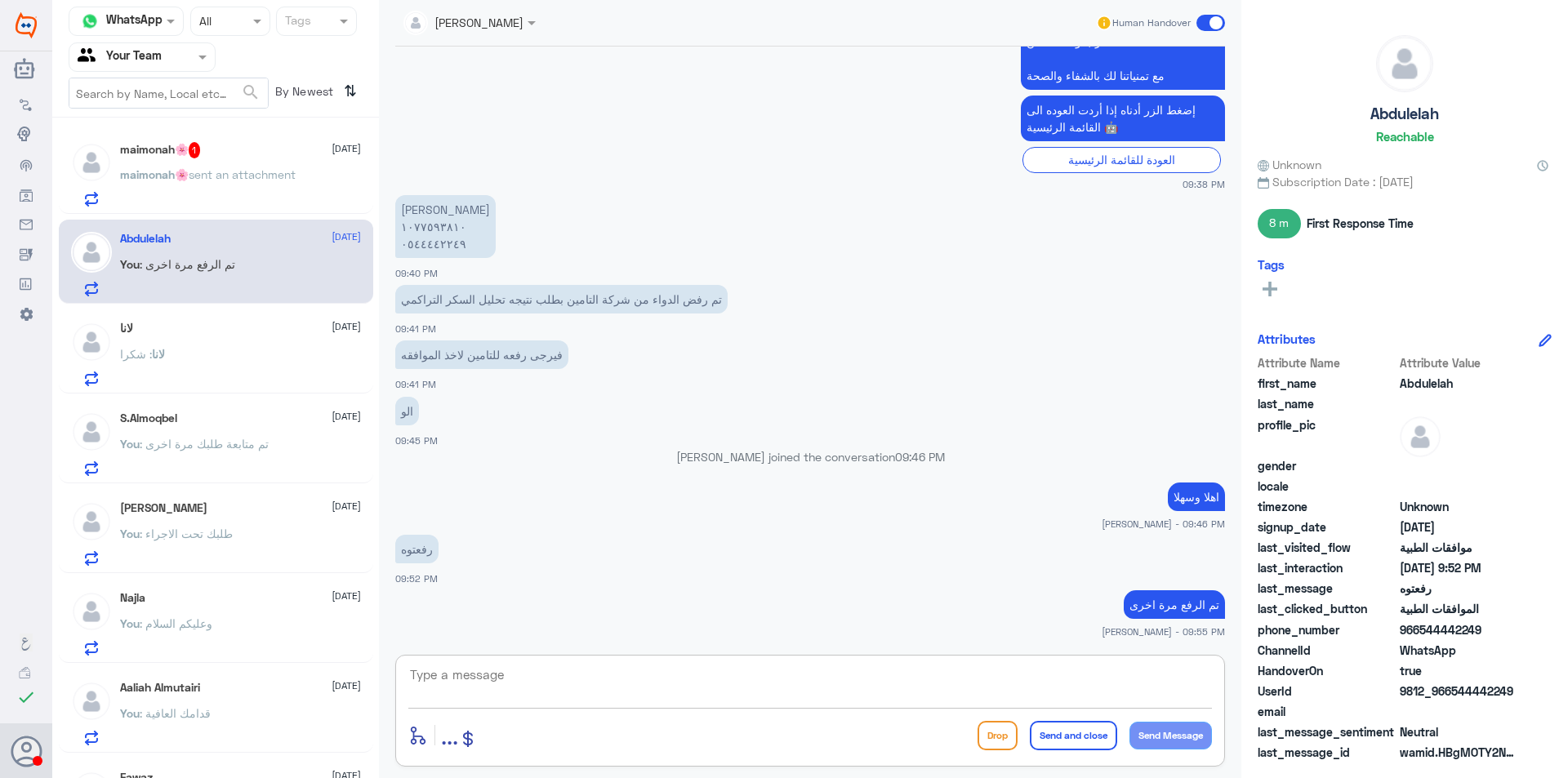
drag, startPoint x: 232, startPoint y: 176, endPoint x: 237, endPoint y: 165, distance: 12.1
click at [237, 165] on div "maimonah🌸 1 [DATE] maimonah🌸 sent an attachment" at bounding box center [240, 174] width 241 height 65
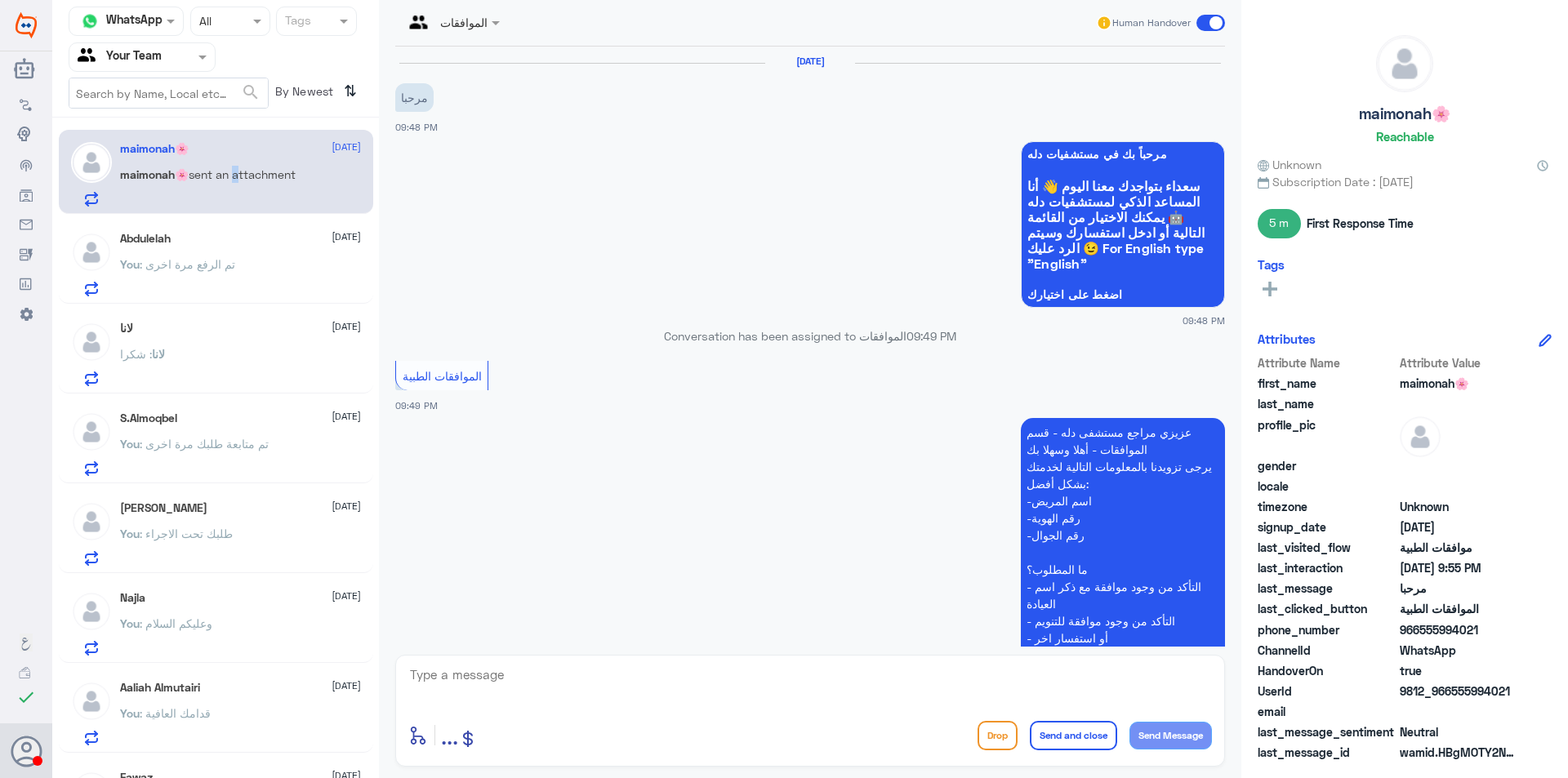
scroll to position [338, 0]
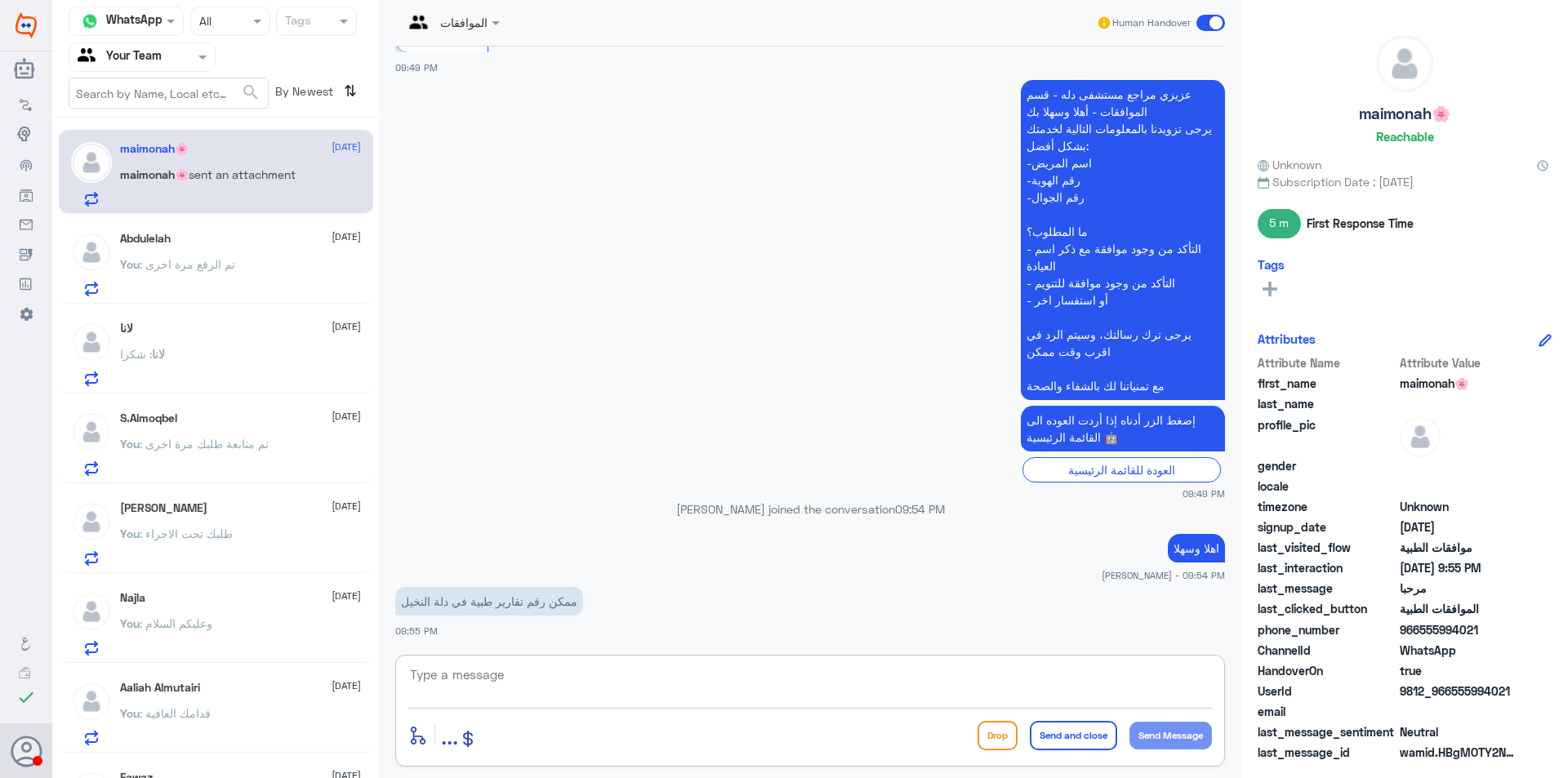
click at [550, 666] on textarea at bounding box center [809, 683] width 804 height 40
click at [332, 422] on span "[DATE]" at bounding box center [346, 416] width 29 height 15
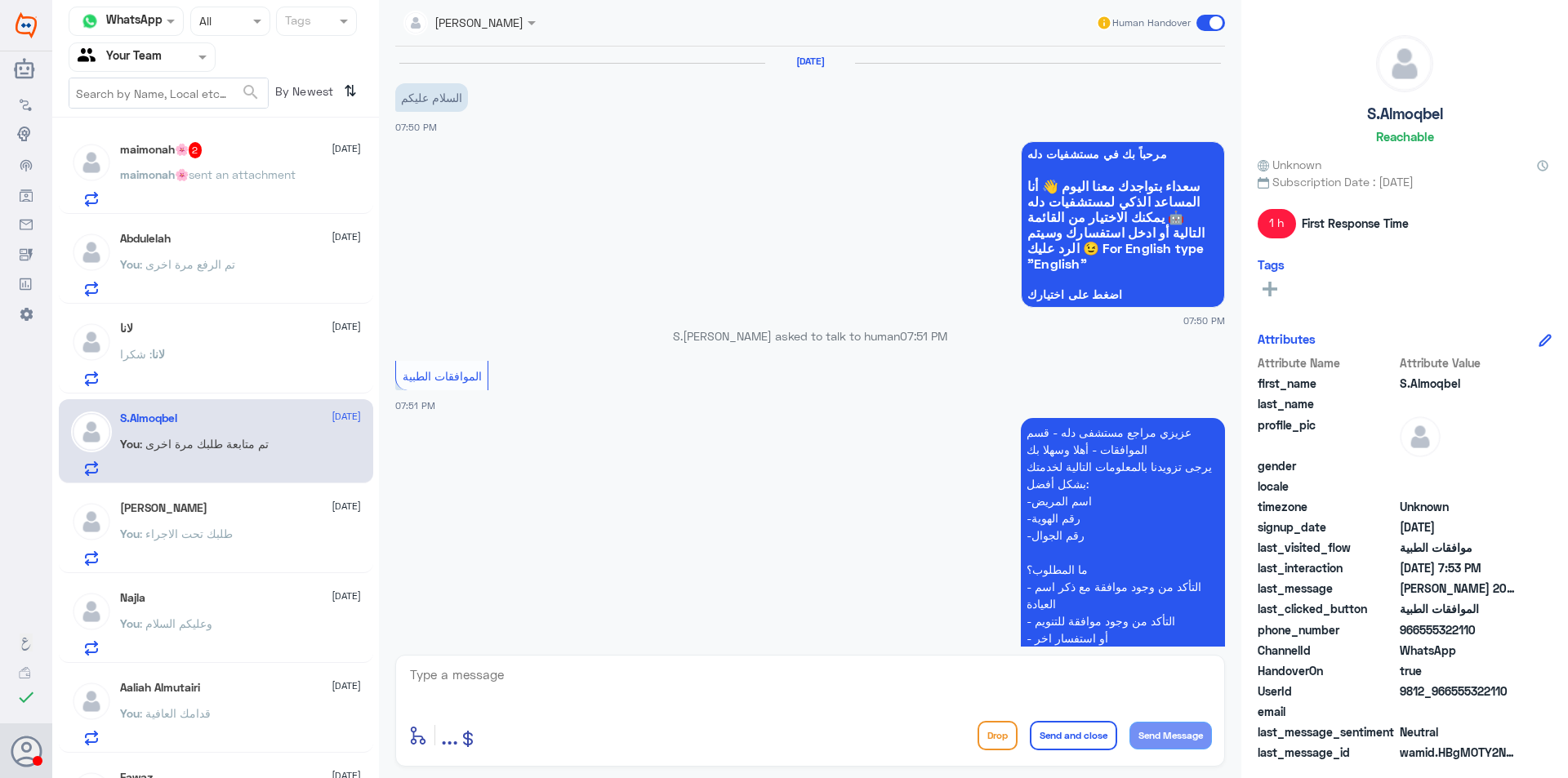
scroll to position [509, 0]
